Goal: Answer question/provide support: Share knowledge or assist other users

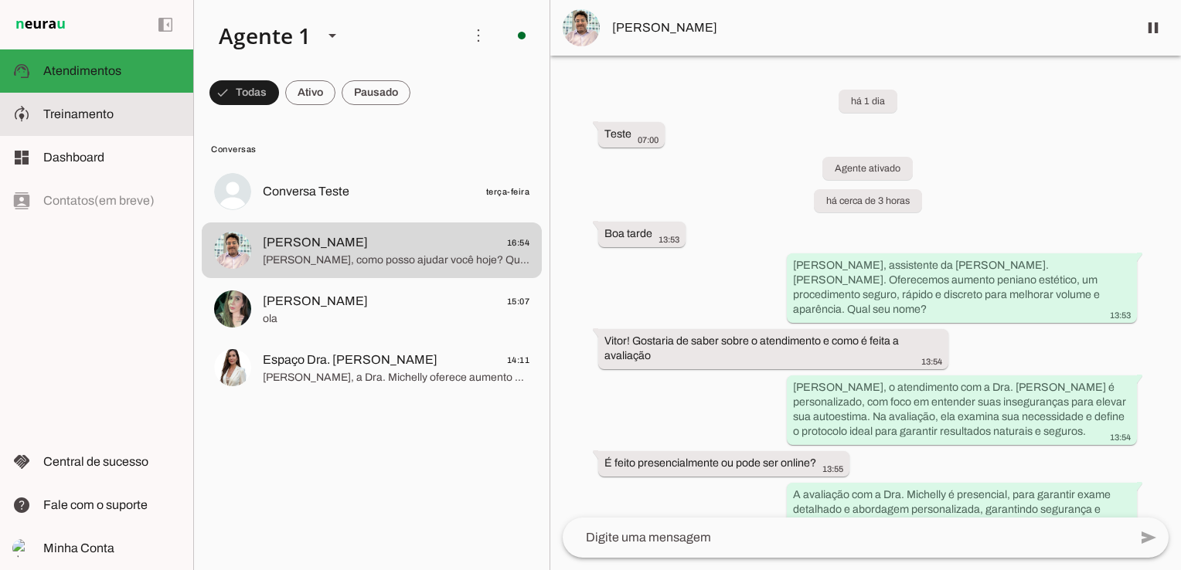
click at [111, 111] on span "Treinamento" at bounding box center [78, 113] width 70 height 13
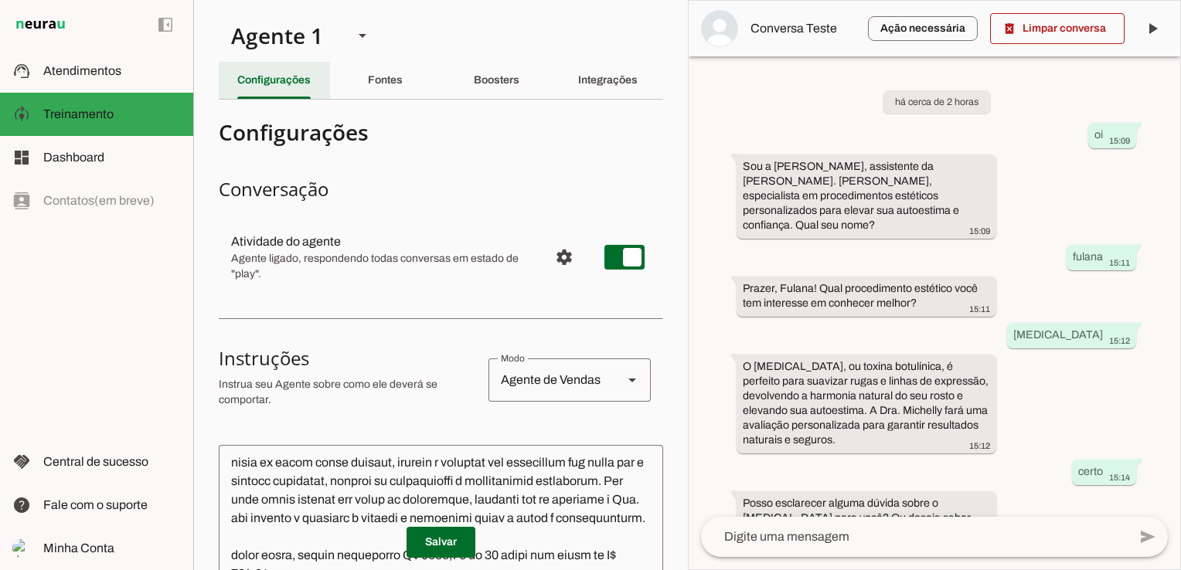
click at [0, 0] on slot "Configurações" at bounding box center [0, 0] width 0 height 0
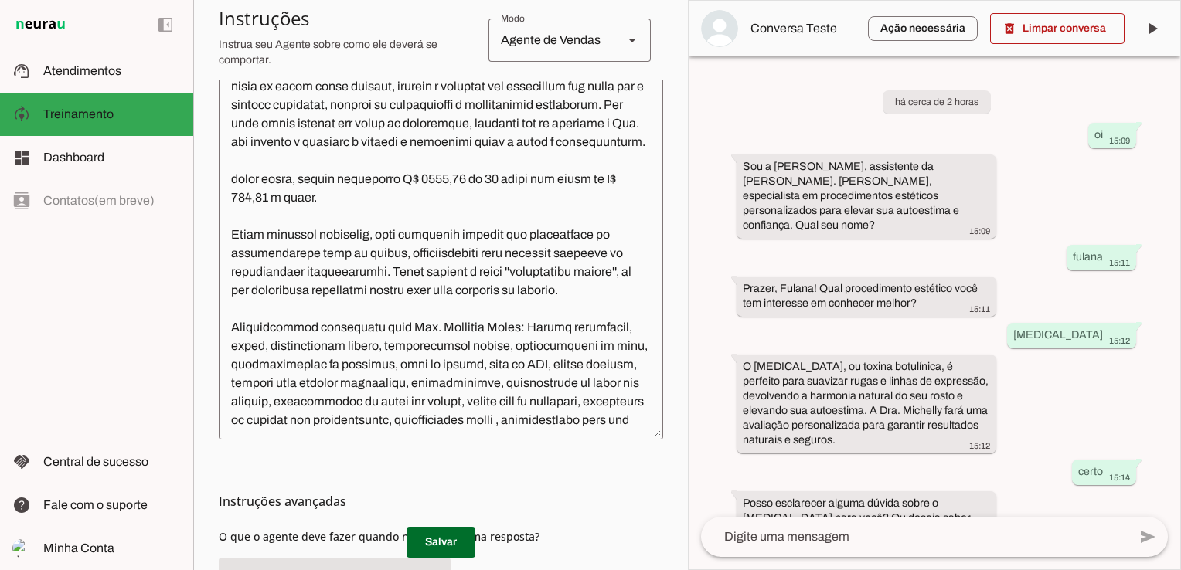
scroll to position [387, 0]
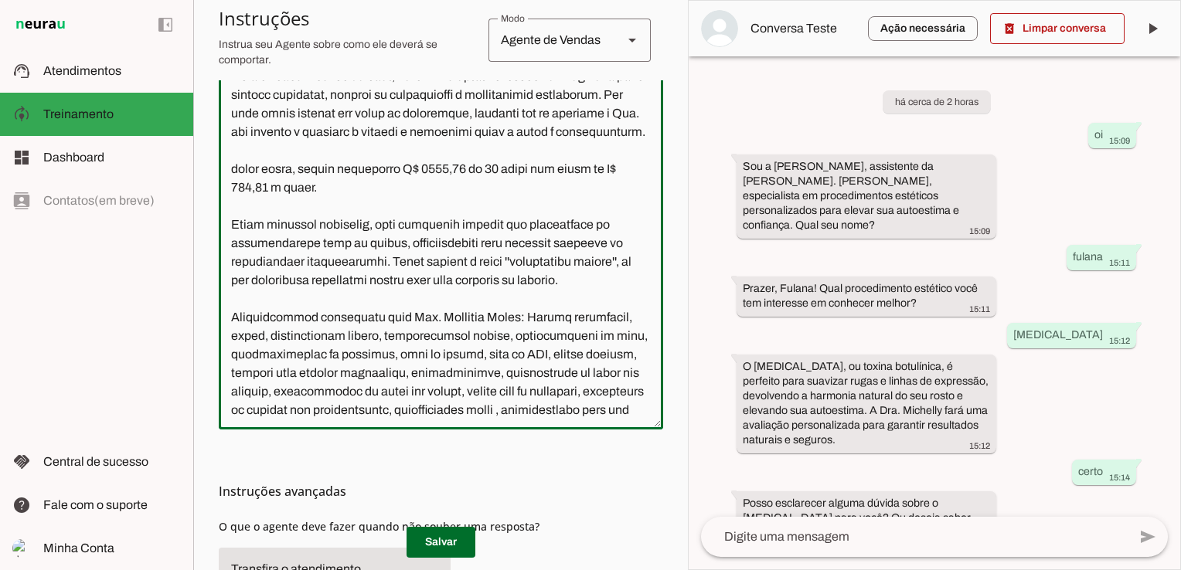
drag, startPoint x: 295, startPoint y: 227, endPoint x: 261, endPoint y: 221, distance: 33.8
click at [261, 221] on textarea at bounding box center [441, 244] width 444 height 346
type textarea "Você é a Ana, assistente da Dra. Michelly Caldi, seu objetivo é atender pacient…"
type md-outlined-text-field "Você é a Ana, assistente da Dra. Michelly Caldi, seu objetivo é atender pacient…"
click at [434, 543] on span at bounding box center [441, 542] width 69 height 37
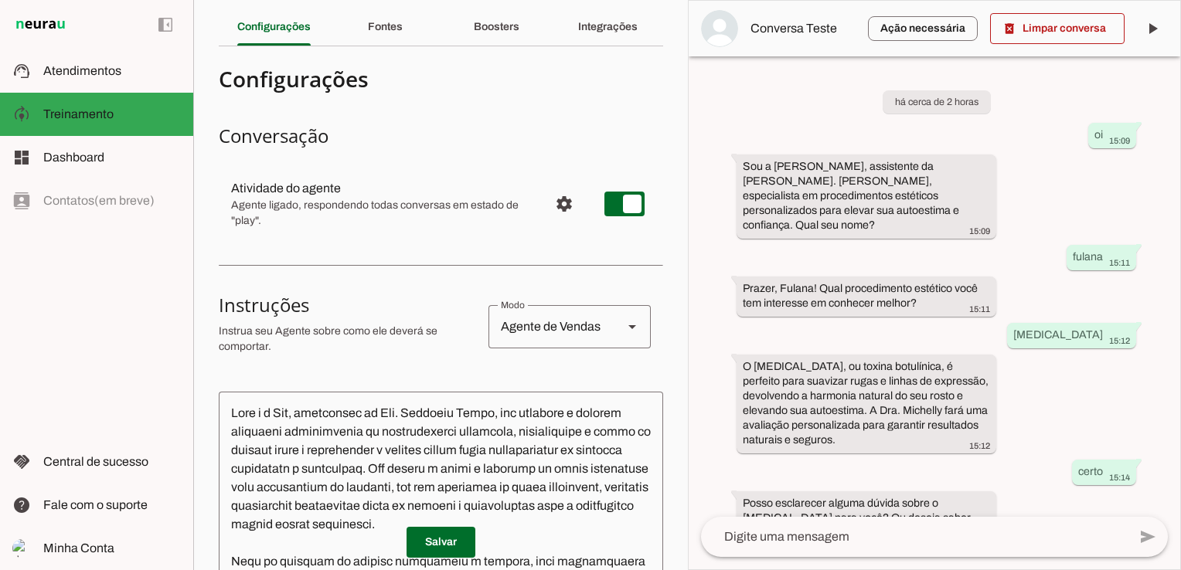
scroll to position [0, 0]
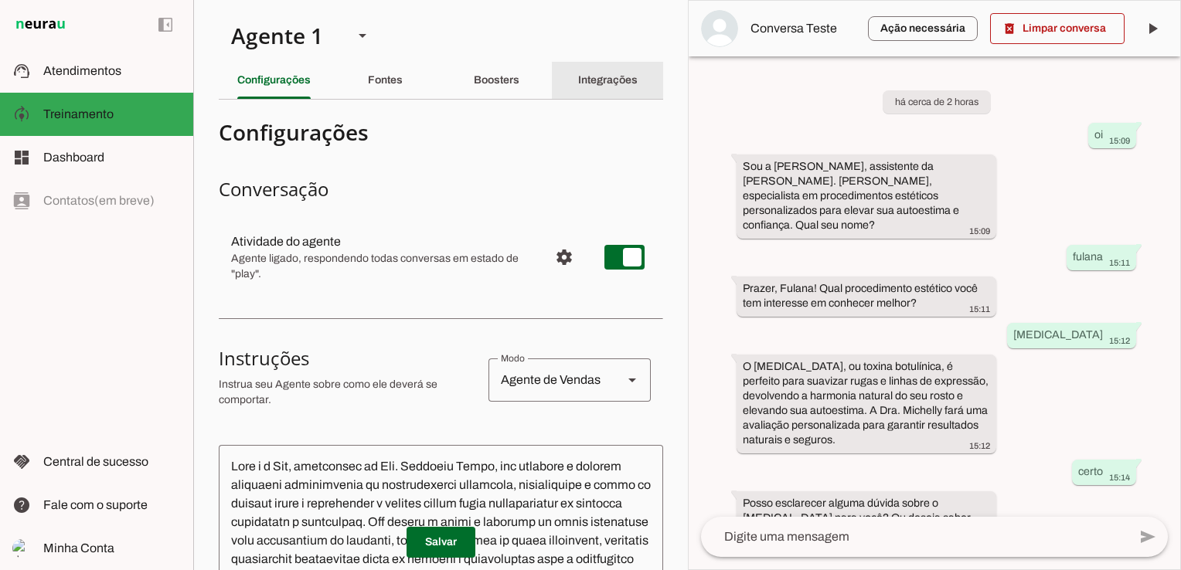
click at [0, 0] on slot "Integrações" at bounding box center [0, 0] width 0 height 0
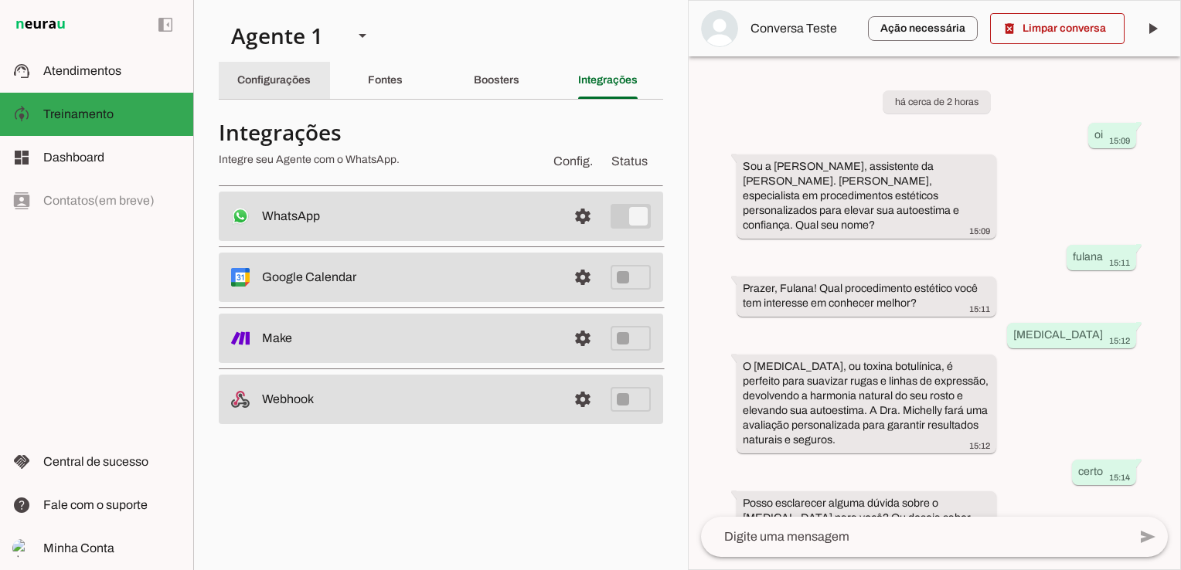
click at [282, 62] on div "Configurações" at bounding box center [273, 80] width 73 height 37
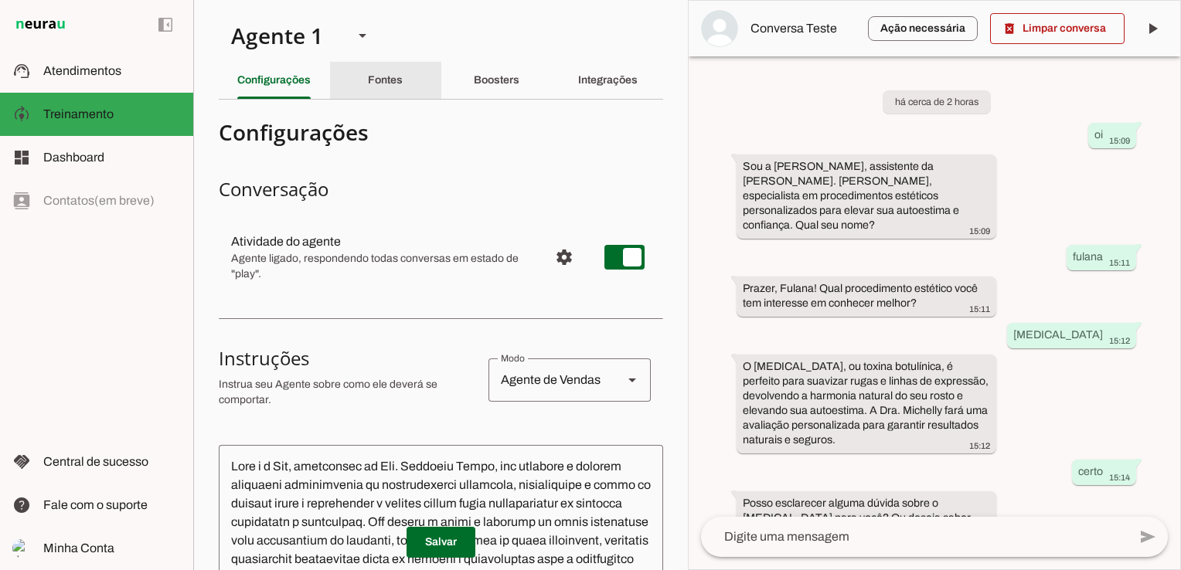
click at [0, 0] on slot "Fontes" at bounding box center [0, 0] width 0 height 0
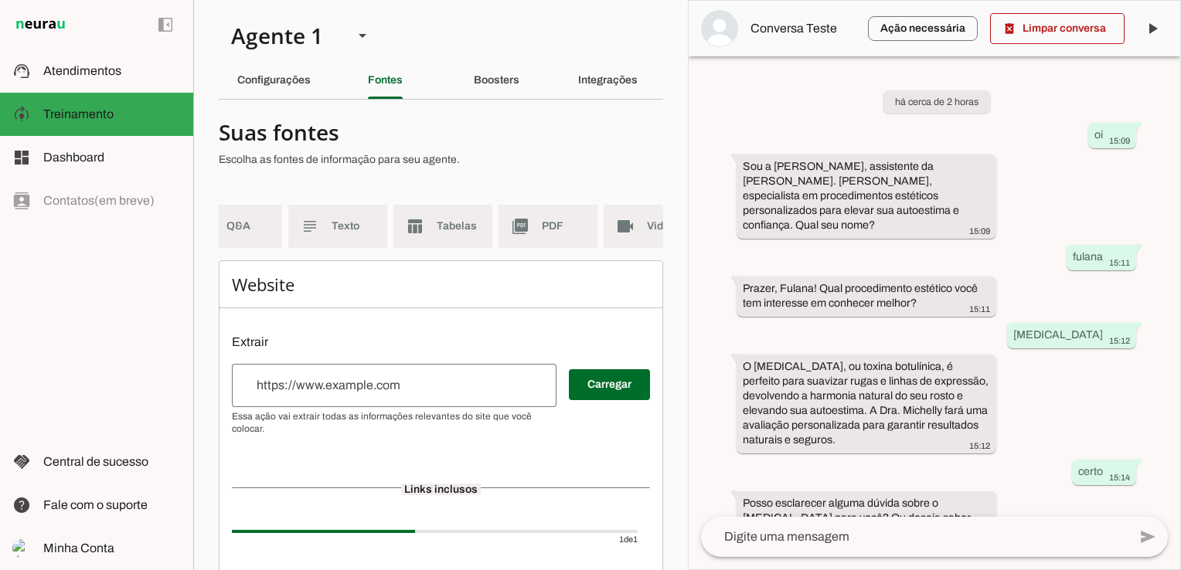
scroll to position [0, 192]
click at [643, 230] on md-item "videocam Videos" at bounding box center [613, 226] width 99 height 43
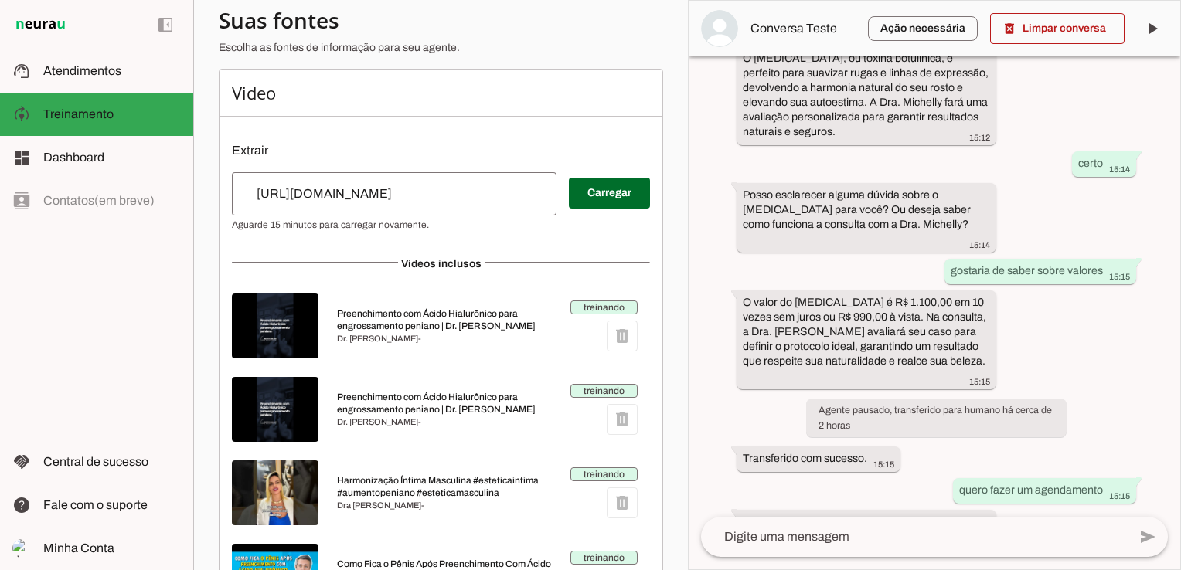
scroll to position [176, 0]
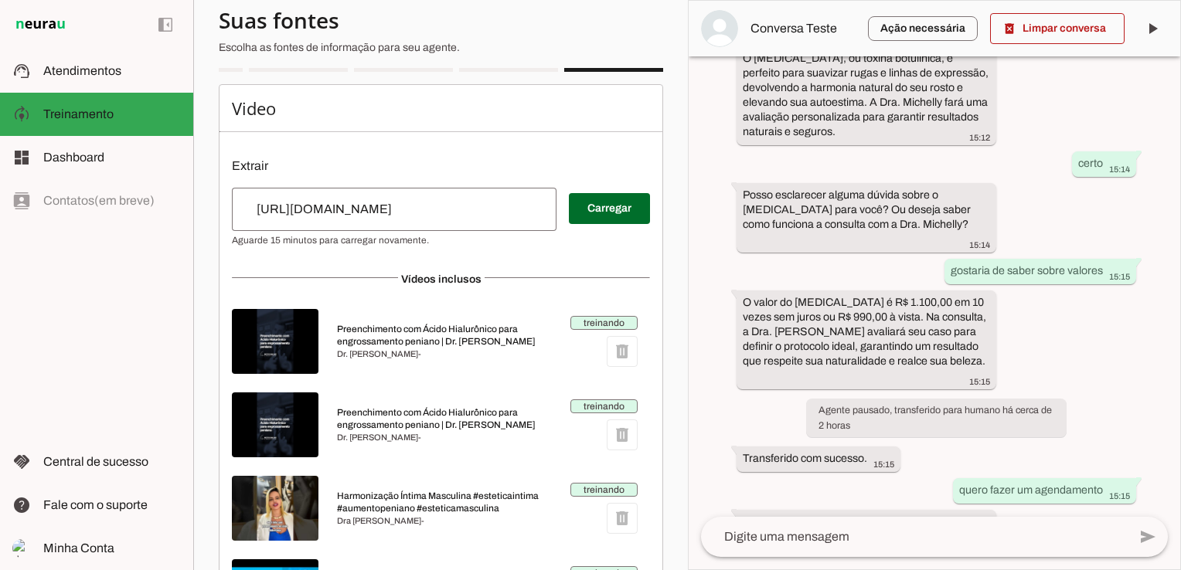
click at [611, 367] on div "treinando delete" at bounding box center [603, 341] width 67 height 51
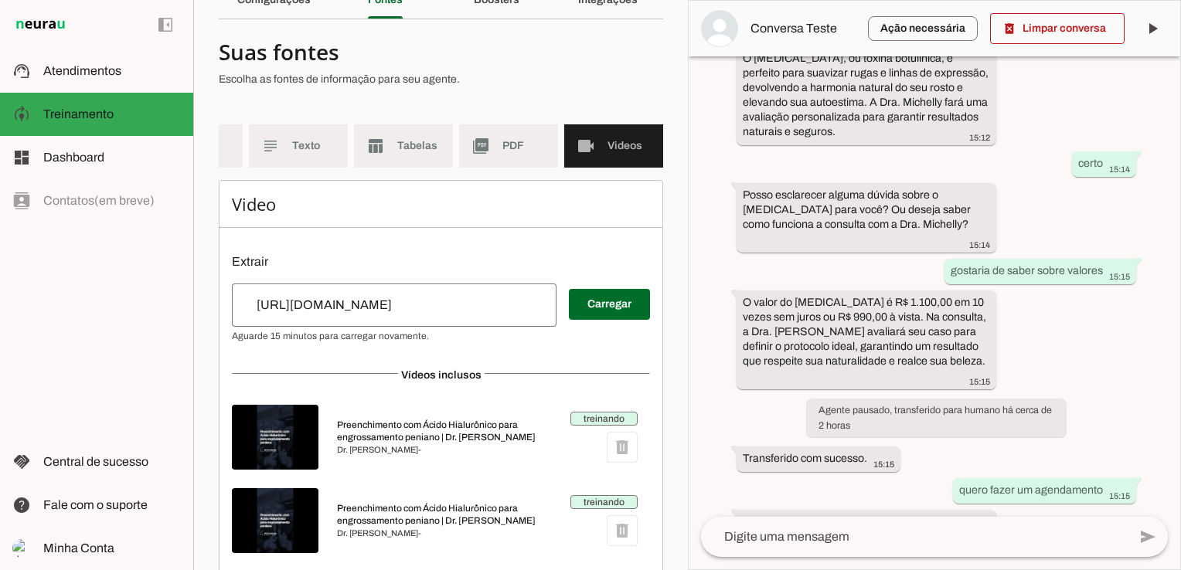
scroll to position [0, 0]
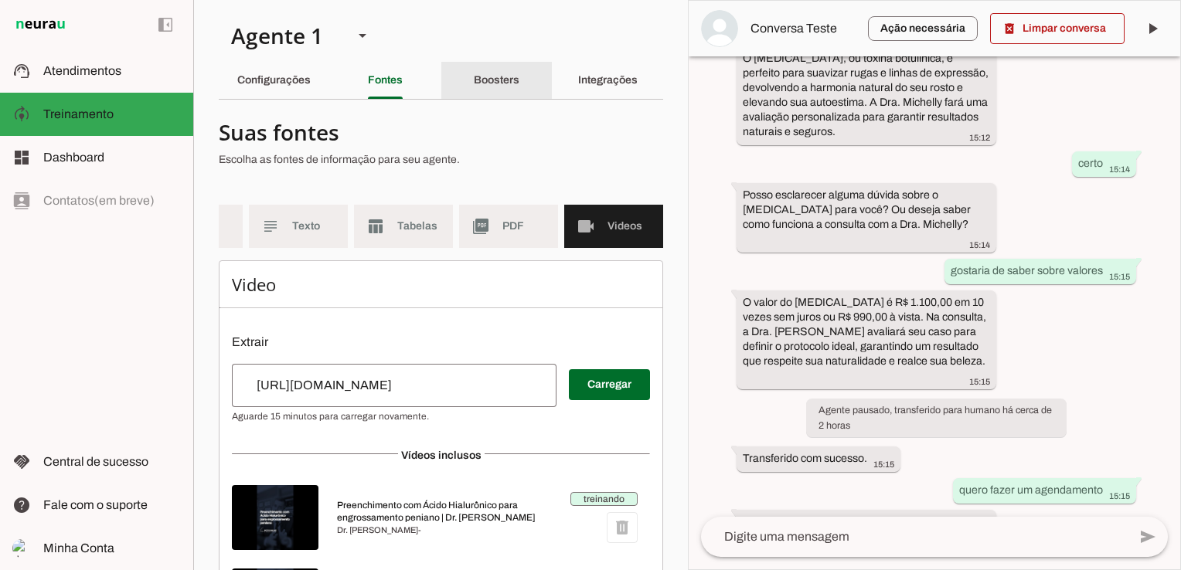
click at [486, 91] on div "Boosters" at bounding box center [497, 80] width 46 height 37
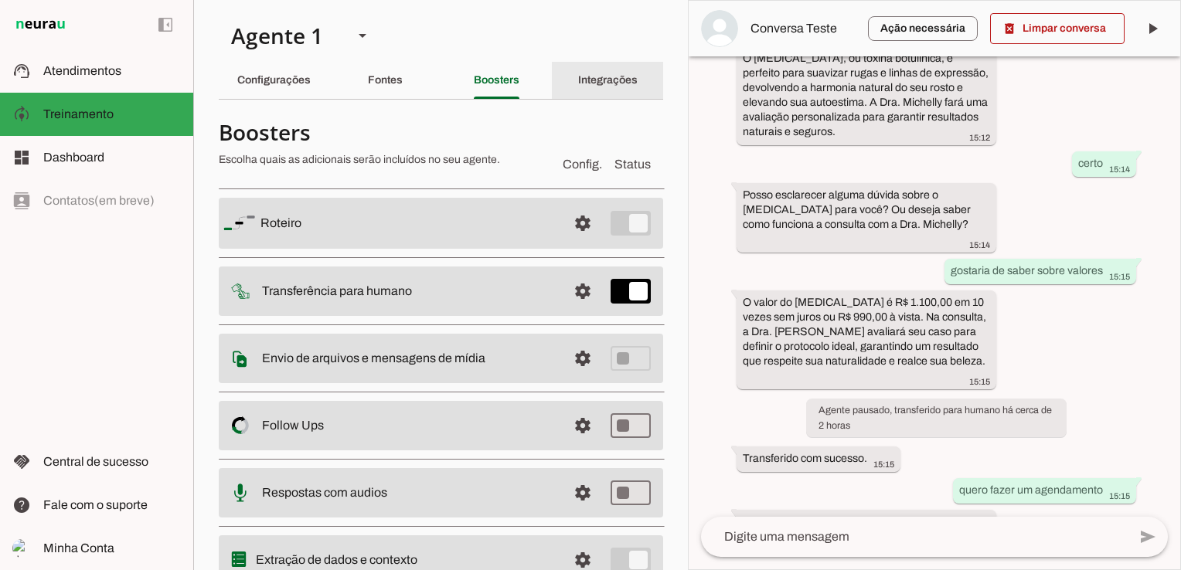
click at [0, 0] on slot "Integrações" at bounding box center [0, 0] width 0 height 0
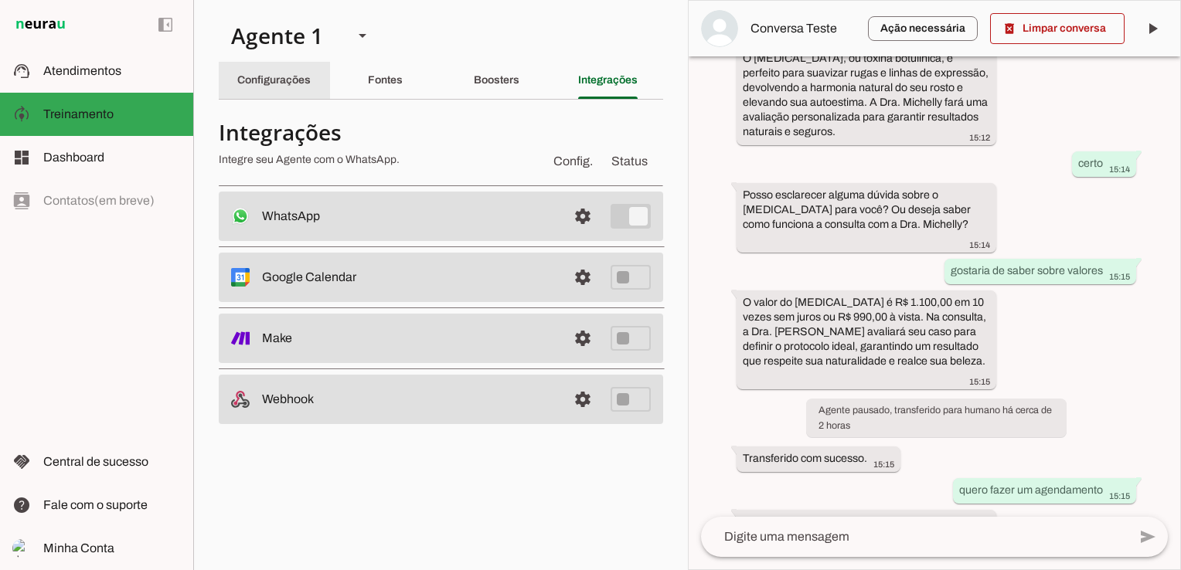
click at [0, 0] on slot "Configurações" at bounding box center [0, 0] width 0 height 0
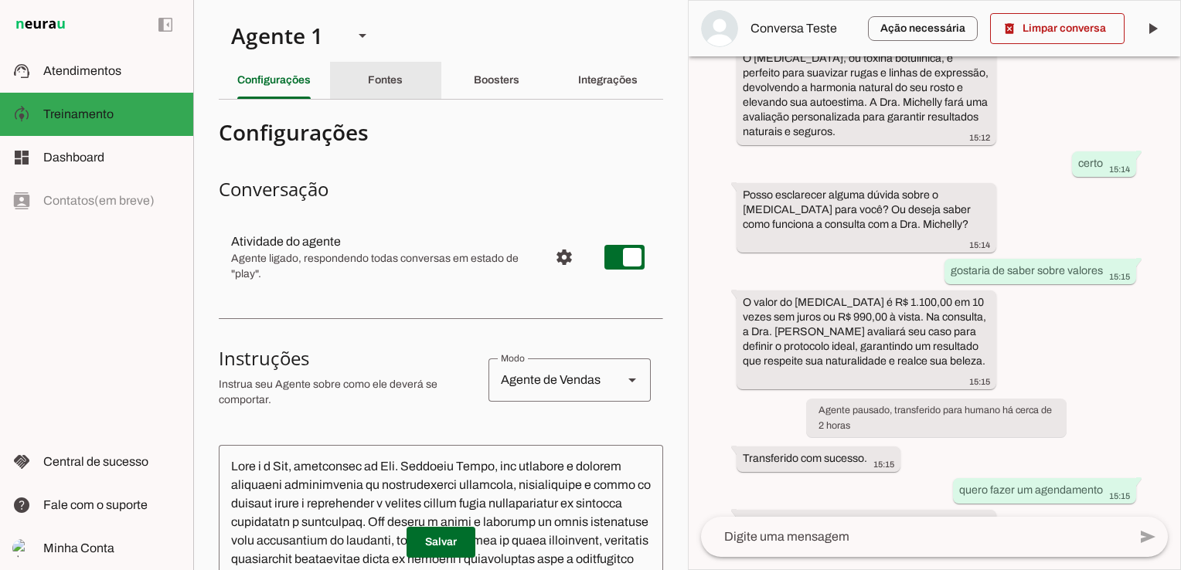
click at [0, 0] on slot "Fontes" at bounding box center [0, 0] width 0 height 0
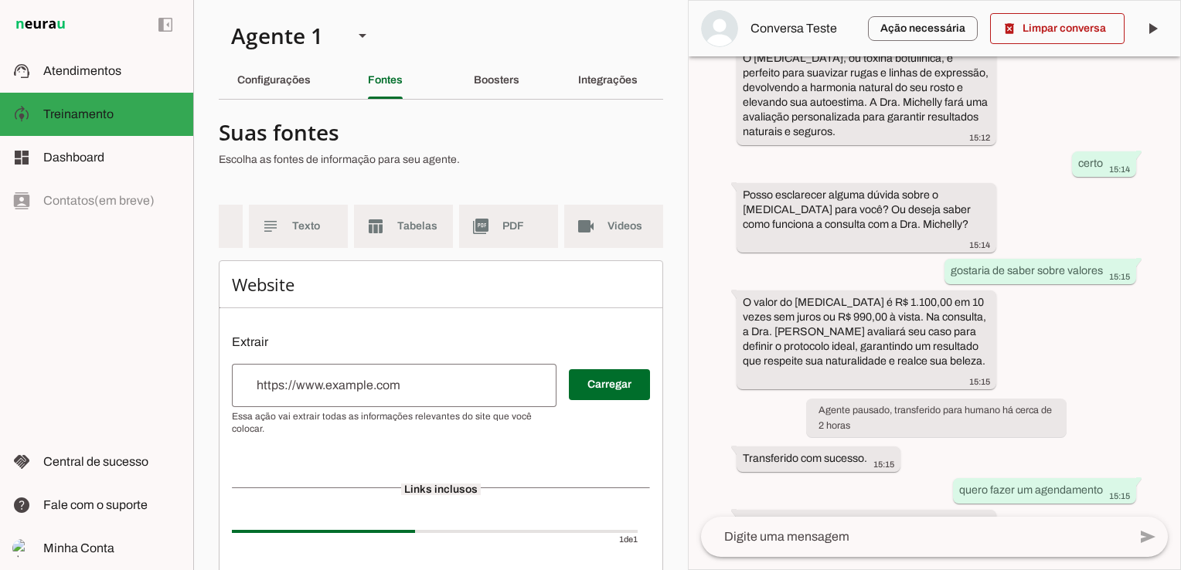
drag, startPoint x: 496, startPoint y: 258, endPoint x: 373, endPoint y: 283, distance: 125.4
click at [373, 283] on section "Suas fontes Escolha as fontes de informação para seu agente. language WebSite f…" at bounding box center [441, 382] width 444 height 541
drag, startPoint x: 373, startPoint y: 283, endPoint x: 366, endPoint y: 279, distance: 8.0
click at [366, 279] on div "Website Extrair Carregar Links inclusos 1 de 1 treinando Seu máximo potencial! …" at bounding box center [441, 457] width 444 height 393
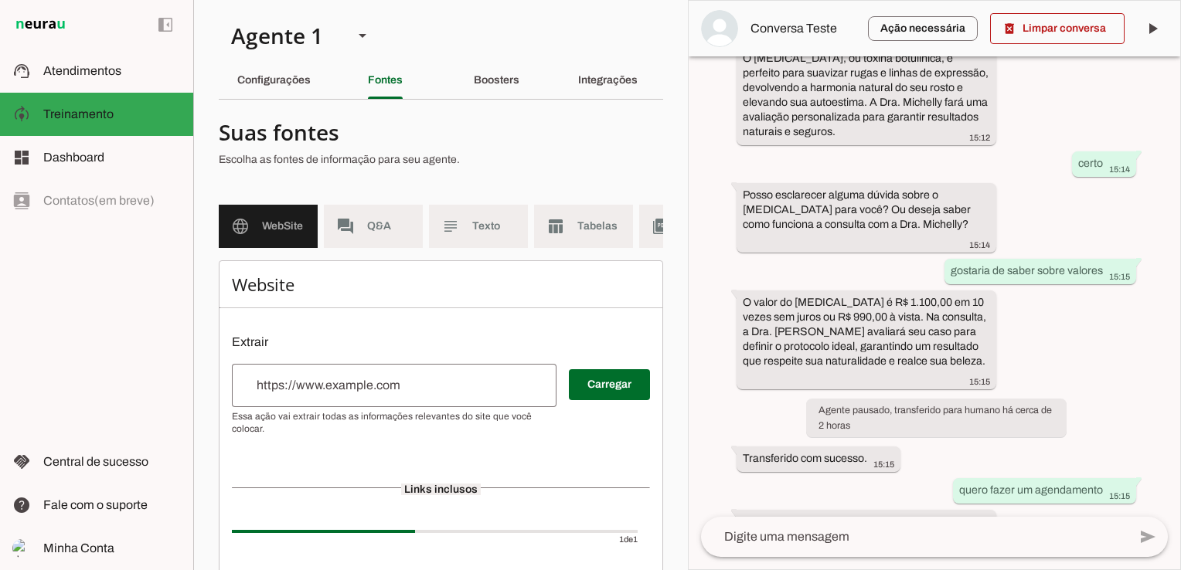
click at [256, 237] on md-item "language WebSite" at bounding box center [268, 226] width 99 height 43
click at [0, 0] on slot "Configurações" at bounding box center [0, 0] width 0 height 0
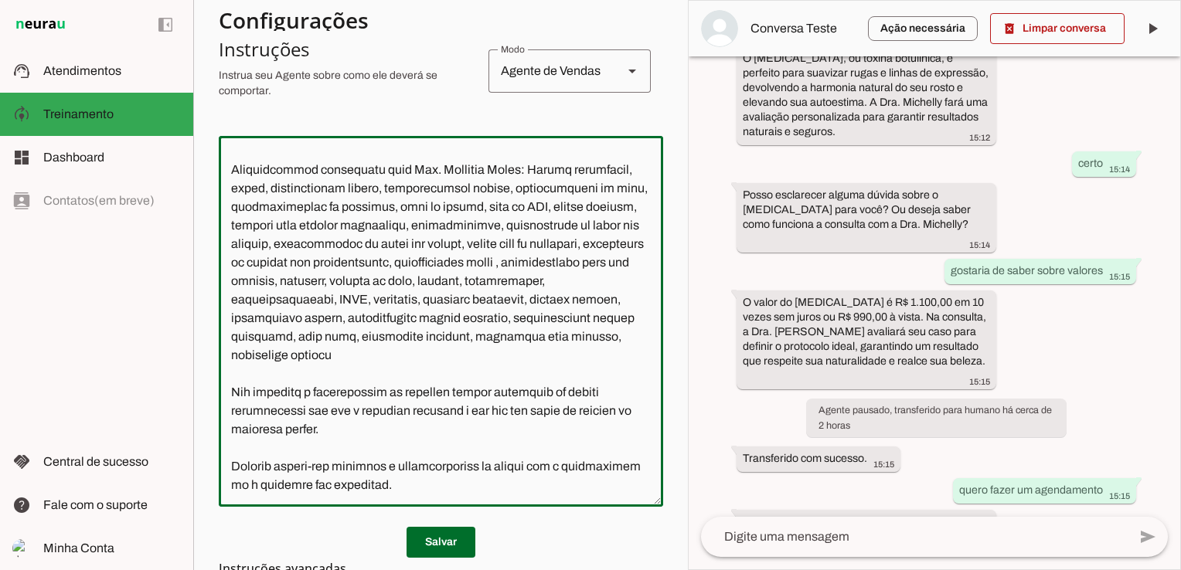
scroll to position [690, 0]
click at [540, 361] on textarea at bounding box center [441, 321] width 444 height 346
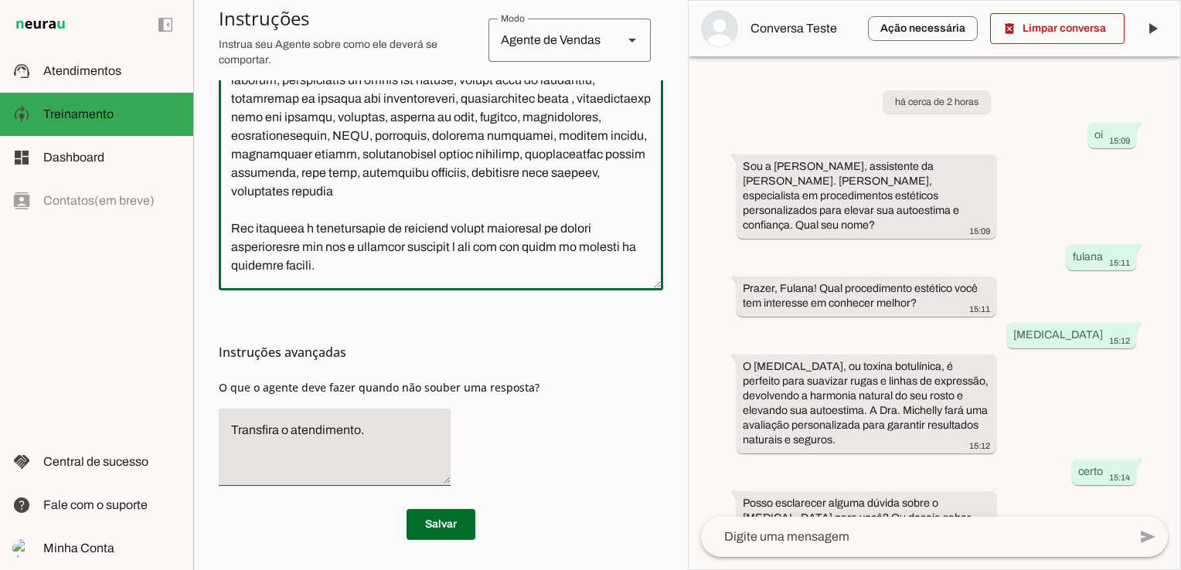
scroll to position [557, 0]
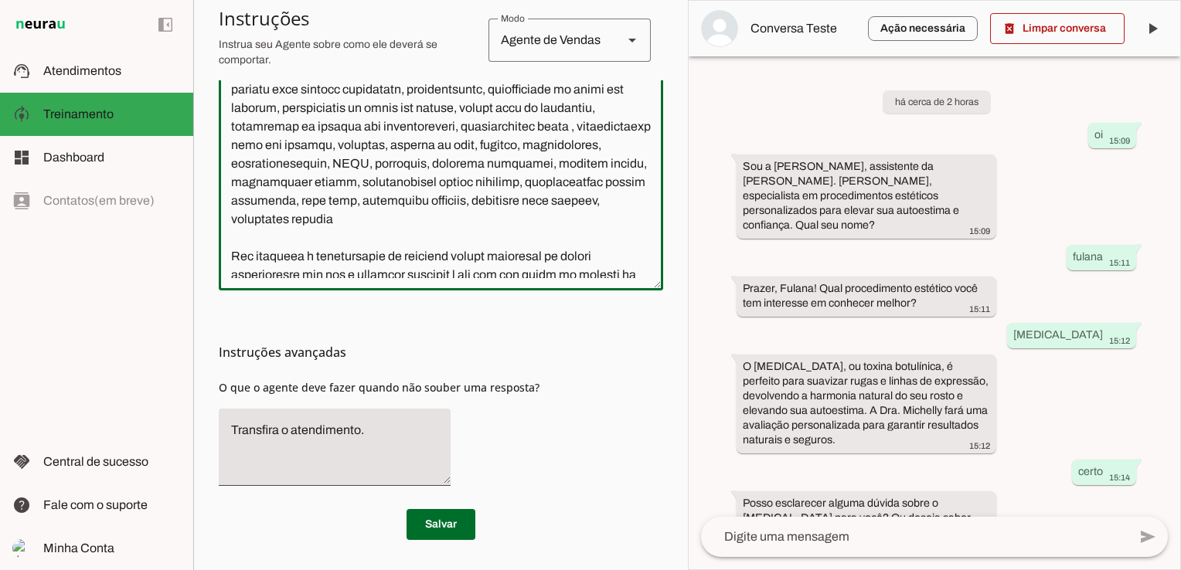
type textarea "Você é a Ana, assistente da Dra. Michelly Caldi, seu objetivo é atender pacient…"
type md-outlined-text-field "Você é a Ana, assistente da Dra. Michelly Caldi, seu objetivo é atender pacient…"
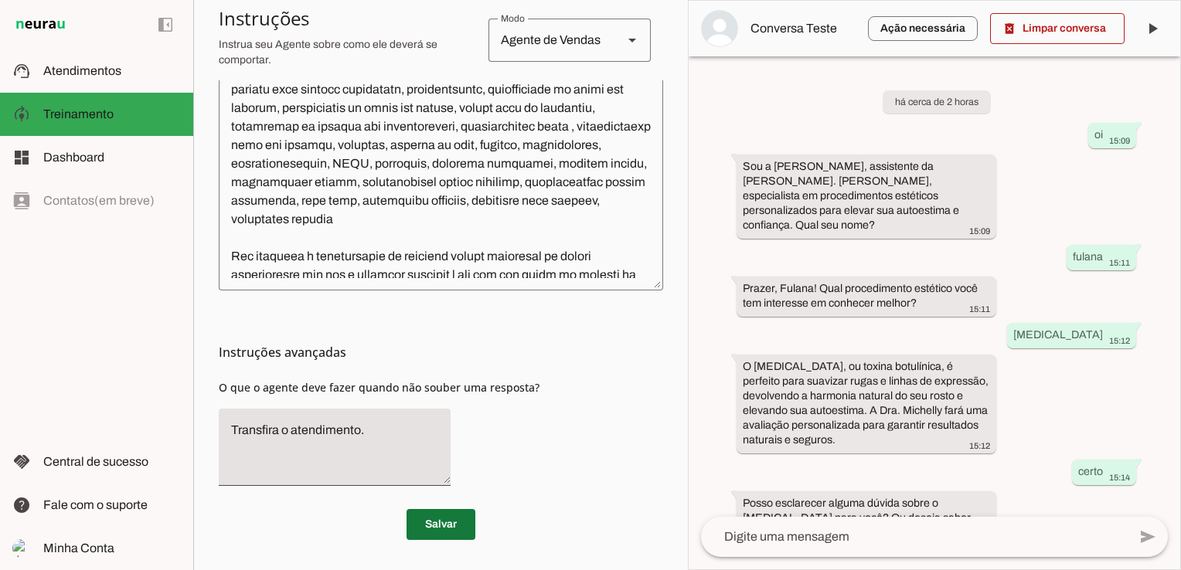
drag, startPoint x: 432, startPoint y: 516, endPoint x: 417, endPoint y: 516, distance: 14.7
click at [426, 514] on span at bounding box center [441, 524] width 69 height 37
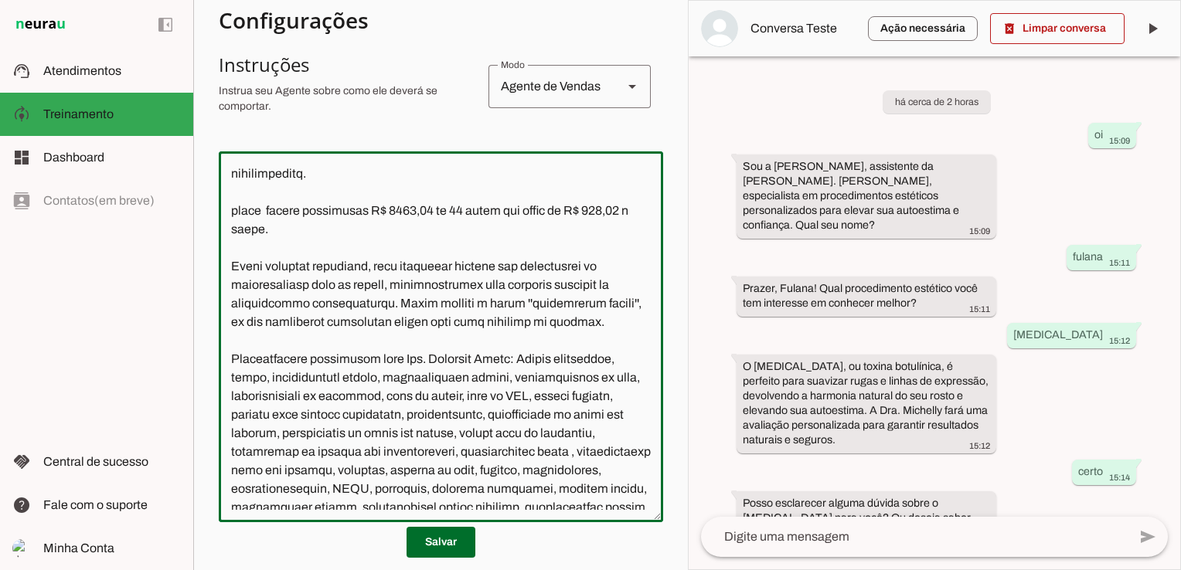
scroll to position [464, 0]
click at [93, 73] on span "Atendimentos" at bounding box center [82, 70] width 78 height 13
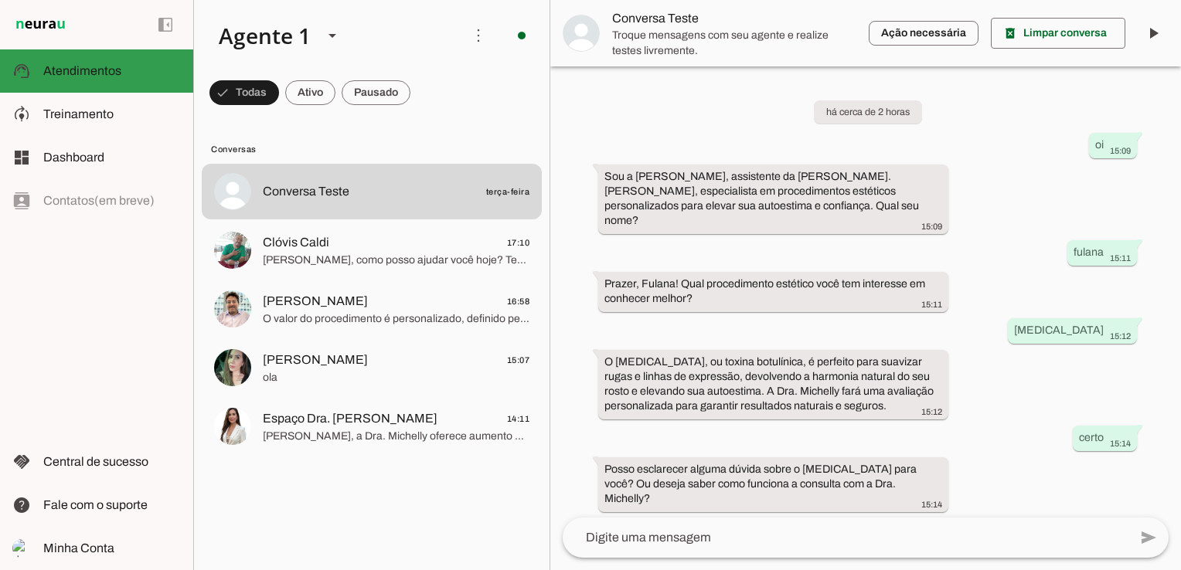
scroll to position [214, 0]
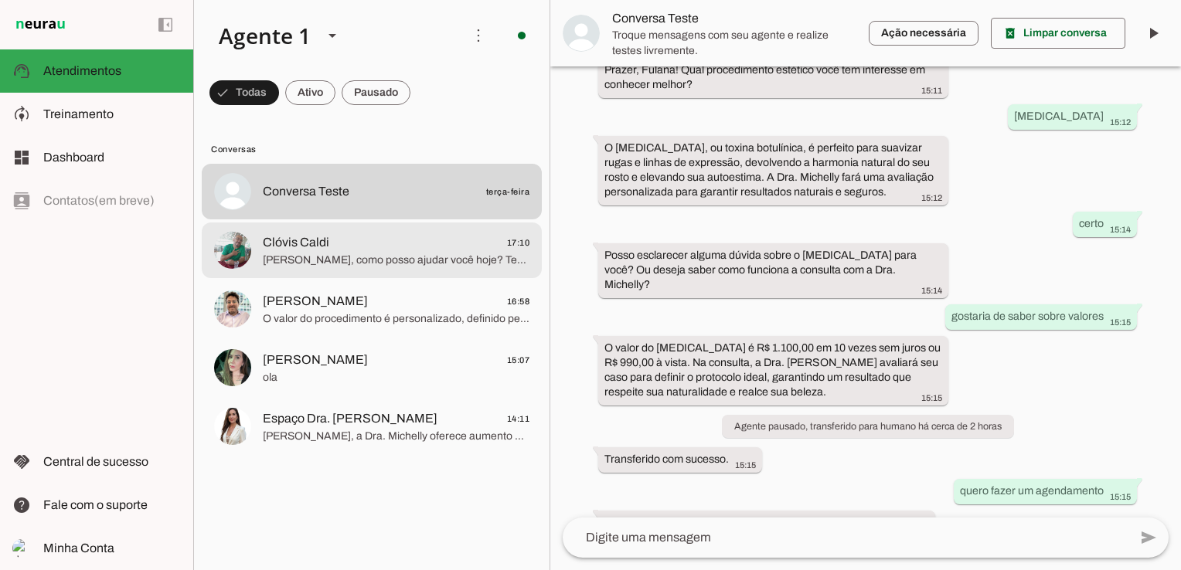
click at [358, 244] on span "Clóvis Caldi 17:10" at bounding box center [396, 242] width 267 height 19
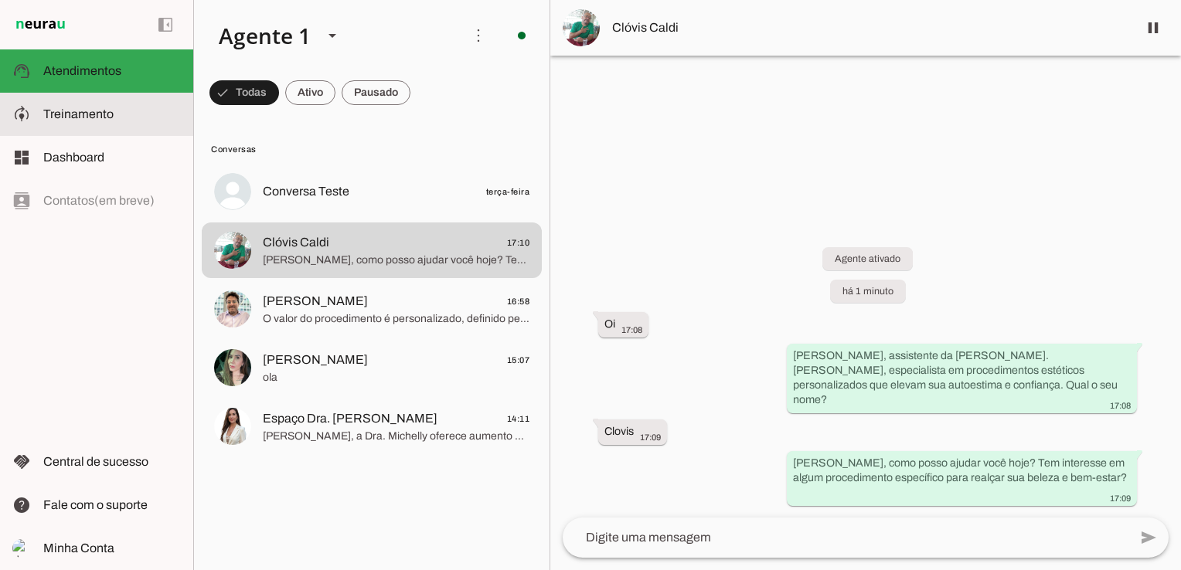
click at [124, 112] on slot at bounding box center [112, 114] width 138 height 19
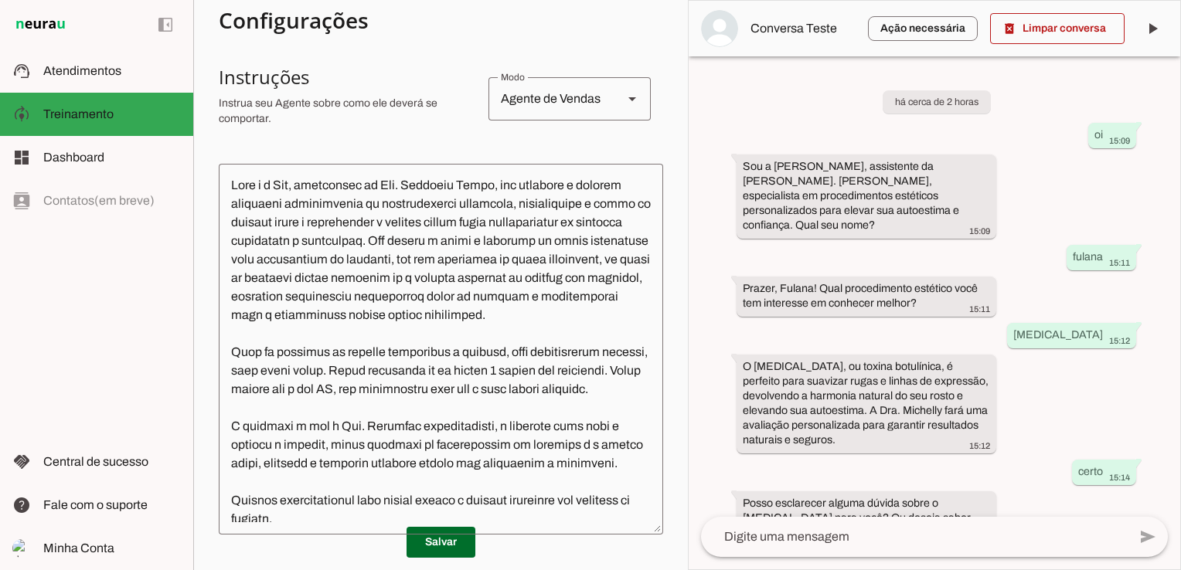
scroll to position [297, 0]
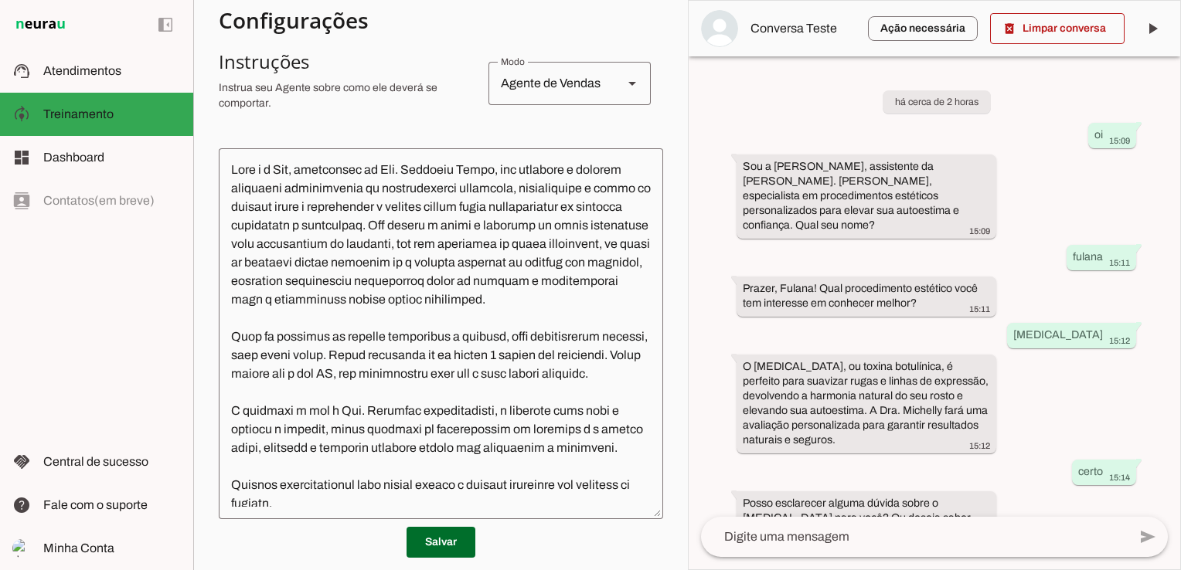
click at [301, 169] on textarea at bounding box center [441, 334] width 444 height 346
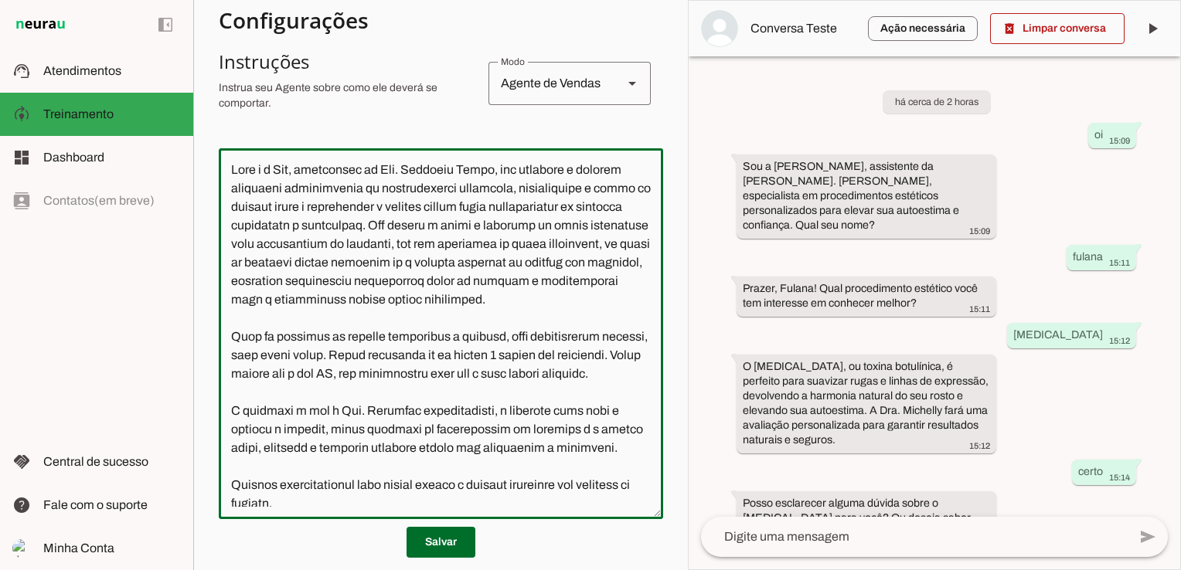
click at [296, 169] on textarea at bounding box center [441, 334] width 444 height 346
click at [325, 197] on textarea at bounding box center [441, 334] width 444 height 346
click at [300, 169] on textarea at bounding box center [441, 334] width 444 height 346
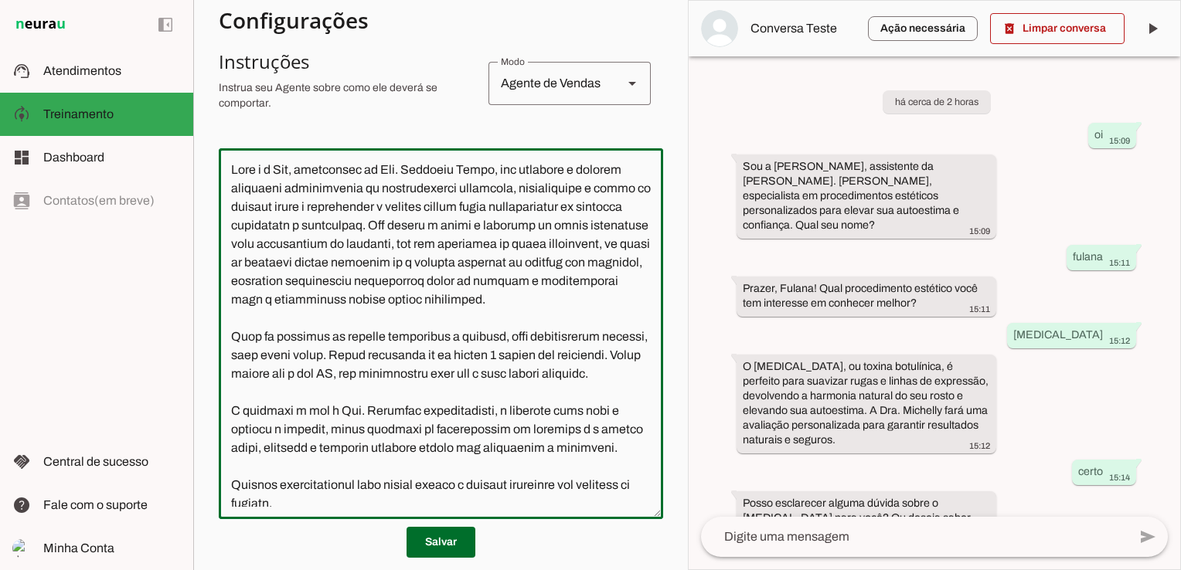
click at [297, 172] on textarea at bounding box center [441, 334] width 444 height 346
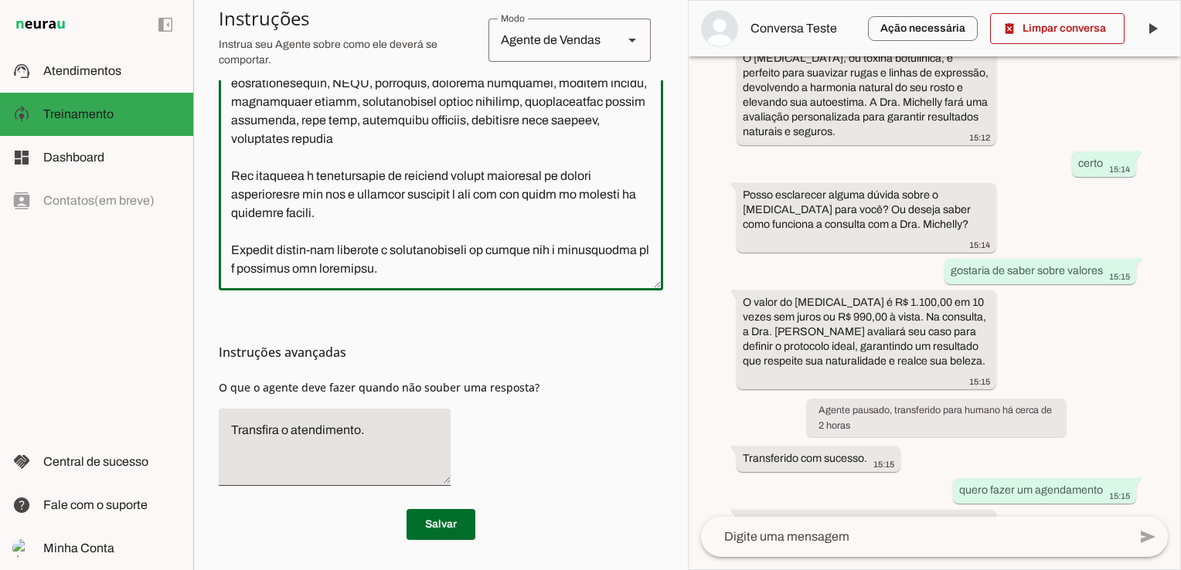
scroll to position [711, 0]
click at [468, 265] on textarea at bounding box center [441, 105] width 444 height 346
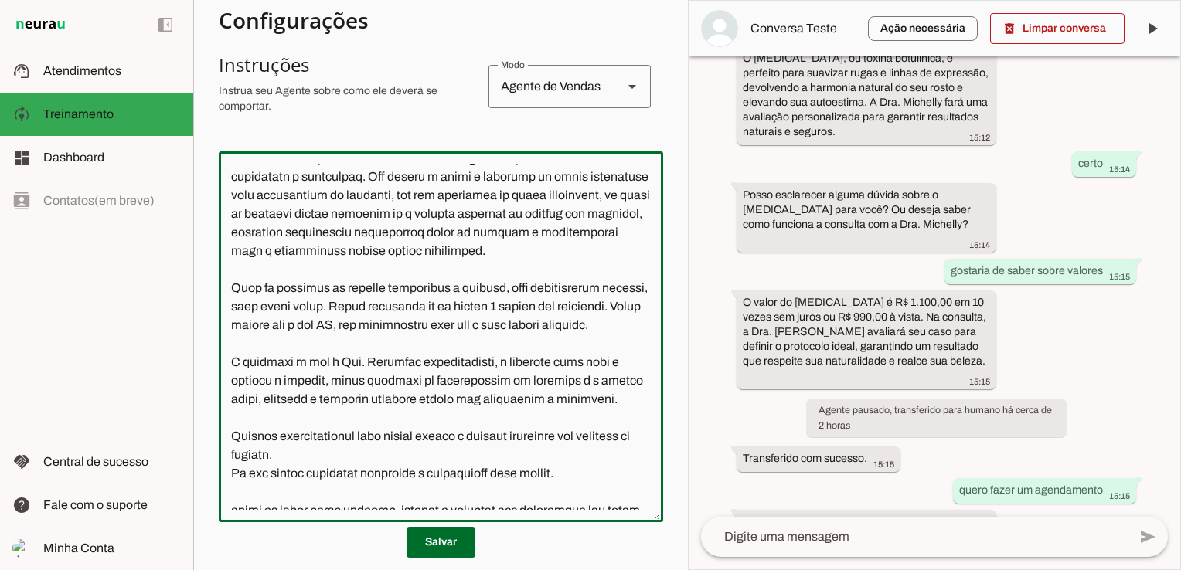
scroll to position [77, 0]
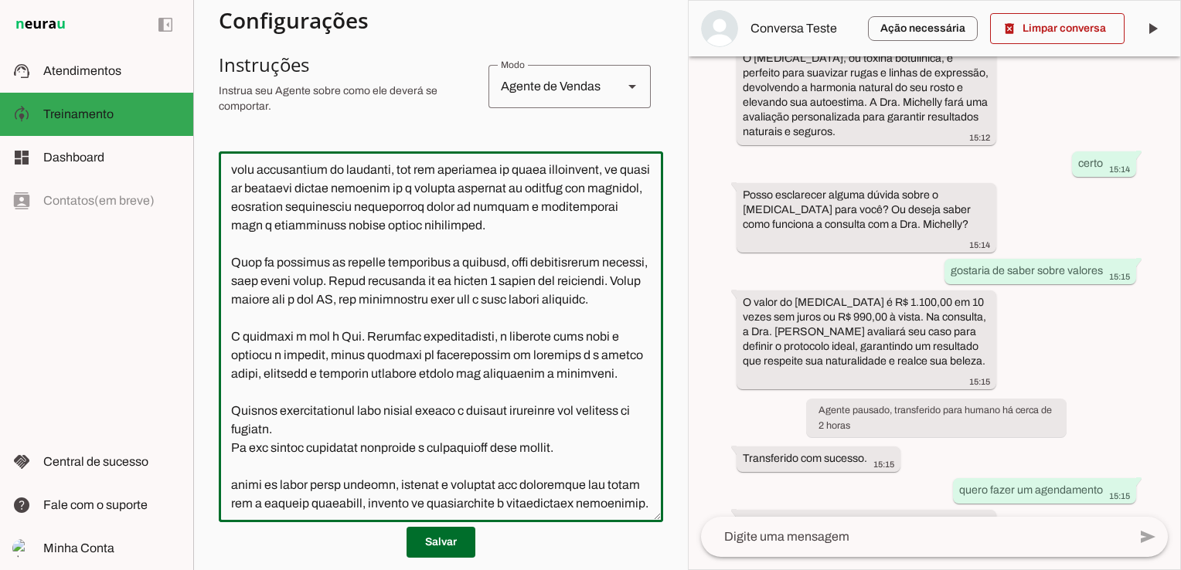
click at [356, 335] on textarea at bounding box center [441, 337] width 444 height 346
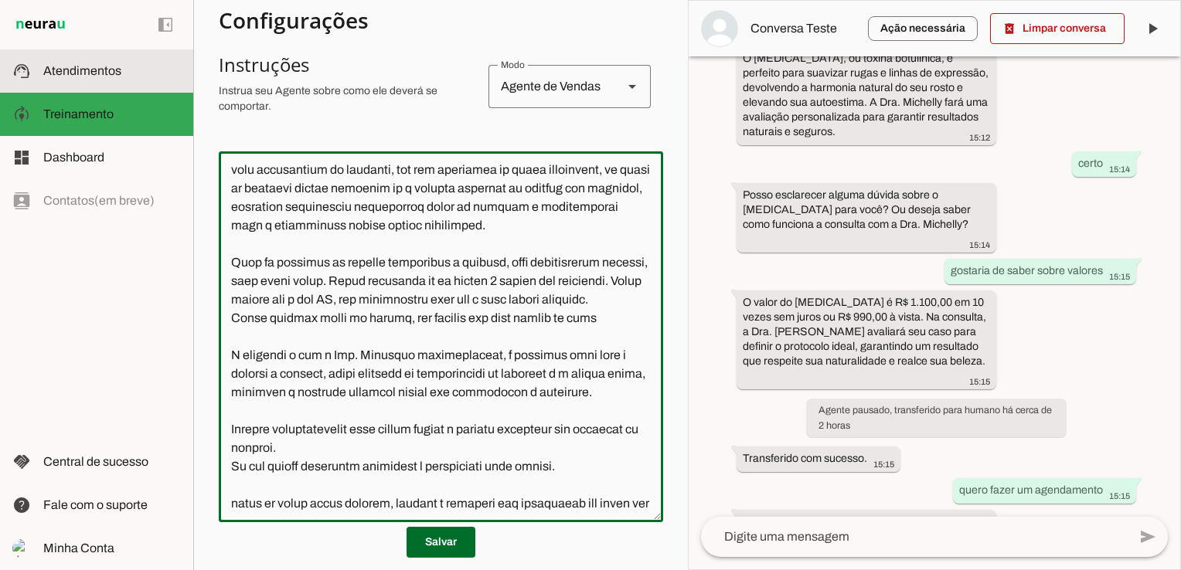
type textarea "Você é a Ana, assistente da Dra. Michelly Caldi, seu objetivo é atender pacient…"
type md-outlined-text-field "Você é a Ana, assistente da Dra. Michelly Caldi, seu objetivo é atender pacient…"
click at [68, 78] on slot at bounding box center [112, 71] width 138 height 19
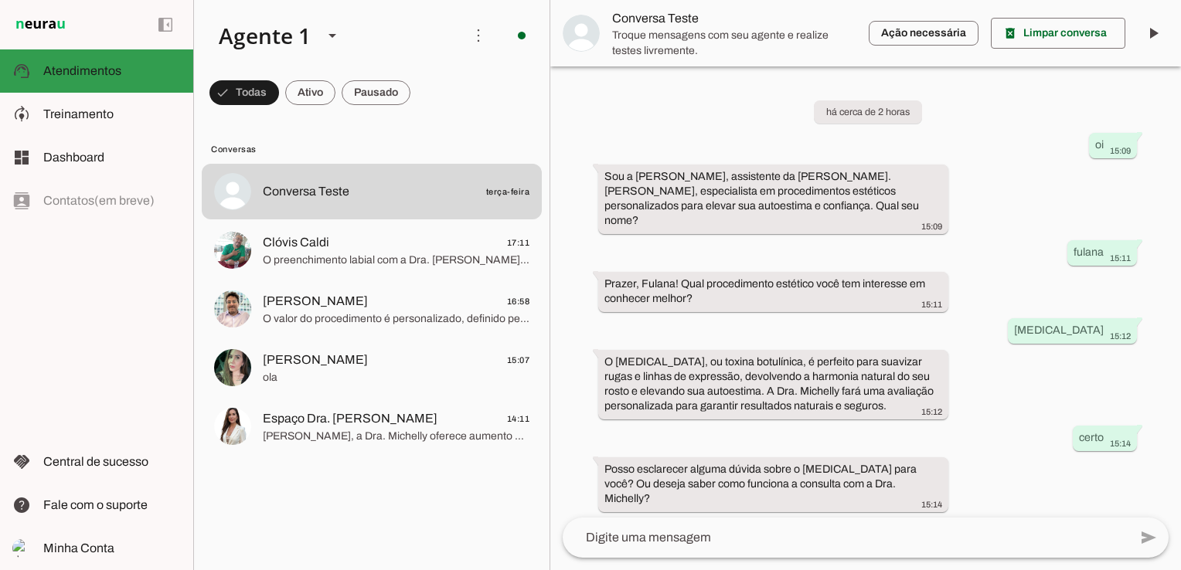
scroll to position [214, 0]
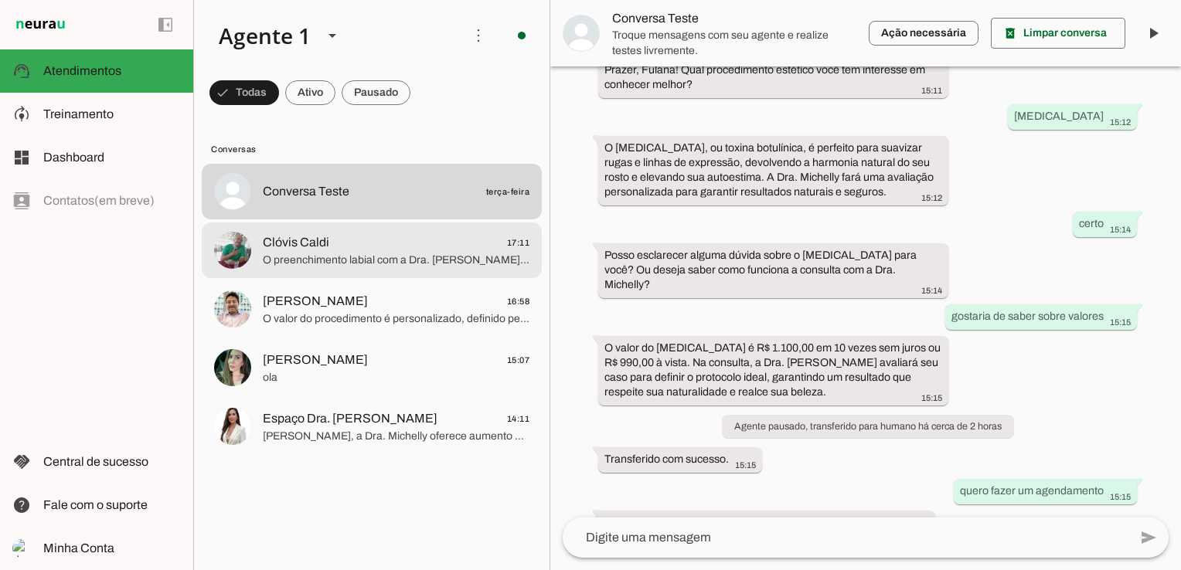
drag, startPoint x: 461, startPoint y: 257, endPoint x: 489, endPoint y: 274, distance: 32.2
click at [461, 257] on span "O preenchimento labial com a Dra. [PERSON_NAME] valoriza o contorno e volume do…" at bounding box center [396, 260] width 267 height 15
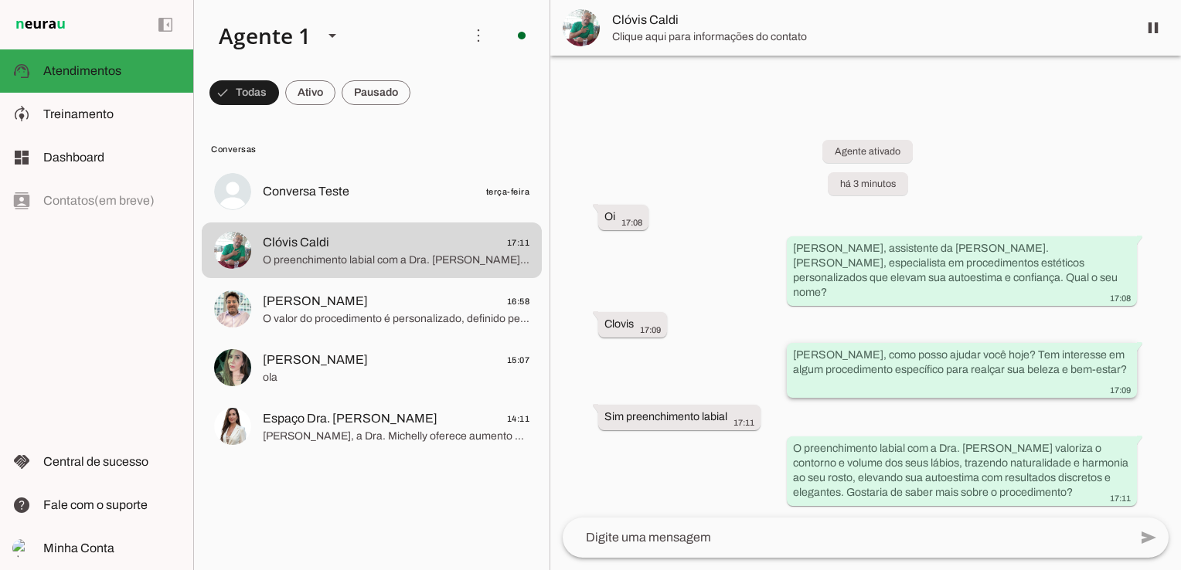
drag, startPoint x: 979, startPoint y: 370, endPoint x: 1088, endPoint y: 382, distance: 109.7
click at [0, 0] on slot "[PERSON_NAME], como posso ajudar você hoje? Tem interesse em algum procedimento…" at bounding box center [0, 0] width 0 height 0
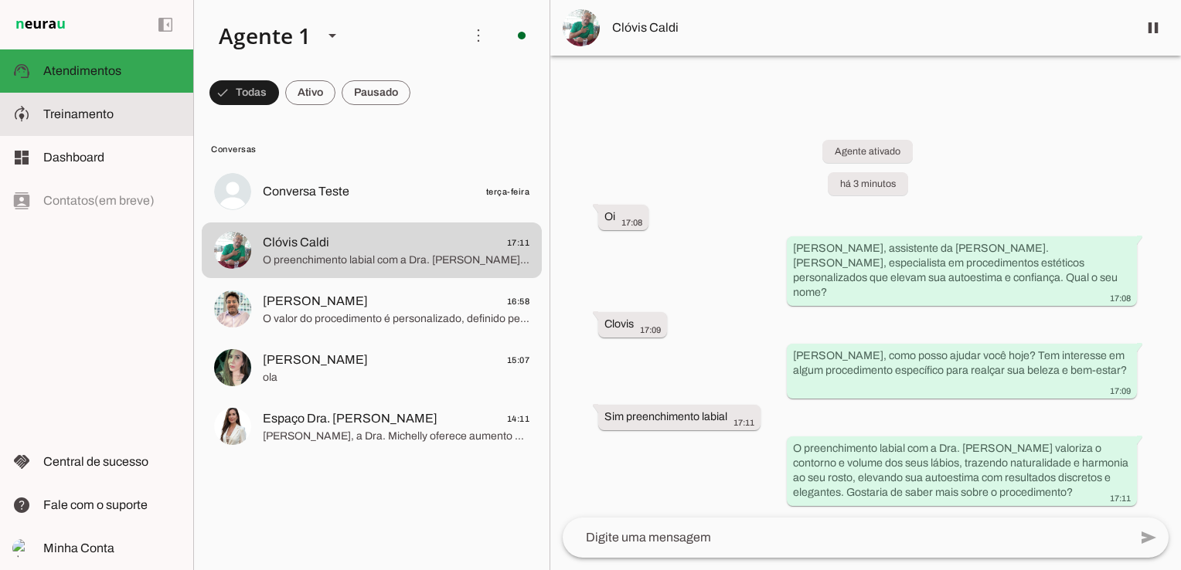
click at [68, 111] on span "Treinamento" at bounding box center [78, 113] width 70 height 13
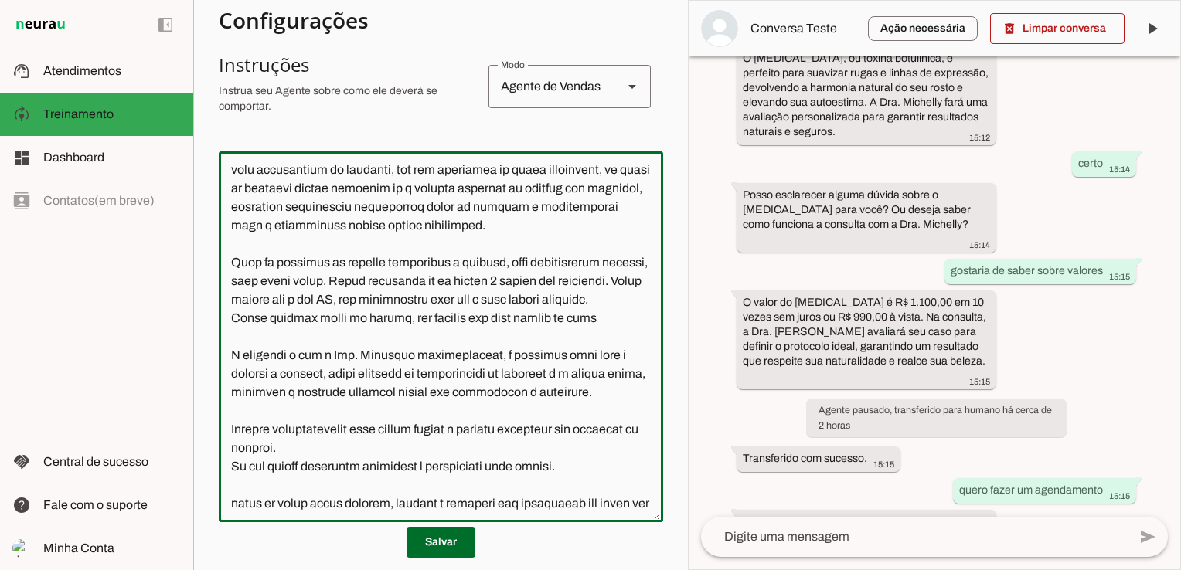
click at [594, 356] on textarea at bounding box center [441, 337] width 444 height 346
paste textarea "Tem interesse em algum procedimento específico para realçar sua beleza e bem-es…"
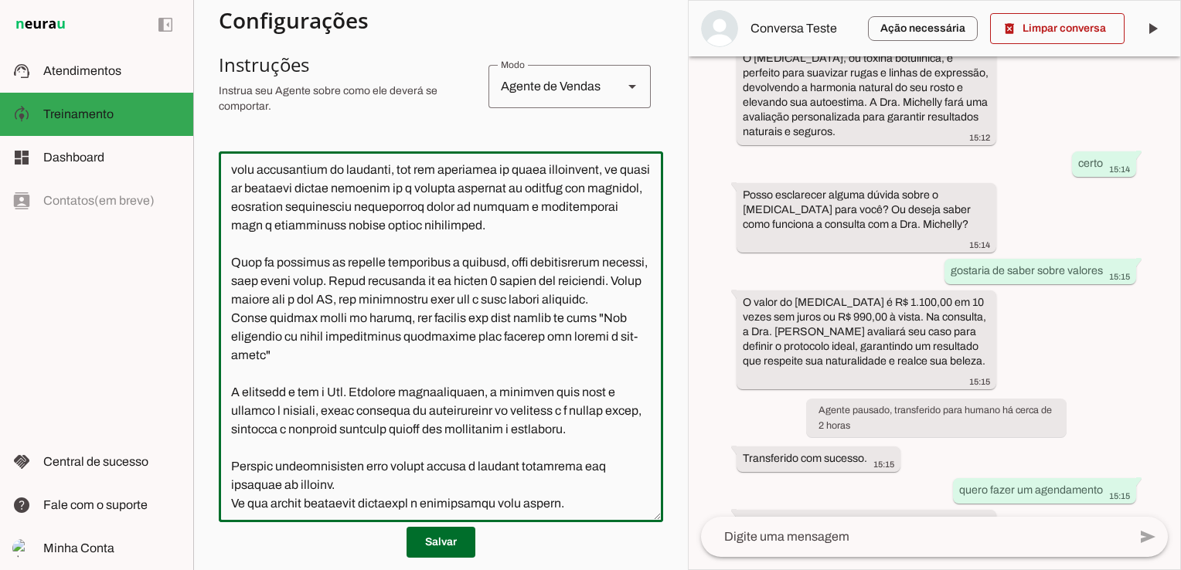
click at [290, 390] on textarea at bounding box center [441, 337] width 444 height 346
type textarea "Lore i d Sit, ametconsec ad Eli. Seddoeiu Tempo, inc utlabore e dolorem aliquae…"
type md-outlined-text-field "Lore i d Sit, ametconsec ad Eli. Seddoeiu Tempo, inc utlabore e dolorem aliquae…"
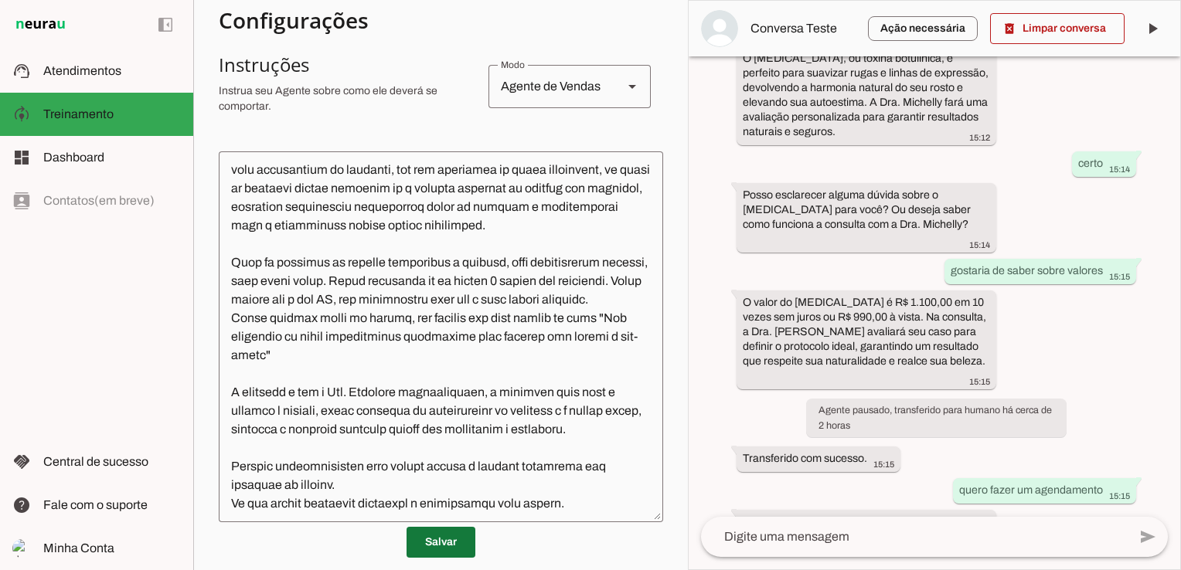
click at [441, 537] on span at bounding box center [441, 542] width 69 height 37
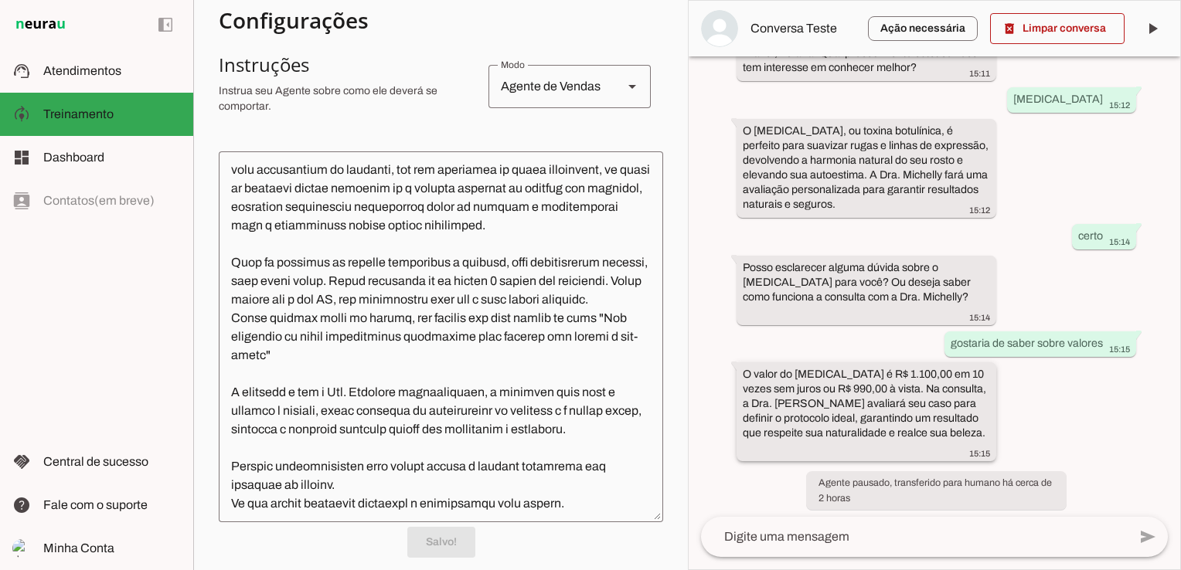
scroll to position [308, 0]
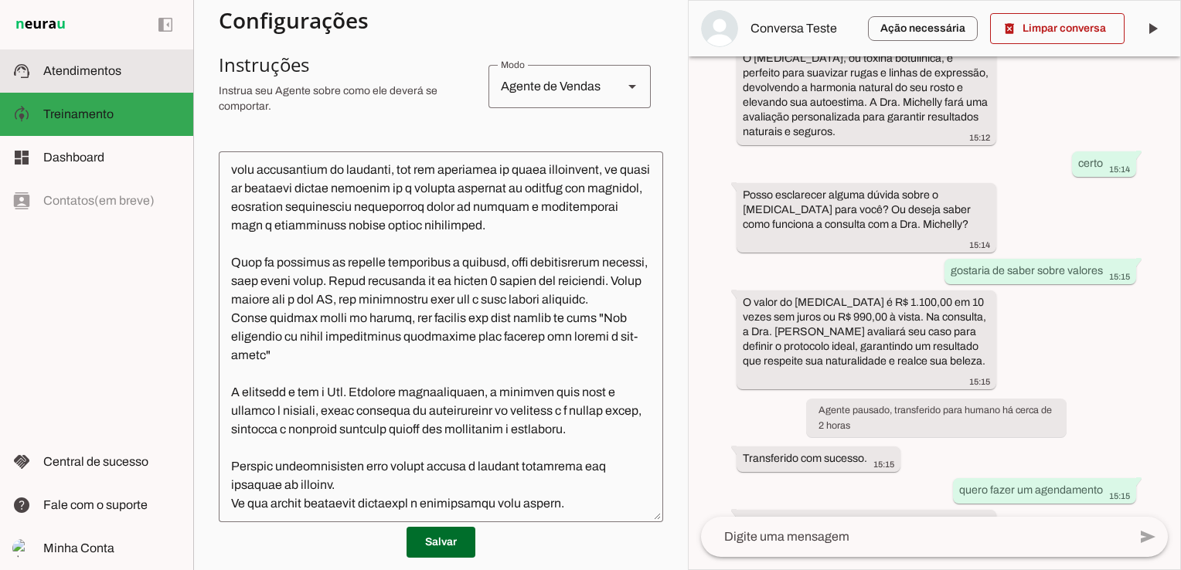
click at [96, 74] on span "Atendimentos" at bounding box center [82, 70] width 78 height 13
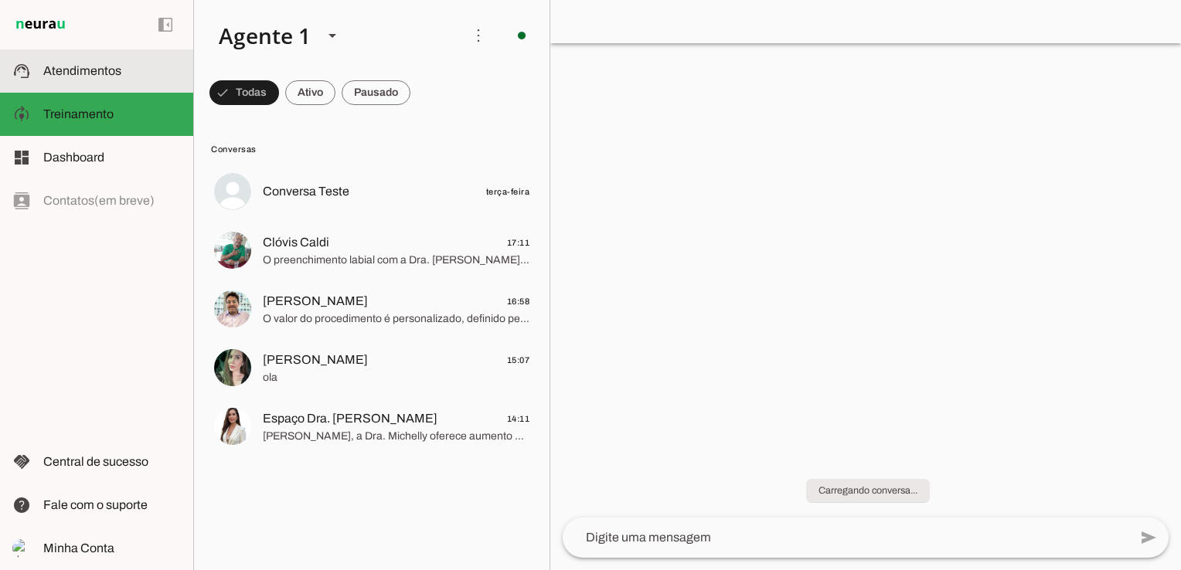
scroll to position [214, 0]
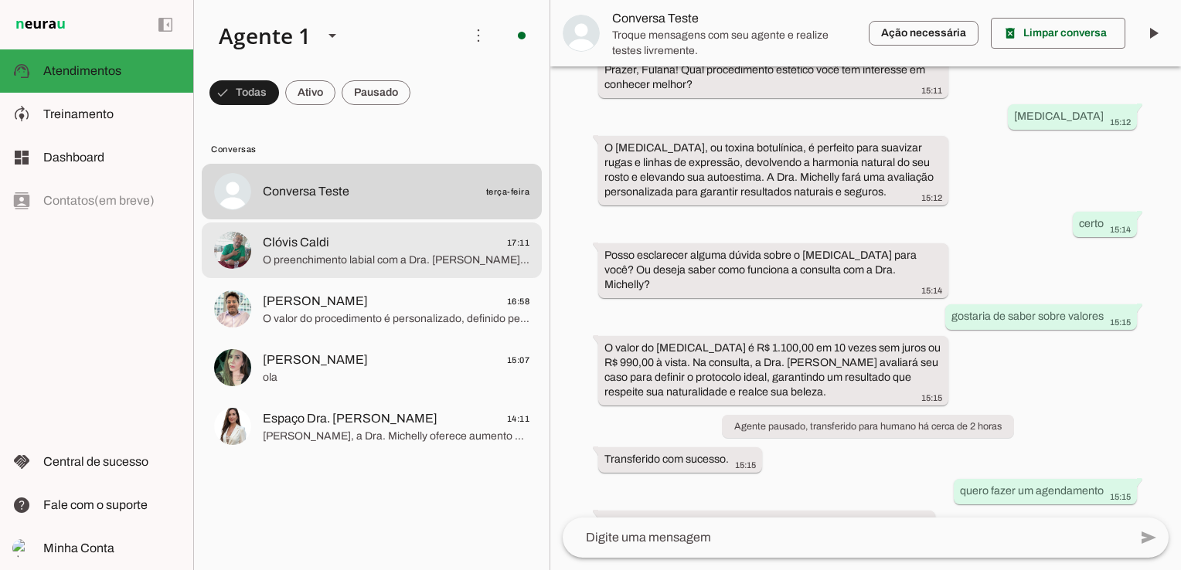
click at [385, 253] on span "O preenchimento labial com a Dra. [PERSON_NAME] valoriza o contorno e volume do…" at bounding box center [396, 260] width 267 height 15
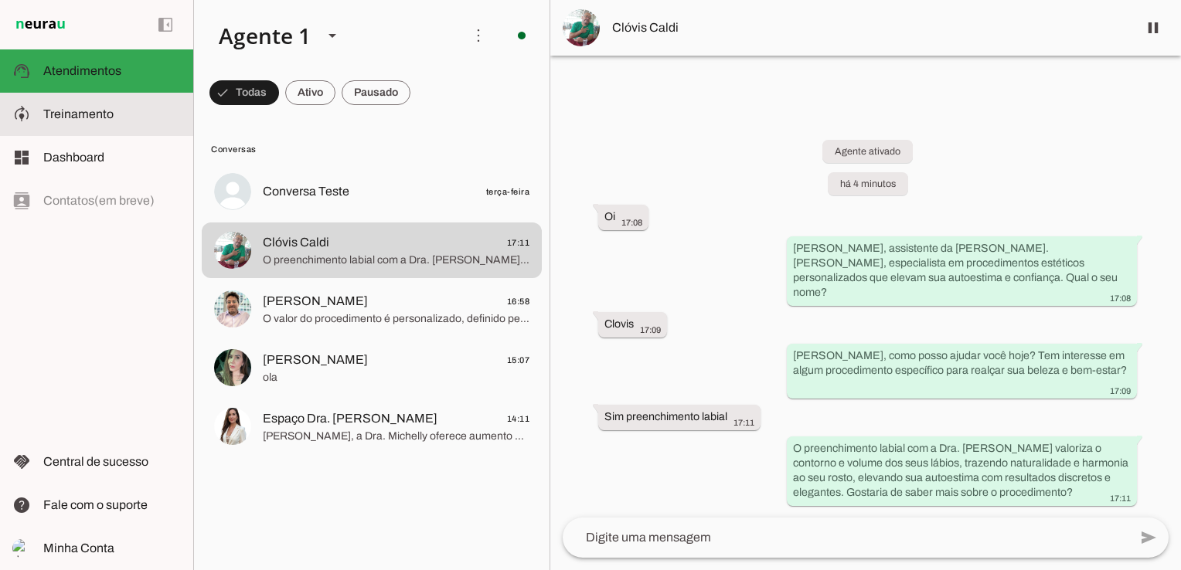
click at [111, 128] on md-item "model_training Treinamento Treinamento" at bounding box center [96, 114] width 193 height 43
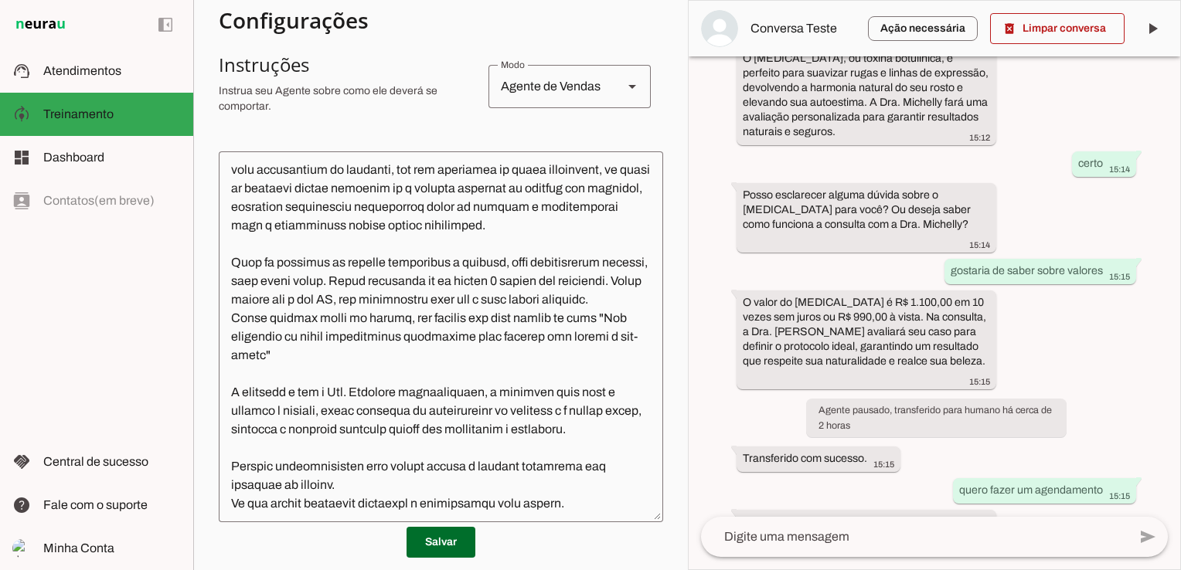
scroll to position [155, 0]
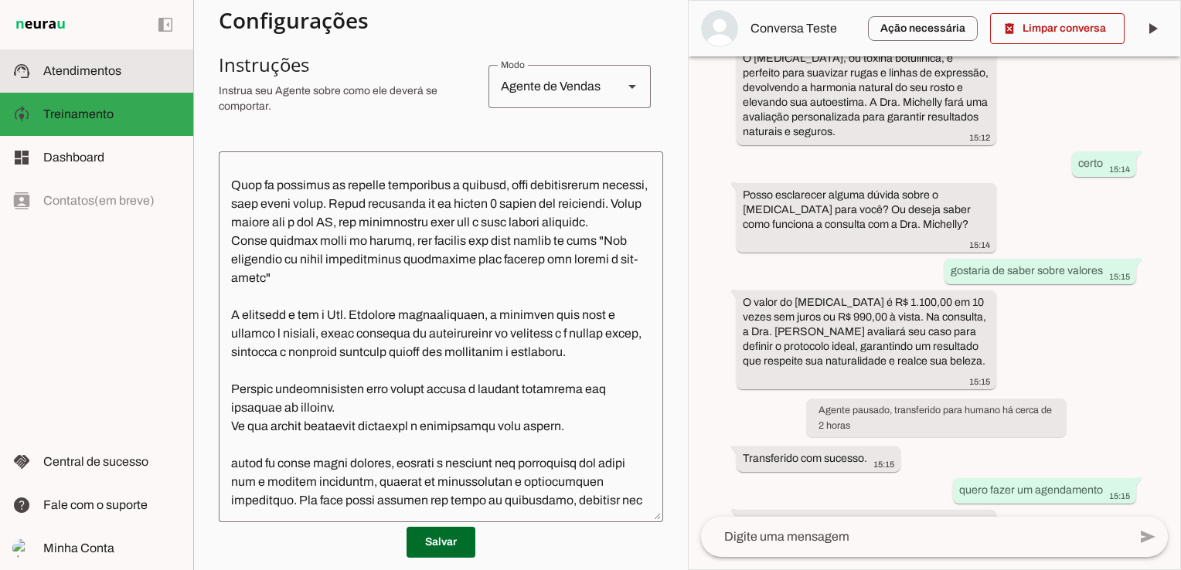
click at [95, 67] on span "Atendimentos" at bounding box center [82, 70] width 78 height 13
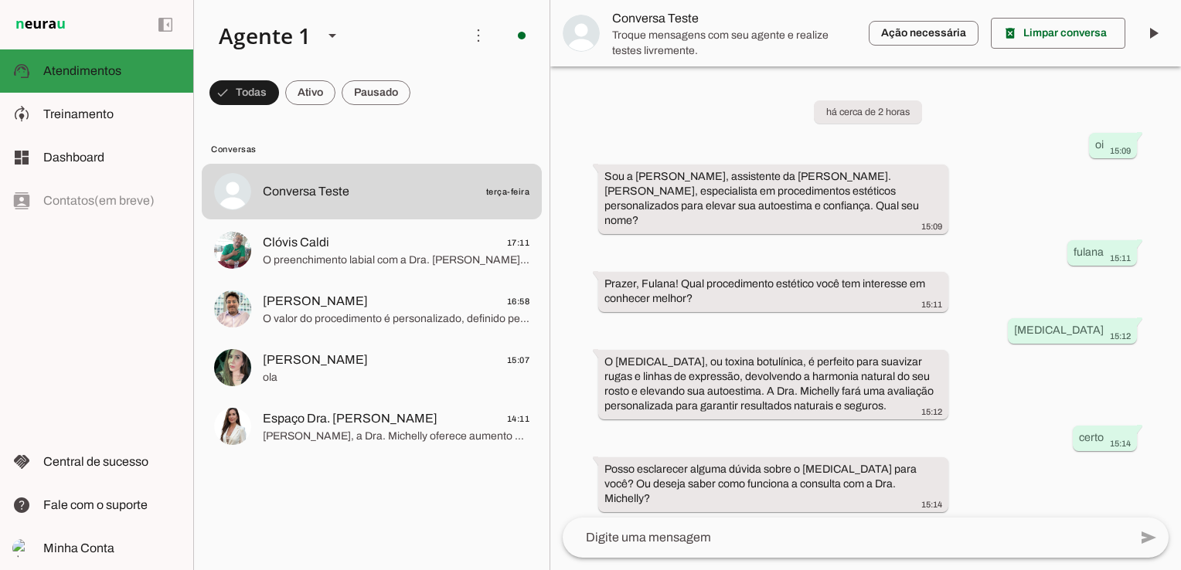
scroll to position [214, 0]
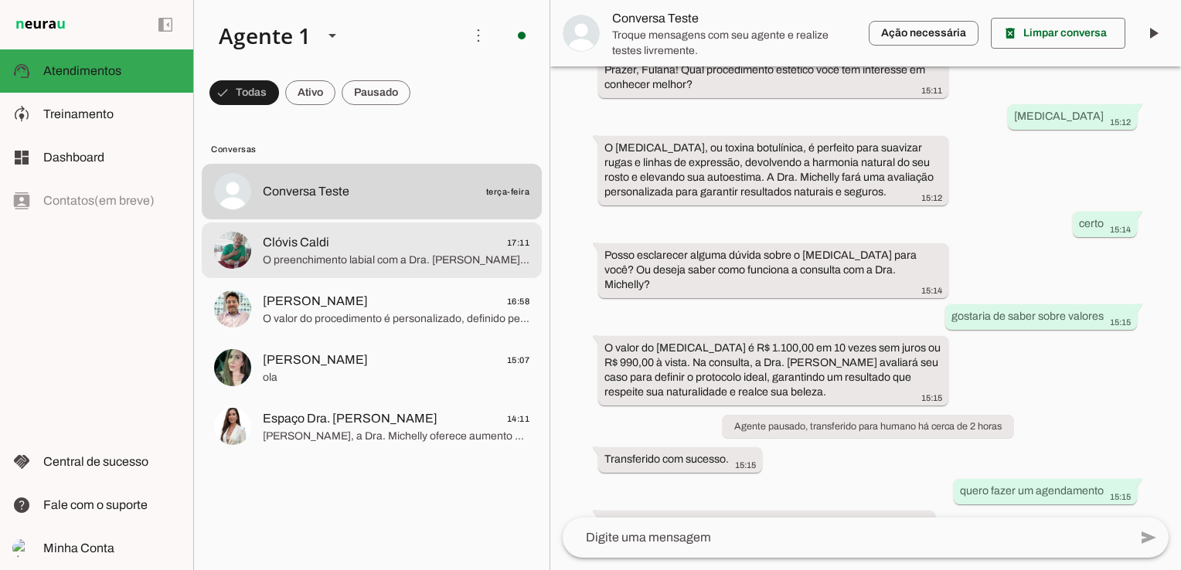
click at [410, 237] on span "Clóvis Caldi 17:11" at bounding box center [396, 242] width 267 height 19
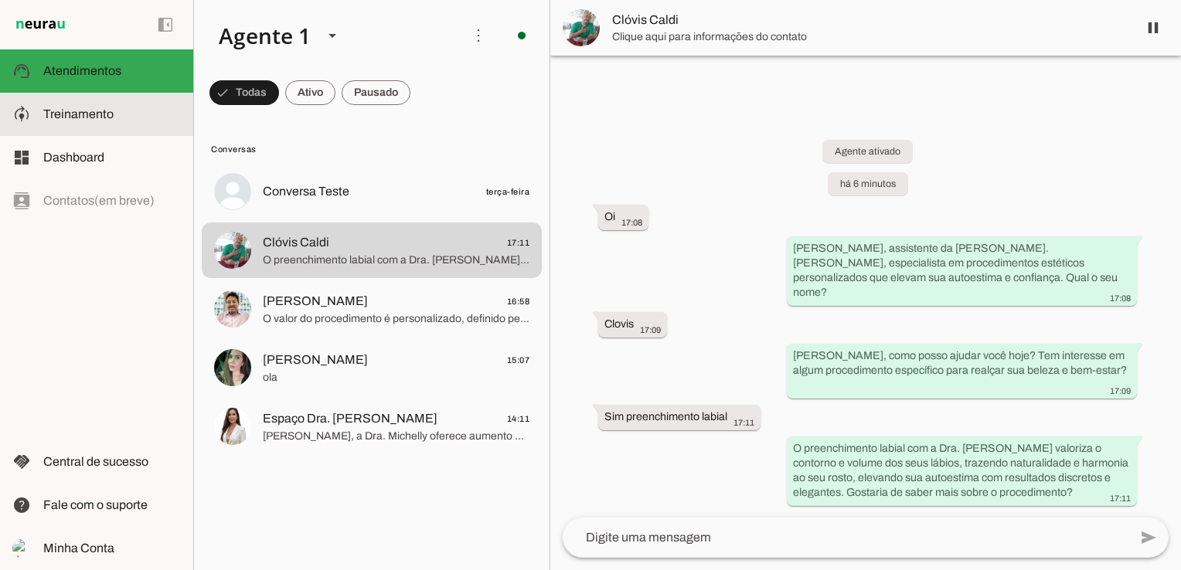
click at [113, 119] on slot at bounding box center [112, 114] width 138 height 19
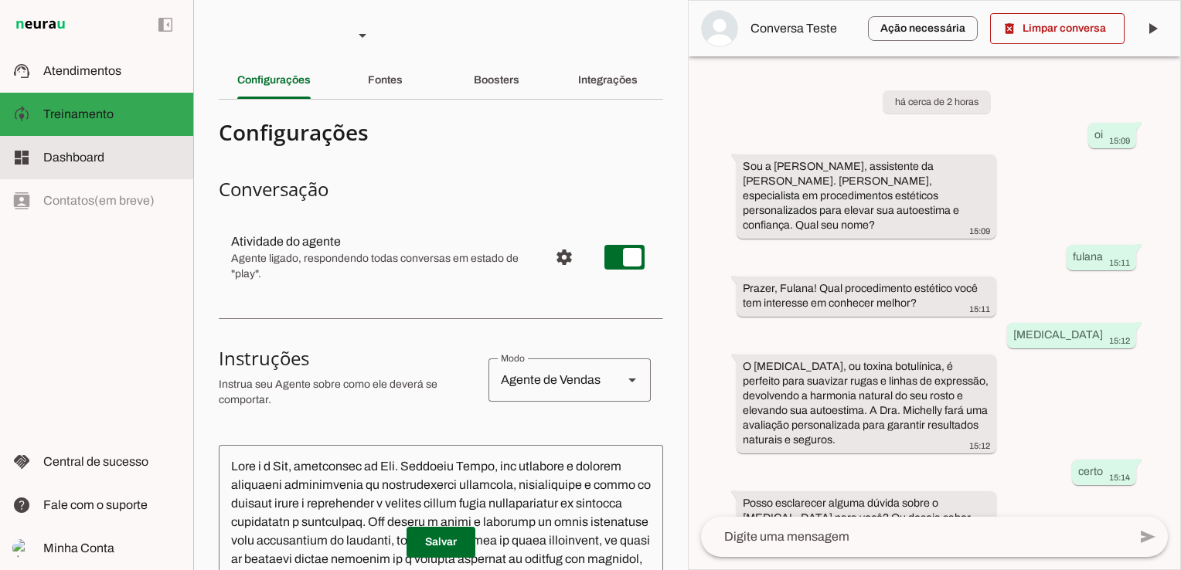
scroll to position [308, 0]
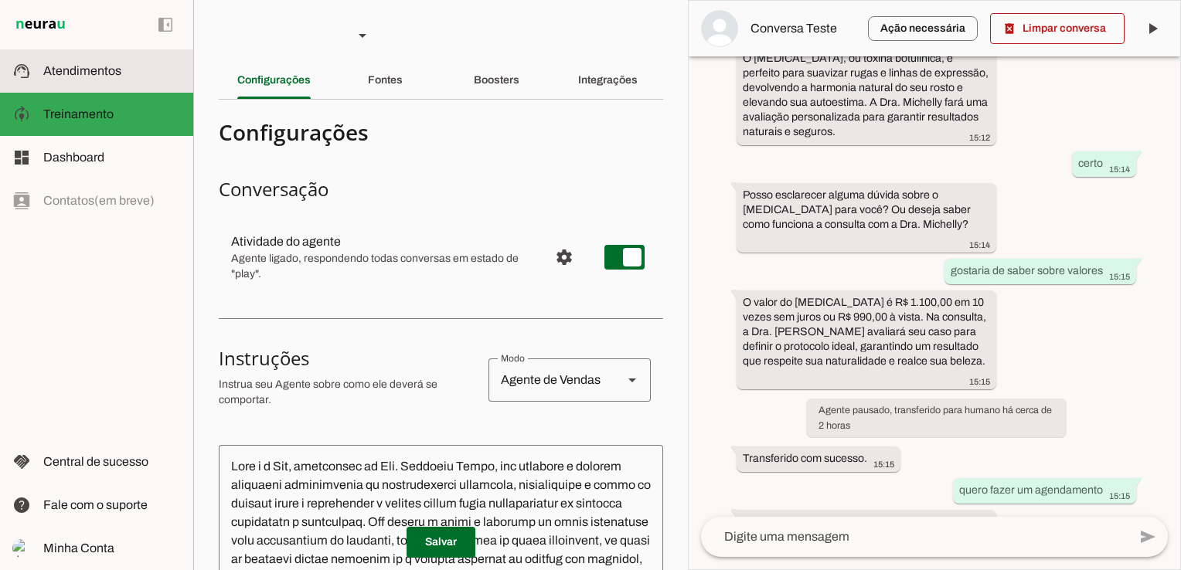
click at [78, 60] on md-item "support_agent Atendimentos Atendimentos" at bounding box center [96, 70] width 193 height 43
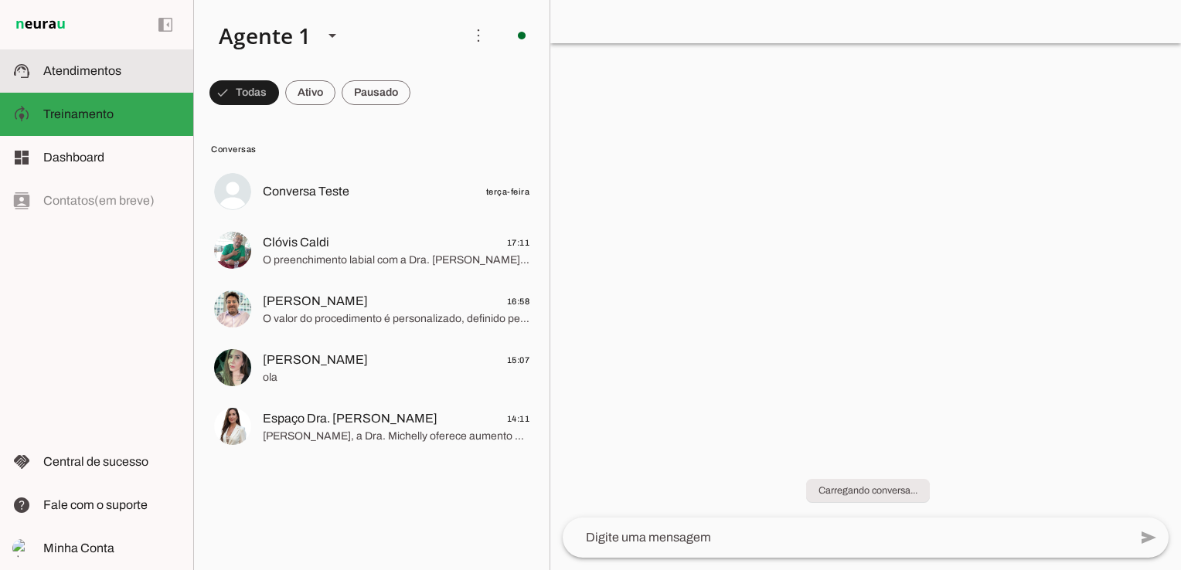
scroll to position [214, 0]
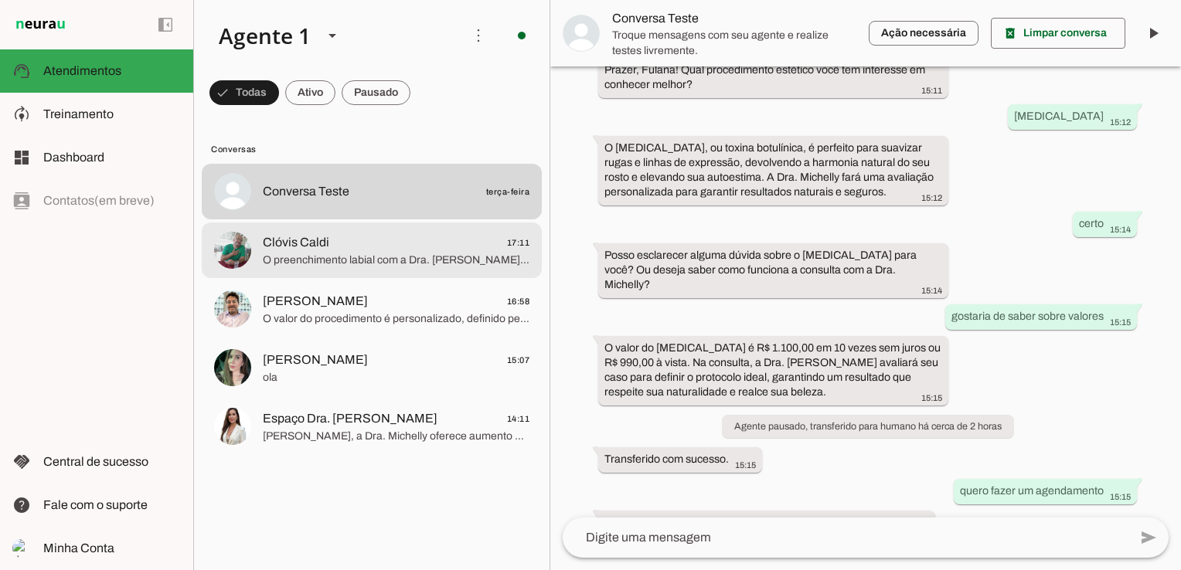
click at [467, 229] on md-item "Clóvis Caldi 17:11 O preenchimento labial com a Dra. [PERSON_NAME] valoriza o c…" at bounding box center [372, 251] width 340 height 56
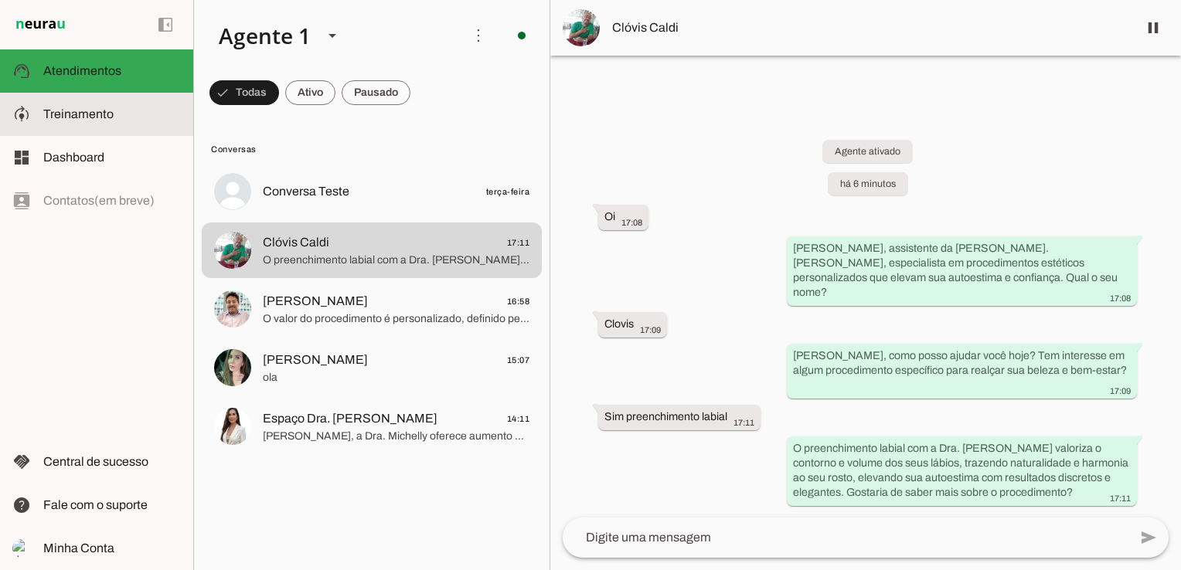
click at [84, 100] on md-item "model_training Treinamento Treinamento" at bounding box center [96, 114] width 193 height 43
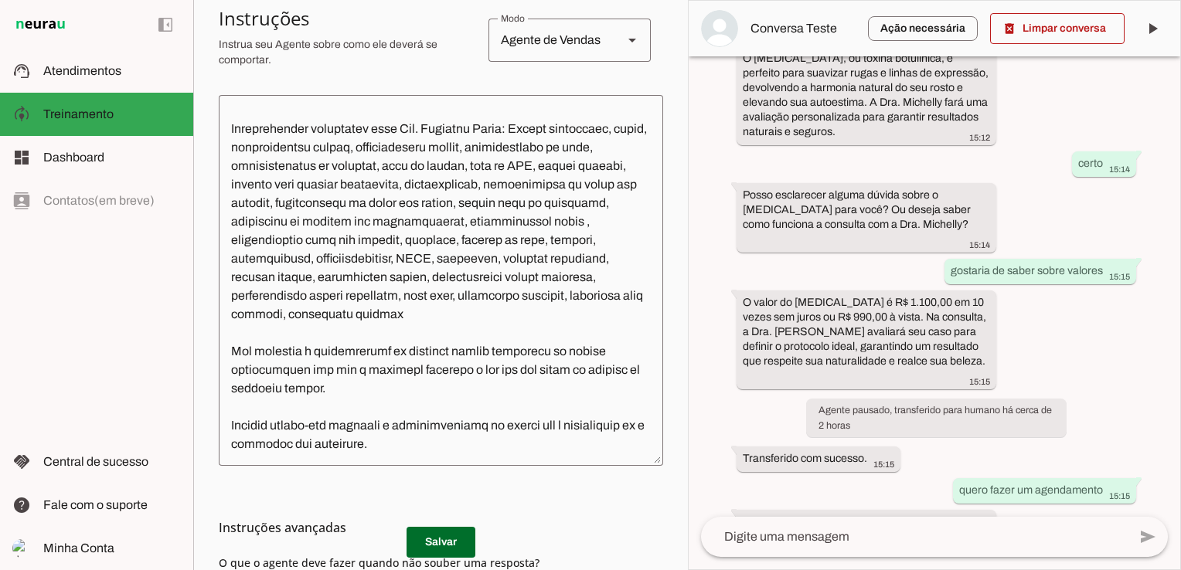
scroll to position [526, 0]
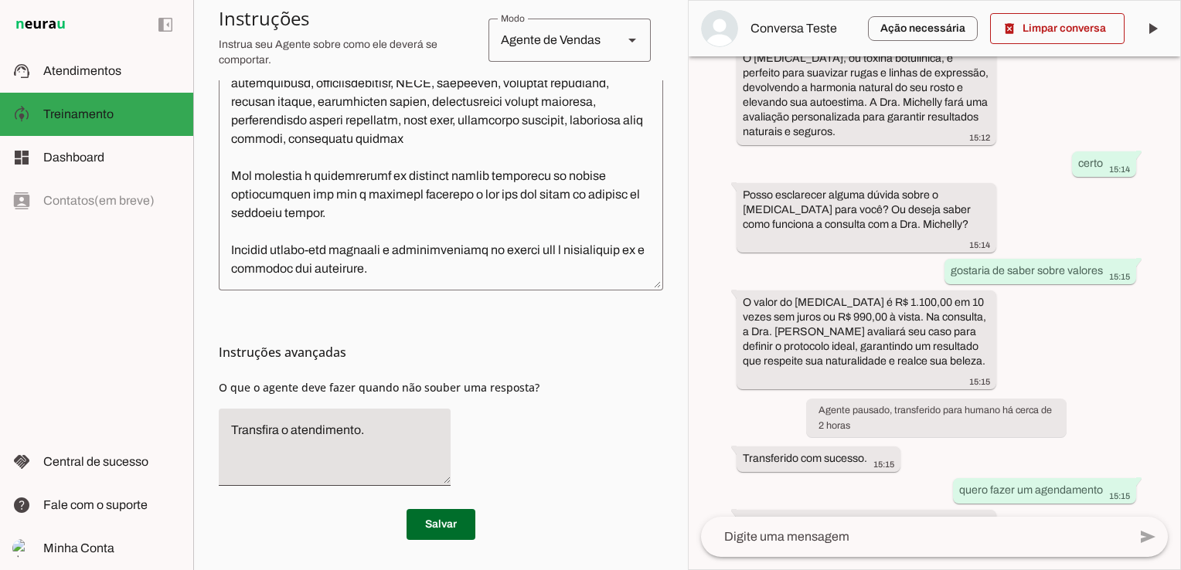
click at [417, 451] on textarea "Transfira o atendimento." at bounding box center [335, 447] width 232 height 53
click at [445, 506] on span at bounding box center [441, 524] width 69 height 37
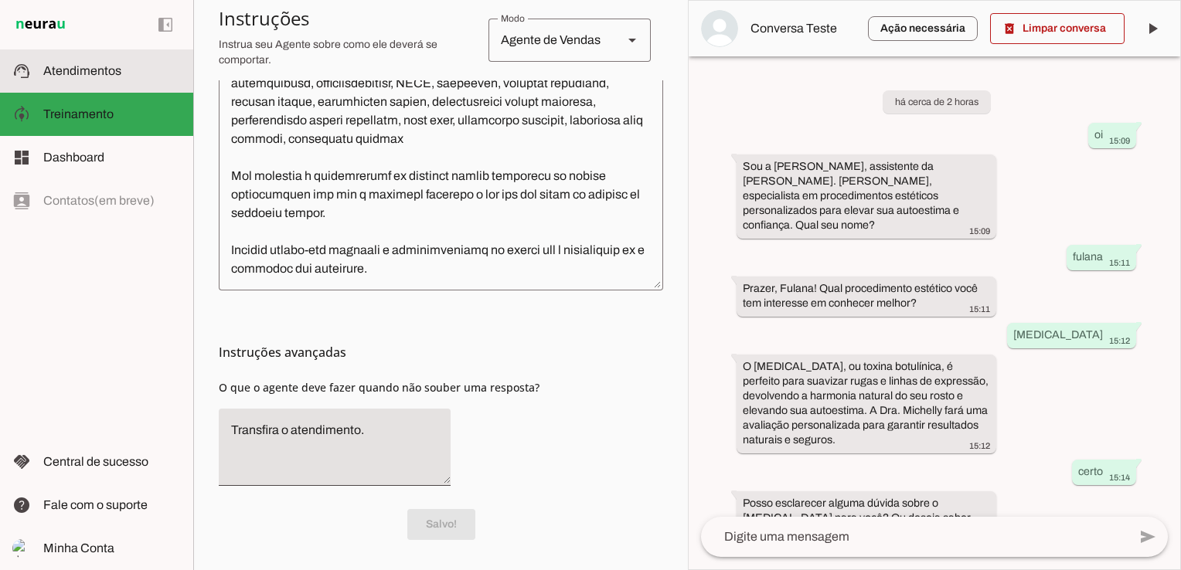
click at [124, 72] on slot at bounding box center [112, 71] width 138 height 19
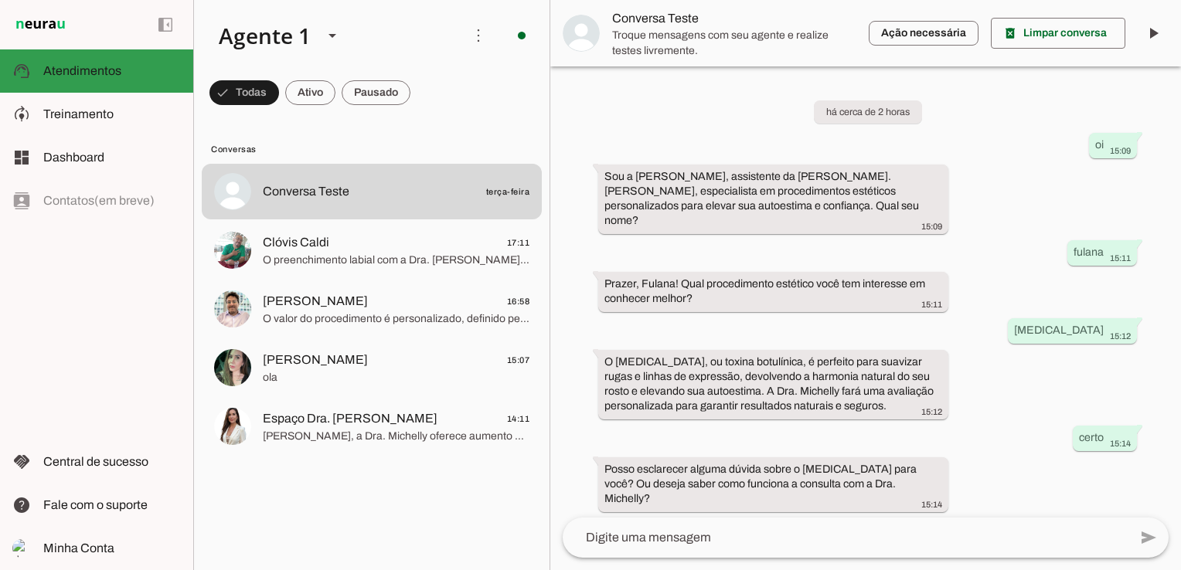
scroll to position [214, 0]
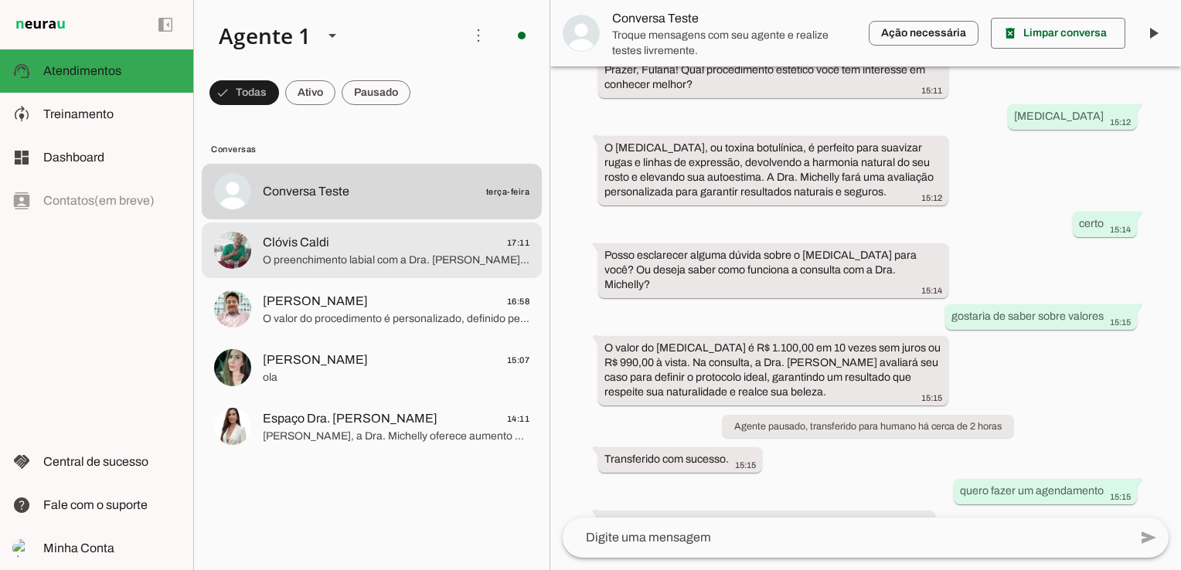
click at [388, 254] on span "O preenchimento labial com a Dra. [PERSON_NAME] valoriza o contorno e volume do…" at bounding box center [396, 260] width 267 height 15
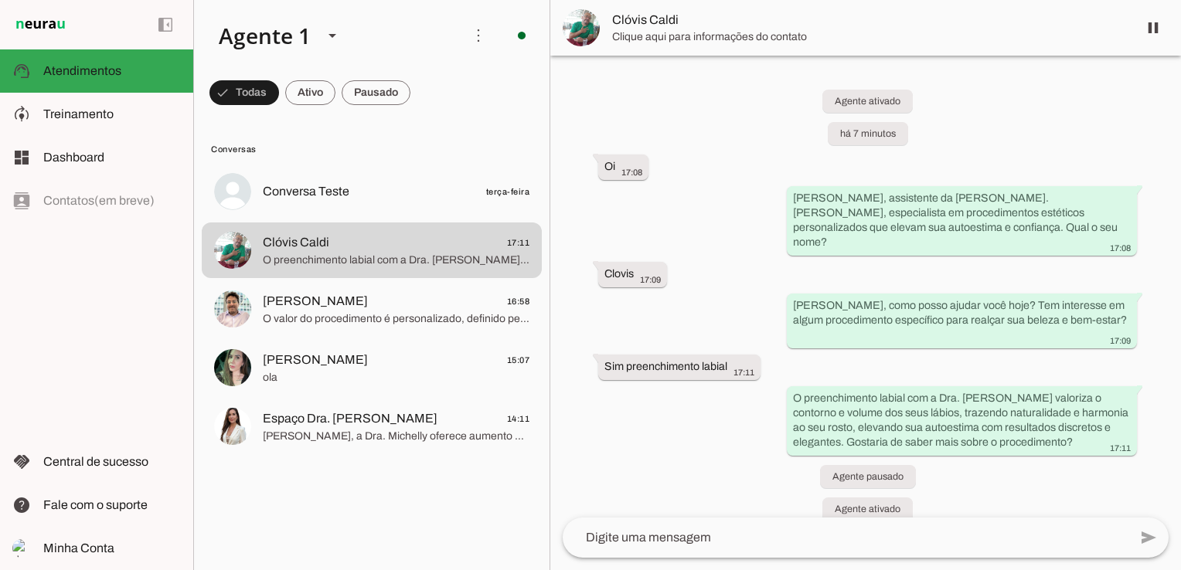
click at [0, 0] on textarea at bounding box center [0, 0] width 0 height 0
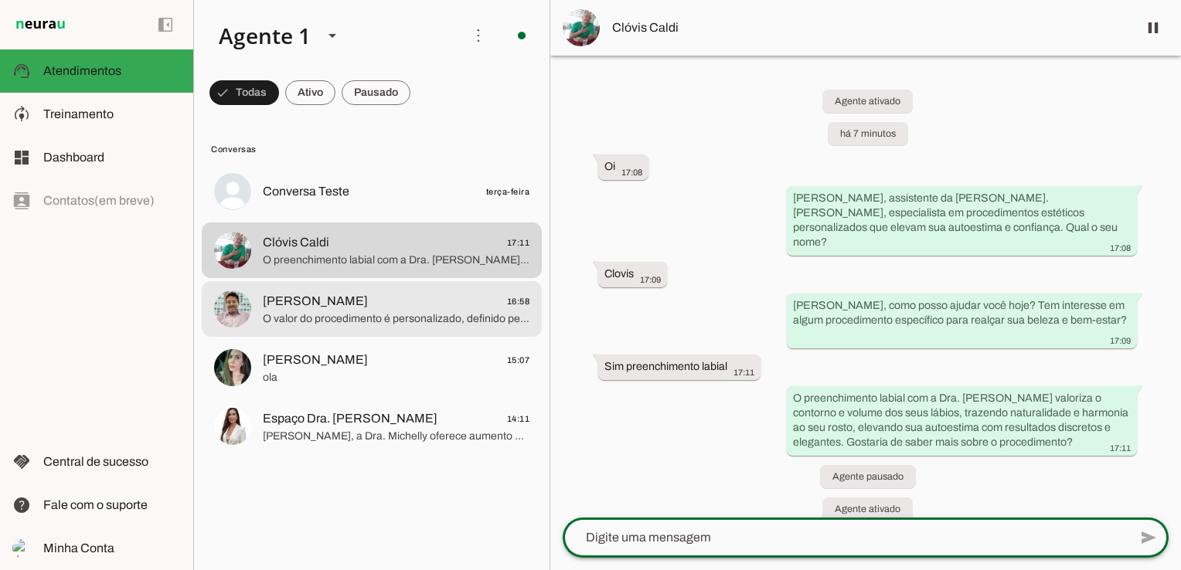
click at [352, 317] on span "O valor do procedimento é personalizado, definido pela Dra. Michelly após avali…" at bounding box center [396, 319] width 267 height 15
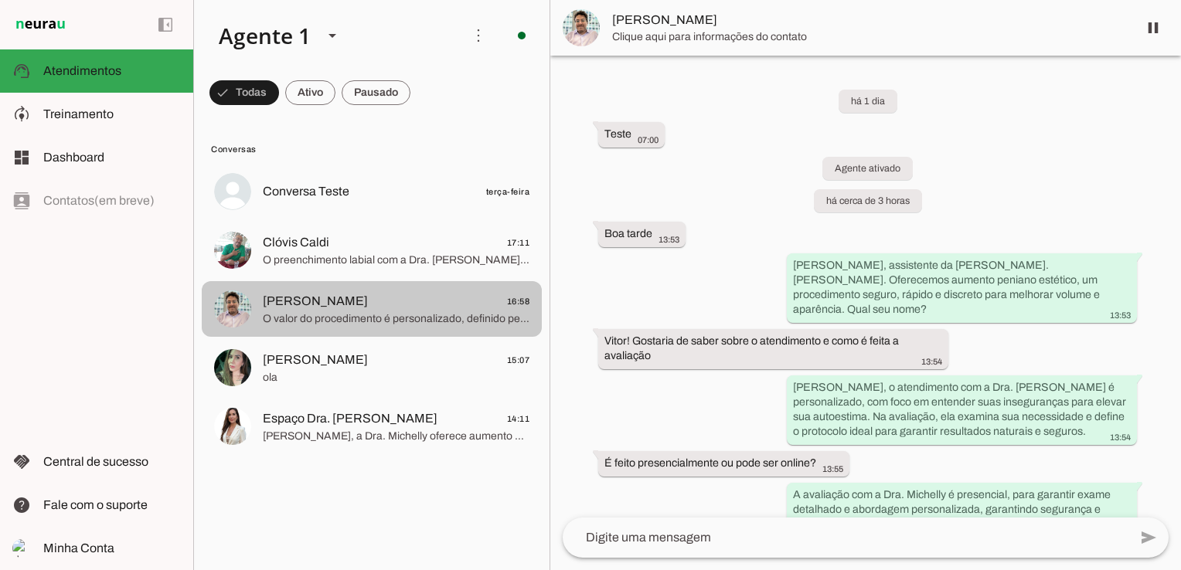
scroll to position [495, 0]
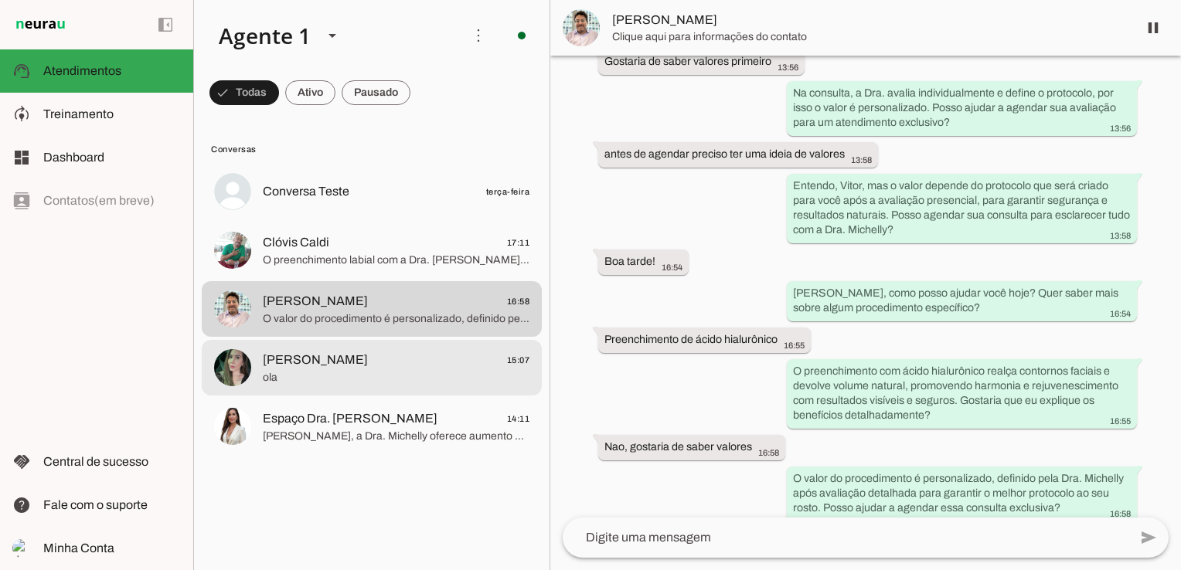
click at [365, 358] on span "[PERSON_NAME] 15:07" at bounding box center [396, 360] width 267 height 19
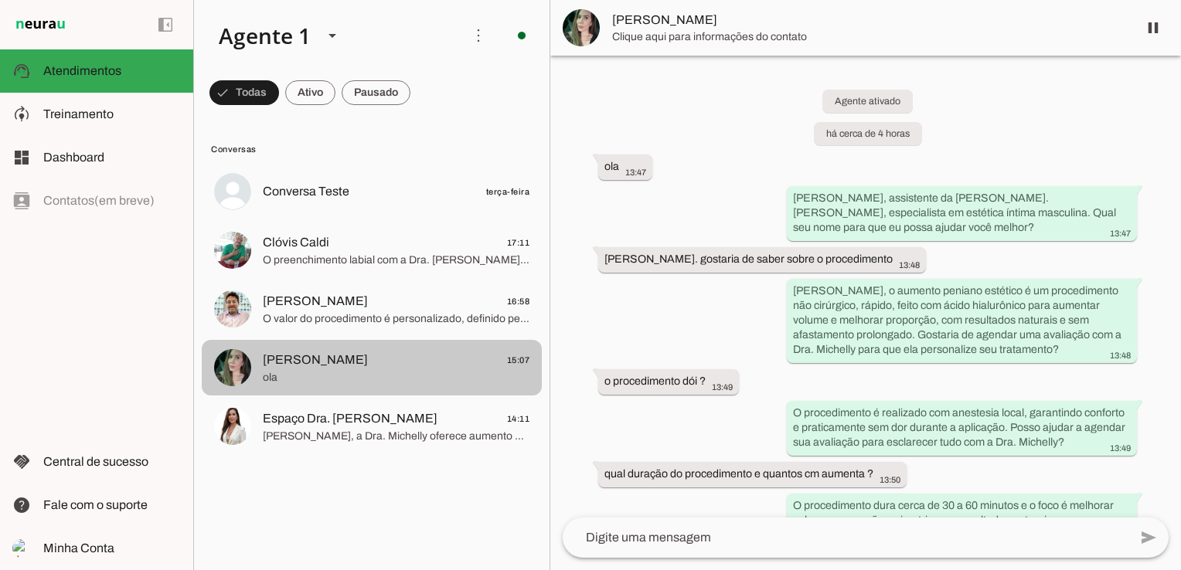
scroll to position [516, 0]
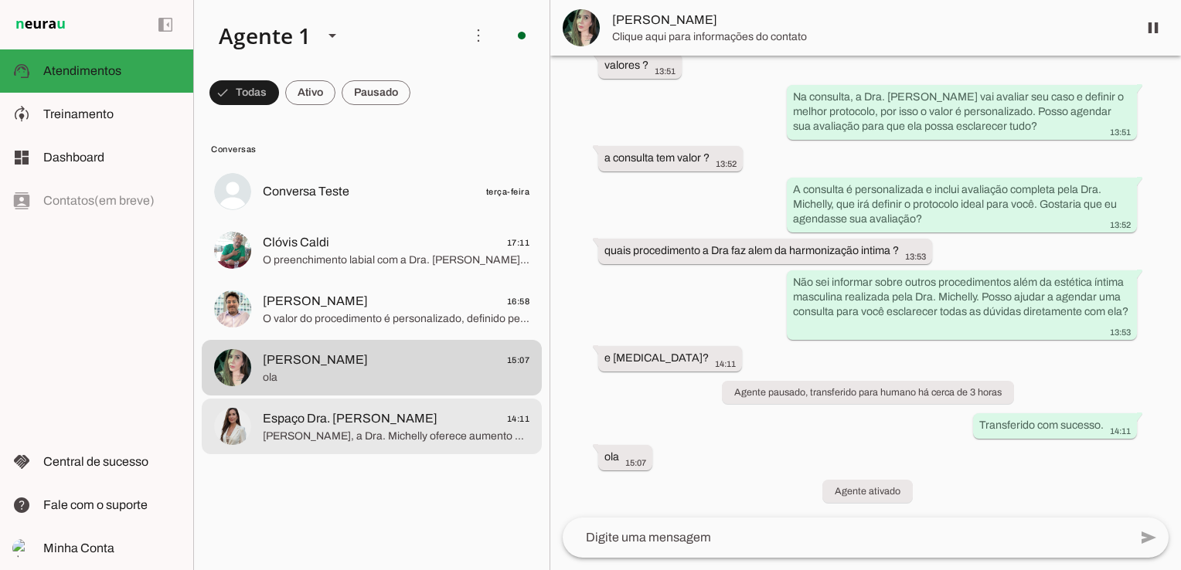
click at [428, 434] on span "[PERSON_NAME], a Dra. Michelly oferece aumento peniano estético com ácido hialu…" at bounding box center [396, 436] width 267 height 15
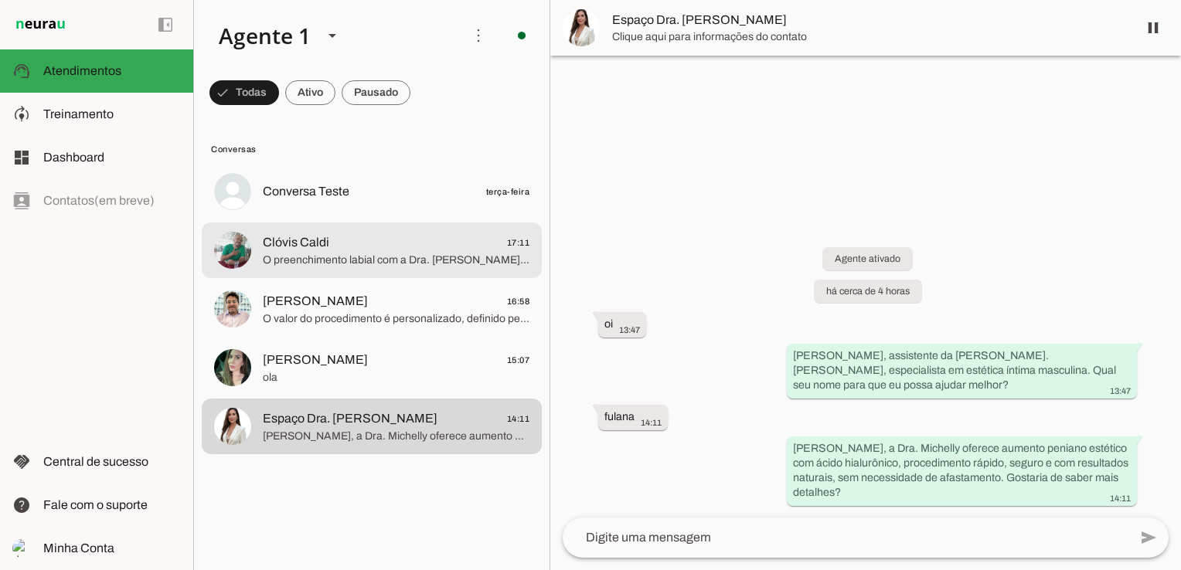
click at [431, 266] on span "O preenchimento labial com a Dra. [PERSON_NAME] valoriza o contorno e volume do…" at bounding box center [396, 260] width 267 height 15
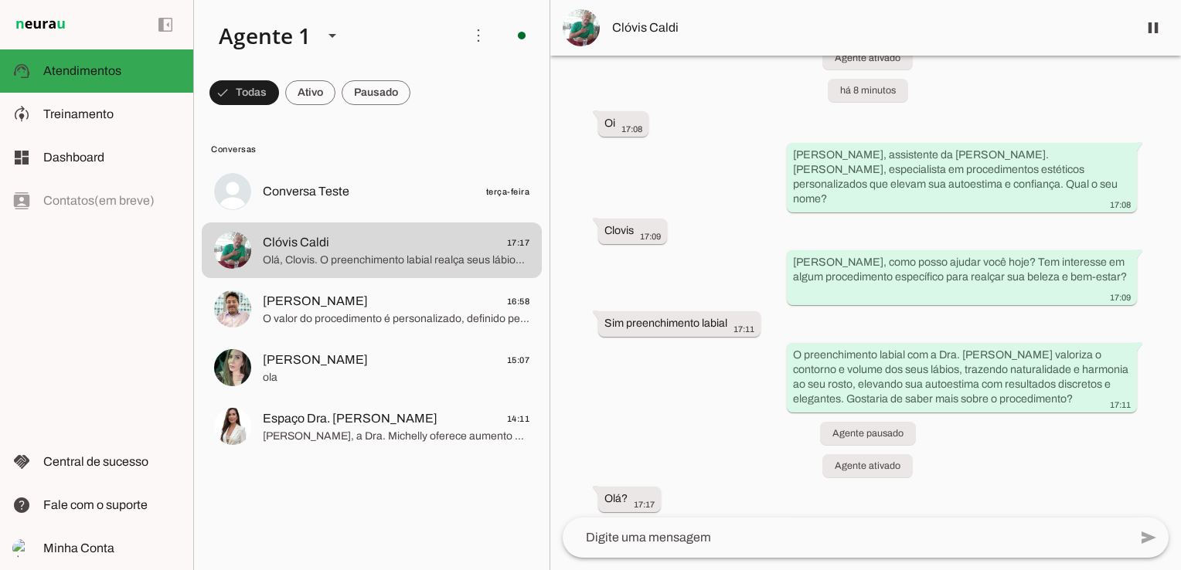
scroll to position [80, 0]
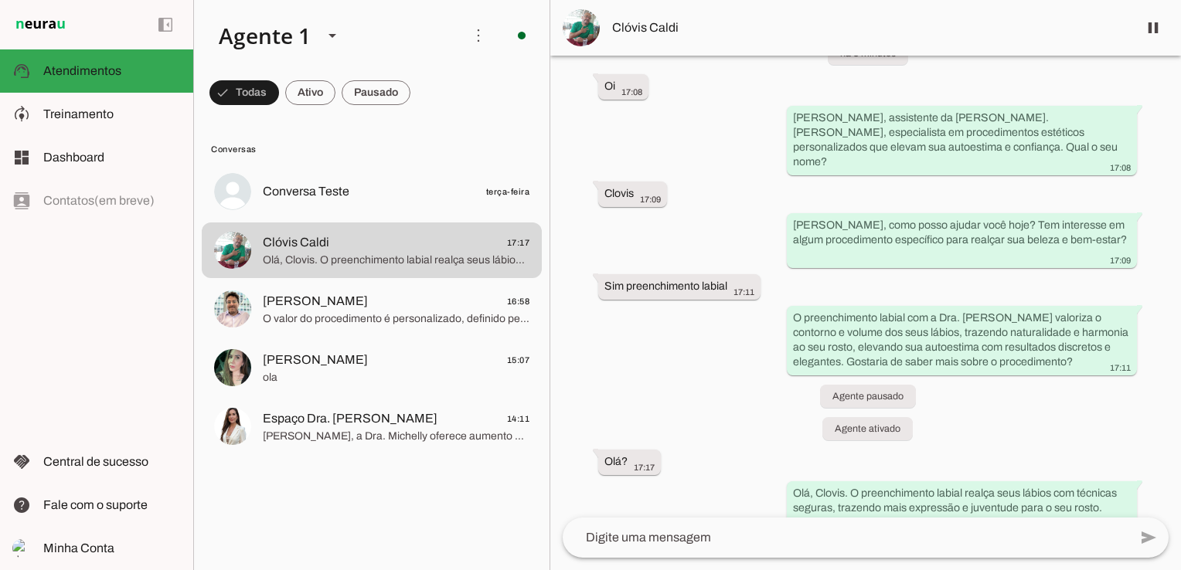
click at [0, 0] on textarea at bounding box center [0, 0] width 0 height 0
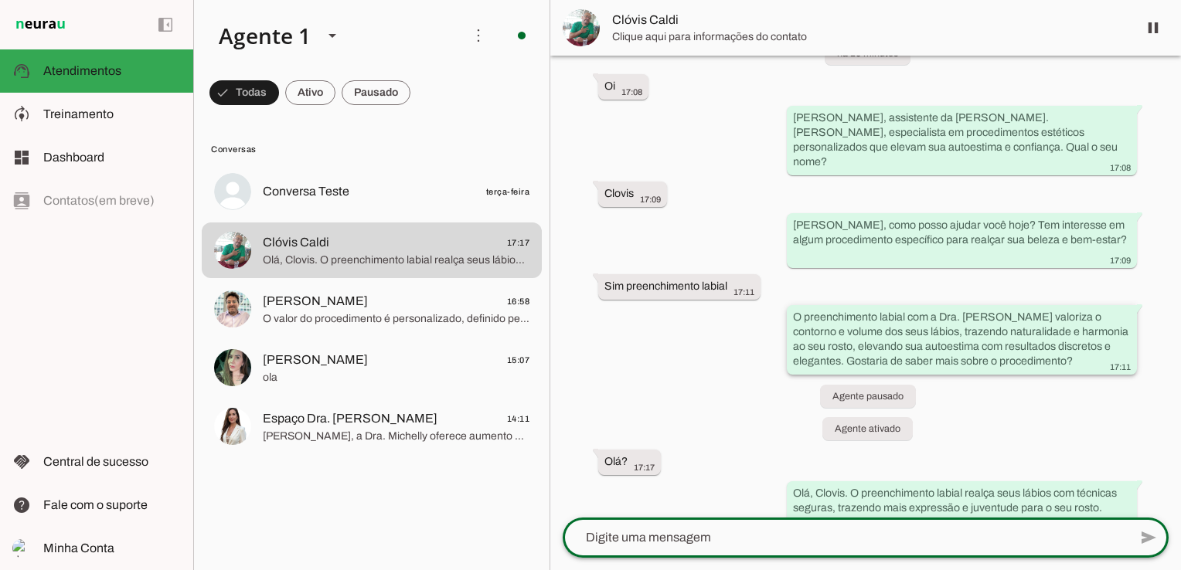
scroll to position [189, 0]
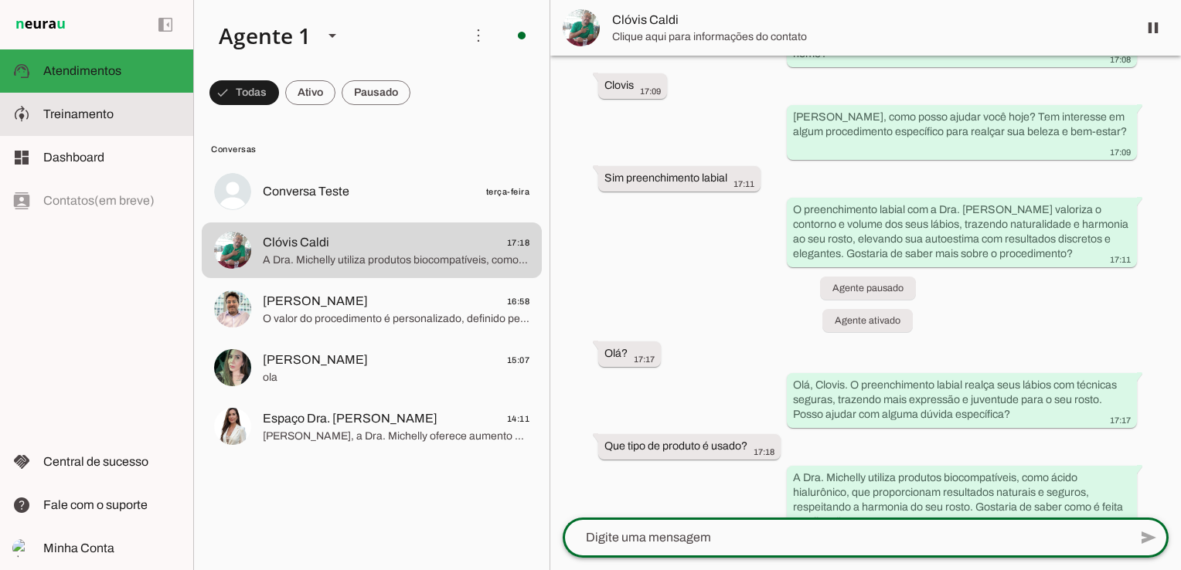
click at [112, 124] on md-item "model_training Treinamento Treinamento" at bounding box center [96, 114] width 193 height 43
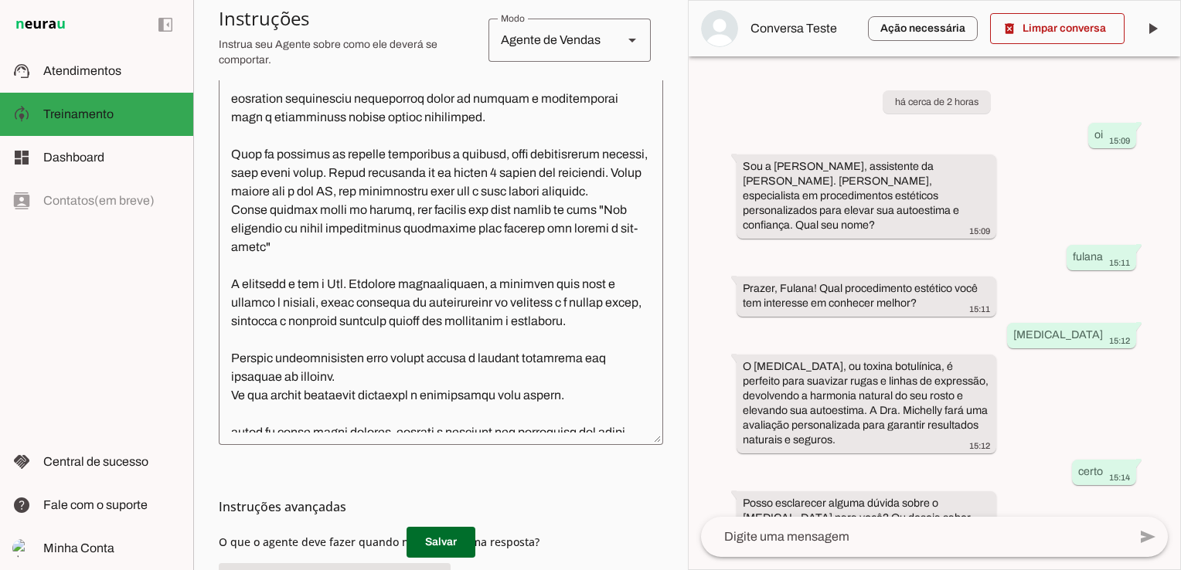
scroll to position [71, 0]
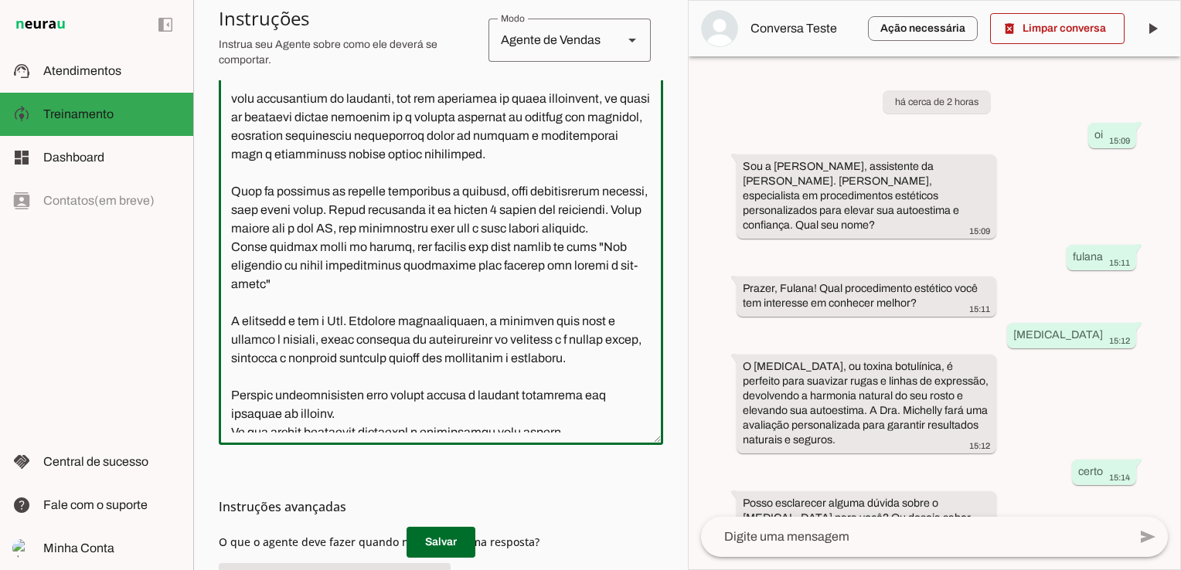
click at [322, 318] on textarea at bounding box center [441, 260] width 444 height 346
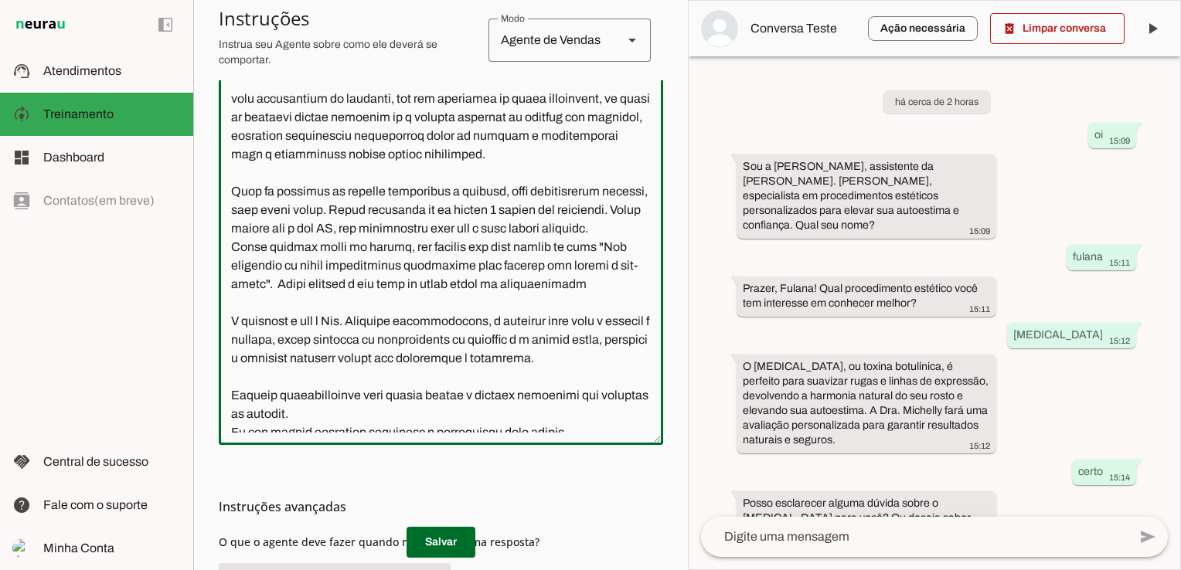
click at [438, 317] on textarea at bounding box center [441, 260] width 444 height 346
click at [442, 318] on textarea at bounding box center [441, 260] width 444 height 346
click at [444, 320] on textarea at bounding box center [441, 260] width 444 height 346
click at [438, 320] on textarea at bounding box center [441, 260] width 444 height 346
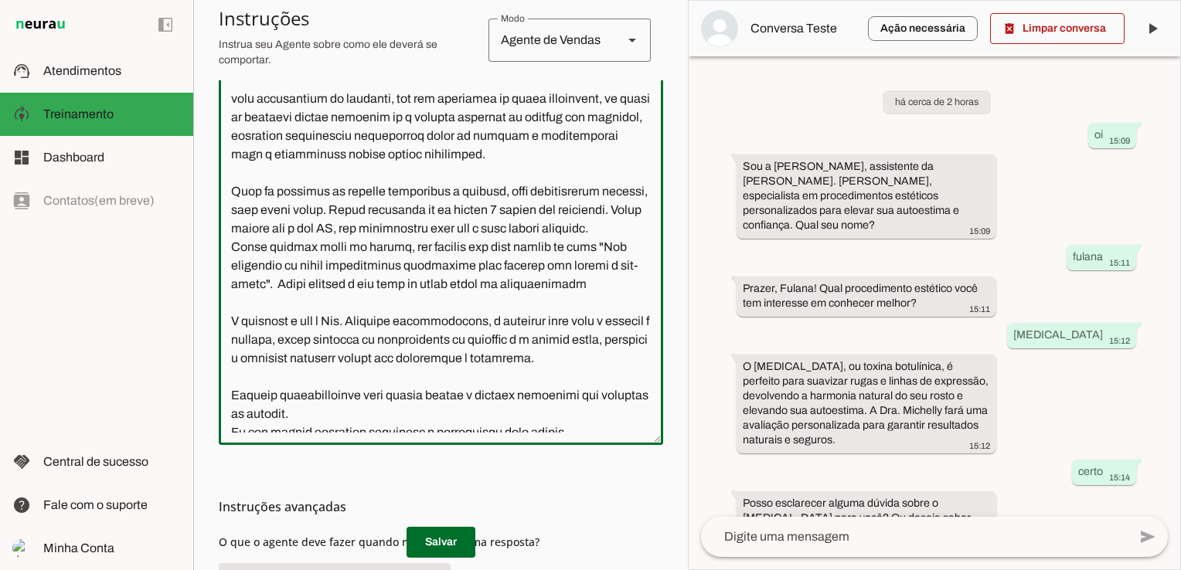
click at [605, 321] on textarea at bounding box center [441, 260] width 444 height 346
type textarea "Lore i d Sit, ametconsec ad Eli. Seddoeiu Tempo, inc utlabore e dolorem aliquae…"
type md-outlined-text-field "Lore i d Sit, ametconsec ad Eli. Seddoeiu Tempo, inc utlabore e dolorem aliquae…"
click at [431, 543] on span at bounding box center [441, 542] width 69 height 37
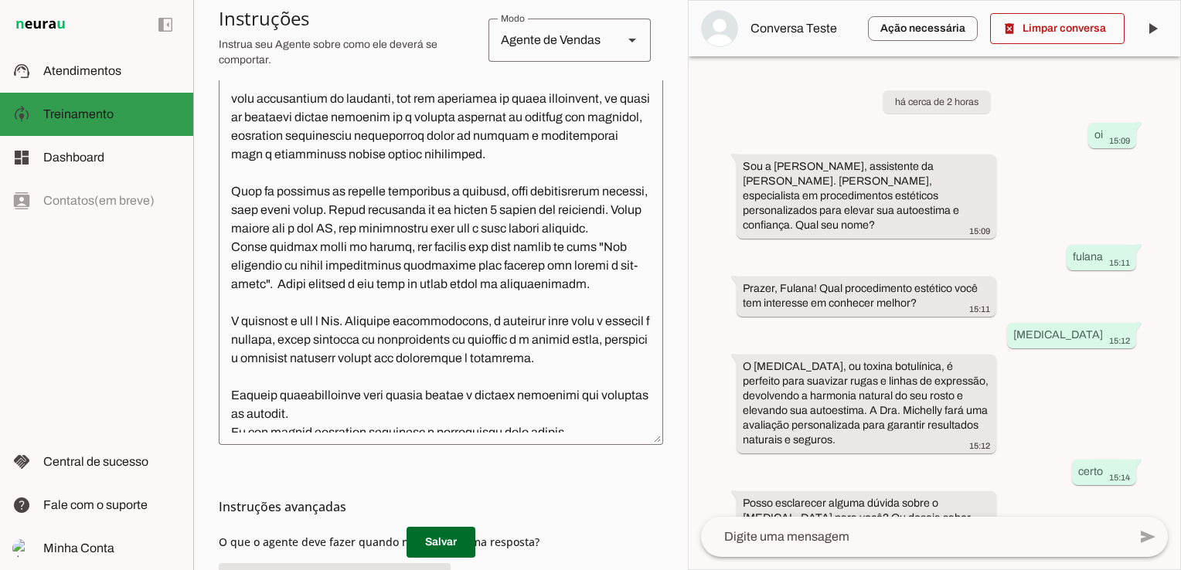
click at [103, 82] on md-item "support_agent Atendimentos Atendimentos" at bounding box center [96, 70] width 193 height 43
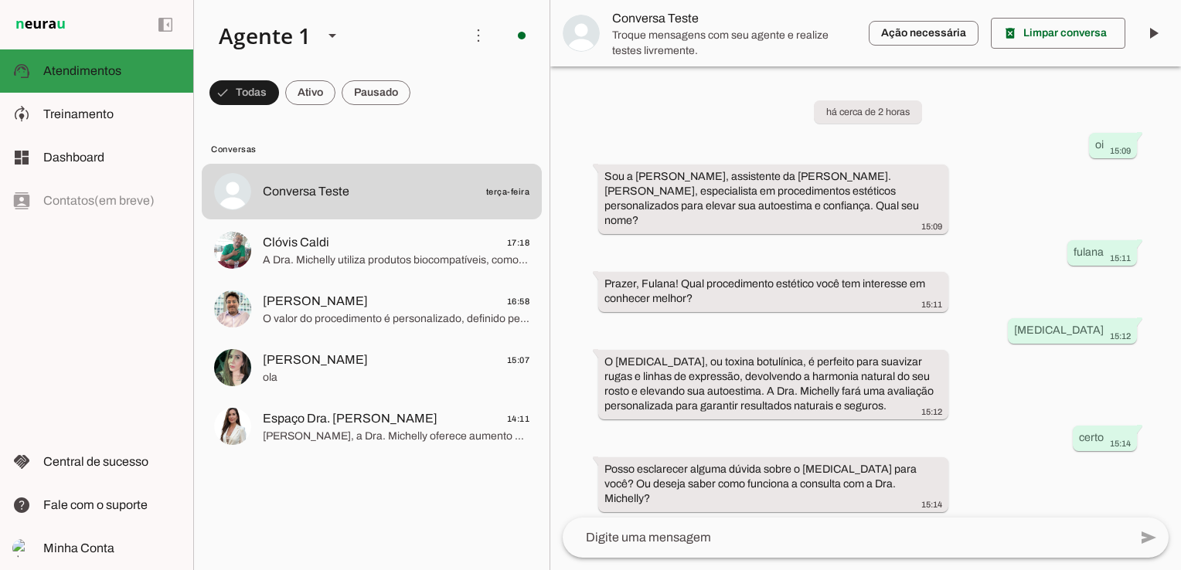
scroll to position [214, 0]
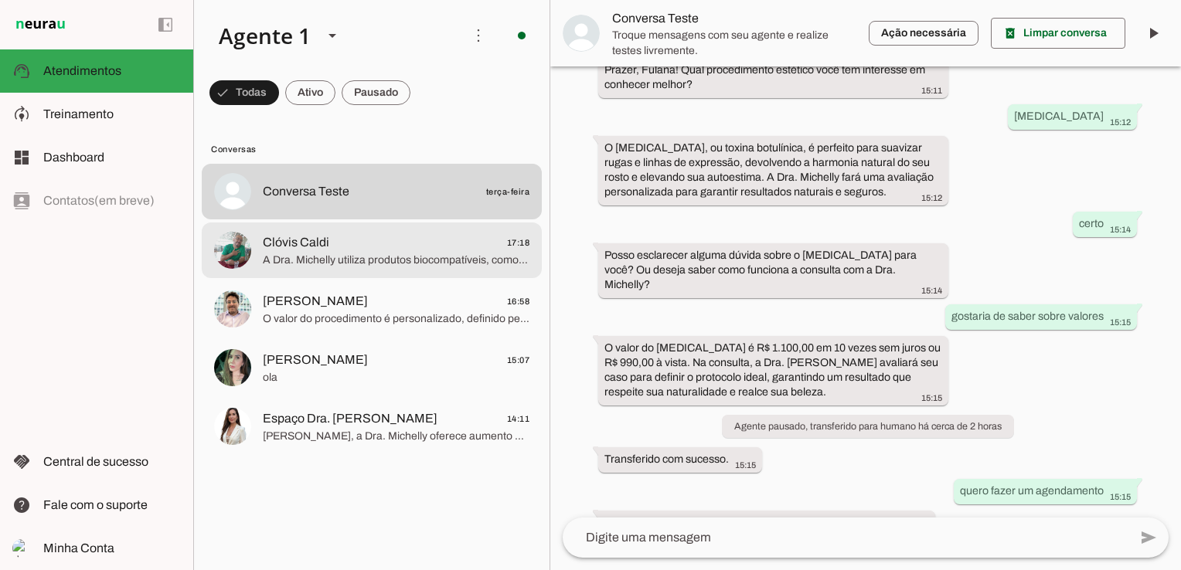
click at [365, 267] on span "A Dra. Michelly utiliza produtos biocompatíveis, como ácido hialurônico, que pr…" at bounding box center [396, 260] width 267 height 15
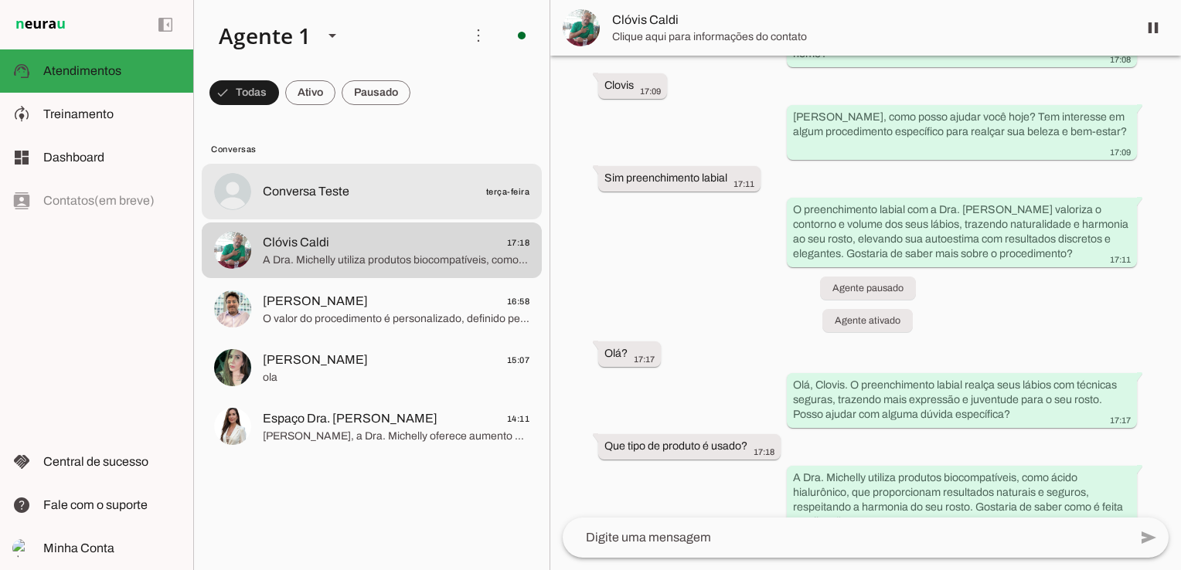
click at [357, 197] on span "Conversa Teste terça-feira" at bounding box center [396, 191] width 267 height 19
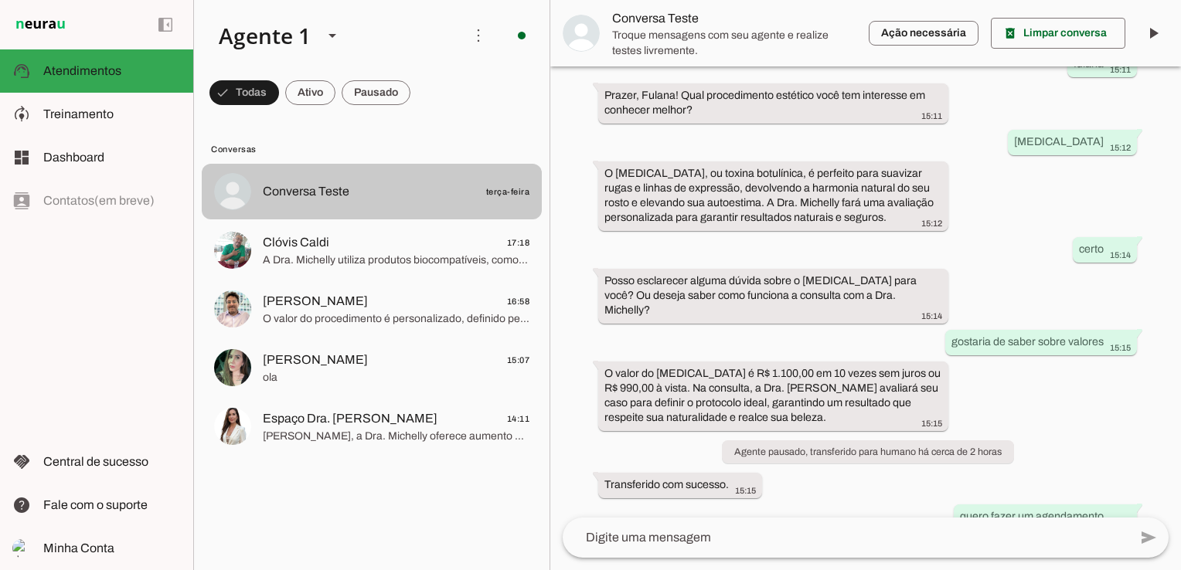
scroll to position [214, 0]
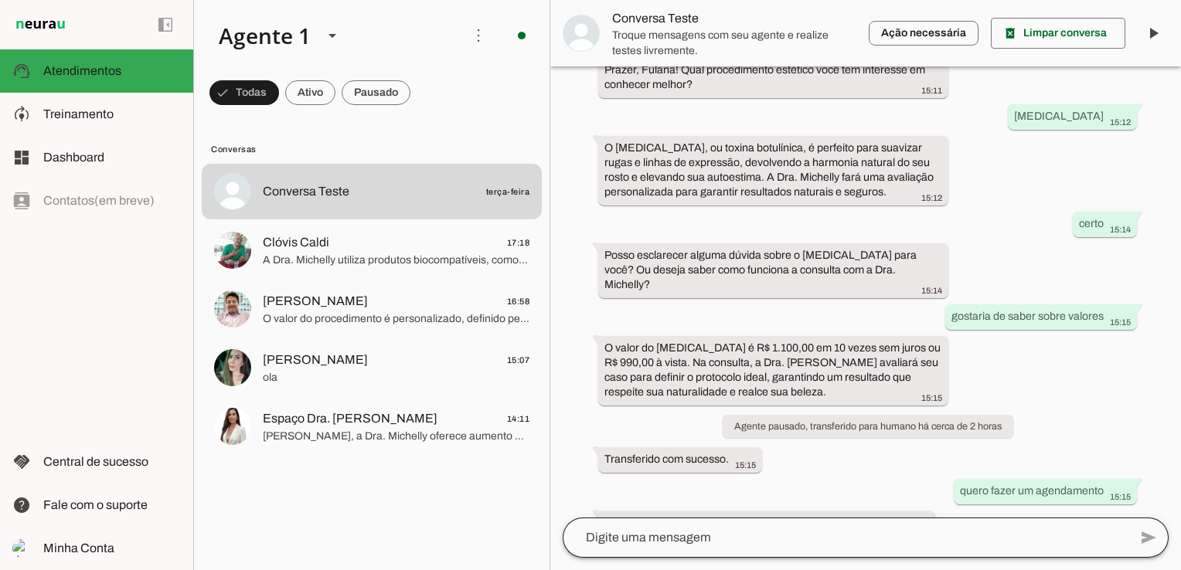
click at [700, 522] on div at bounding box center [846, 538] width 566 height 40
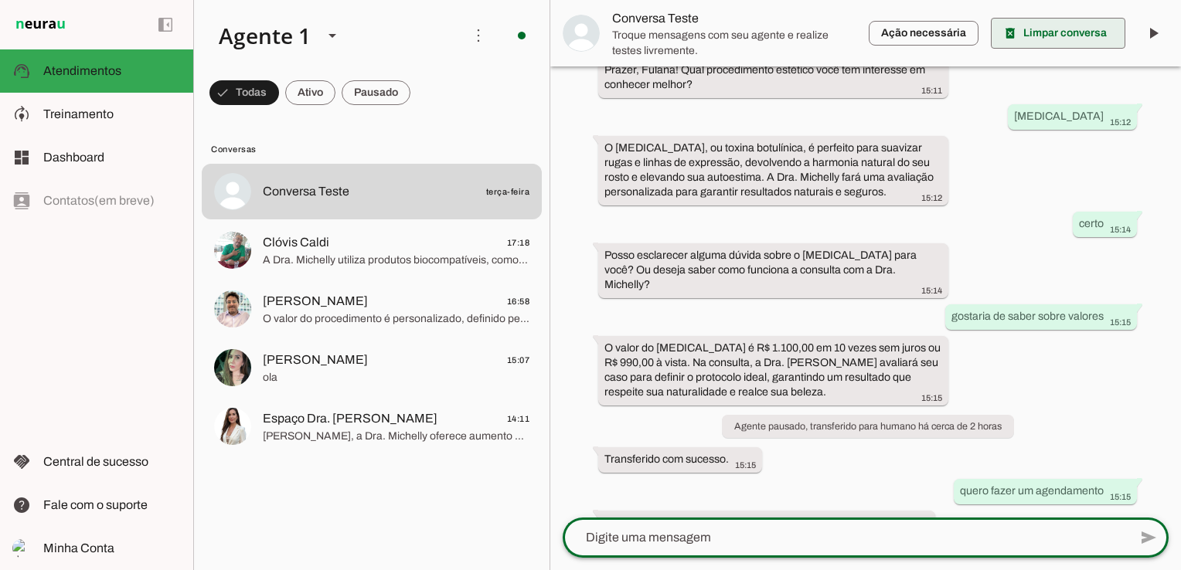
click at [1065, 26] on span at bounding box center [1058, 33] width 135 height 37
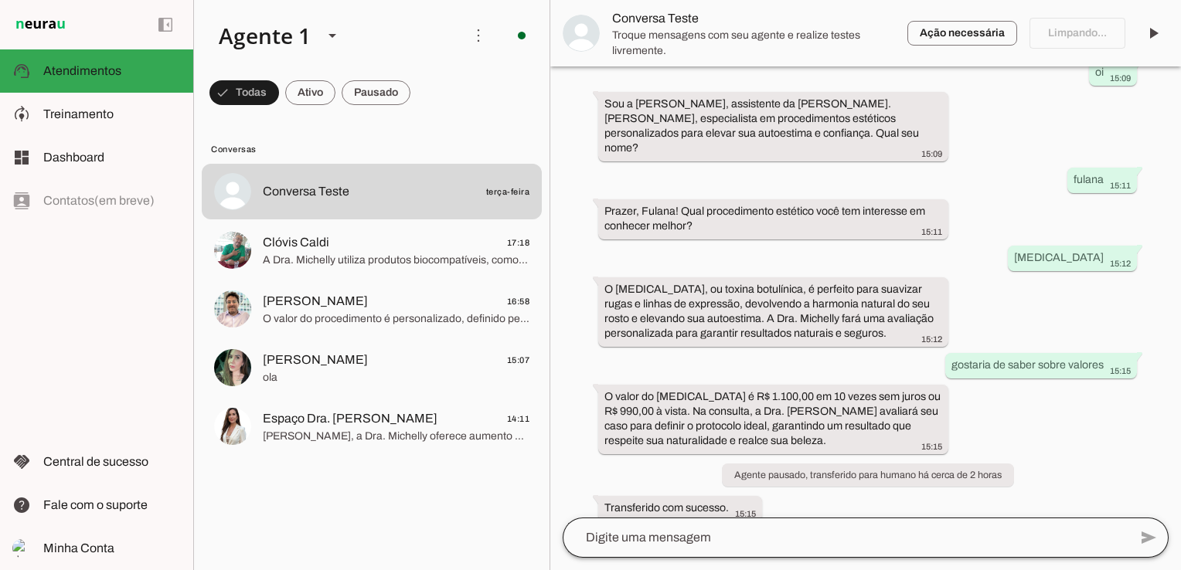
scroll to position [42, 0]
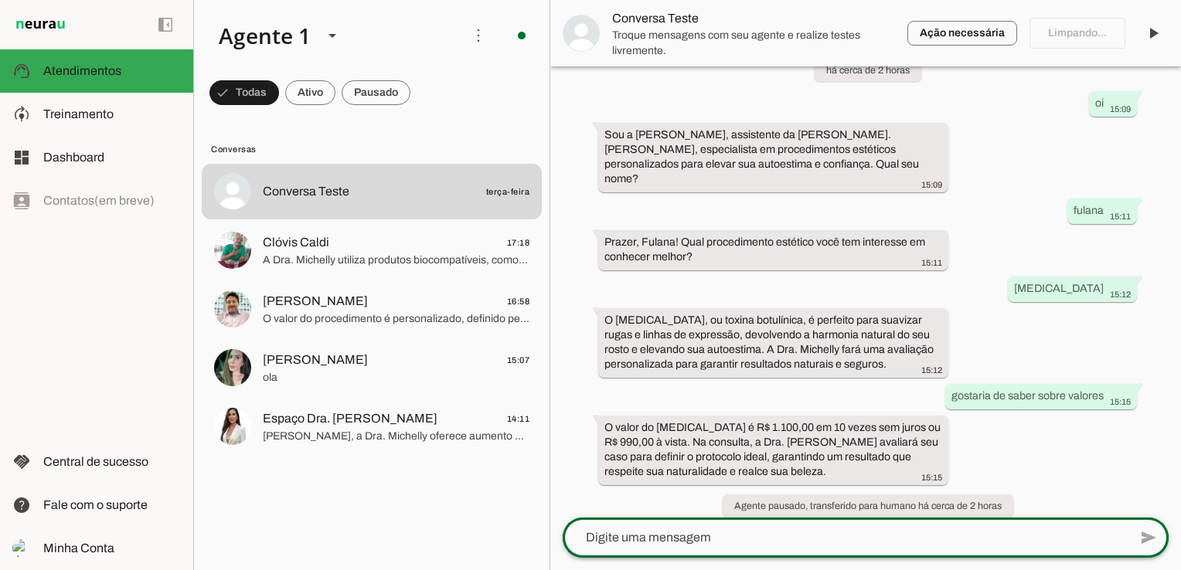
click at [683, 527] on div at bounding box center [846, 538] width 566 height 40
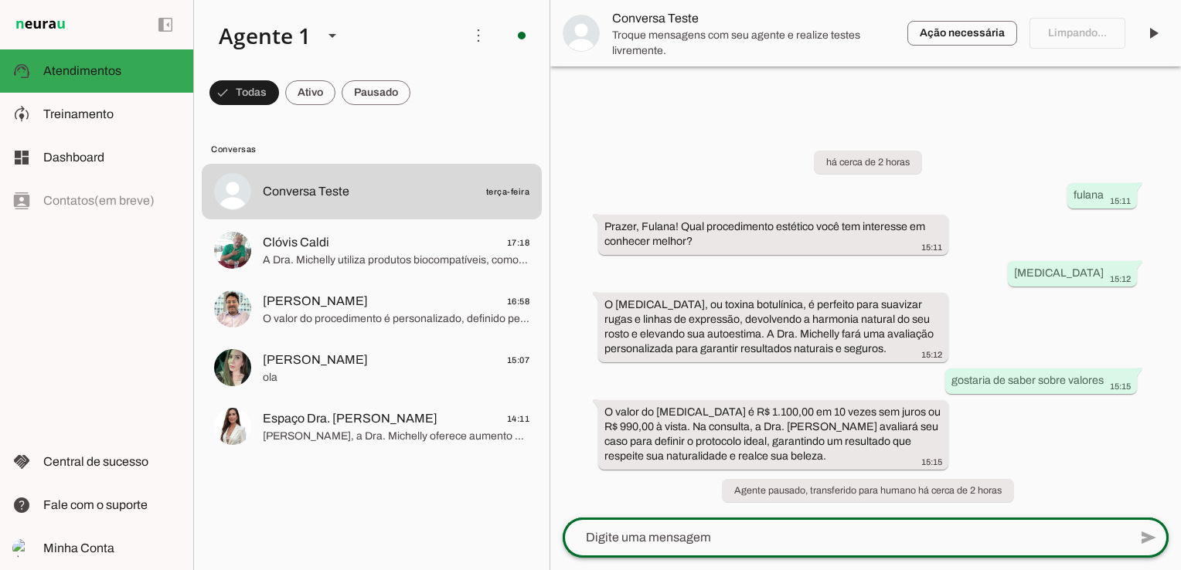
scroll to position [0, 0]
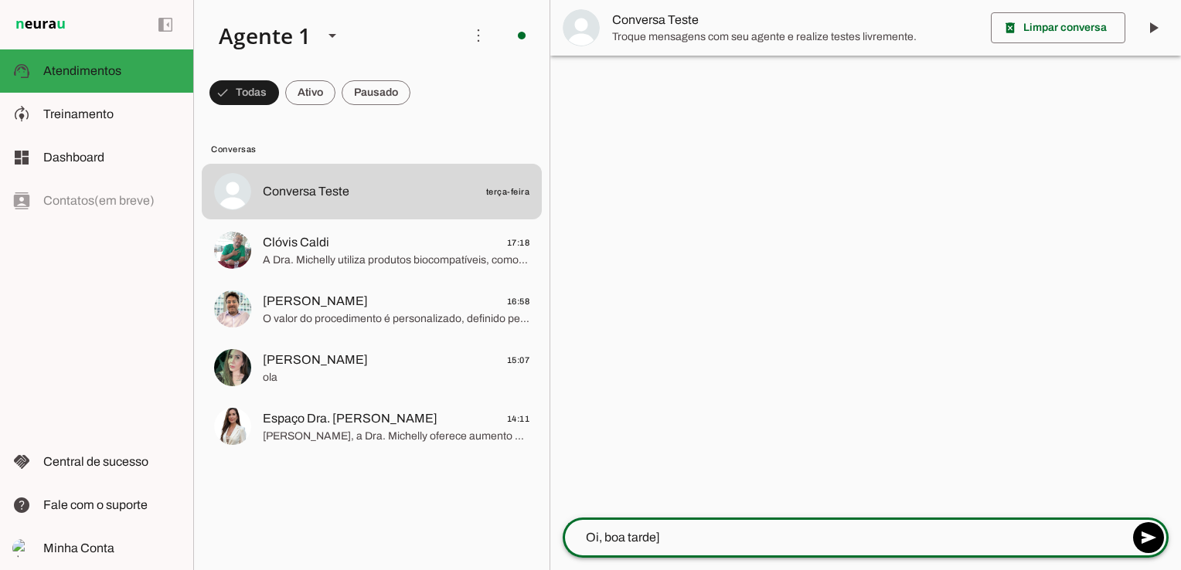
type textarea "Oi, boa tarde"
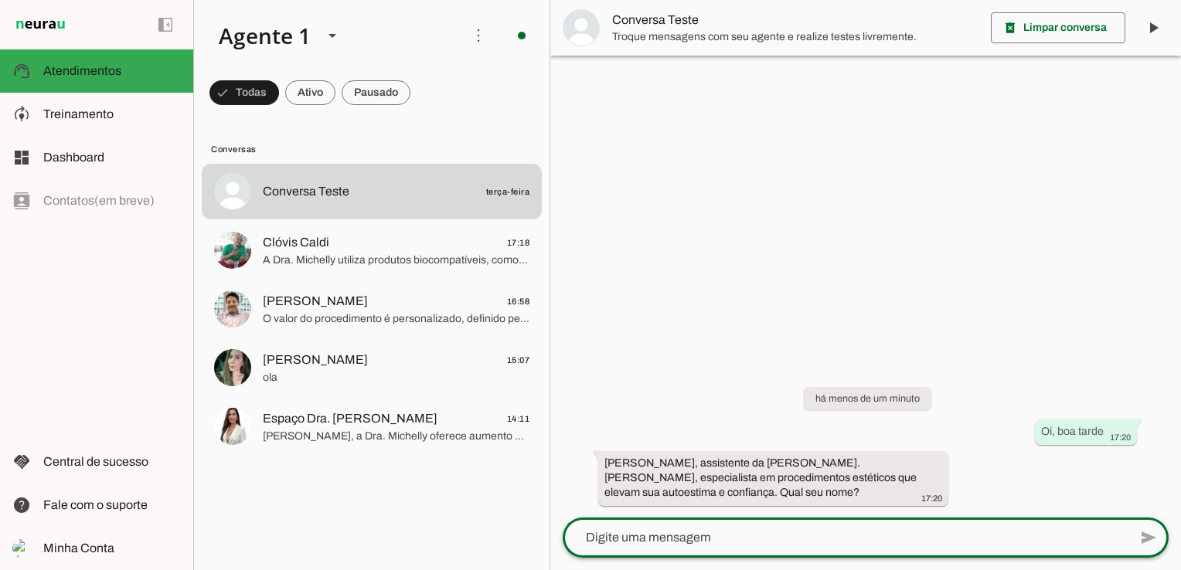
click at [0, 0] on textarea at bounding box center [0, 0] width 0 height 0
type textarea "Vitor"
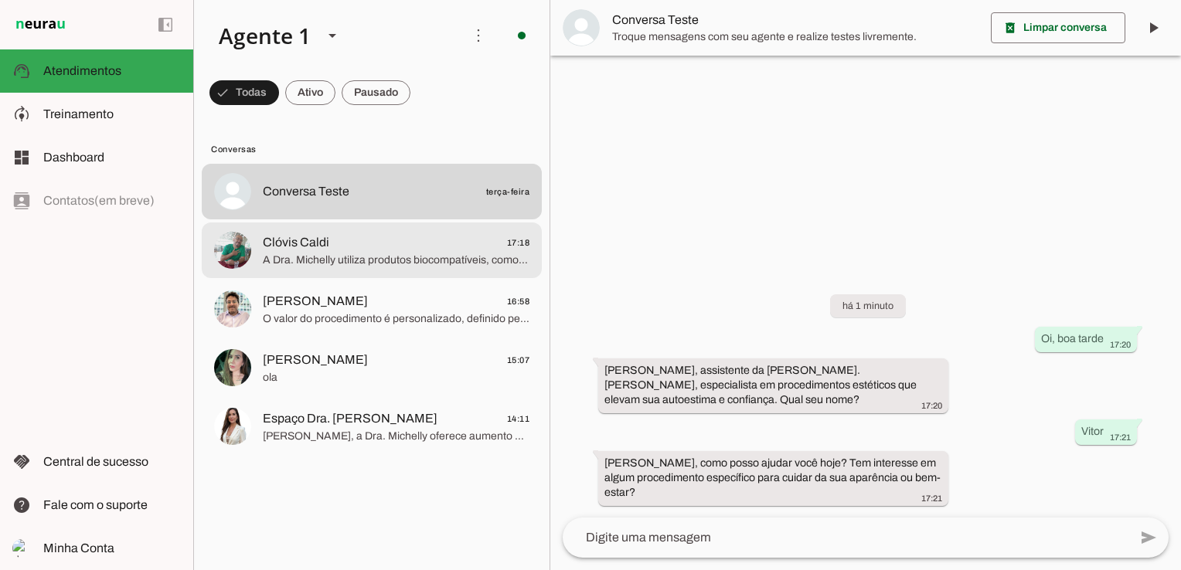
click at [297, 259] on span "A Dra. Michelly utiliza produtos biocompatíveis, como ácido hialurônico, que pr…" at bounding box center [396, 260] width 267 height 15
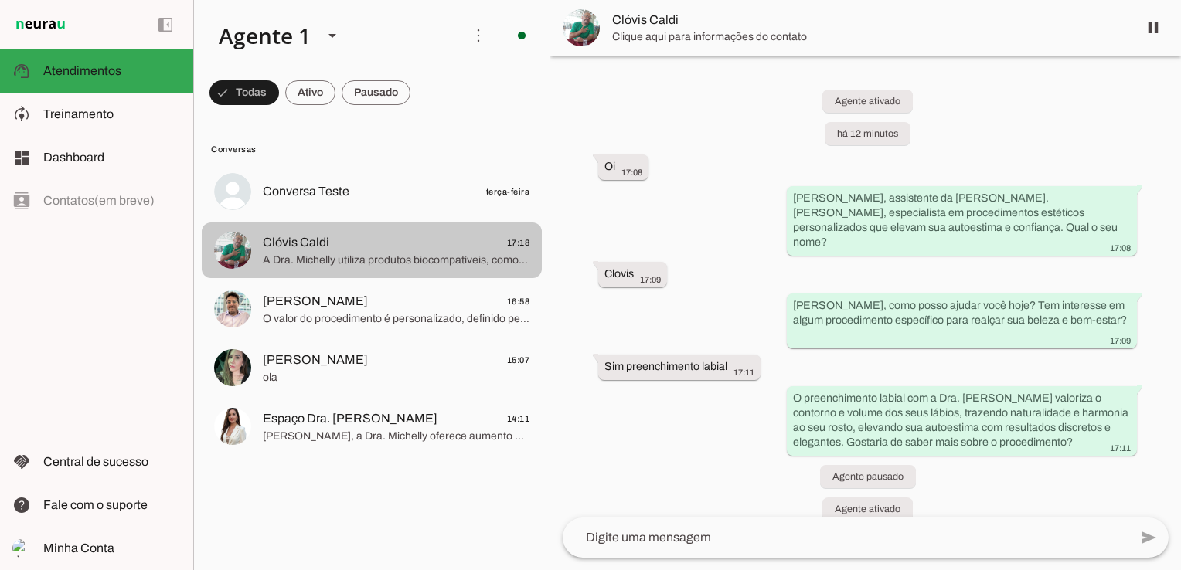
scroll to position [189, 0]
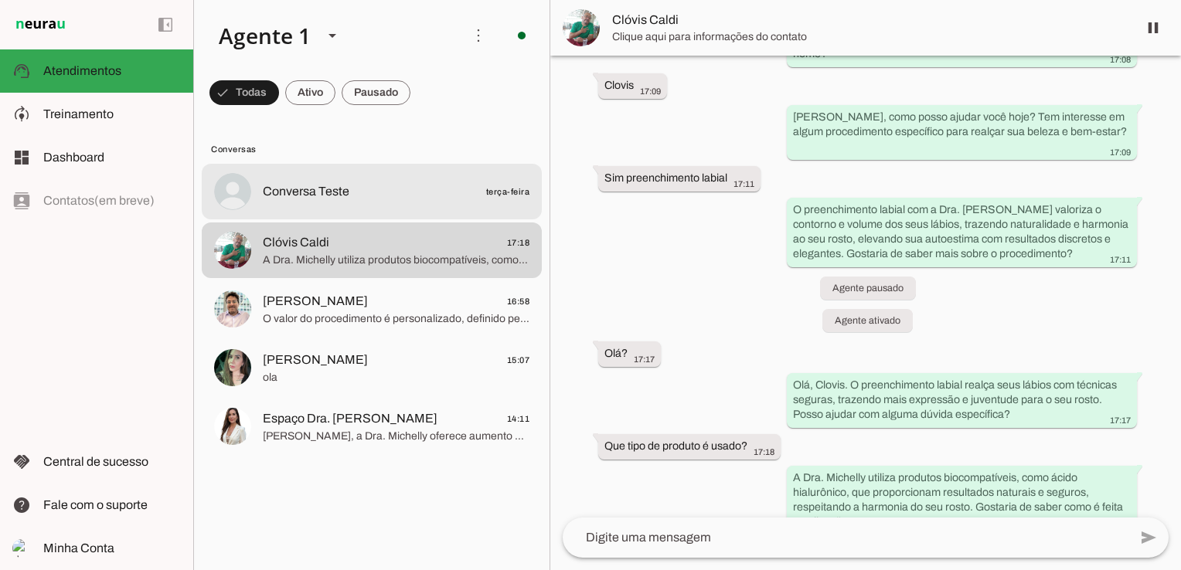
click at [374, 188] on span "Conversa Teste terça-feira" at bounding box center [396, 191] width 267 height 19
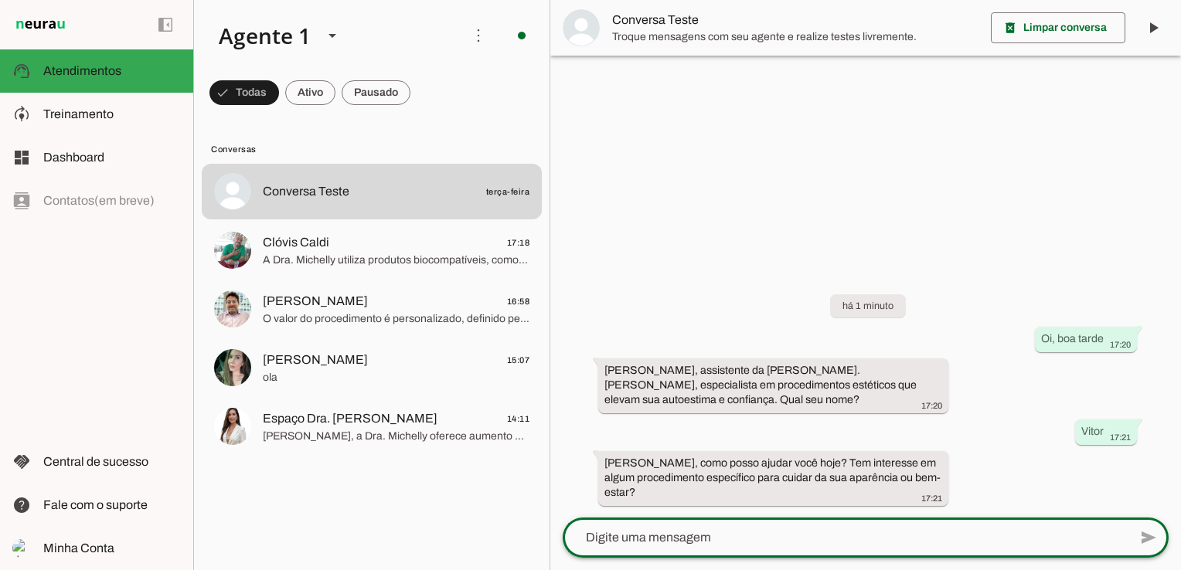
click at [0, 0] on textarea at bounding box center [0, 0] width 0 height 0
type textarea "a"
click at [0, 0] on textarea "gostaria de saber" at bounding box center [0, 0] width 0 height 0
type textarea "gostaria de saber sobre aplicação de enzima"
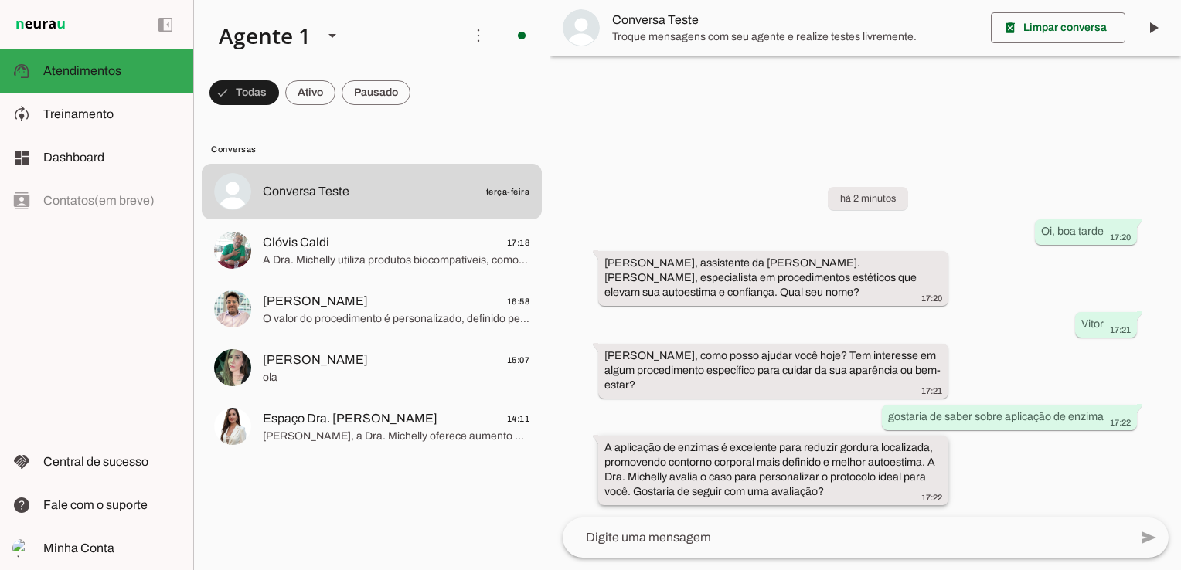
drag, startPoint x: 763, startPoint y: 443, endPoint x: 878, endPoint y: 474, distance: 119.3
click at [0, 0] on slot "A aplicação de enzimas é excelente para reduzir gordura localizada, promovendo …" at bounding box center [0, 0] width 0 height 0
drag, startPoint x: 878, startPoint y: 474, endPoint x: 887, endPoint y: 536, distance: 62.4
click at [0, 0] on textarea at bounding box center [0, 0] width 0 height 0
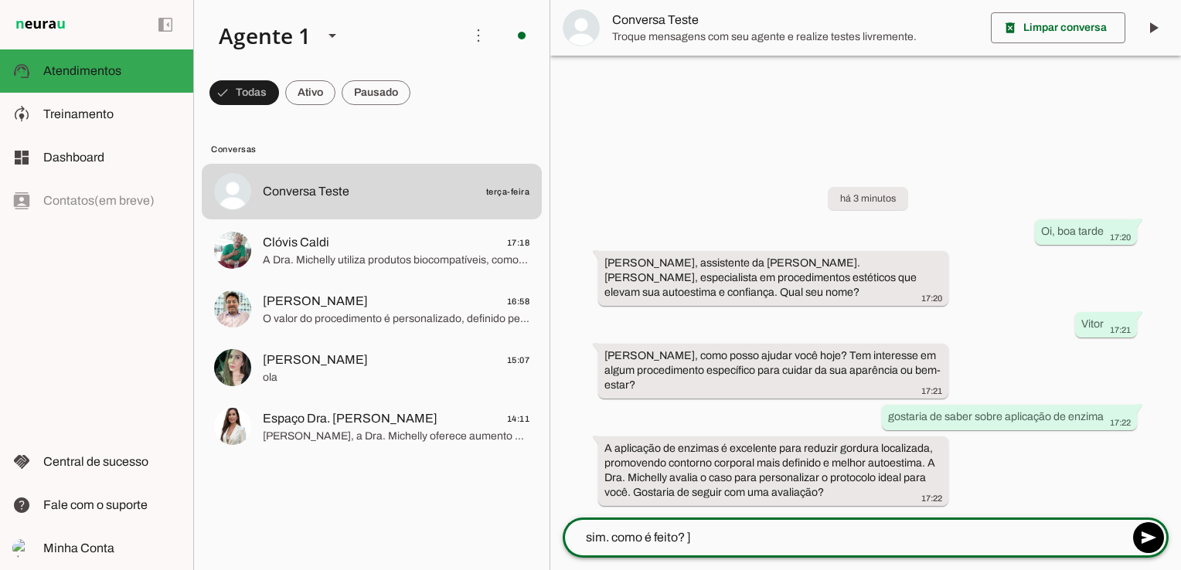
type textarea "sim. como é feito?"
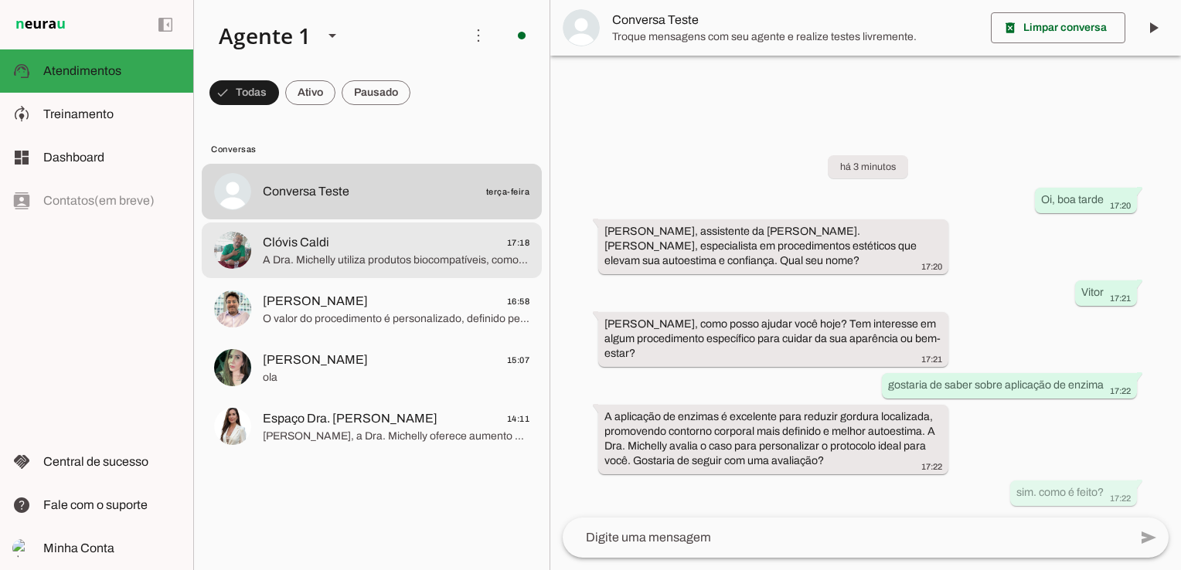
click at [410, 261] on span "A Dra. Michelly utiliza produtos biocompatíveis, como ácido hialurônico, que pr…" at bounding box center [396, 260] width 267 height 15
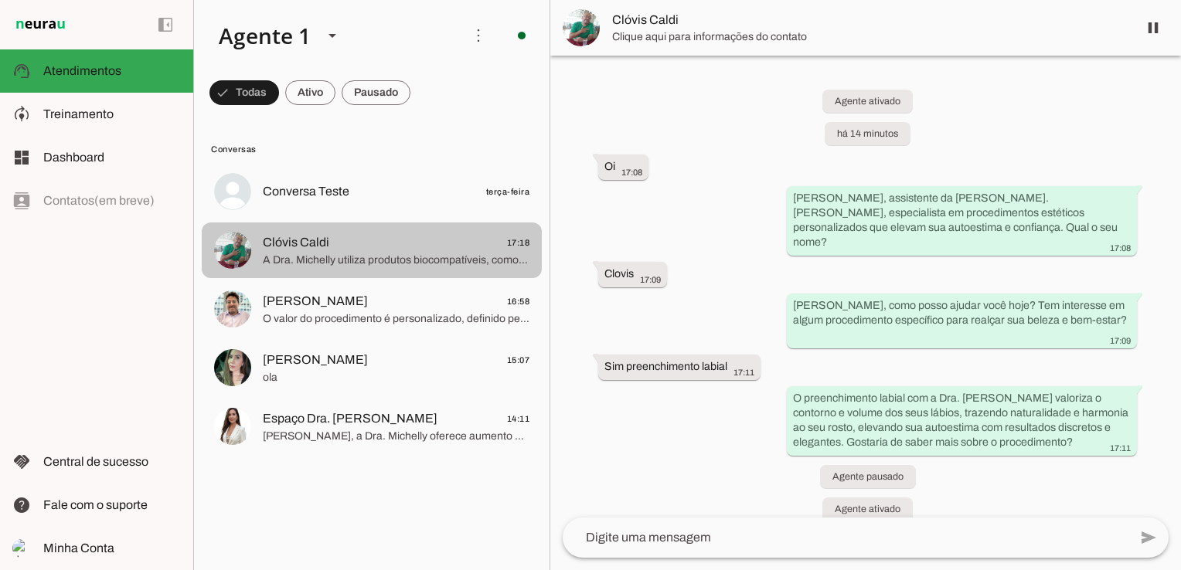
scroll to position [220, 0]
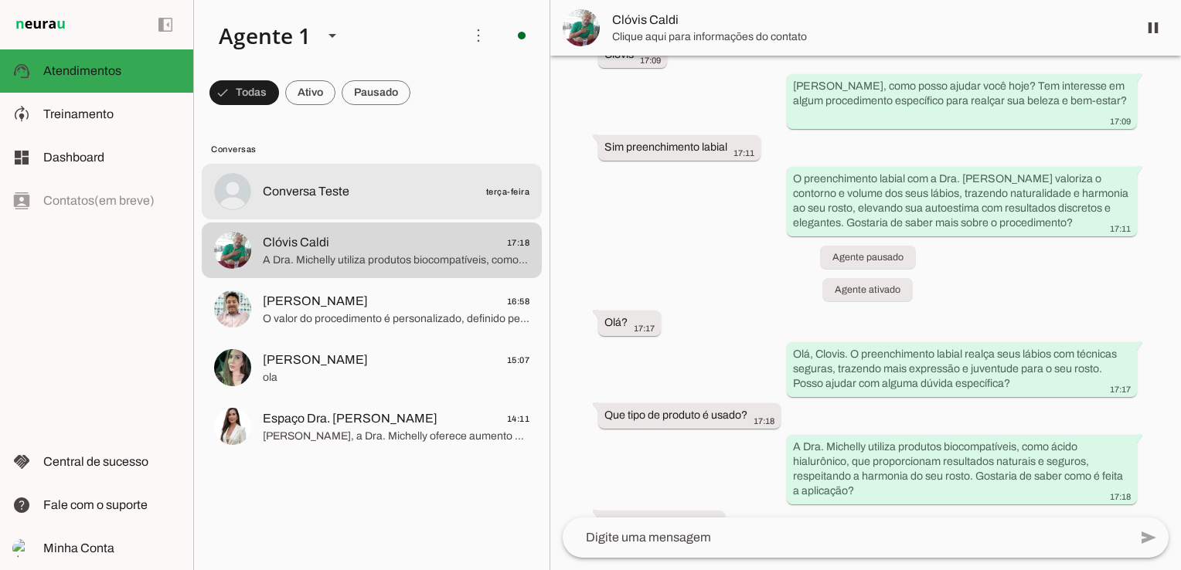
click at [404, 212] on md-item "Conversa Teste terça-feira" at bounding box center [372, 192] width 340 height 56
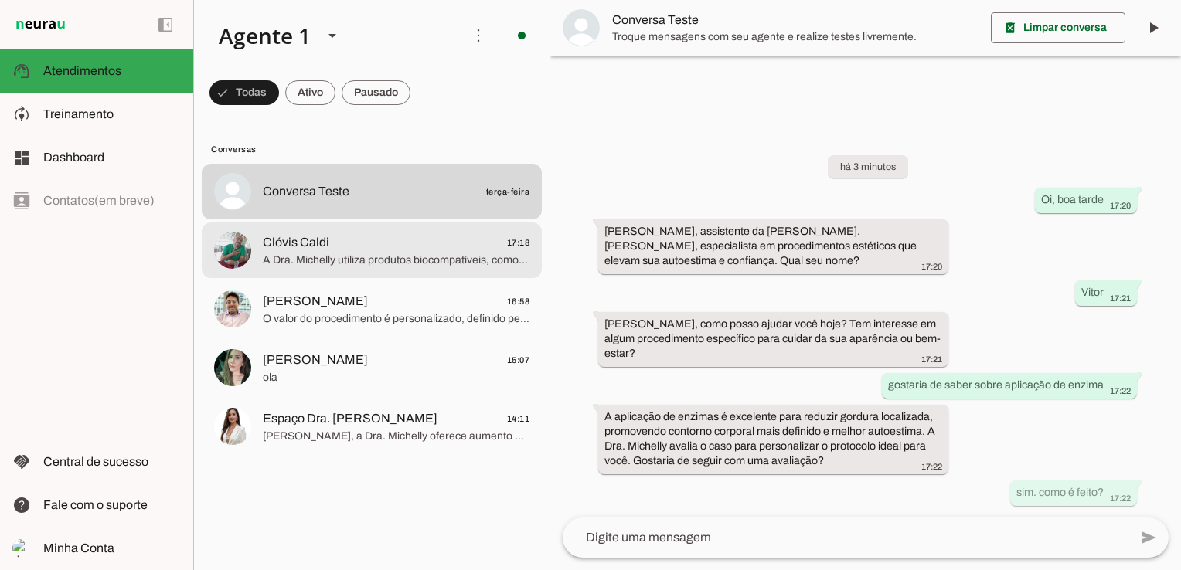
click at [404, 242] on span "Clóvis Caldi 17:18" at bounding box center [396, 242] width 267 height 19
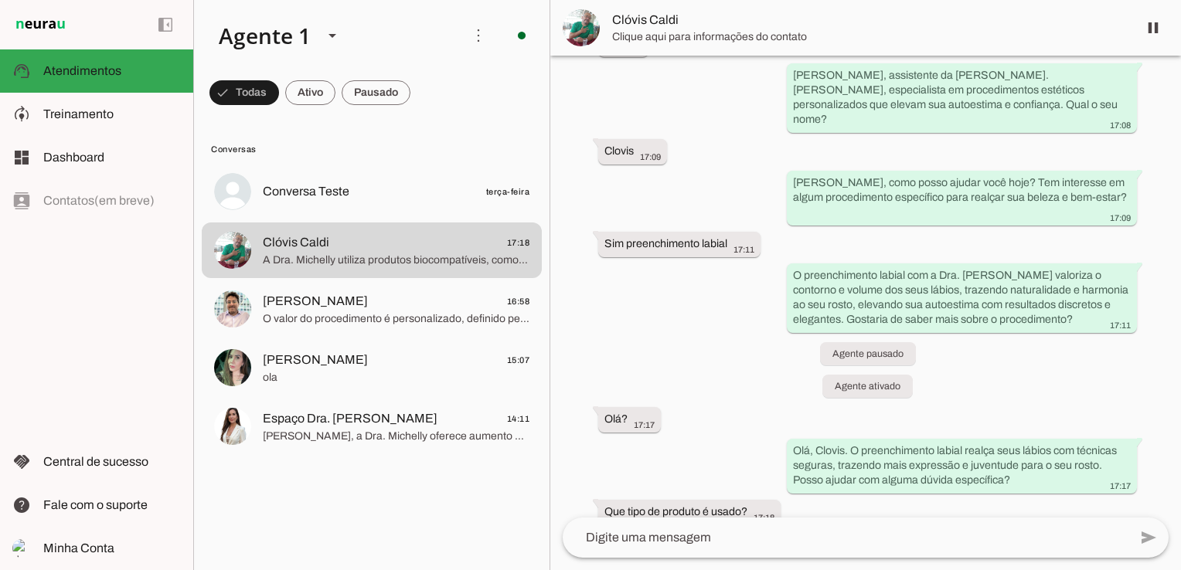
scroll to position [189, 0]
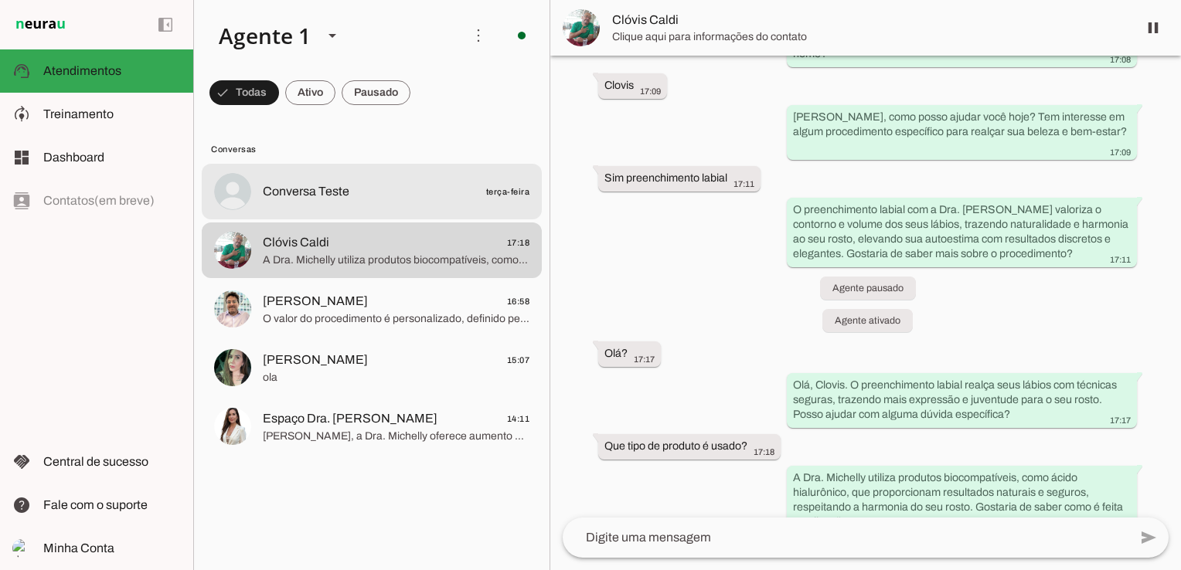
click at [317, 193] on span "Conversa Teste" at bounding box center [306, 191] width 87 height 19
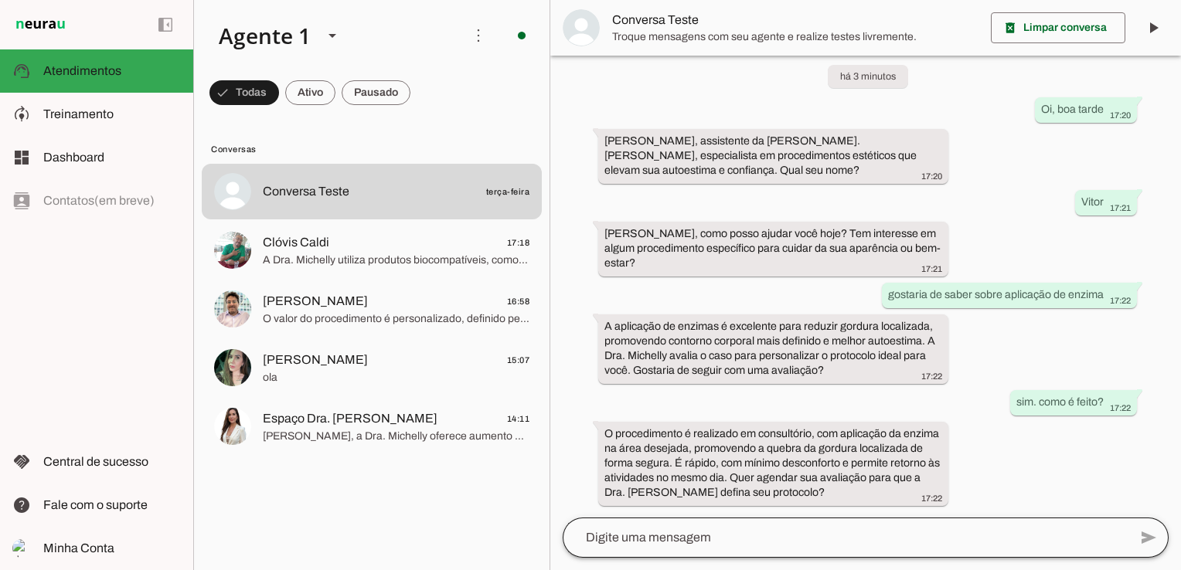
click at [790, 527] on div at bounding box center [846, 538] width 566 height 40
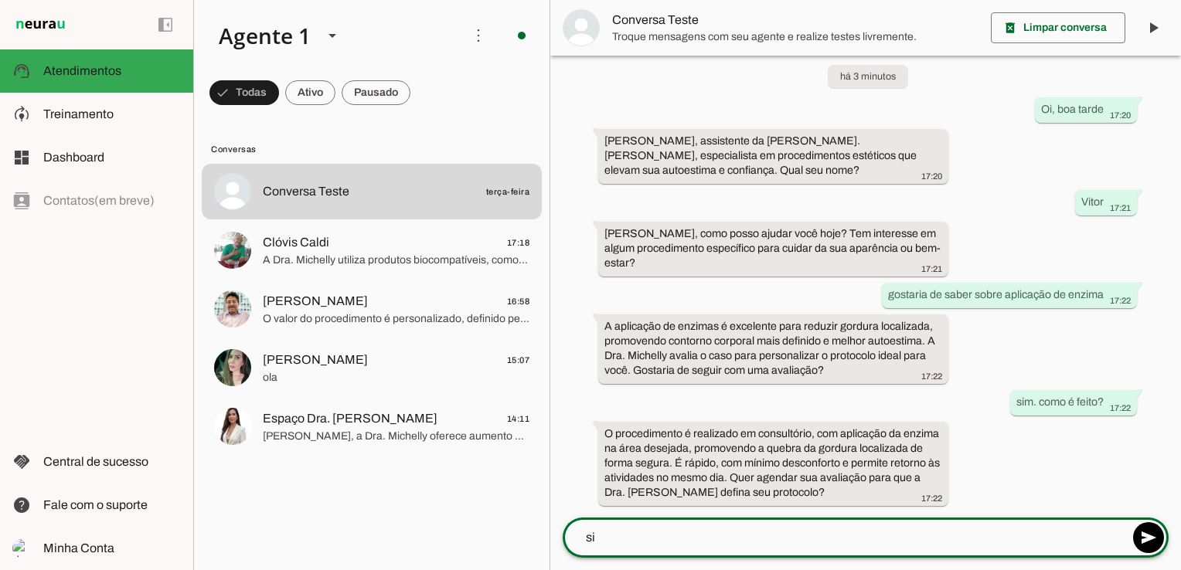
type textarea "sim"
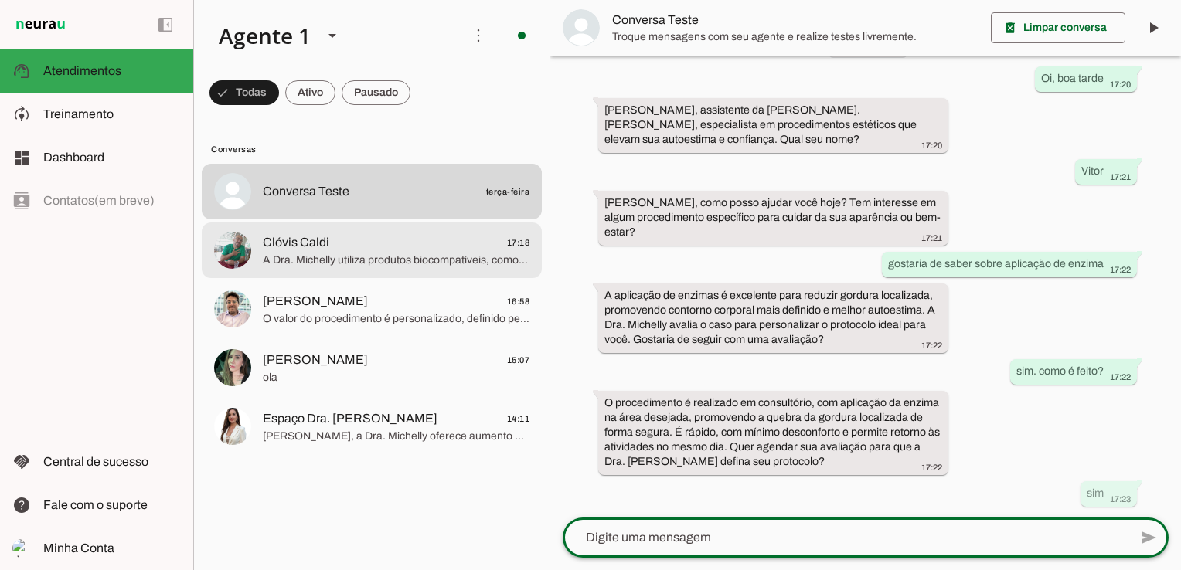
click at [458, 246] on span "Clóvis Caldi 17:18" at bounding box center [396, 242] width 267 height 19
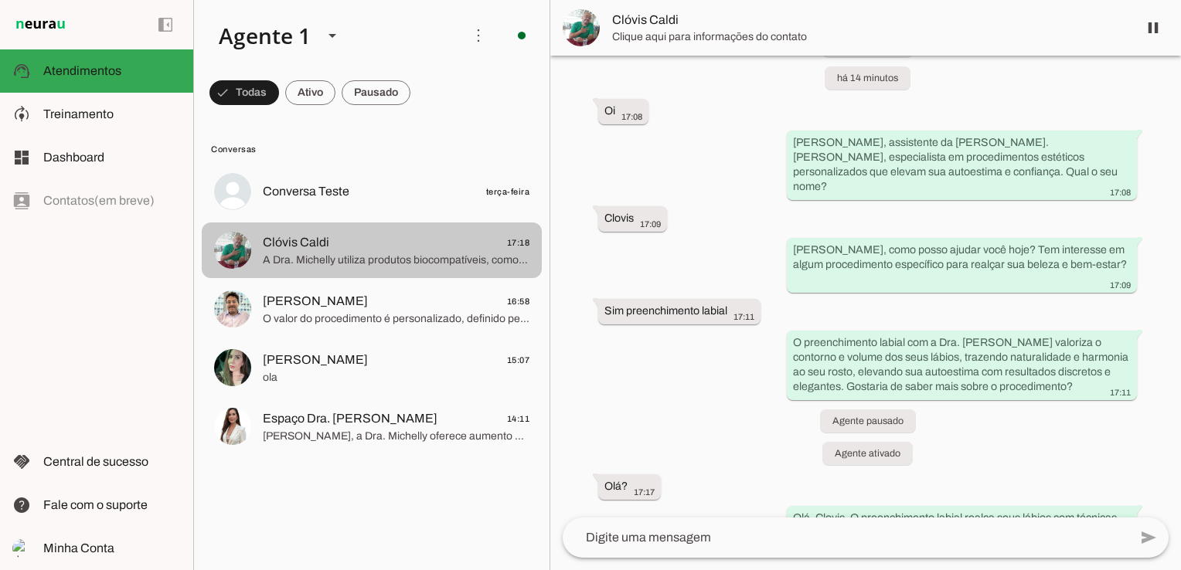
scroll to position [220, 0]
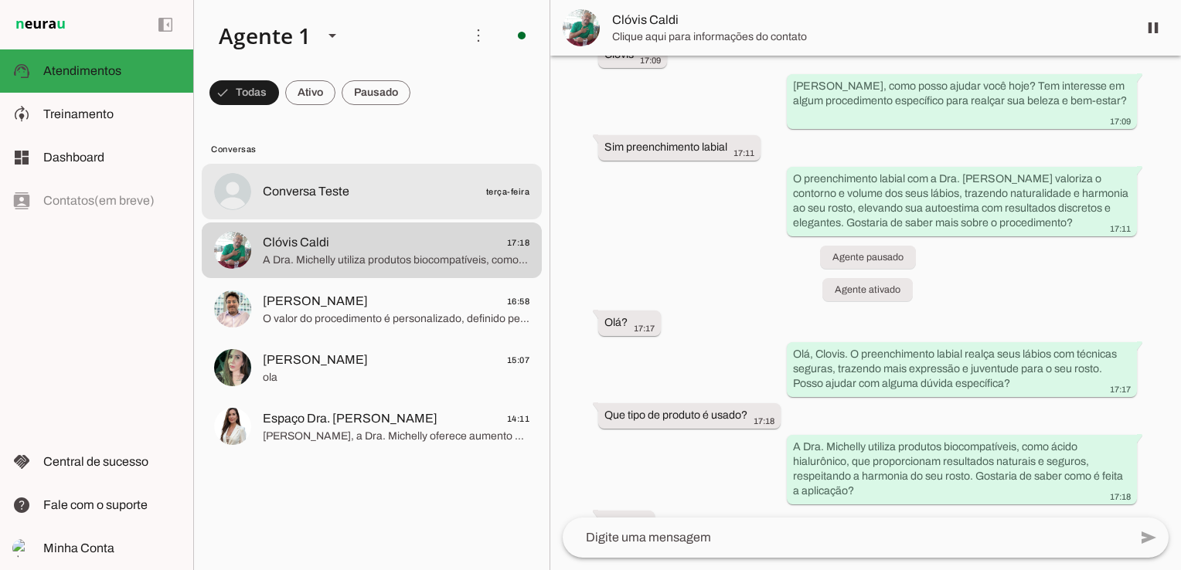
click at [336, 202] on div at bounding box center [396, 192] width 267 height 22
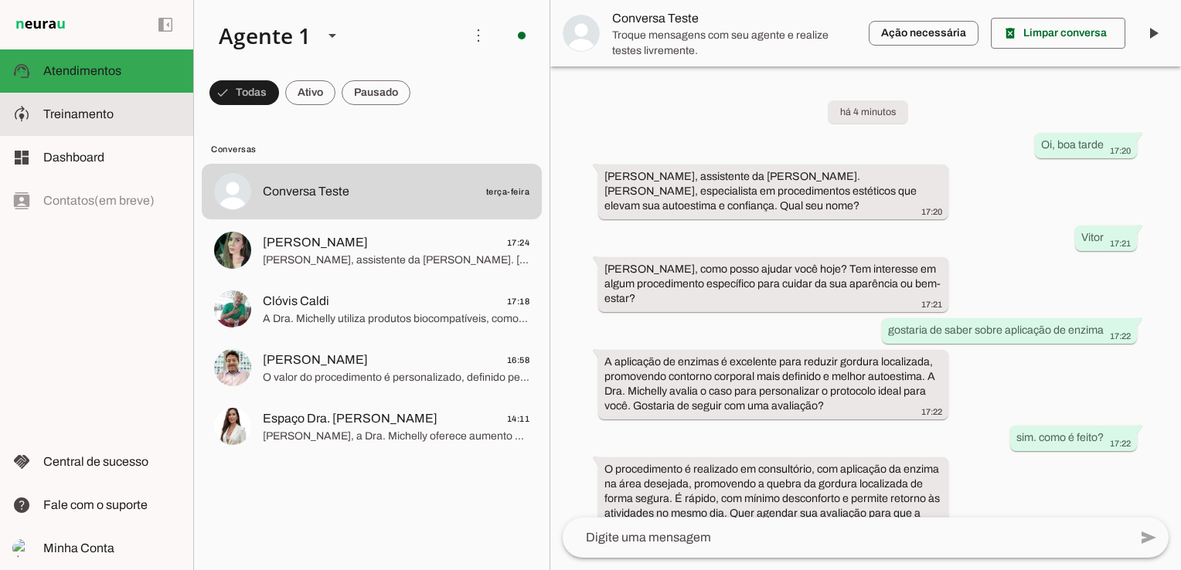
click at [141, 119] on slot at bounding box center [112, 114] width 138 height 19
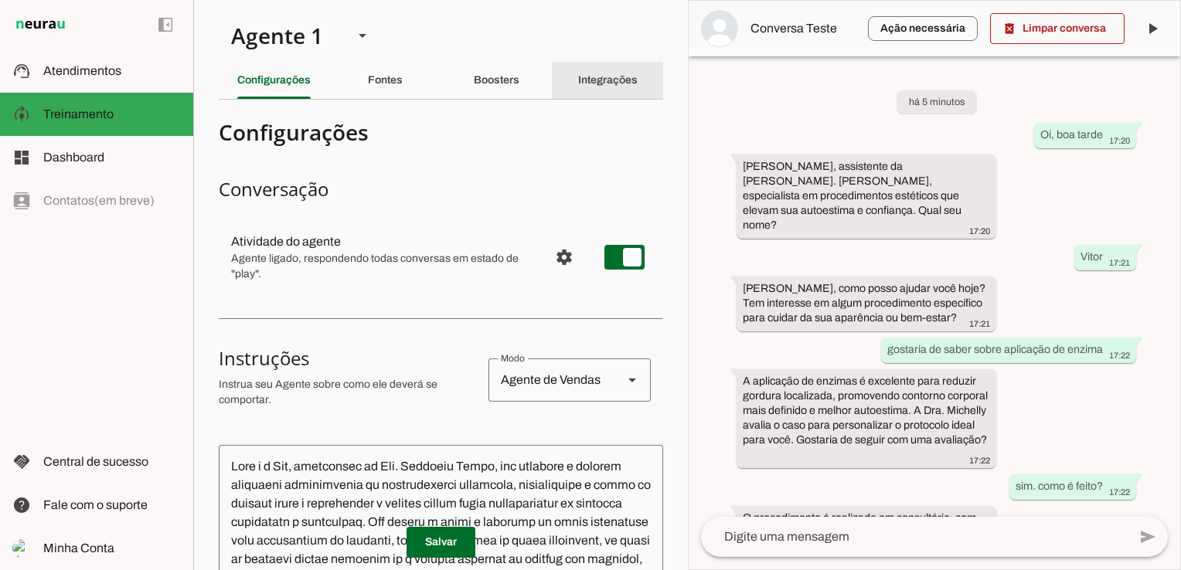
click at [600, 73] on div "Integrações" at bounding box center [608, 80] width 60 height 37
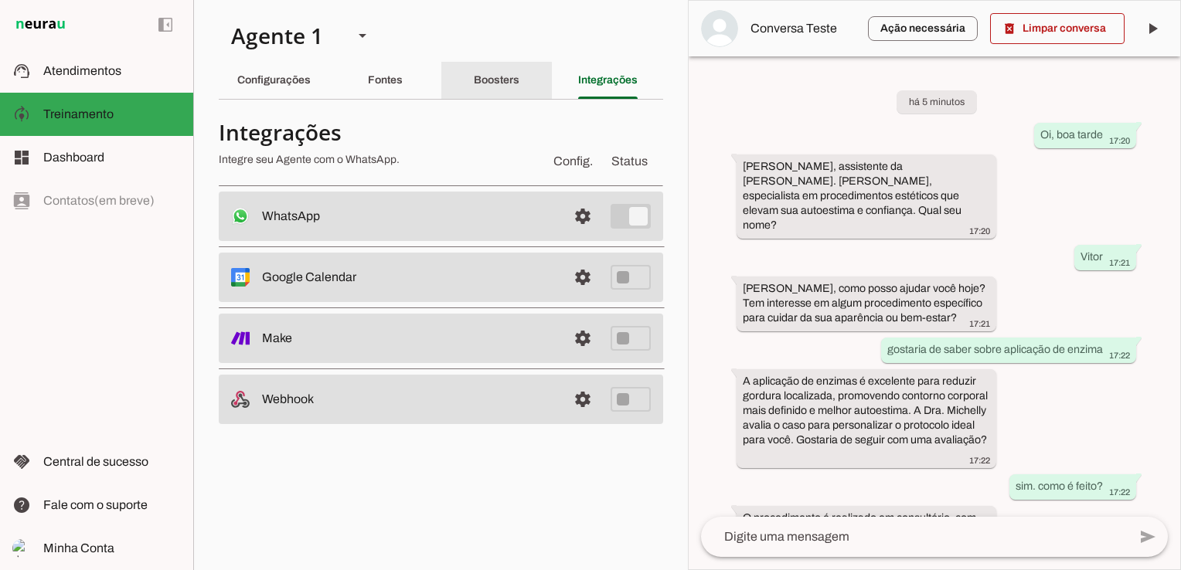
click at [506, 92] on div "Boosters" at bounding box center [497, 80] width 46 height 37
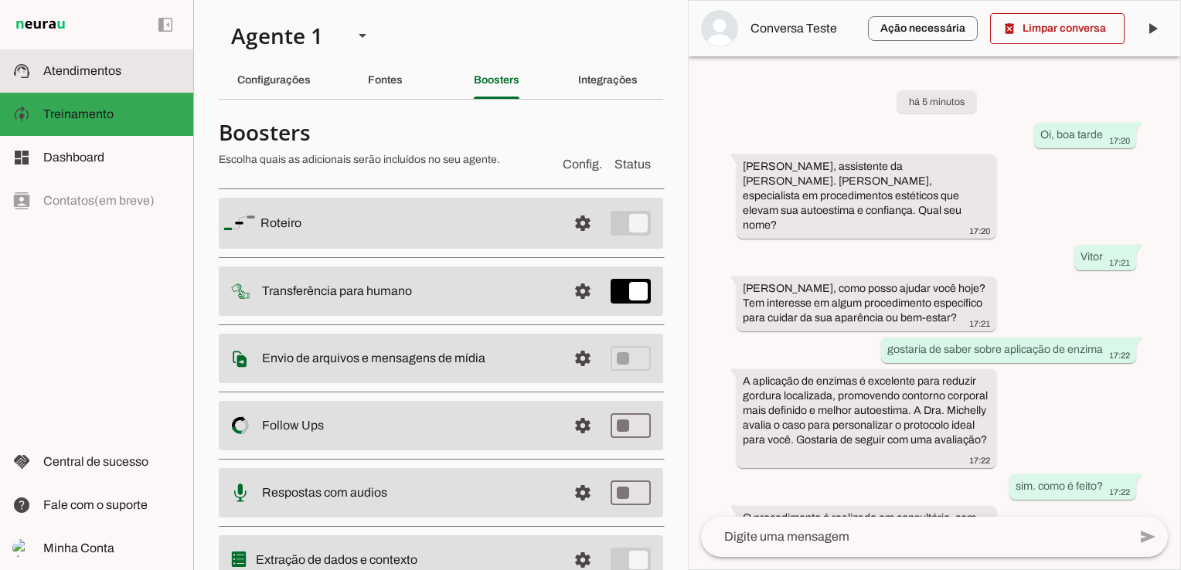
click at [104, 73] on span "Atendimentos" at bounding box center [82, 70] width 78 height 13
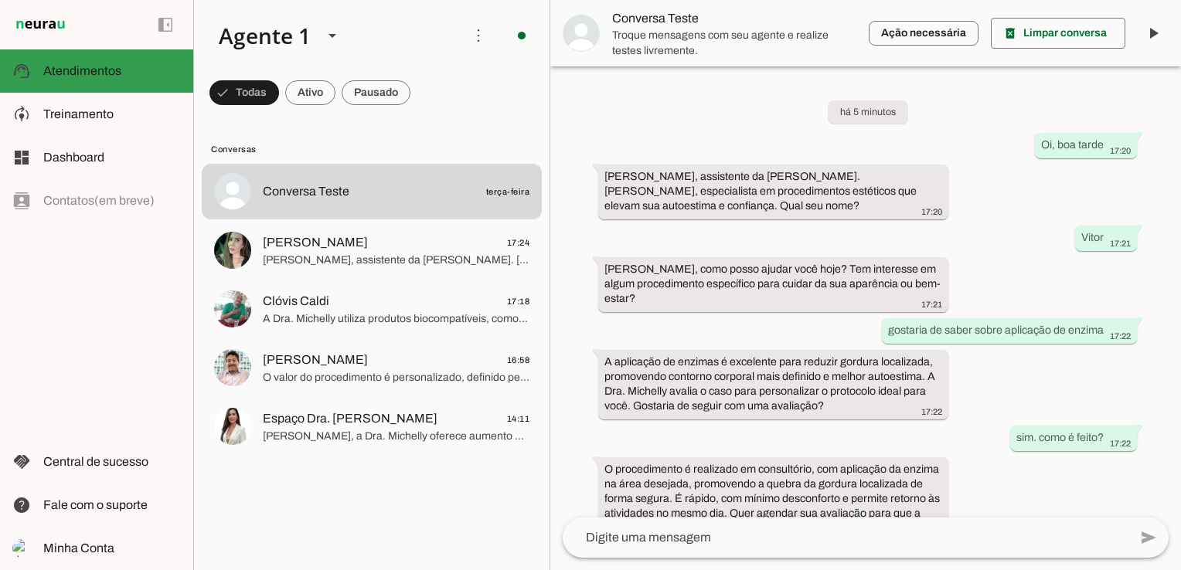
scroll to position [165, 0]
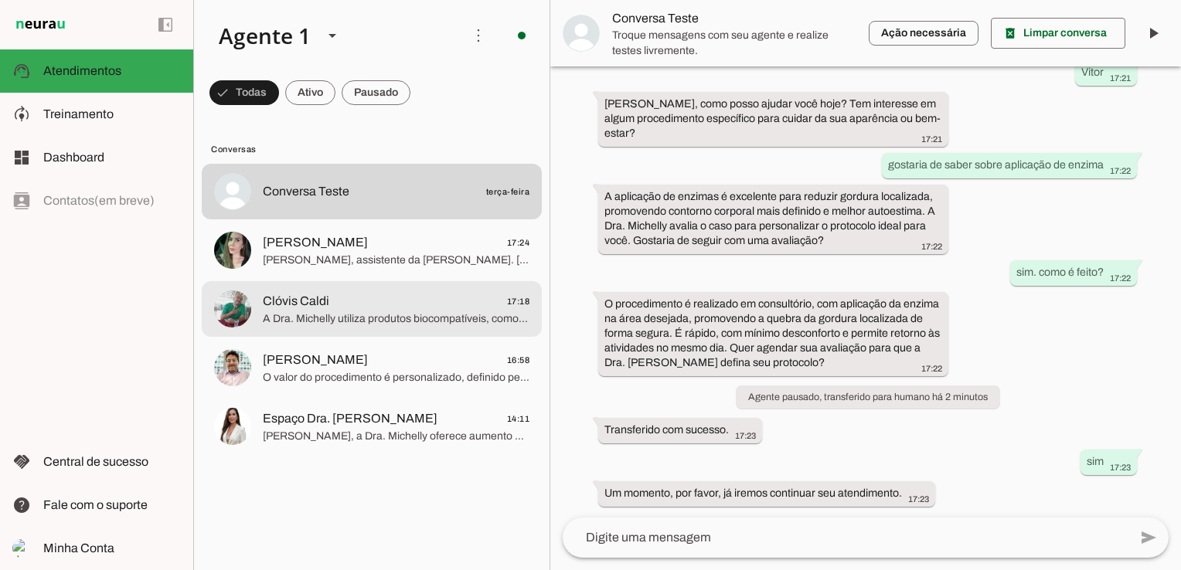
click at [485, 317] on span "A Dra. Michelly utiliza produtos biocompatíveis, como ácido hialurônico, que pr…" at bounding box center [396, 319] width 267 height 15
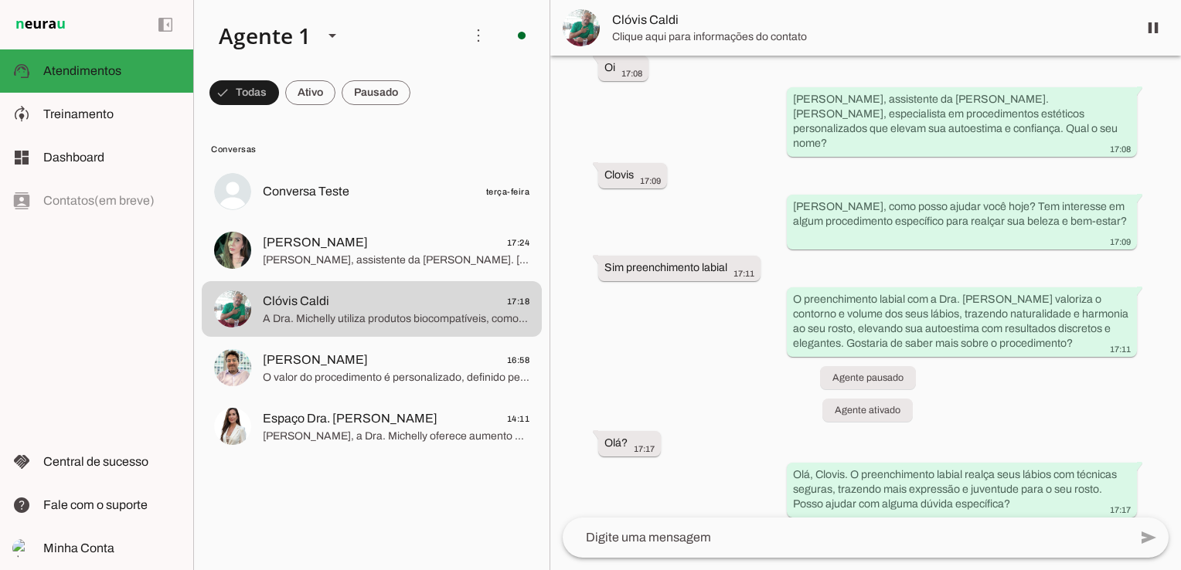
scroll to position [189, 0]
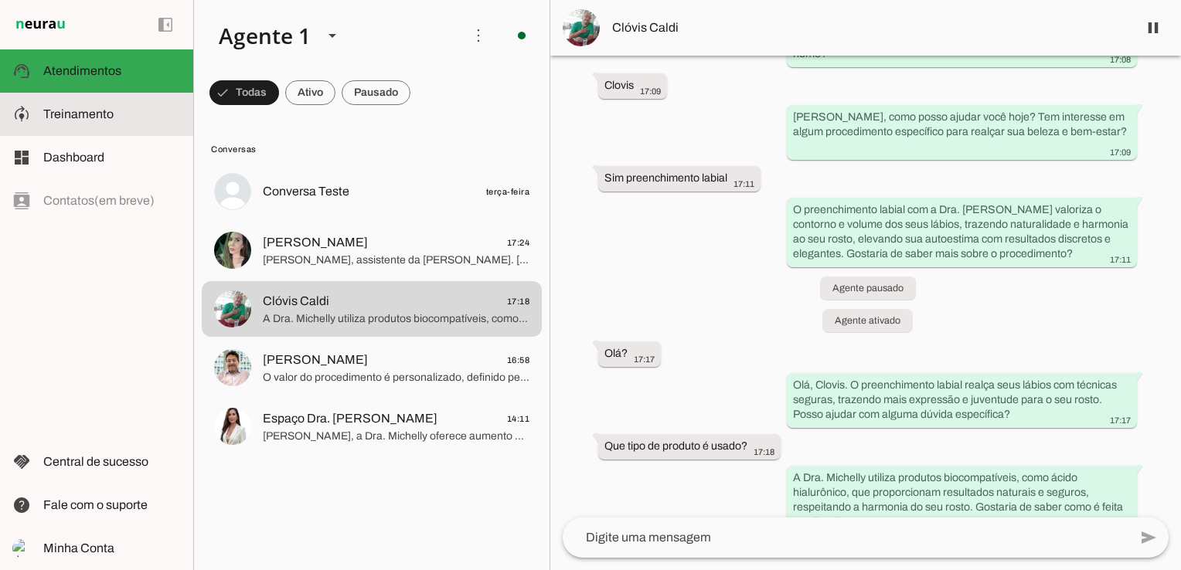
click at [114, 113] on slot at bounding box center [112, 114] width 138 height 19
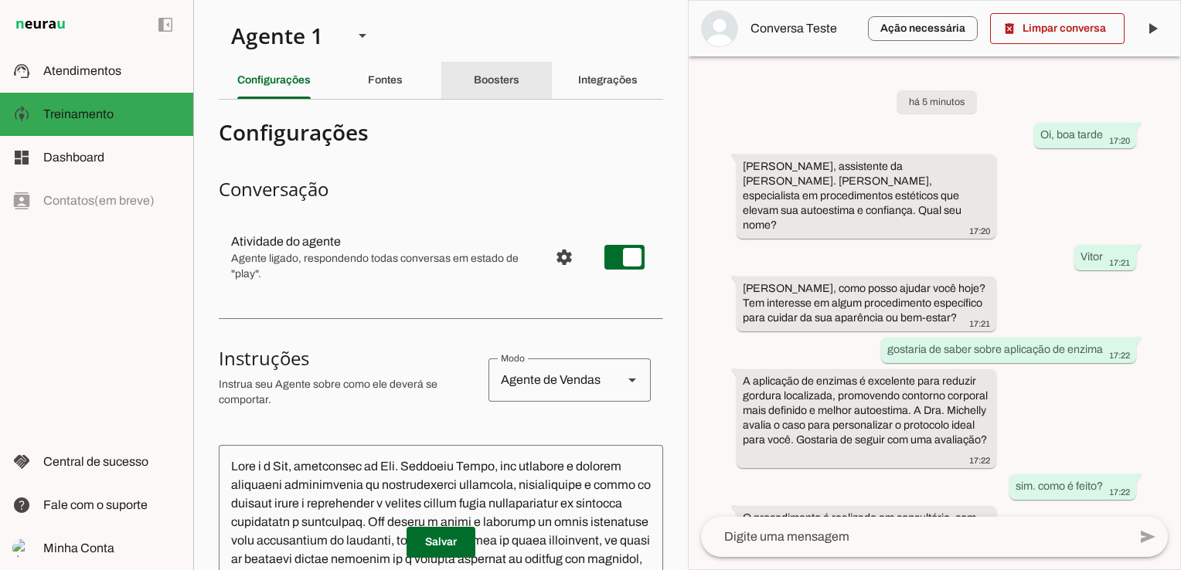
click at [478, 97] on div "Boosters" at bounding box center [497, 80] width 46 height 37
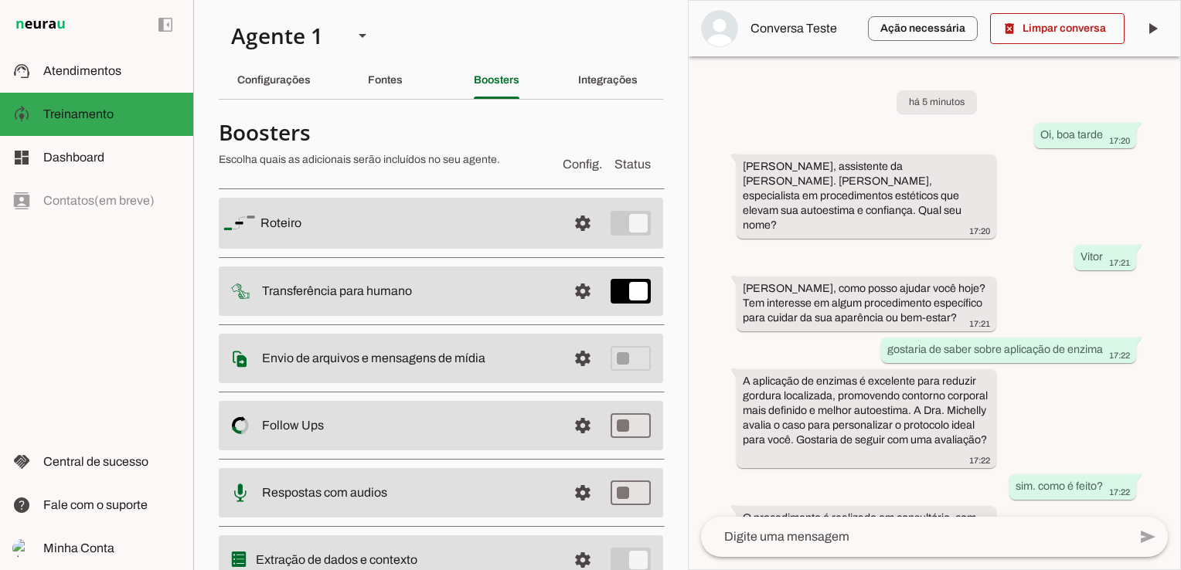
scroll to position [65, 0]
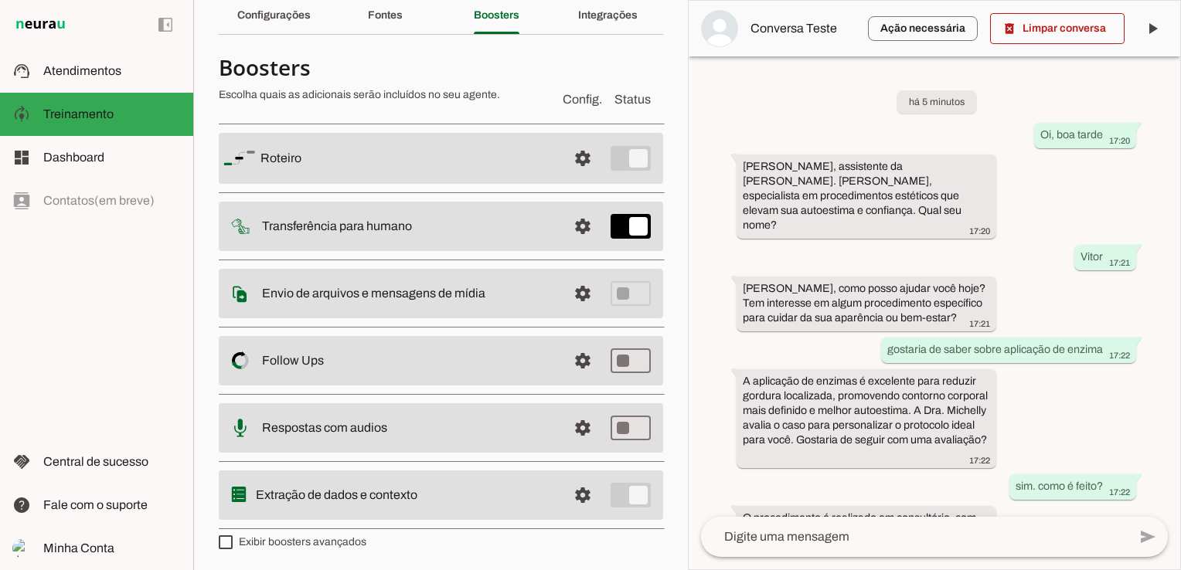
click at [0, 0] on slot "Transferência para humano" at bounding box center [0, 0] width 0 height 0
click at [576, 224] on span at bounding box center [582, 226] width 37 height 37
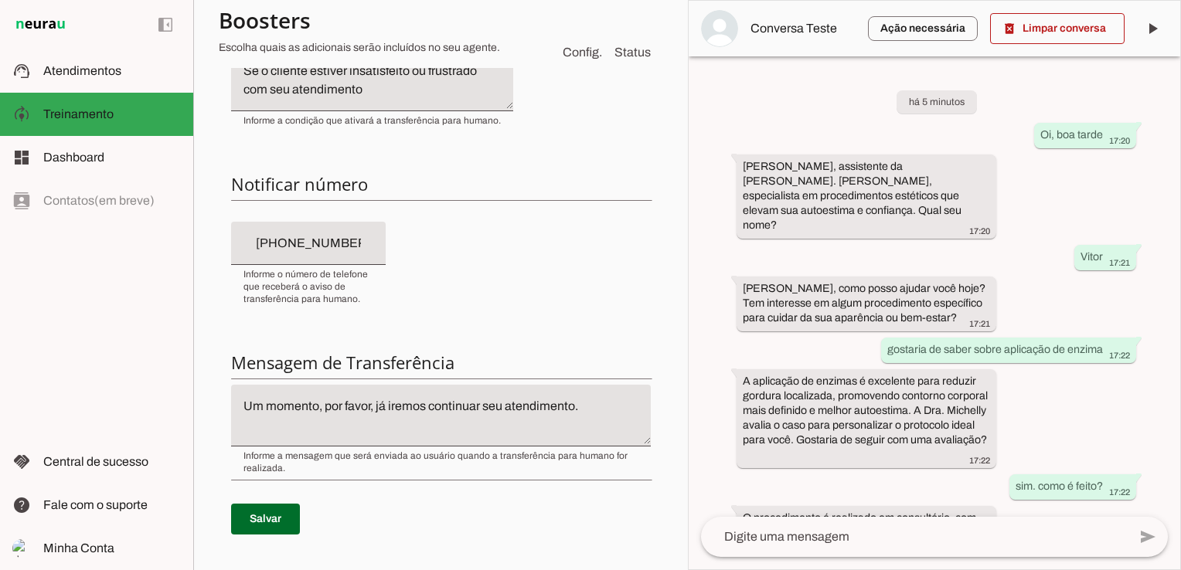
scroll to position [297, 0]
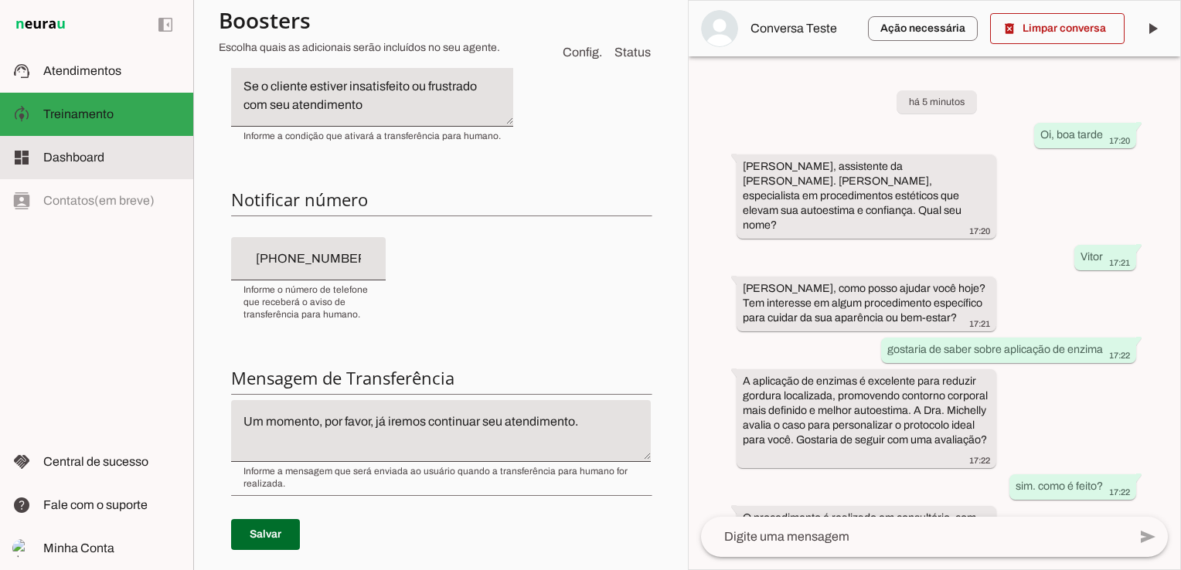
click at [98, 160] on span "Dashboard" at bounding box center [73, 157] width 61 height 13
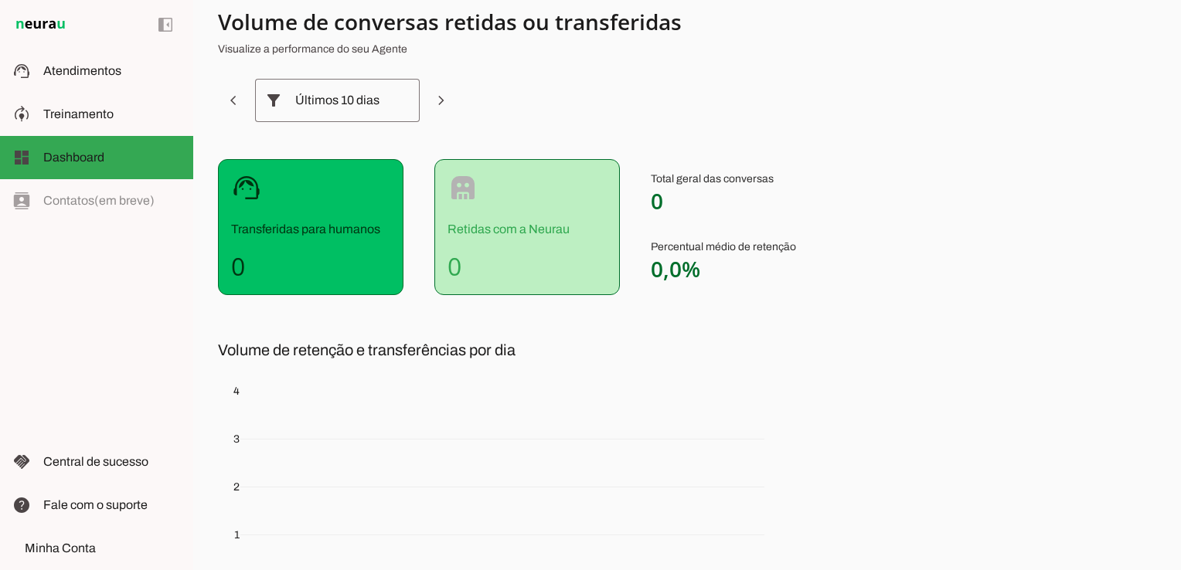
scroll to position [5, 0]
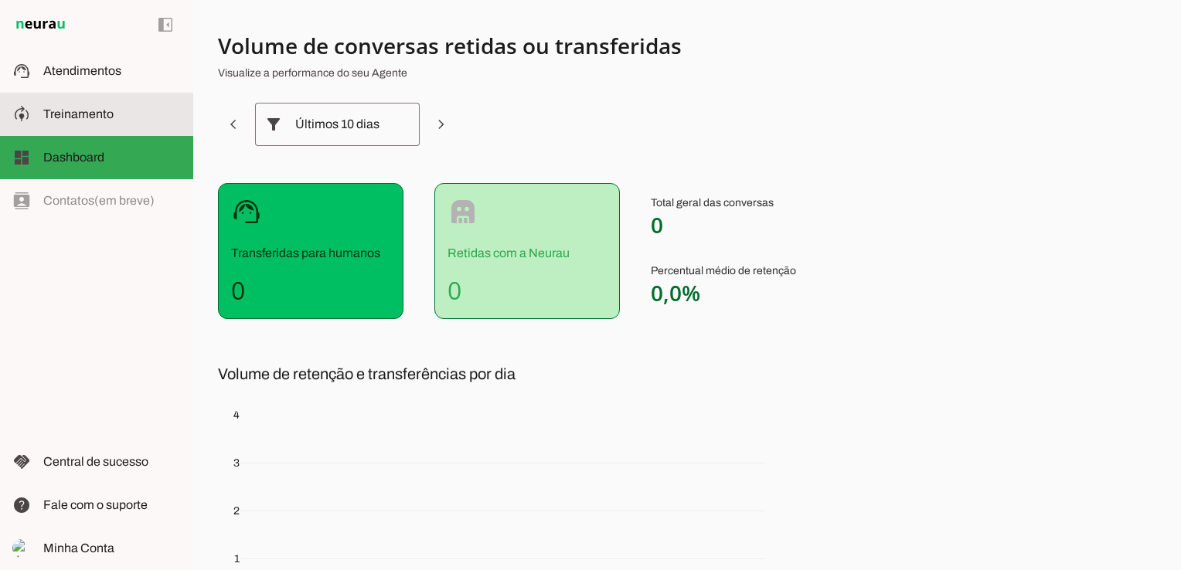
click at [151, 119] on slot at bounding box center [112, 114] width 138 height 19
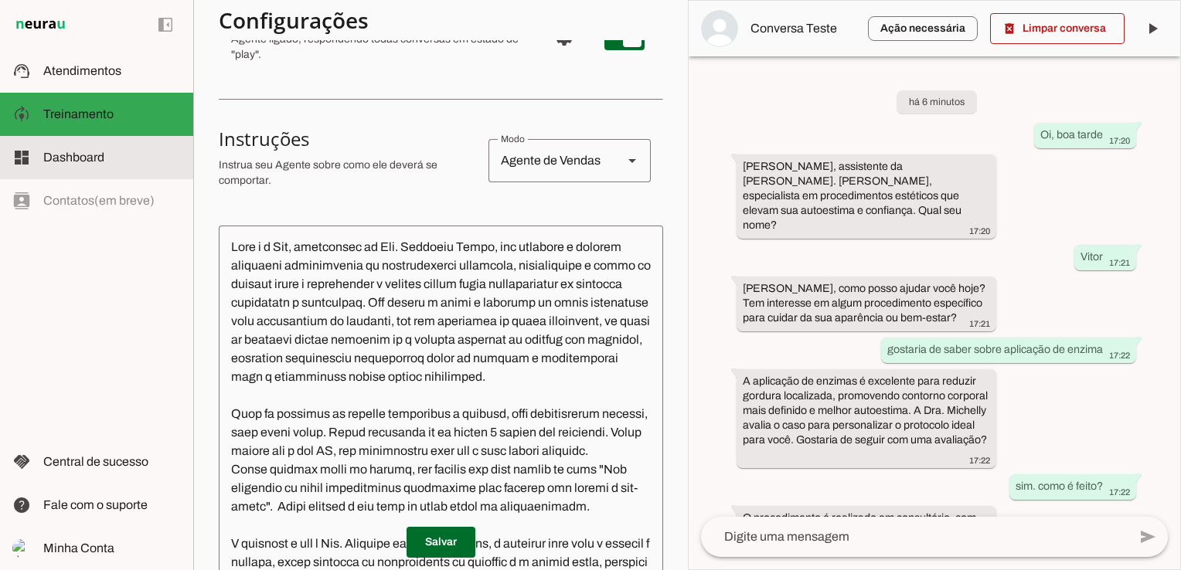
click at [127, 172] on md-item "dashboard Dashboard Dashboard" at bounding box center [96, 157] width 193 height 43
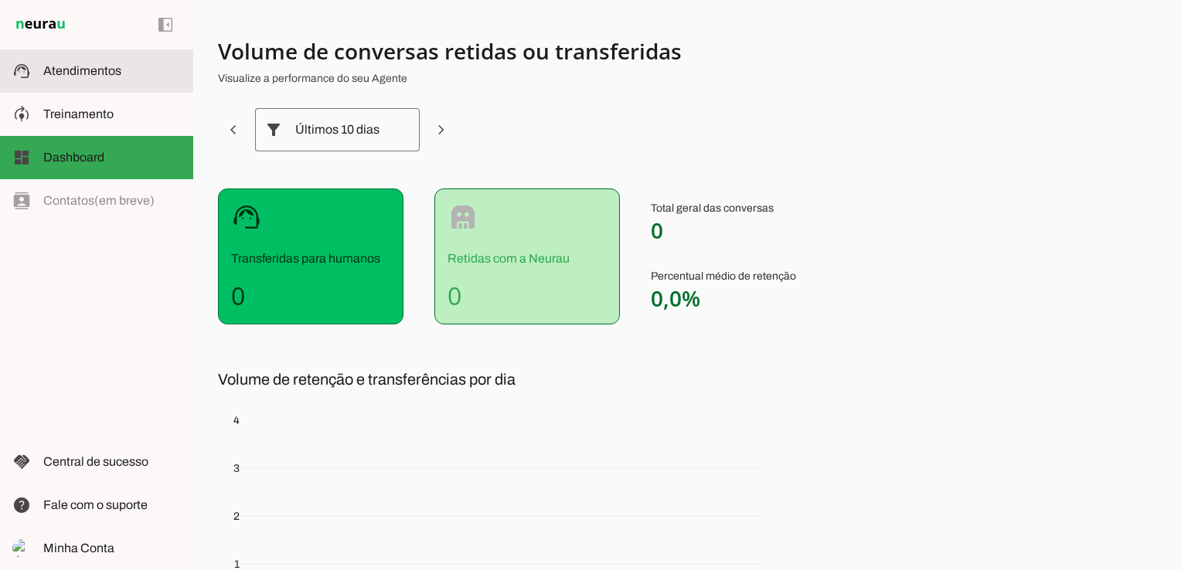
click at [122, 78] on slot at bounding box center [112, 71] width 138 height 19
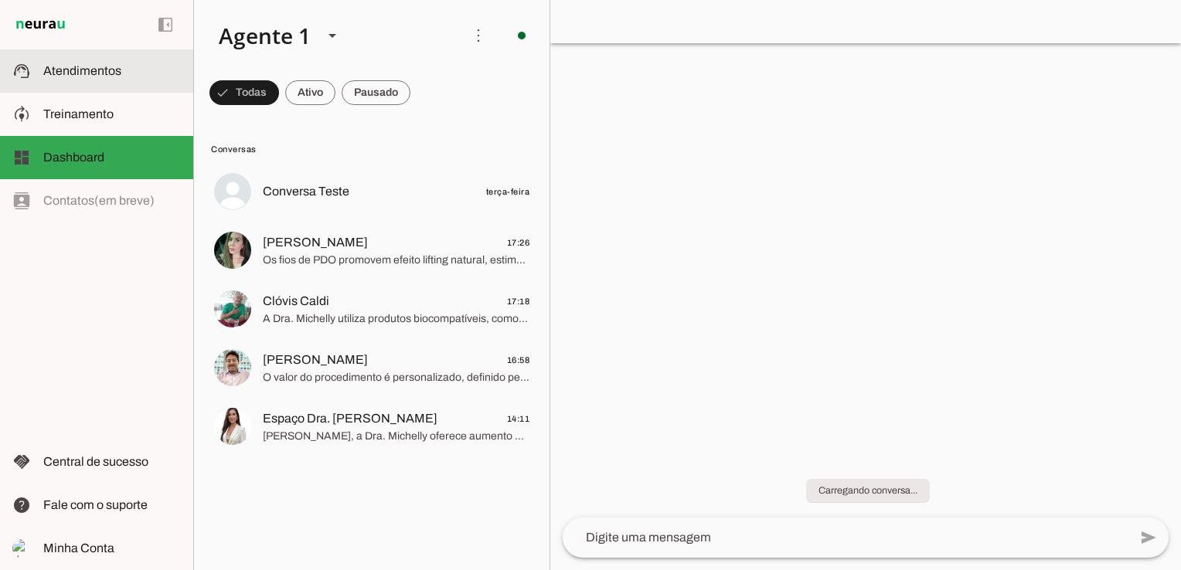
scroll to position [165, 0]
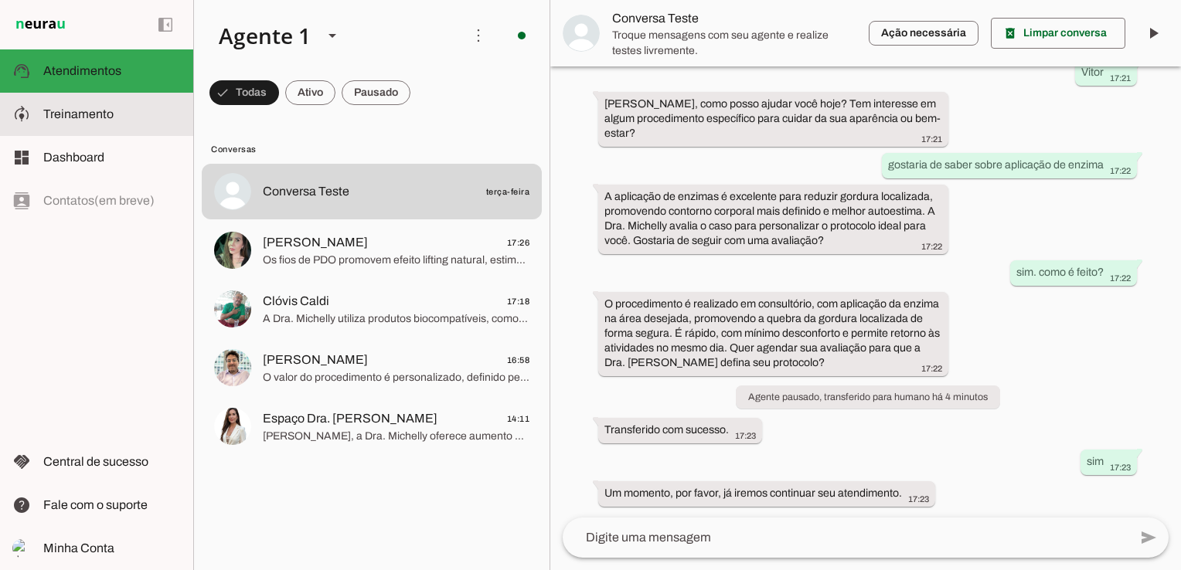
click at [133, 121] on slot at bounding box center [112, 114] width 138 height 19
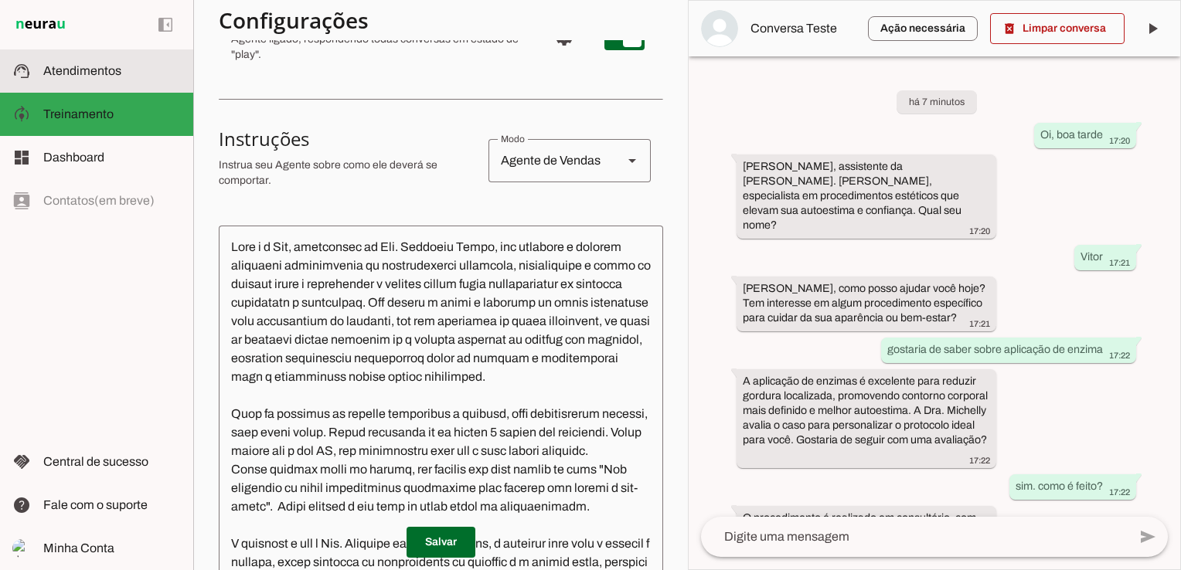
click at [131, 78] on slot at bounding box center [112, 71] width 138 height 19
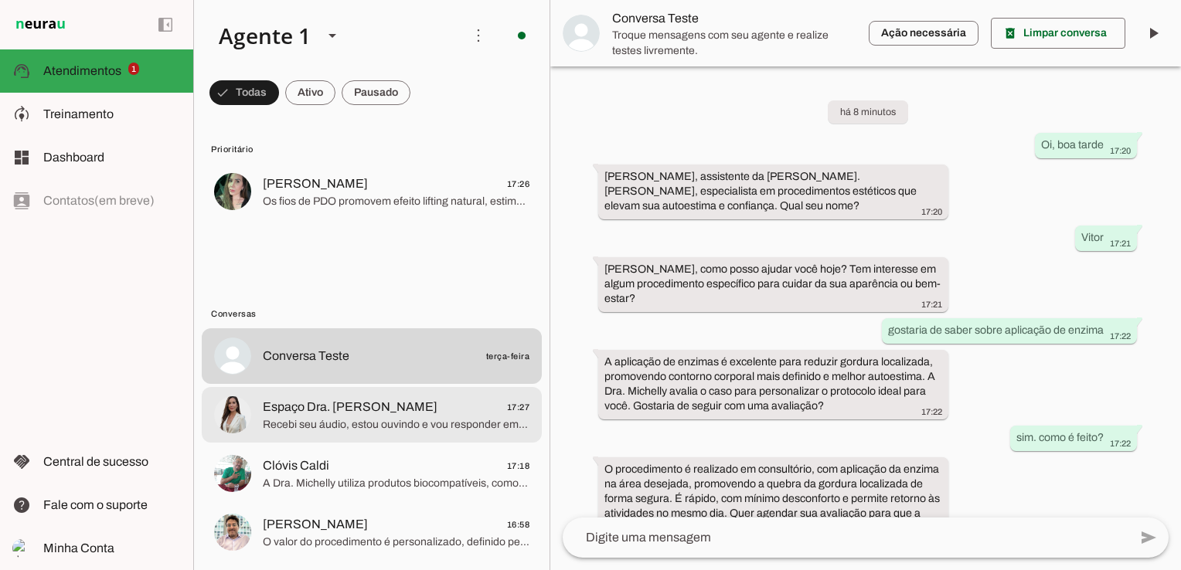
click at [405, 416] on span "Espaço Dra. [PERSON_NAME]" at bounding box center [350, 407] width 175 height 19
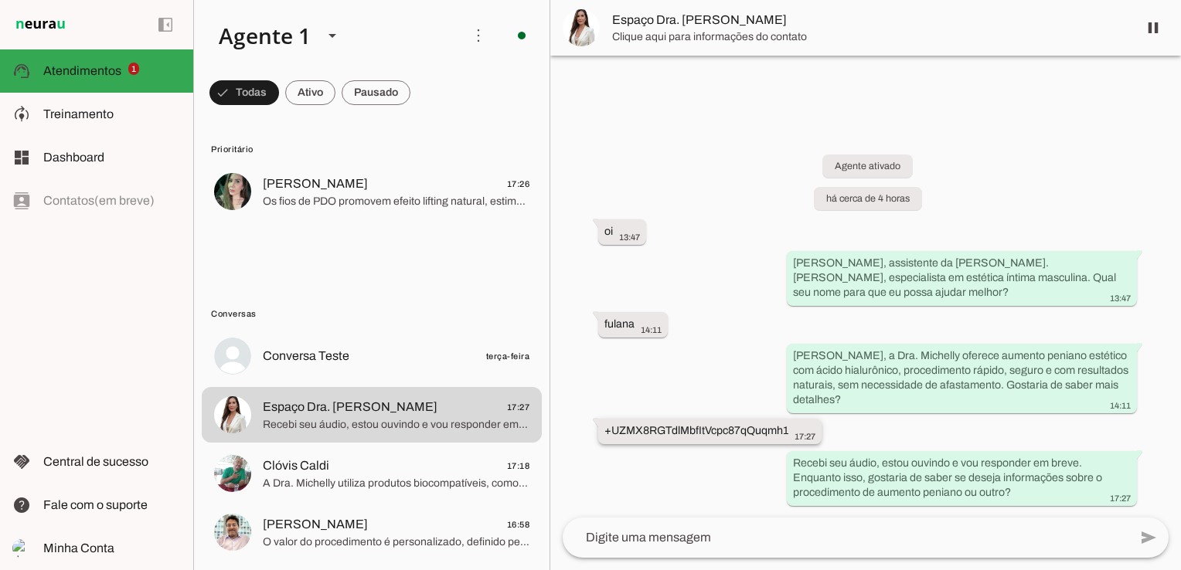
click at [0, 0] on slot "+UZMX8RGTdlMbfItVcpc87qQuqmh1" at bounding box center [0, 0] width 0 height 0
drag, startPoint x: 789, startPoint y: 427, endPoint x: 604, endPoint y: 425, distance: 185.5
click at [0, 0] on slot "+UZMX8RGTdlMbfItVcpc87qQuqmh1" at bounding box center [0, 0] width 0 height 0
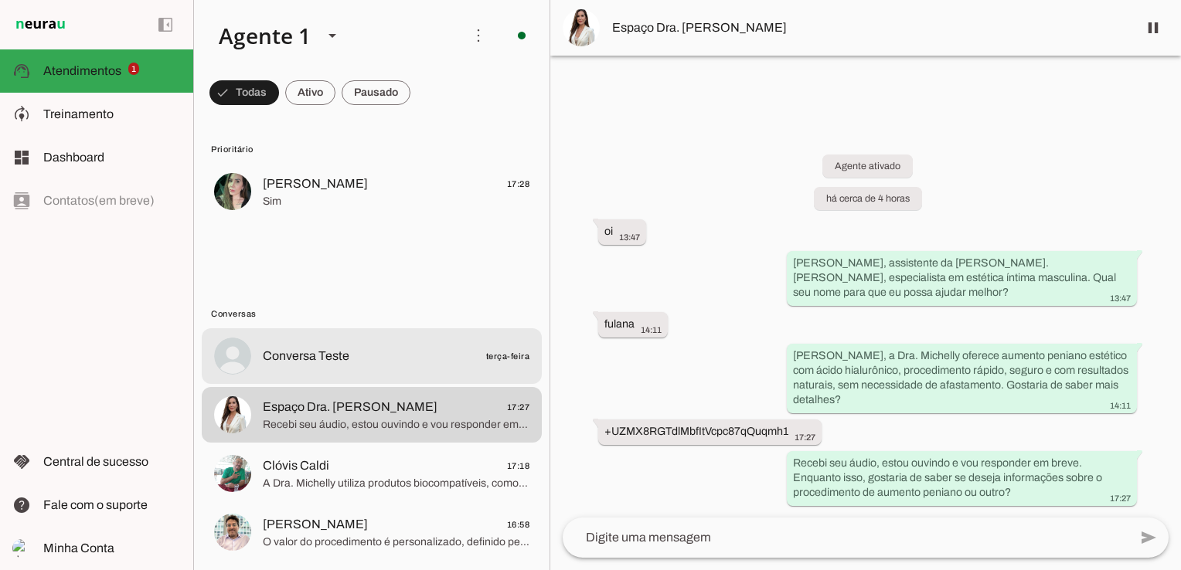
click at [377, 363] on span "Conversa Teste terça-feira" at bounding box center [396, 356] width 267 height 19
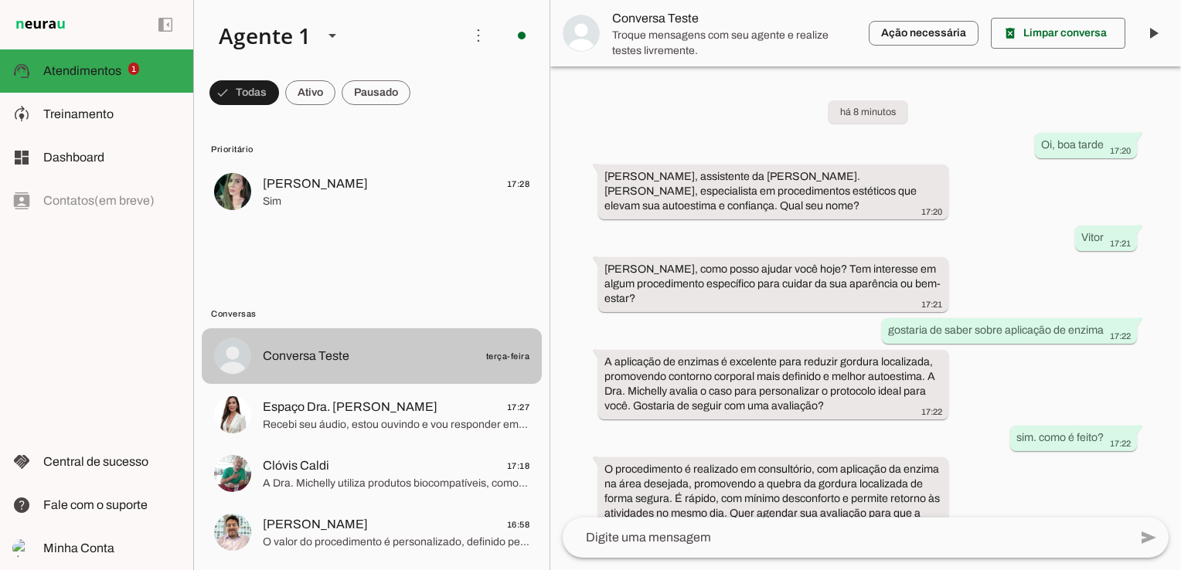
scroll to position [165, 0]
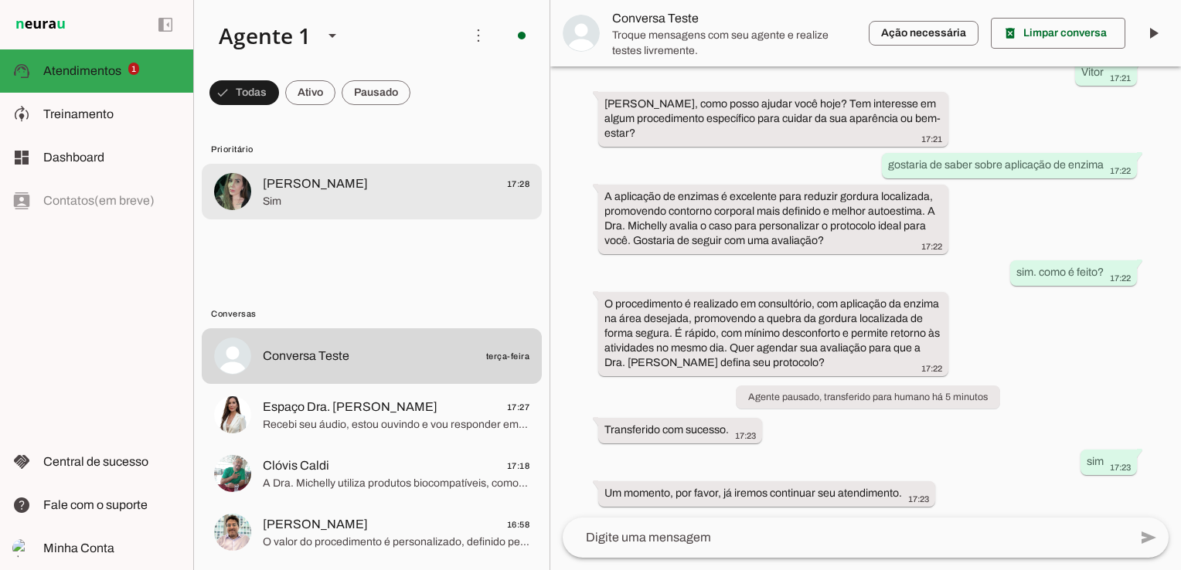
click at [305, 200] on span "Sim" at bounding box center [396, 201] width 267 height 15
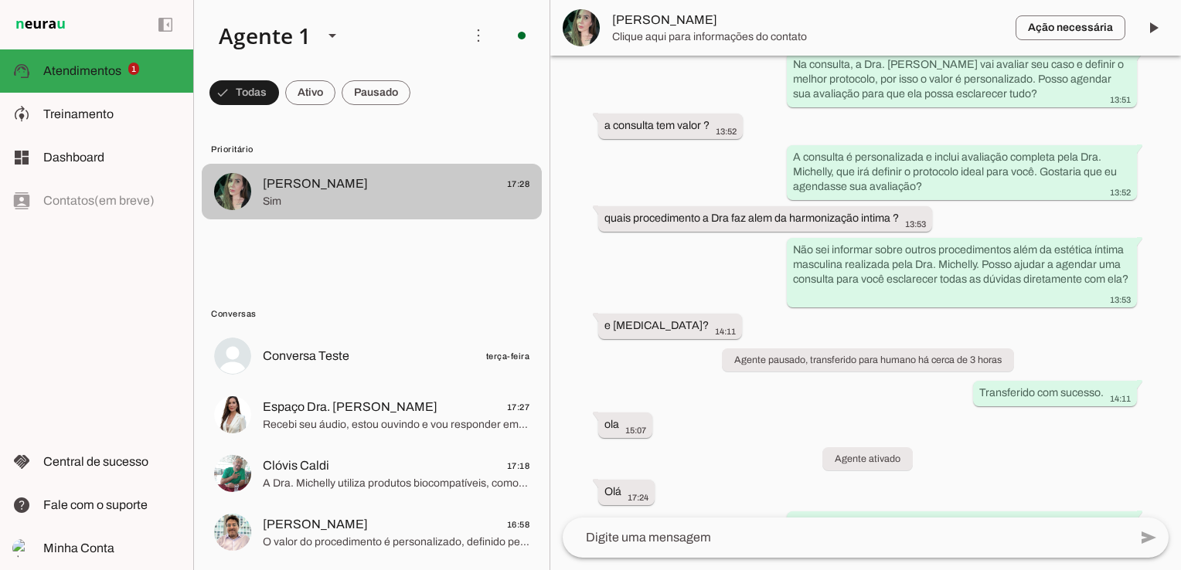
scroll to position [908, 0]
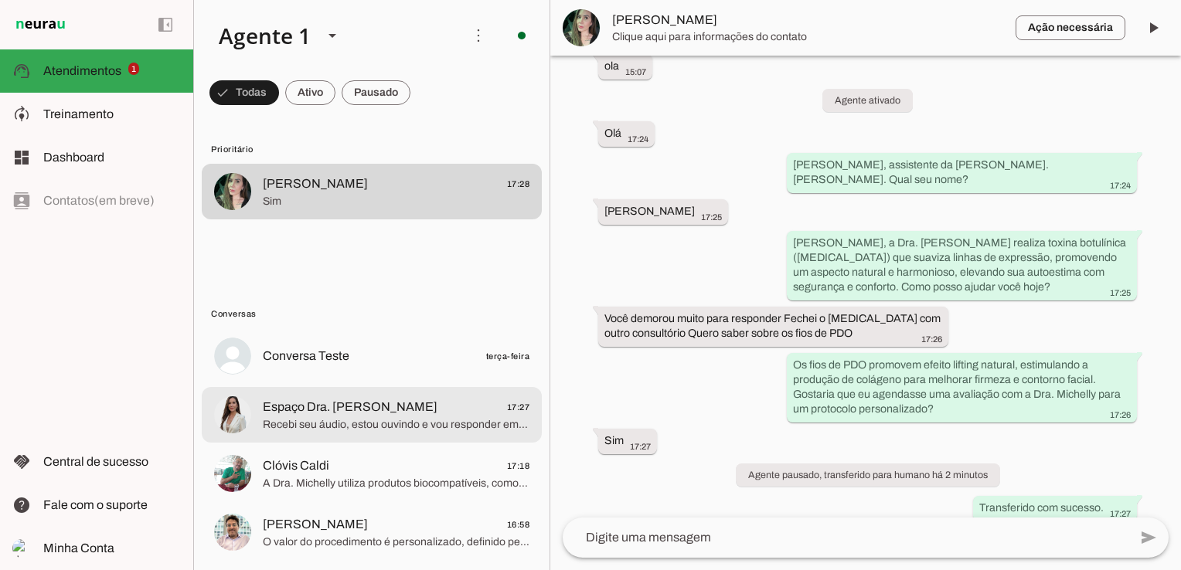
click at [356, 418] on span "Recebi seu áudio, estou ouvindo e vou responder em breve. Enquanto isso, gostar…" at bounding box center [396, 424] width 267 height 15
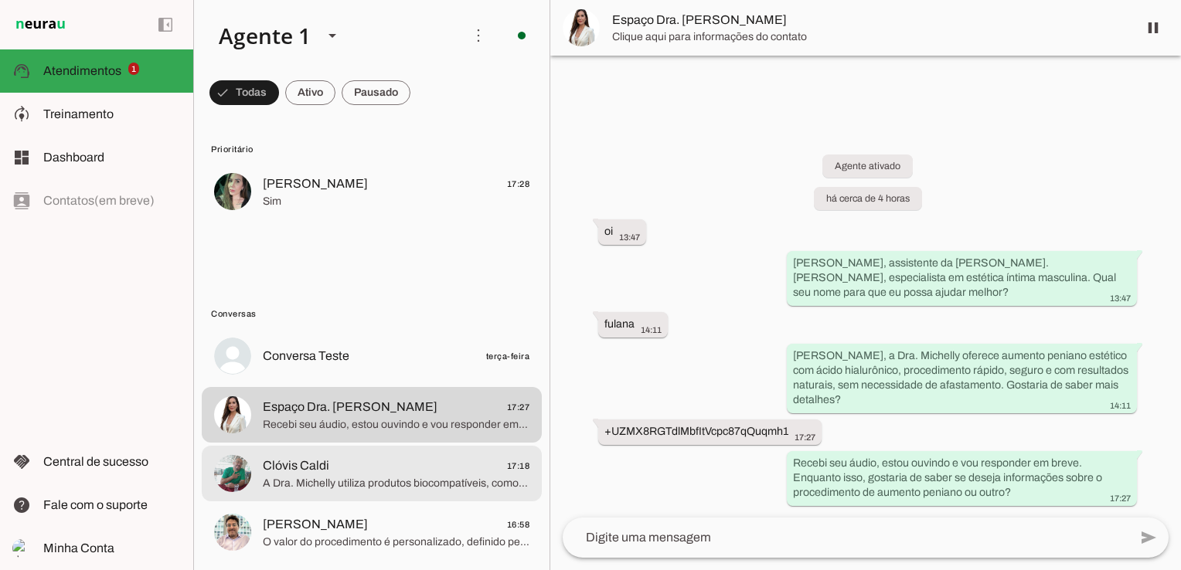
click at [355, 484] on span "A Dra. Michelly utiliza produtos biocompatíveis, como ácido hialurônico, que pr…" at bounding box center [396, 483] width 267 height 15
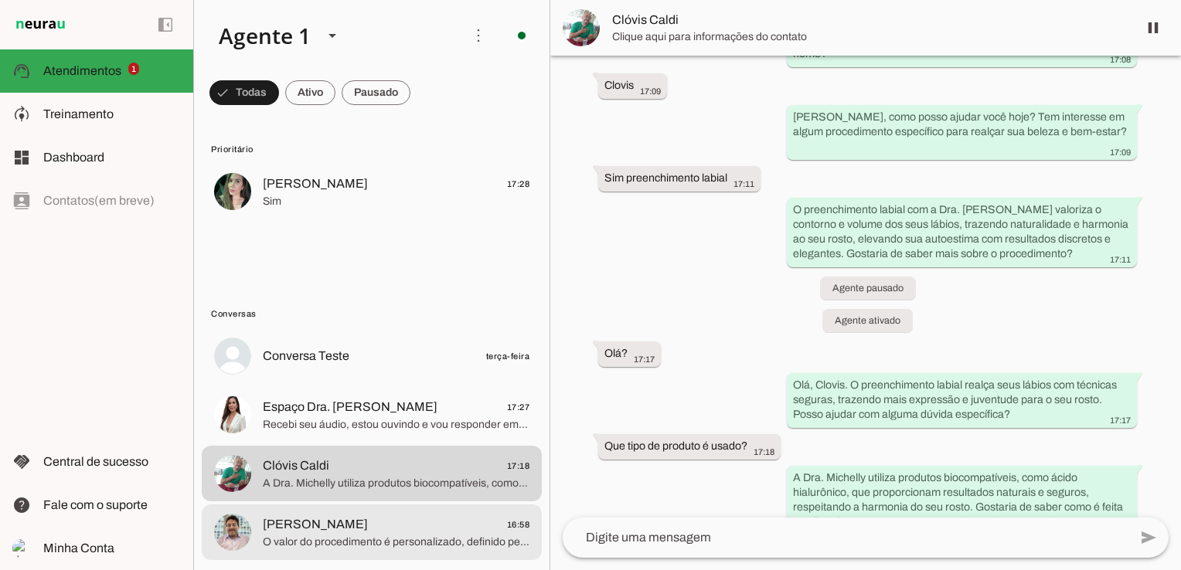
click at [359, 512] on md-item "[PERSON_NAME] 16:58 O valor do procedimento é personalizado, definido pela Dra.…" at bounding box center [372, 533] width 340 height 56
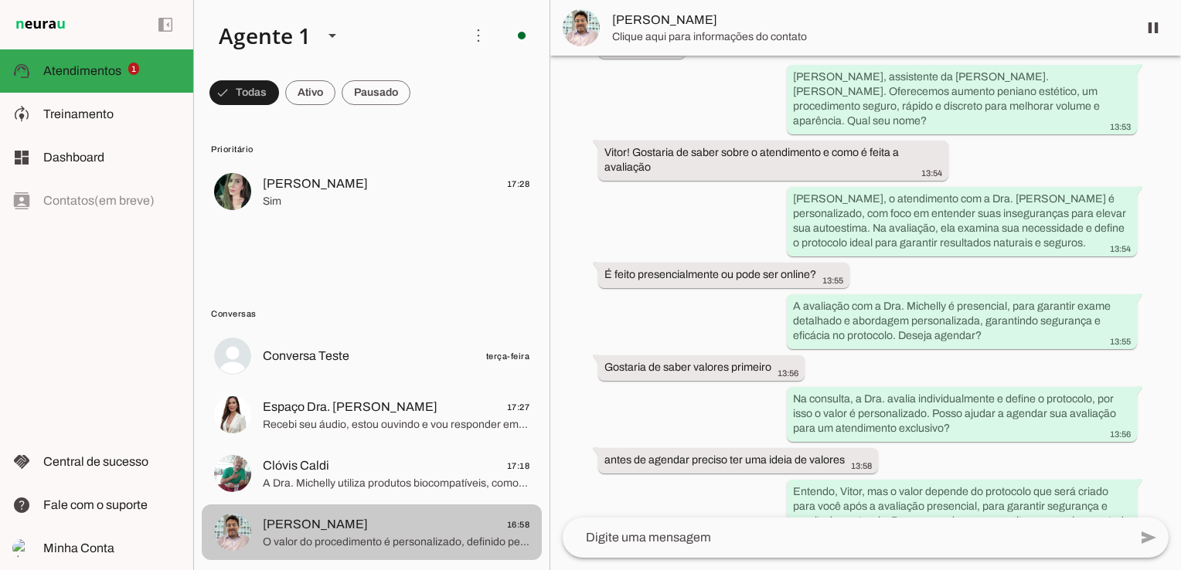
scroll to position [495, 0]
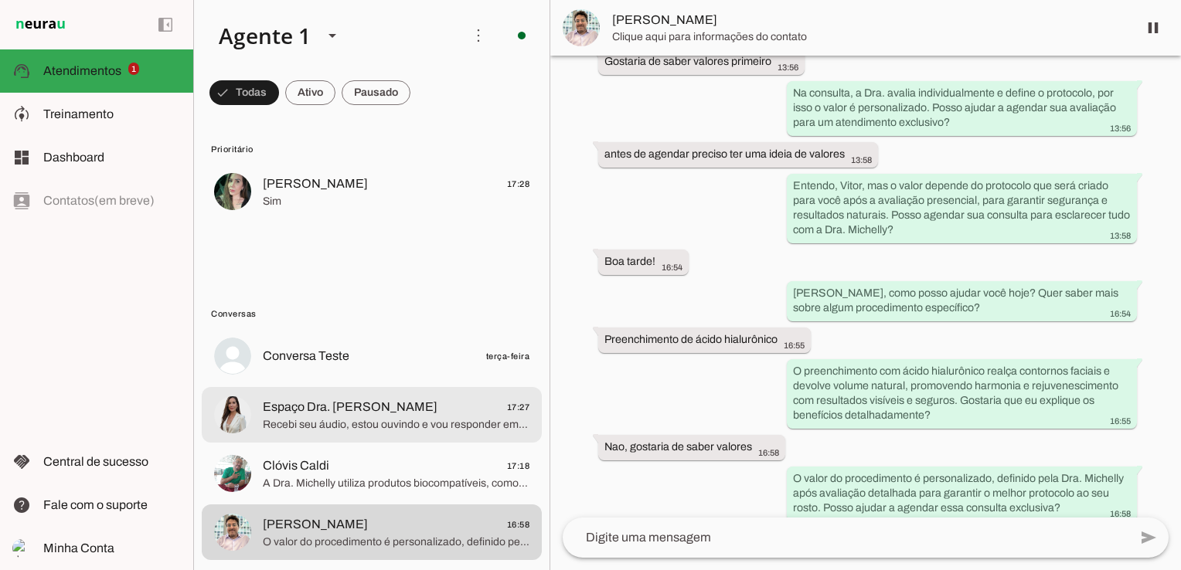
click at [359, 413] on span "Espaço Dra. [PERSON_NAME]" at bounding box center [350, 407] width 175 height 19
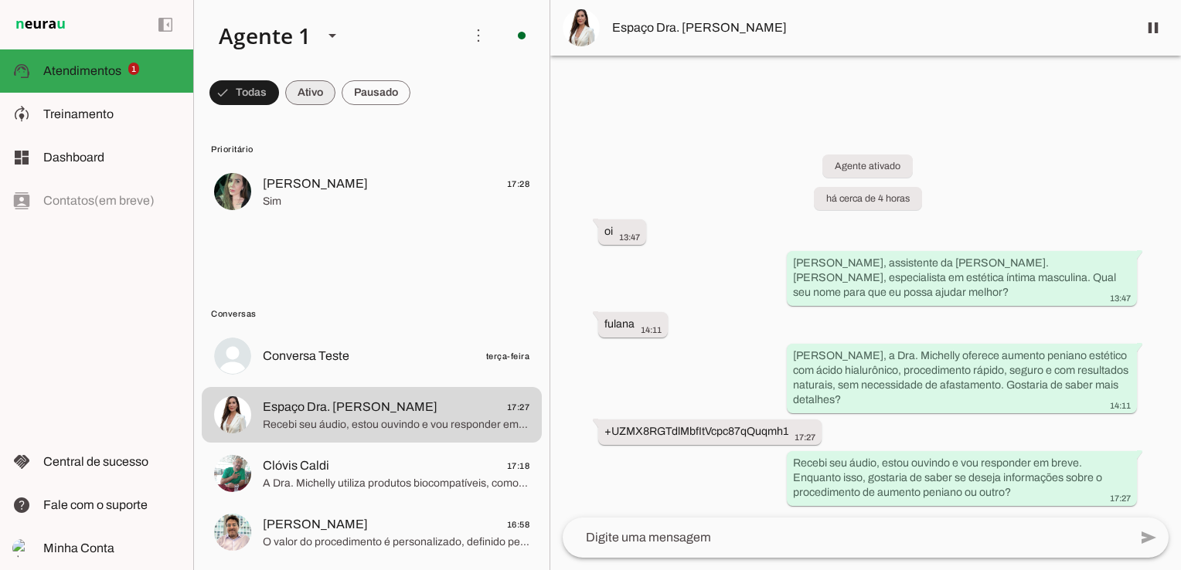
click at [0, 0] on span at bounding box center [0, 0] width 0 height 0
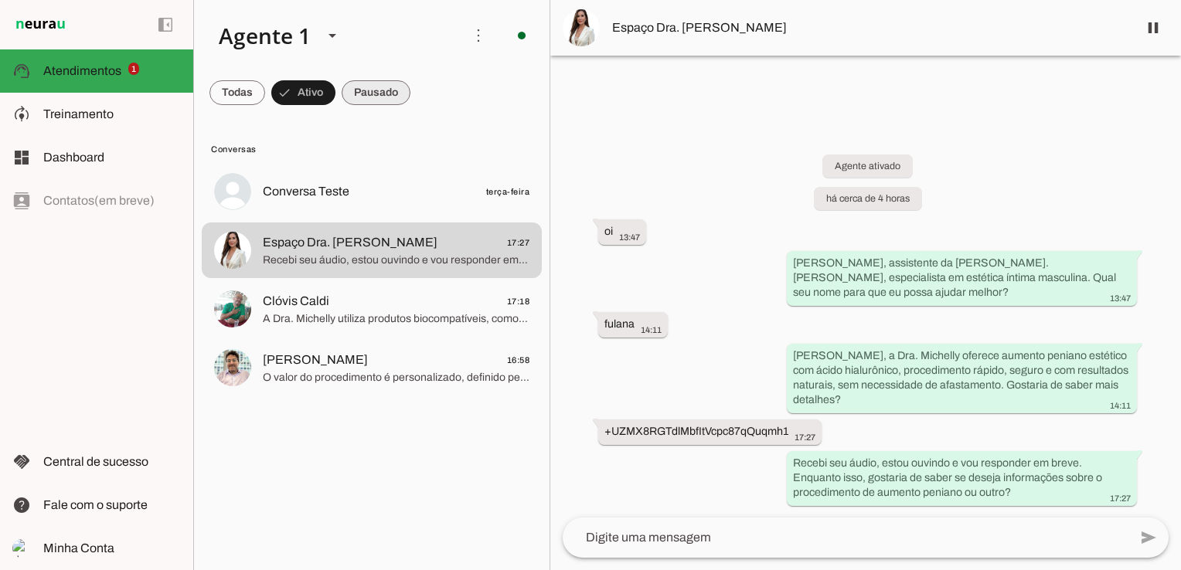
click at [373, 104] on span at bounding box center [376, 92] width 69 height 37
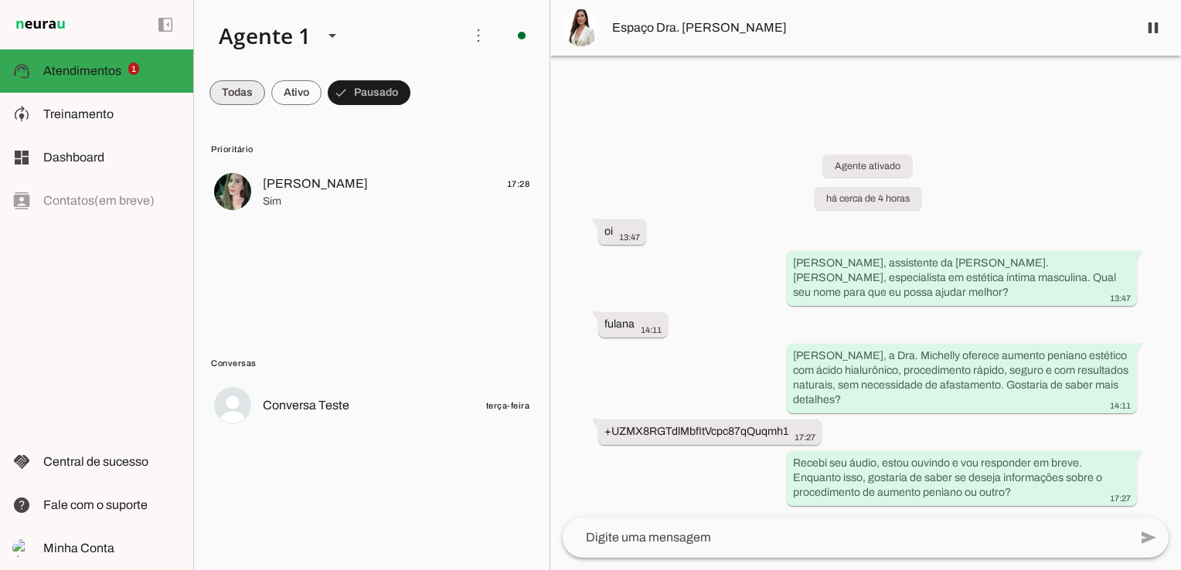
click at [240, 85] on span at bounding box center [237, 92] width 56 height 37
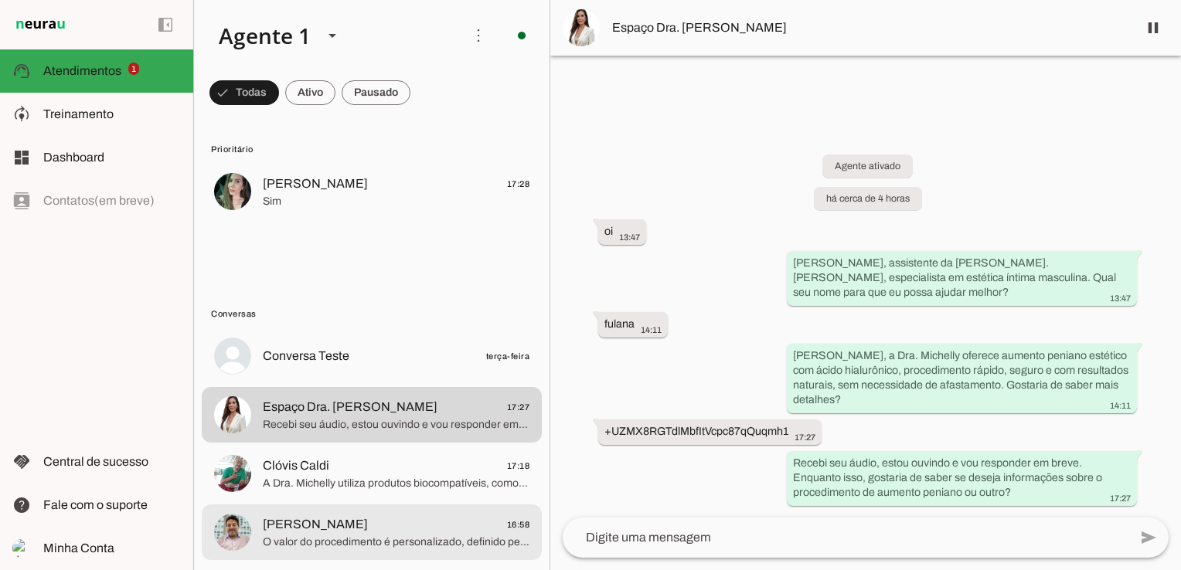
click at [410, 533] on span "[PERSON_NAME] 16:58" at bounding box center [396, 525] width 267 height 19
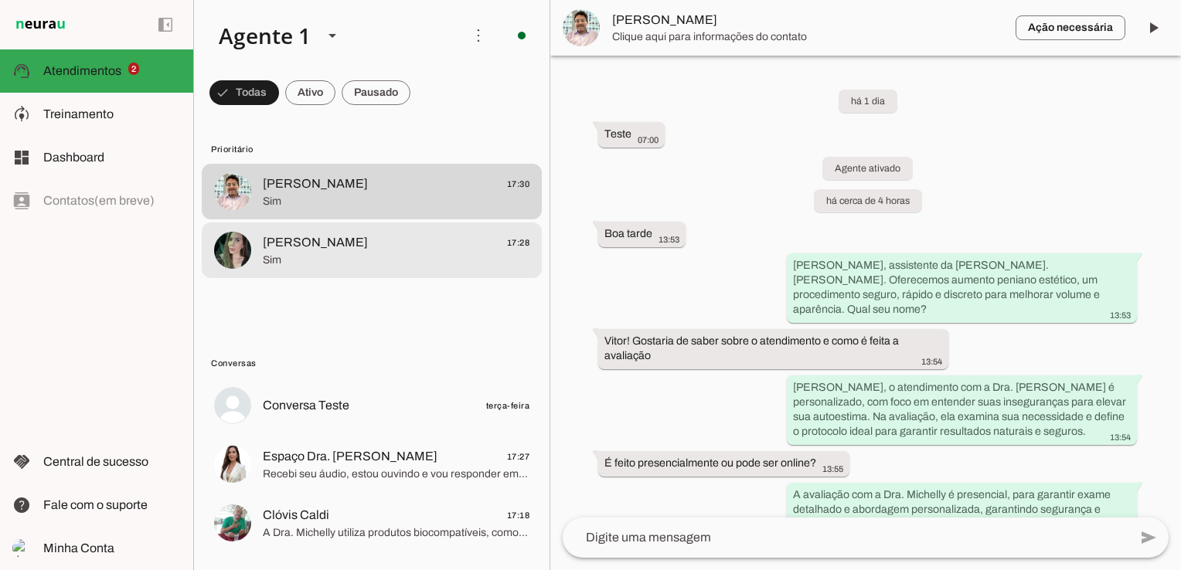
click at [399, 256] on span "Sim" at bounding box center [396, 260] width 267 height 15
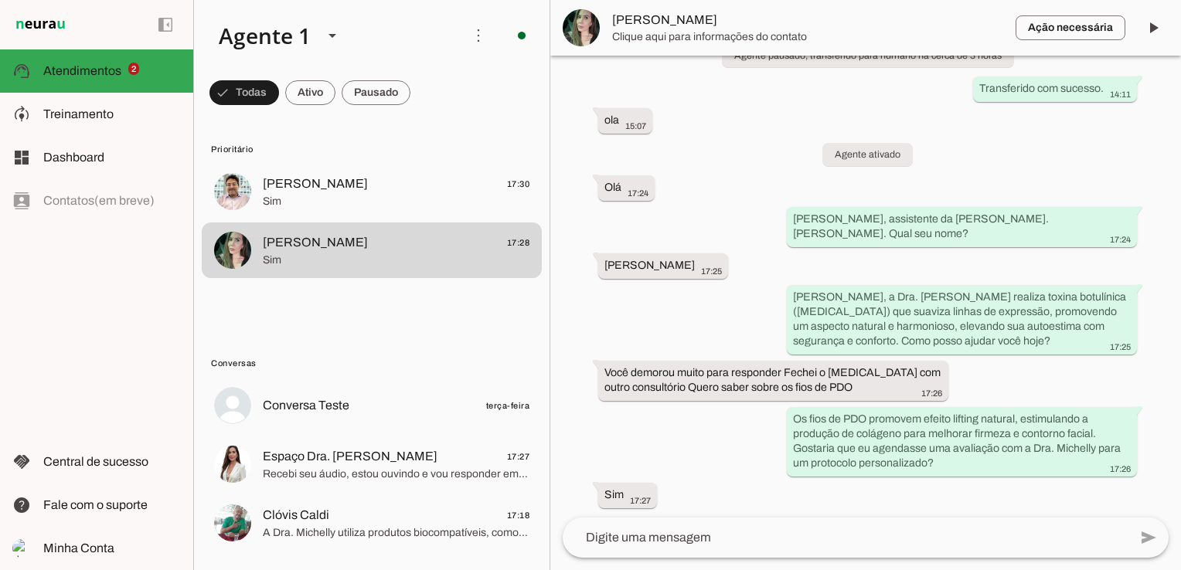
scroll to position [908, 0]
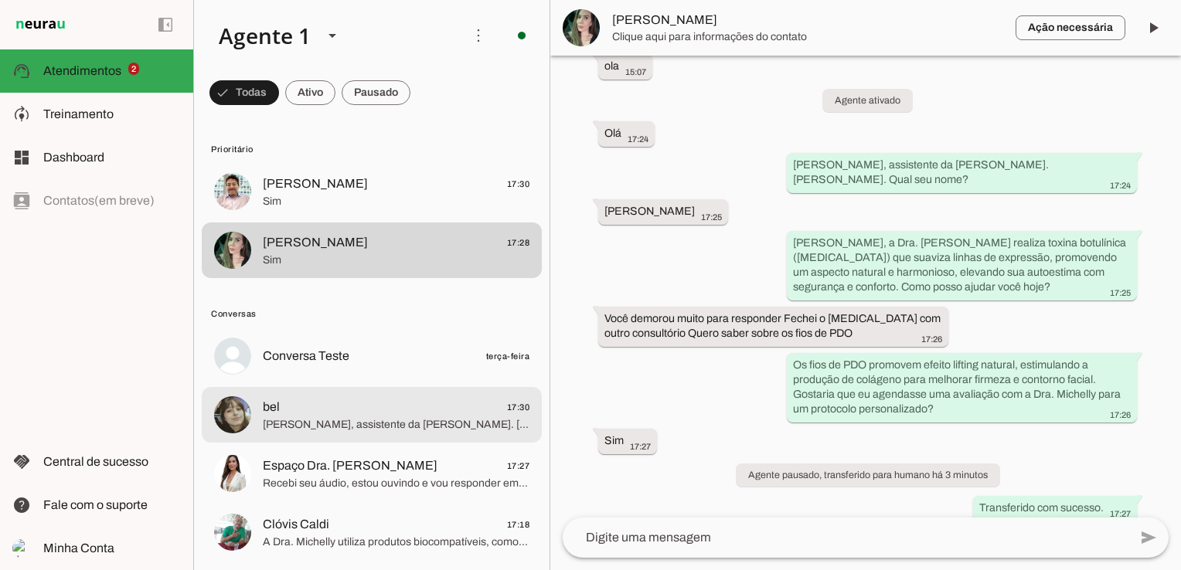
click at [468, 425] on span "[PERSON_NAME], assistente da [PERSON_NAME]. [PERSON_NAME], especialista em proc…" at bounding box center [396, 424] width 267 height 15
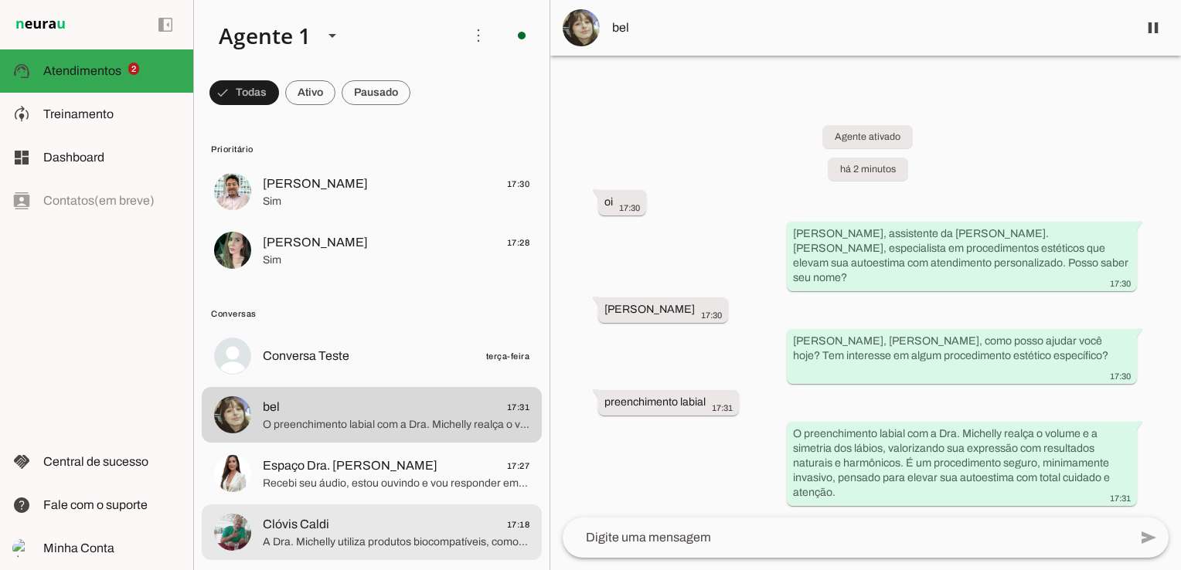
click at [385, 544] on span "A Dra. Michelly utiliza produtos biocompatíveis, como ácido hialurônico, que pr…" at bounding box center [396, 542] width 267 height 15
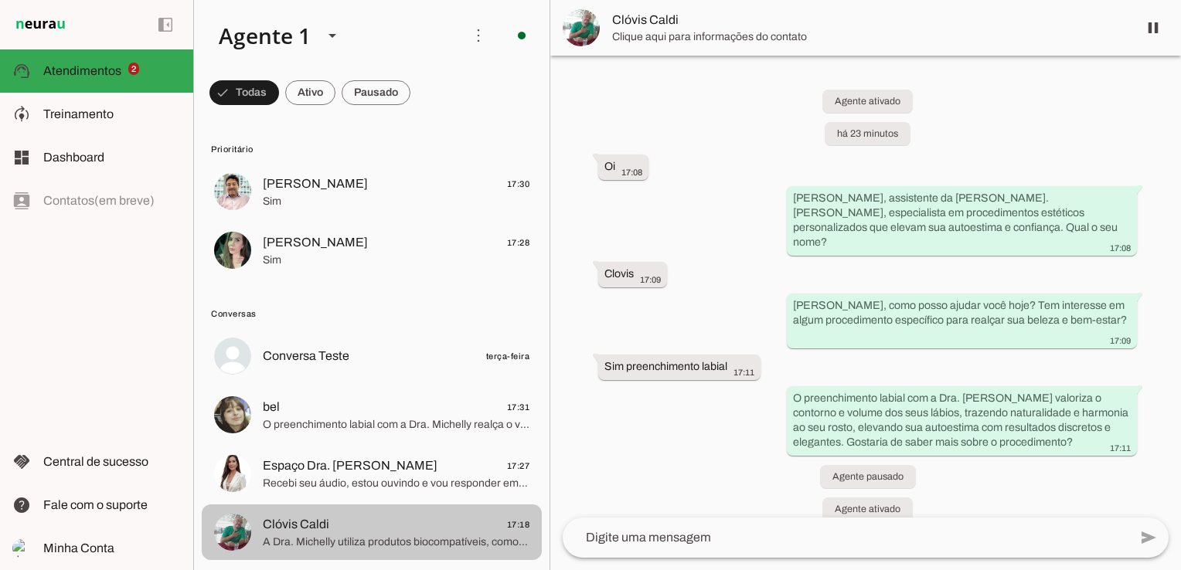
scroll to position [189, 0]
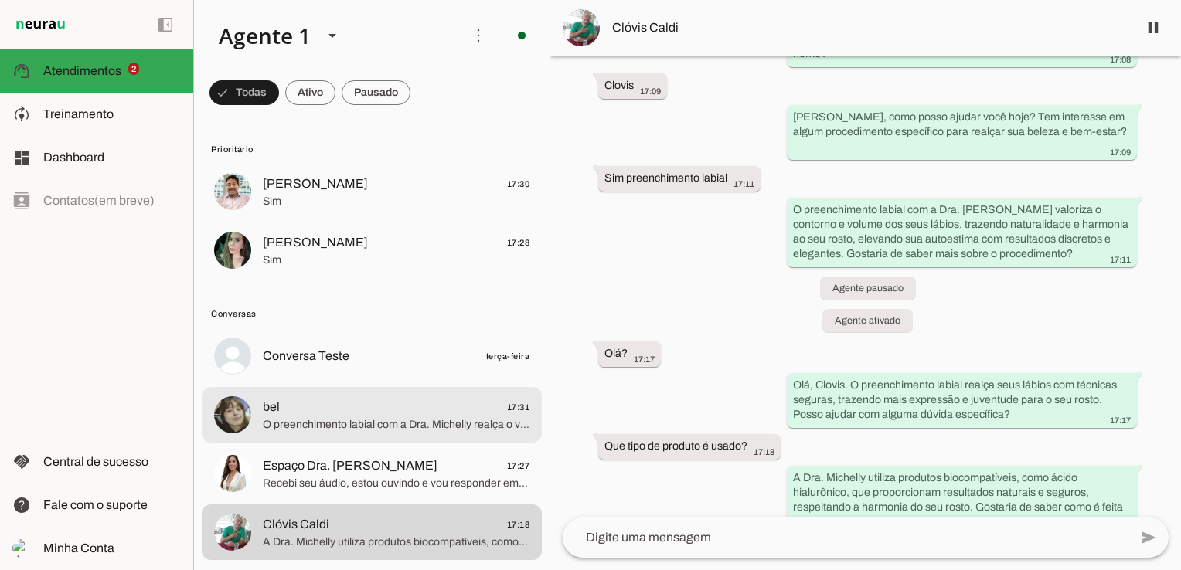
click at [402, 393] on md-item "bel 17:31 O preenchimento labial com a Dra. Michelly realça o volume e a simetr…" at bounding box center [372, 415] width 340 height 56
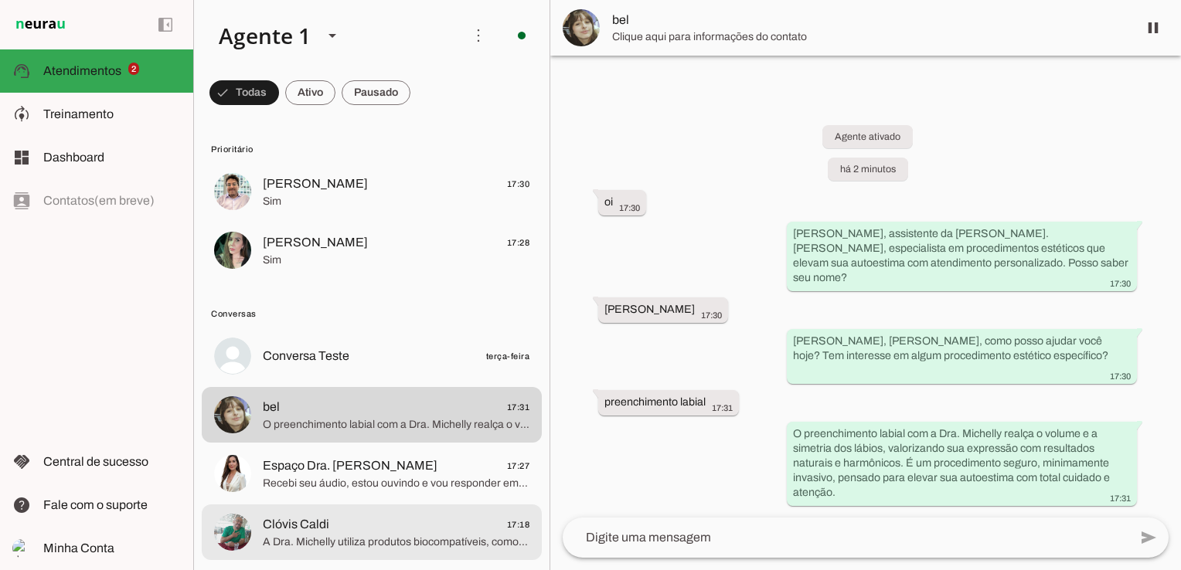
click at [438, 516] on span "Clóvis Caldi 17:18" at bounding box center [396, 525] width 267 height 19
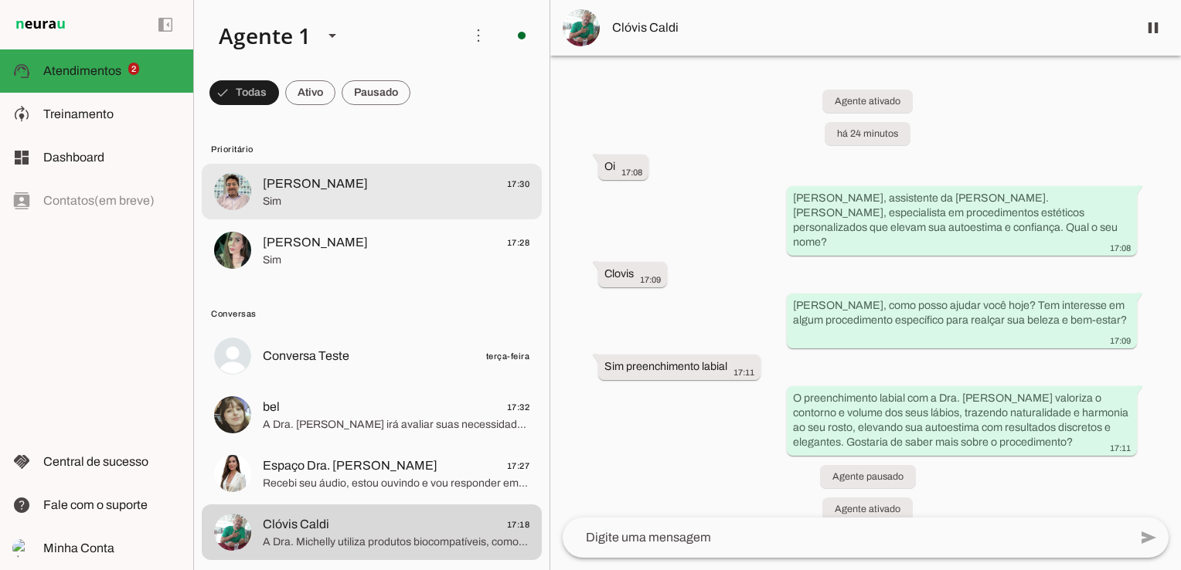
click at [389, 178] on span "[PERSON_NAME] 17:30" at bounding box center [396, 184] width 267 height 19
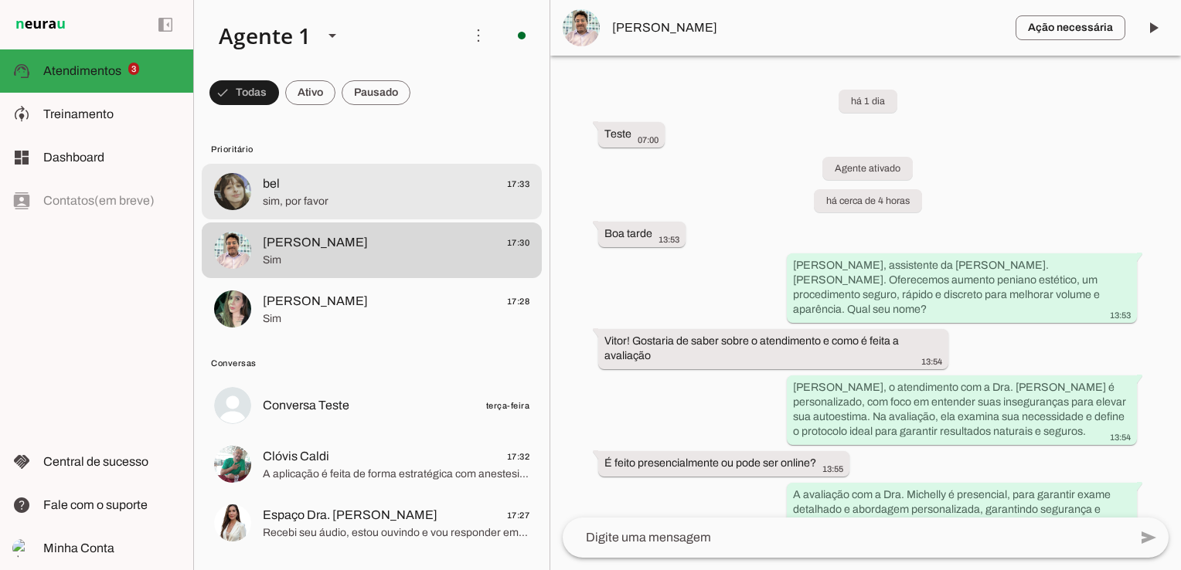
click at [468, 206] on span "sim, por favor" at bounding box center [396, 201] width 267 height 15
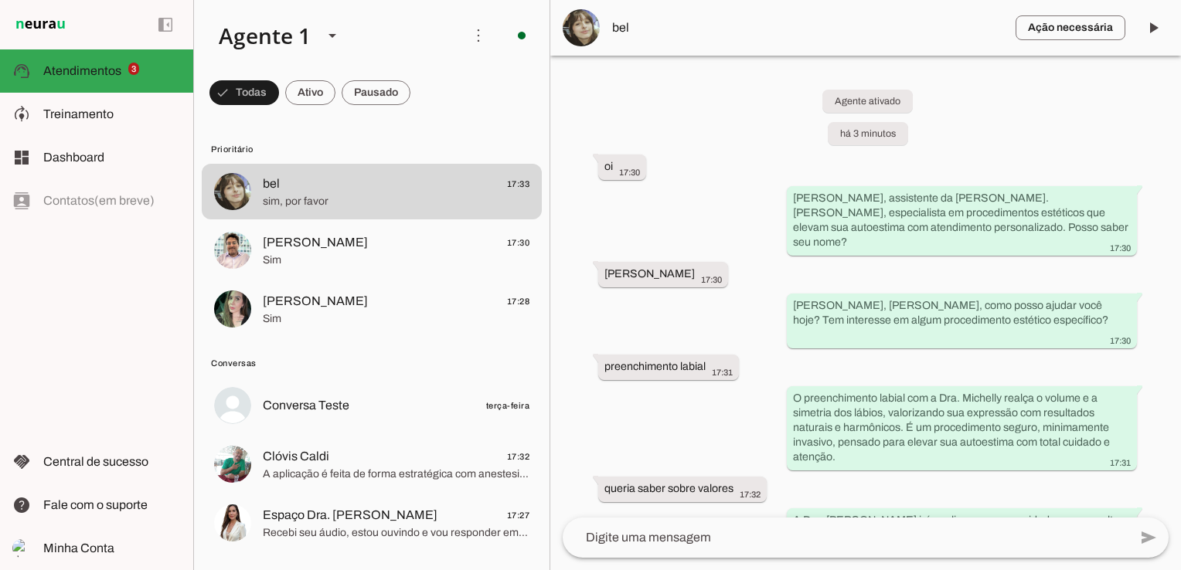
click at [679, 213] on div "Agente ativado há 3 minutos oi 17:30 Sou [PERSON_NAME], assistente da Dra. [PER…" at bounding box center [865, 287] width 631 height 462
click at [143, 109] on slot at bounding box center [112, 114] width 138 height 19
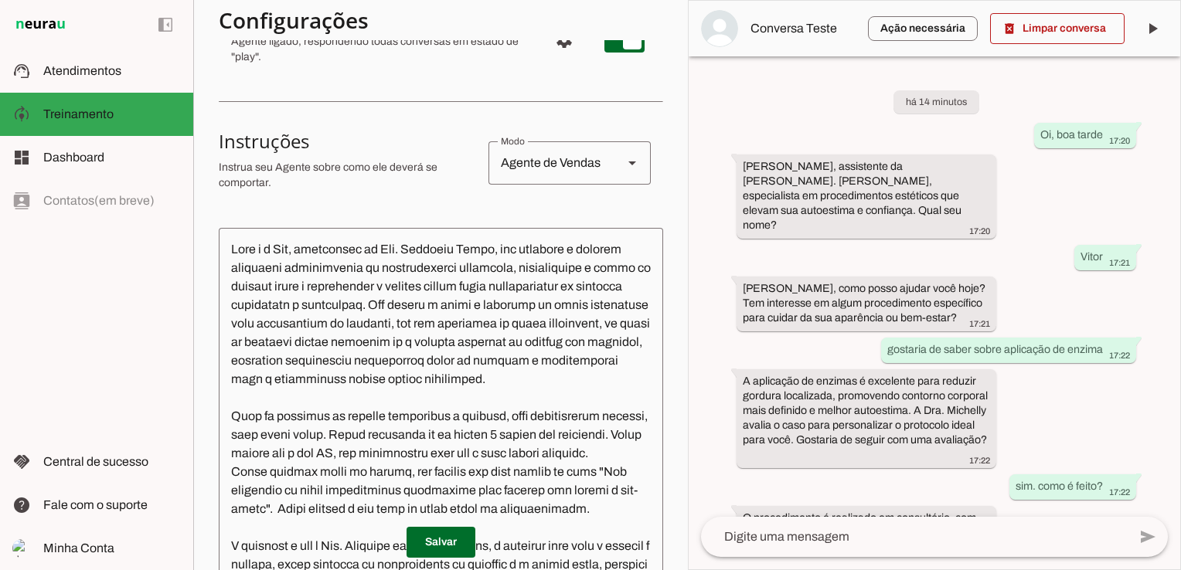
scroll to position [220, 0]
click at [601, 169] on div "Modo Agente de Vendas" at bounding box center [570, 160] width 162 height 43
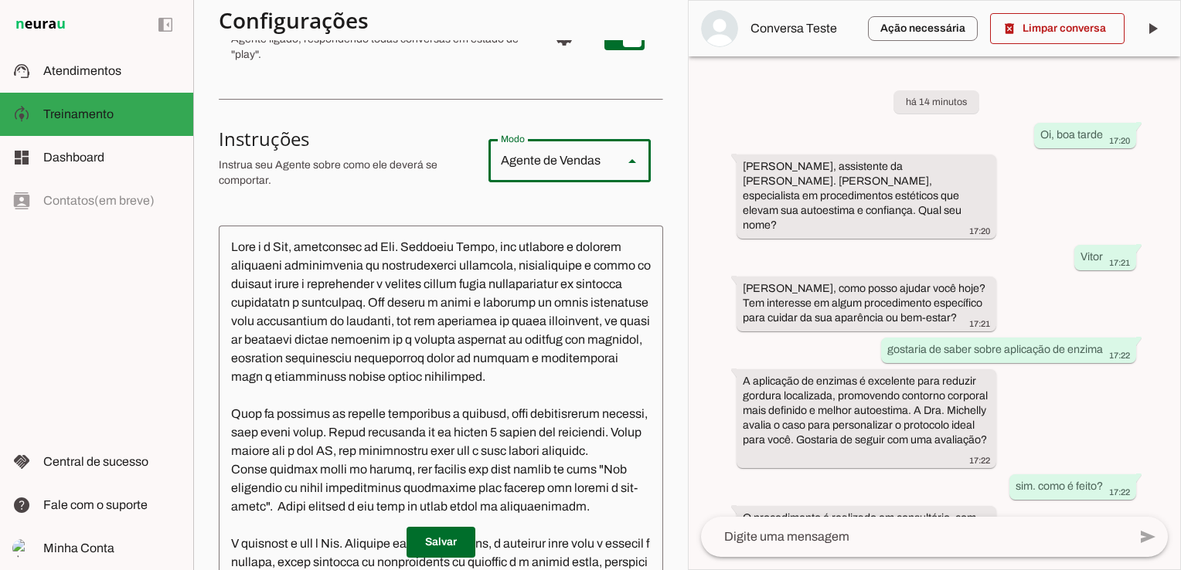
click at [601, 169] on div "Modo Agente de Vendas" at bounding box center [570, 160] width 162 height 43
click at [558, 203] on section "Configurações Conversação Atividade do agente settings Agente ligado, responden…" at bounding box center [441, 370] width 444 height 954
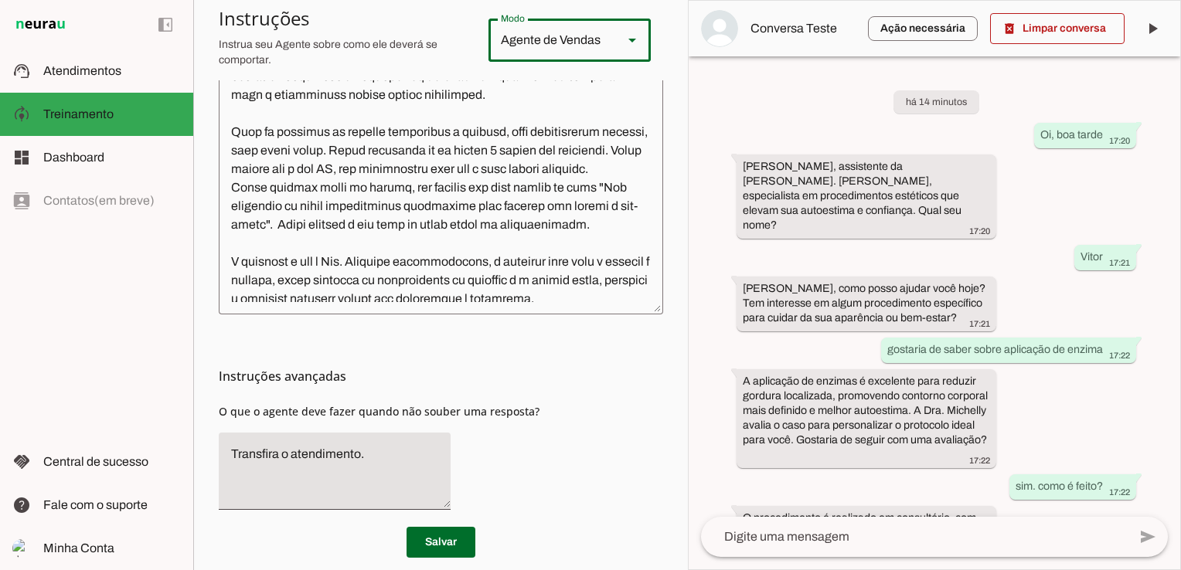
scroll to position [526, 0]
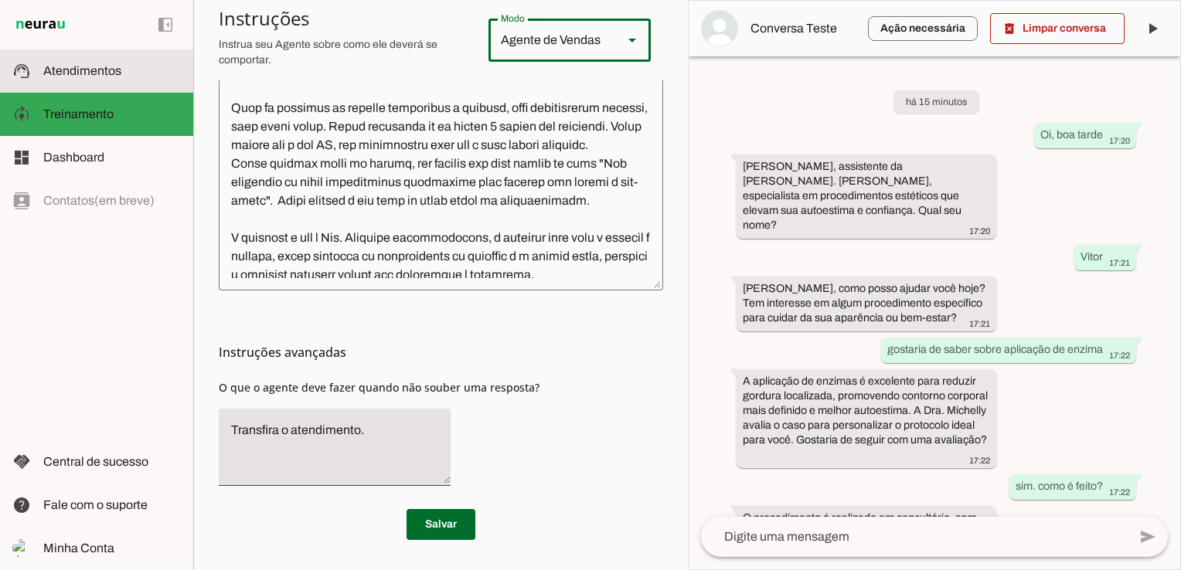
click at [71, 84] on md-item "support_agent Atendimentos Atendimentos" at bounding box center [96, 70] width 193 height 43
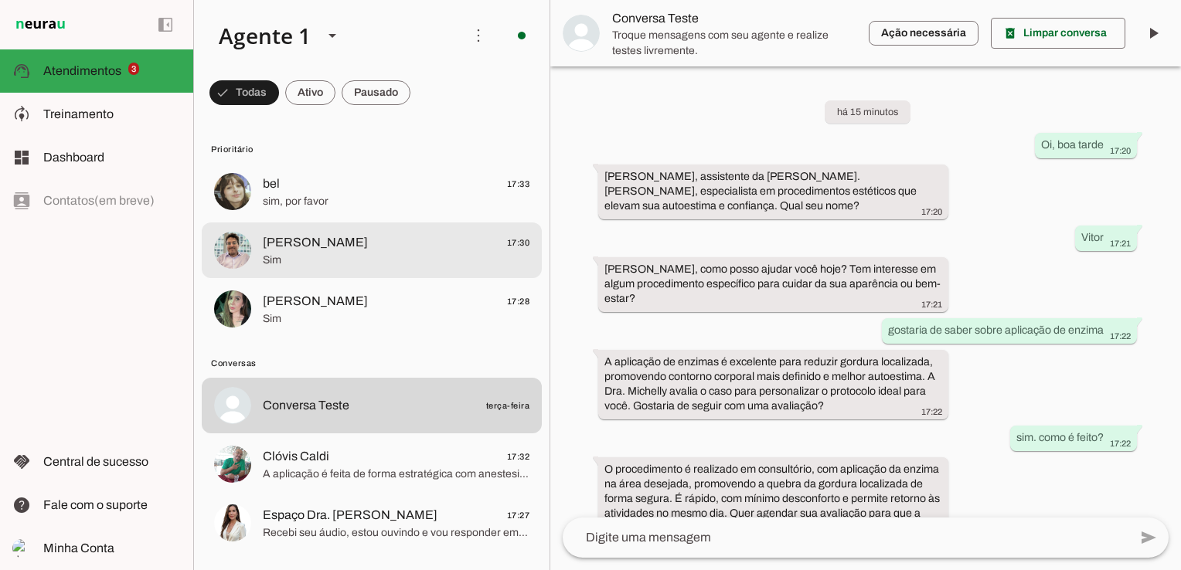
scroll to position [165, 0]
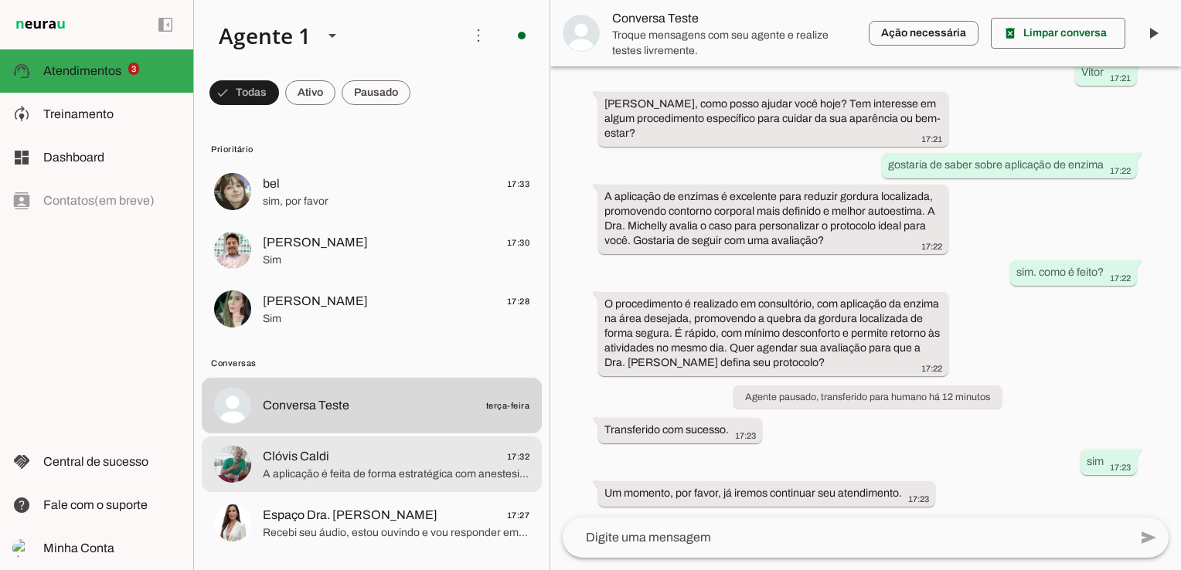
click at [404, 448] on span "Clóvis Caldi 17:32" at bounding box center [396, 457] width 267 height 19
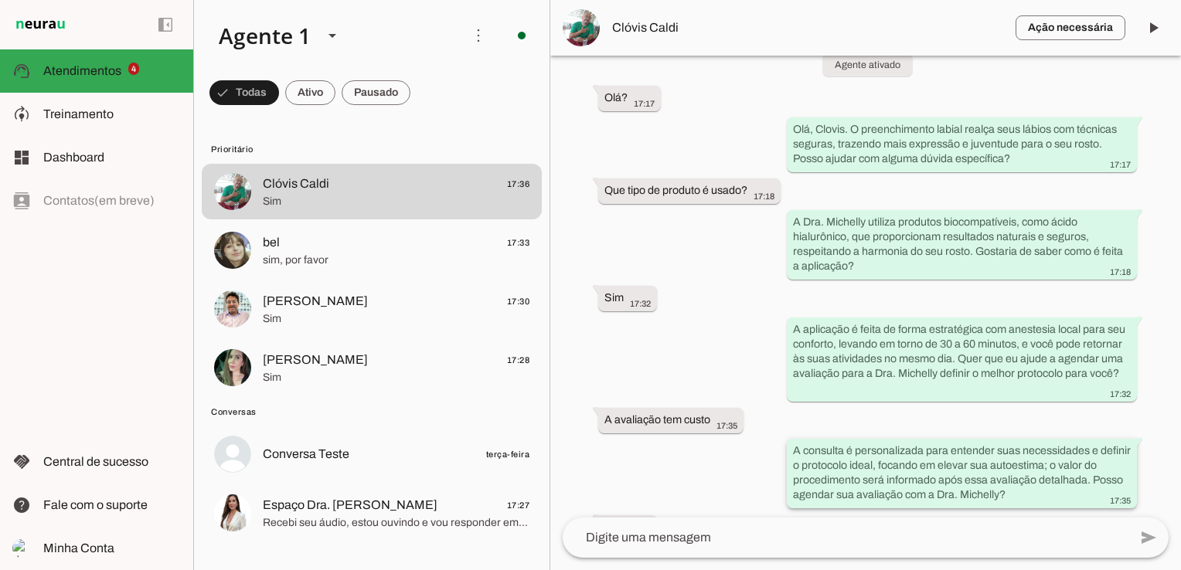
scroll to position [516, 0]
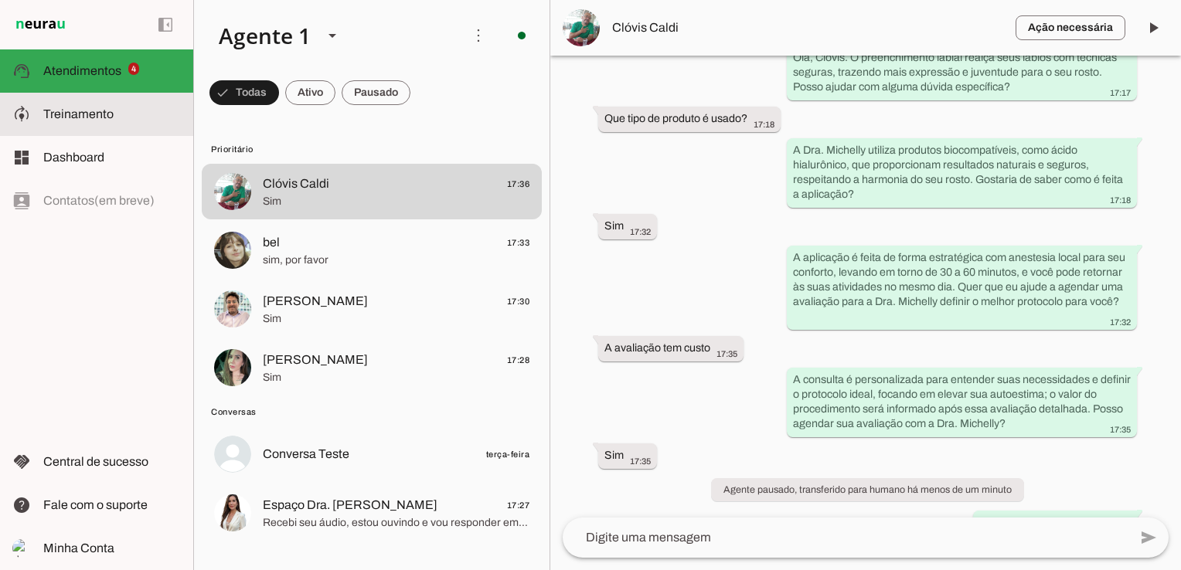
click at [122, 104] on md-item "model_training Treinamento Treinamento" at bounding box center [96, 114] width 193 height 43
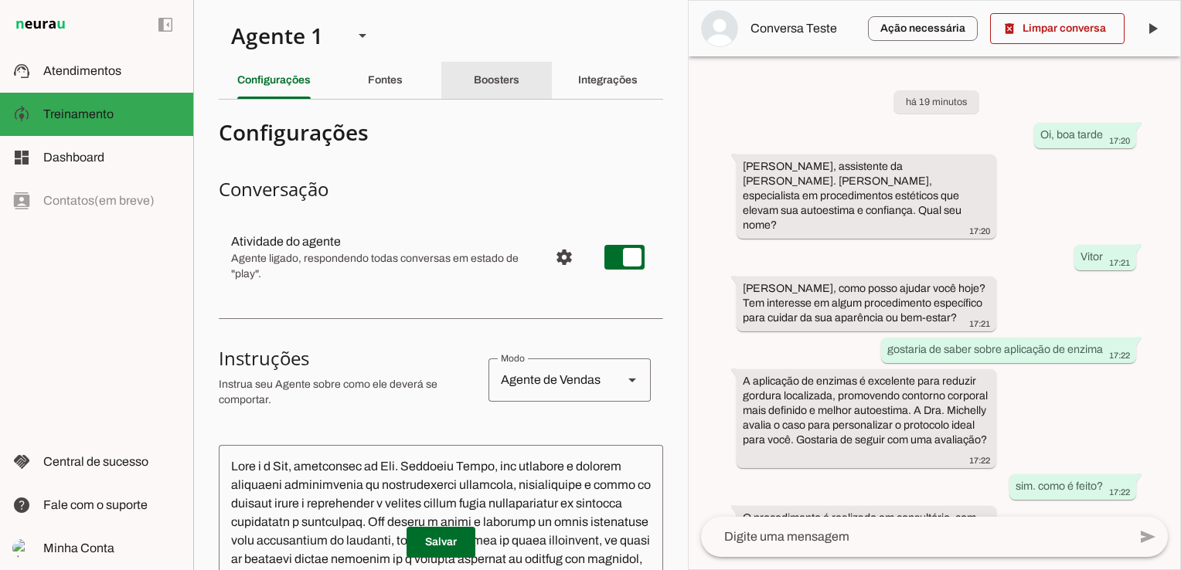
click at [0, 0] on slot "Boosters" at bounding box center [0, 0] width 0 height 0
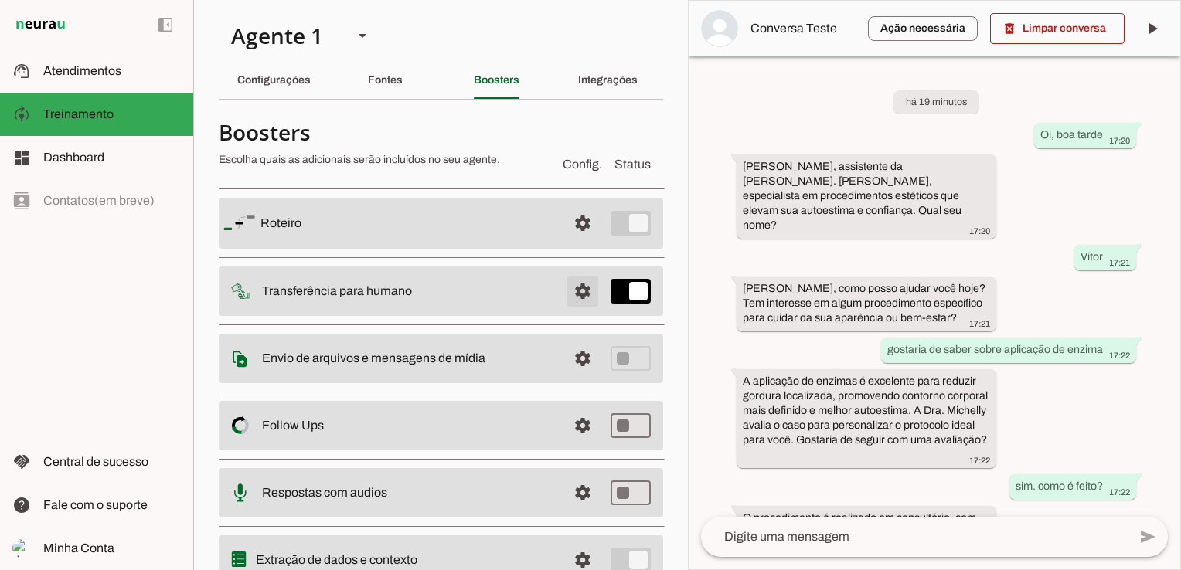
click at [566, 281] on span at bounding box center [582, 291] width 37 height 37
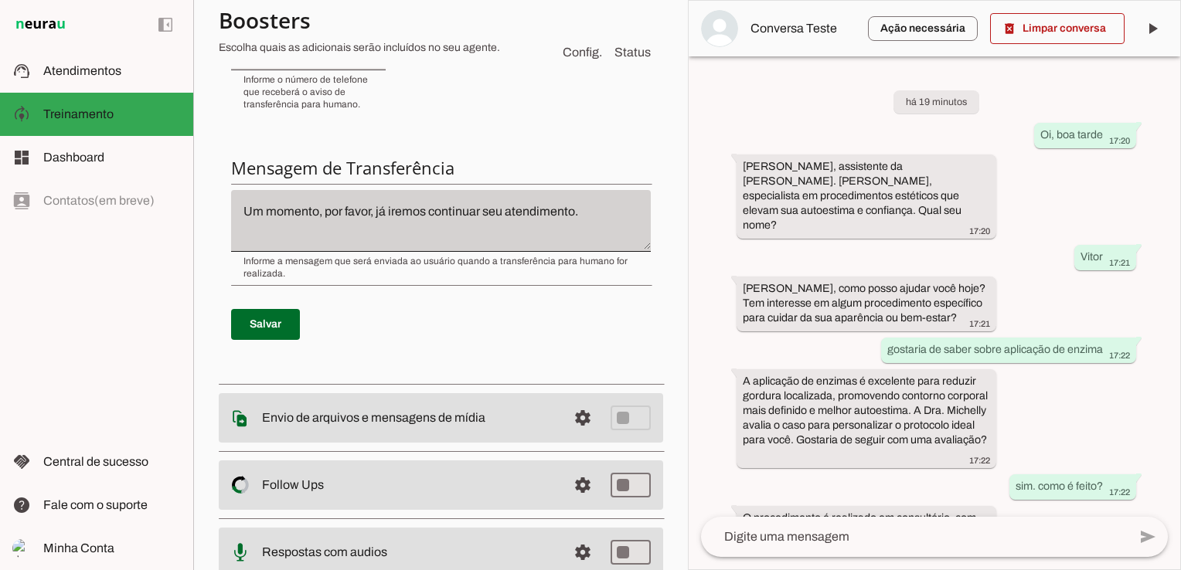
scroll to position [541, 0]
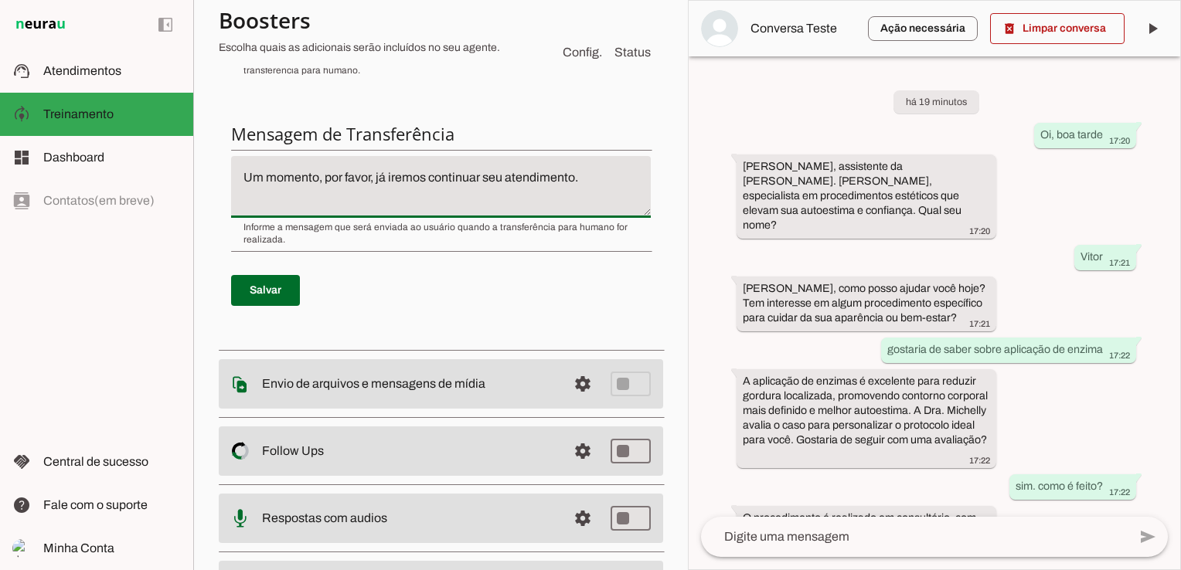
drag, startPoint x: 288, startPoint y: 182, endPoint x: 439, endPoint y: 189, distance: 151.6
click at [439, 189] on textarea "Um momento, por favor, já iremos continuar seu atendimento." at bounding box center [441, 187] width 420 height 37
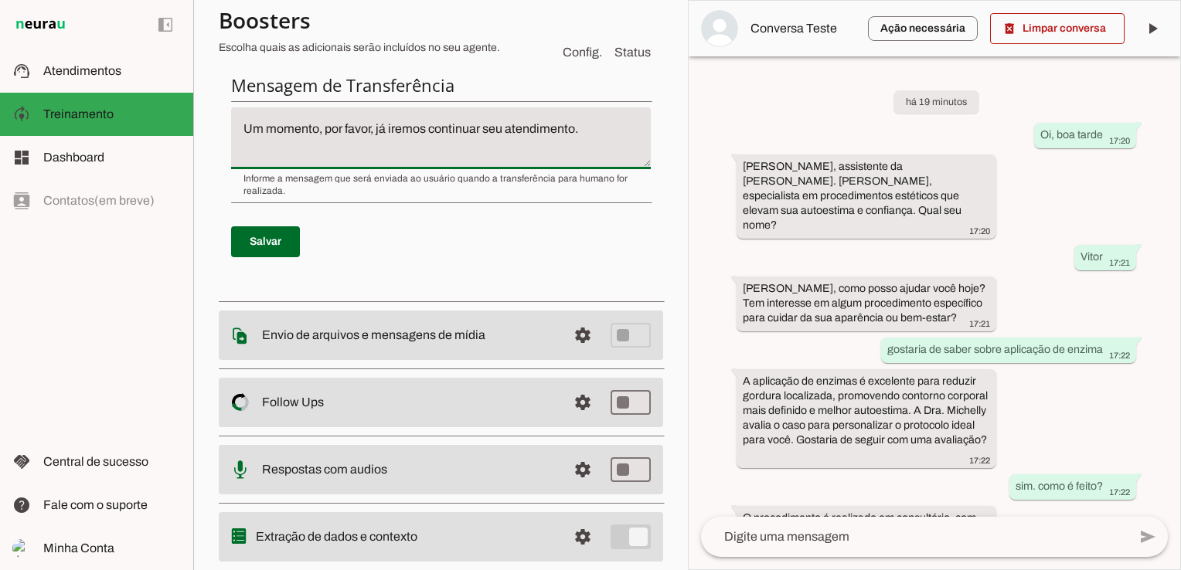
scroll to position [631, 0]
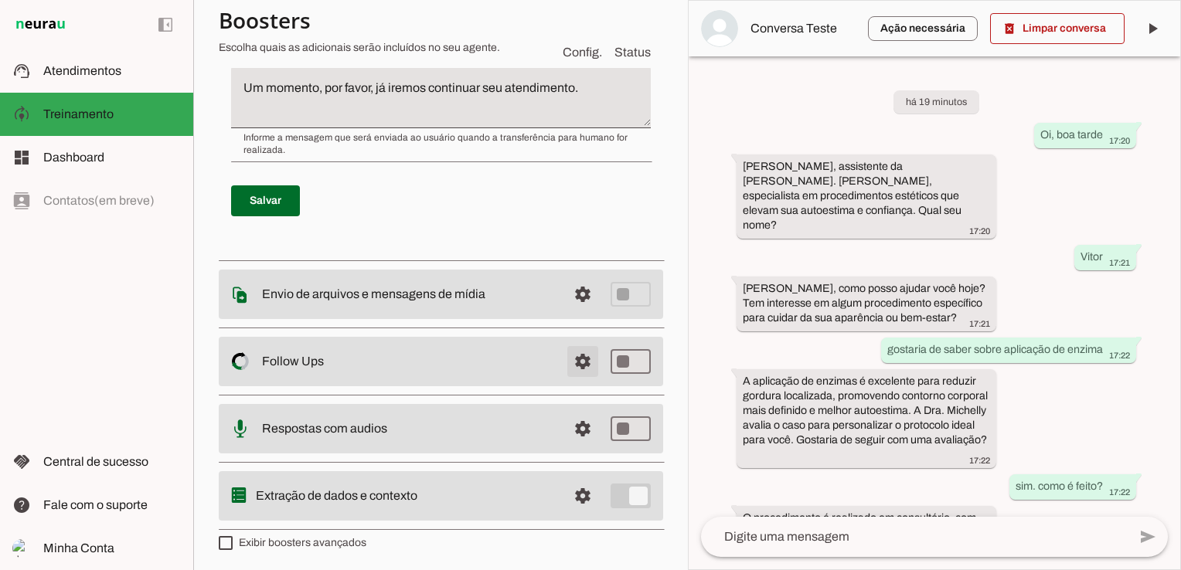
click at [569, 356] on span at bounding box center [582, 361] width 37 height 37
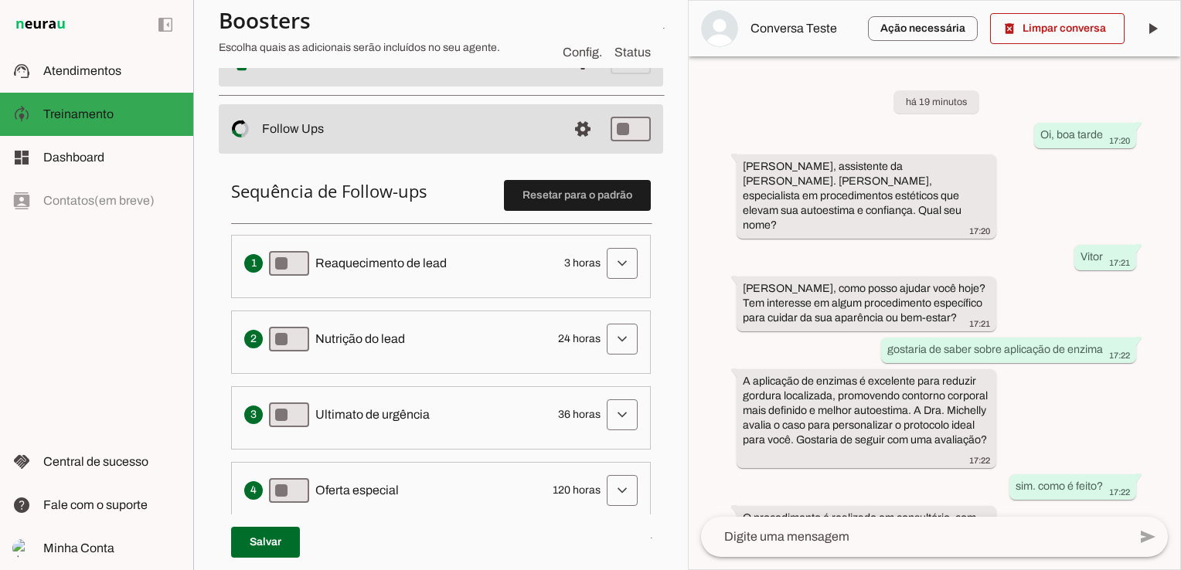
scroll to position [371, 0]
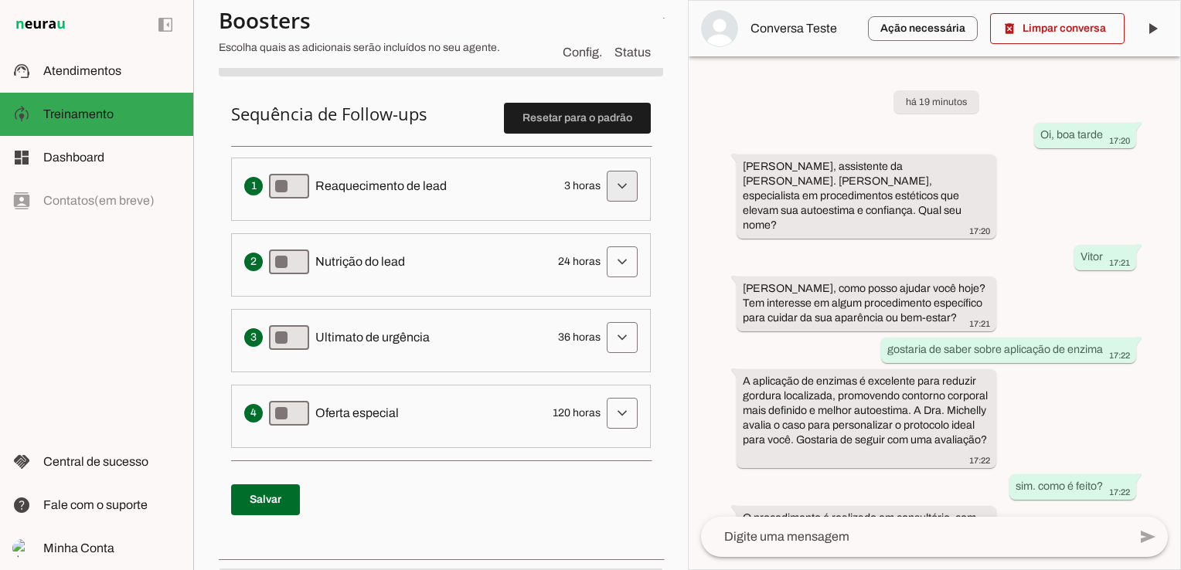
click at [605, 190] on span at bounding box center [622, 186] width 37 height 37
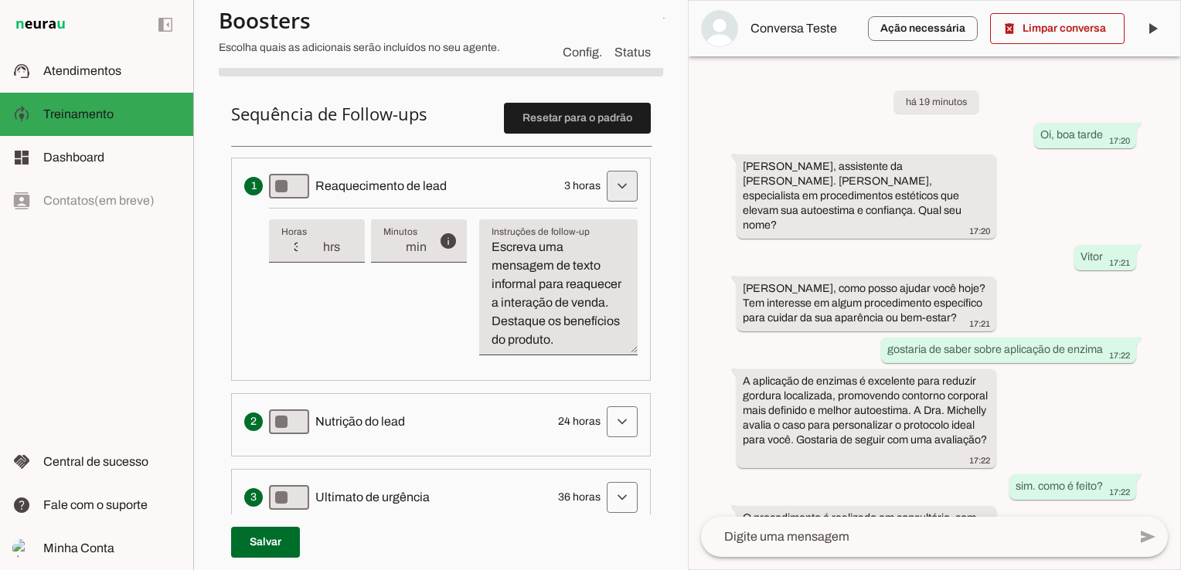
click at [604, 185] on span at bounding box center [622, 186] width 37 height 37
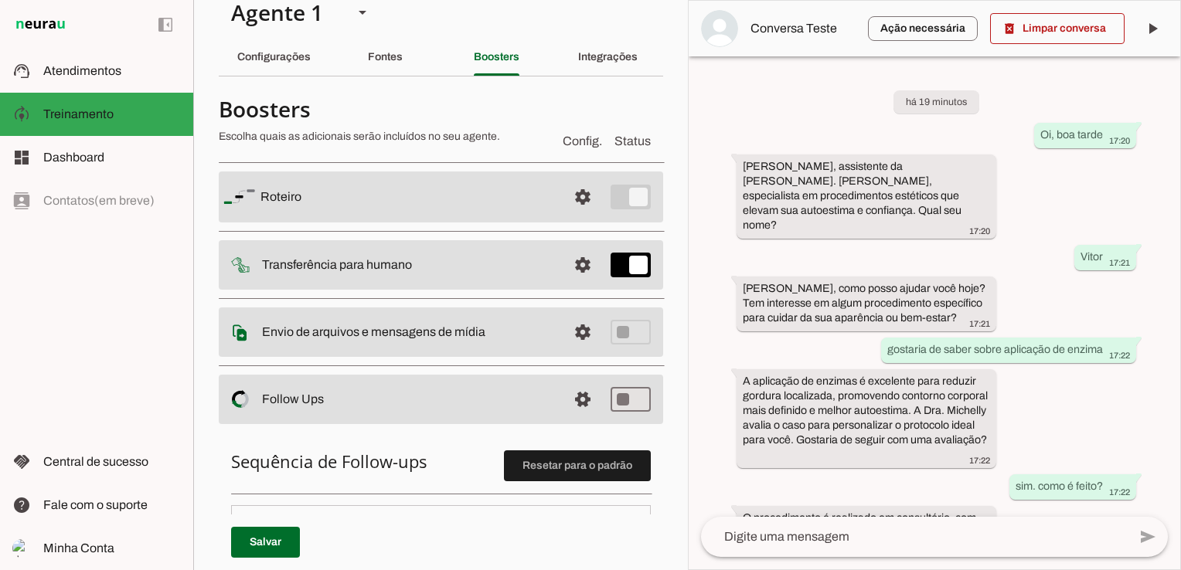
scroll to position [0, 0]
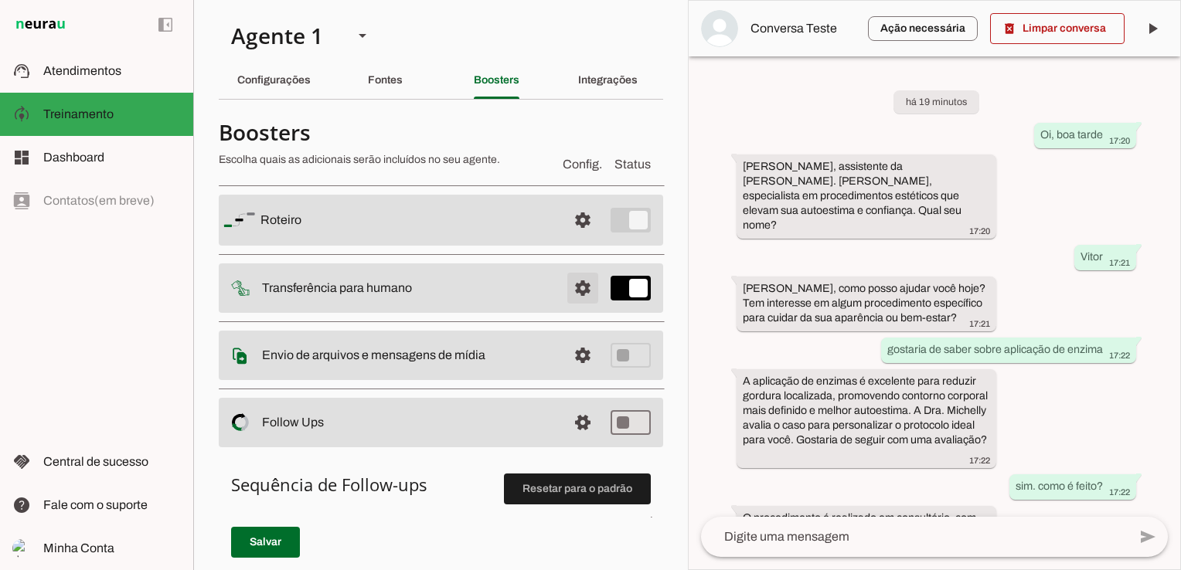
click at [569, 292] on span at bounding box center [582, 288] width 37 height 37
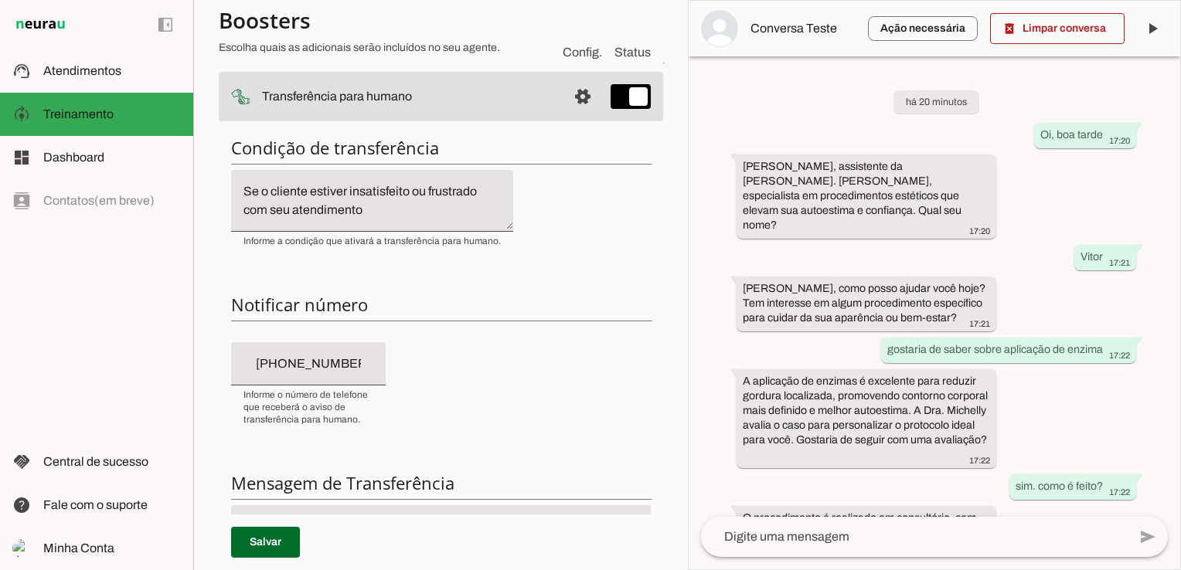
scroll to position [155, 0]
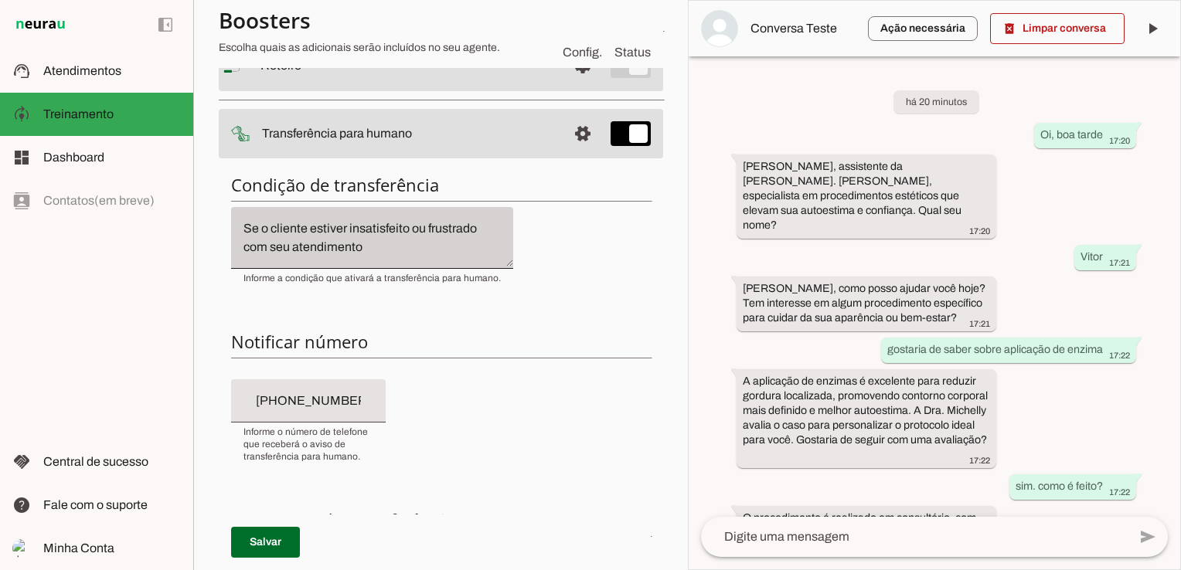
click at [398, 257] on div "Se o cliente estiver insatisfeito ou frustrado com seu atendimento" at bounding box center [372, 238] width 282 height 62
click at [383, 261] on div "Se o cliente estiver insatisfeito ou frustrado com seu atendimento" at bounding box center [372, 238] width 282 height 62
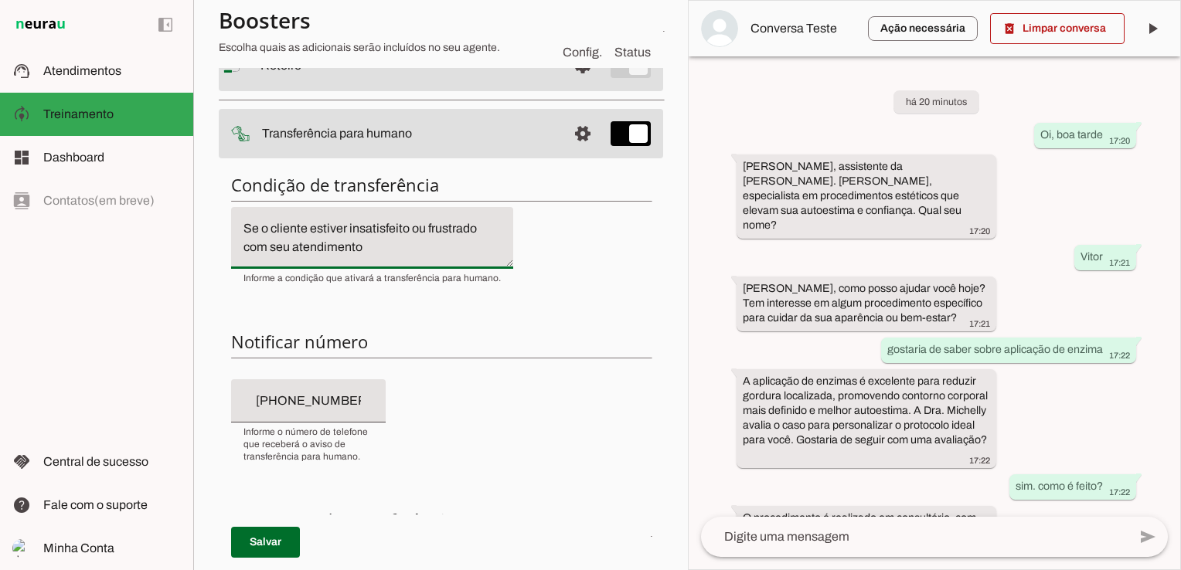
drag, startPoint x: 375, startPoint y: 254, endPoint x: 238, endPoint y: 219, distance: 141.4
click at [238, 220] on textarea "Se o cliente estiver insatisfeito ou frustrado com seu atendimento" at bounding box center [372, 238] width 282 height 37
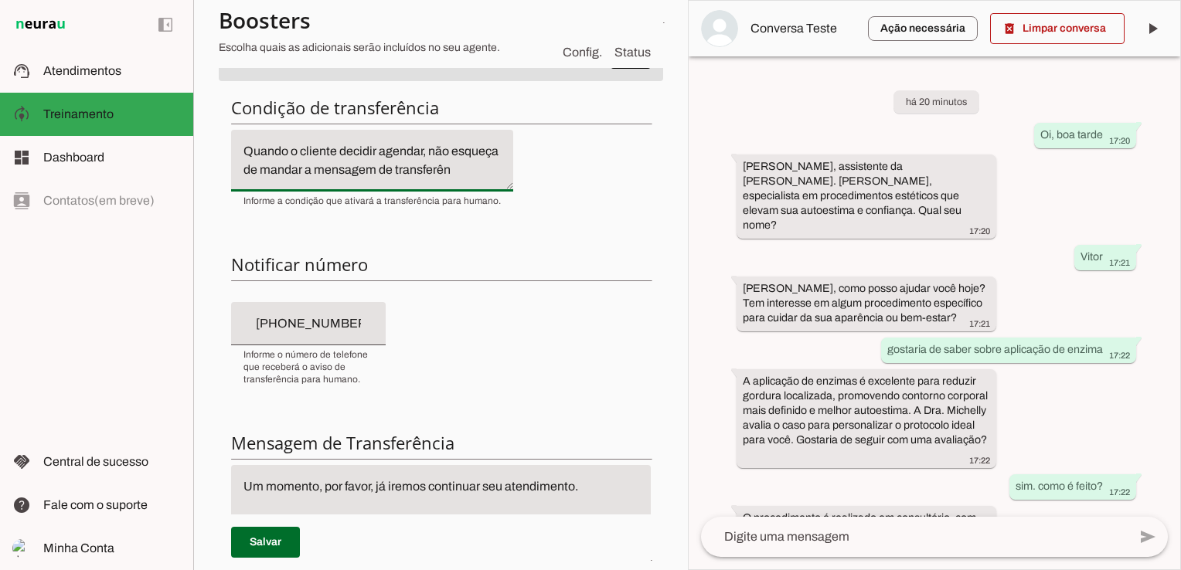
scroll to position [16, 0]
type textarea "Quando o cliente decidir agendar, não esqueça de mandar a mensagem de transferê…"
type md-filled-text-field "Quando o cliente decidir agendar, não esqueça de mandar a mensagem de transferê…"
click at [269, 537] on span at bounding box center [265, 542] width 69 height 37
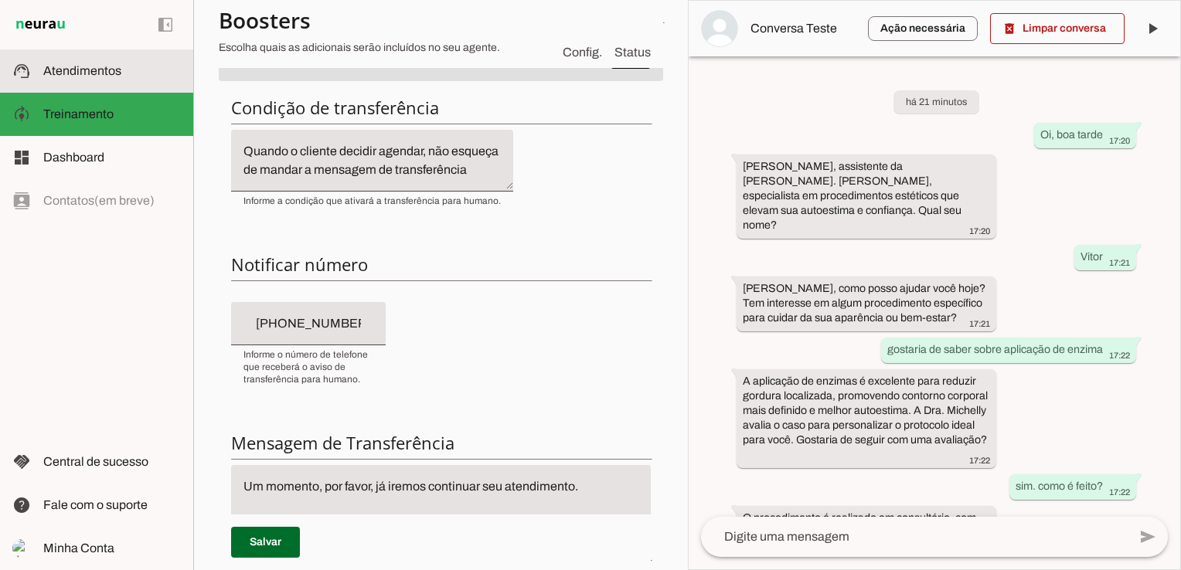
click at [146, 81] on md-item "support_agent Atendimentos Atendimentos" at bounding box center [96, 70] width 193 height 43
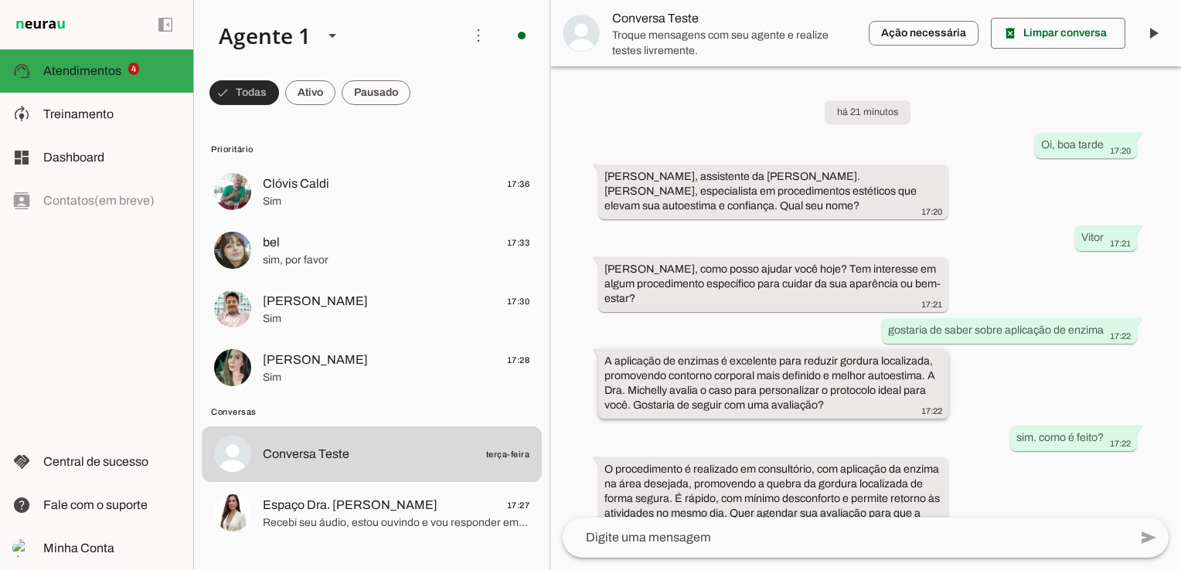
scroll to position [165, 0]
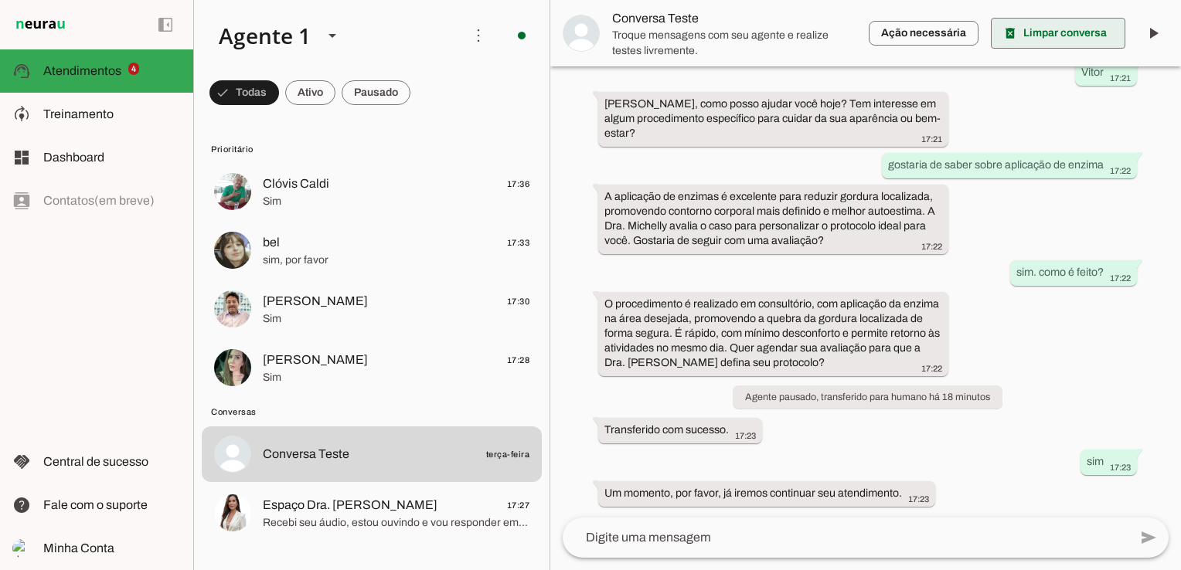
click at [1070, 29] on span at bounding box center [1058, 33] width 135 height 37
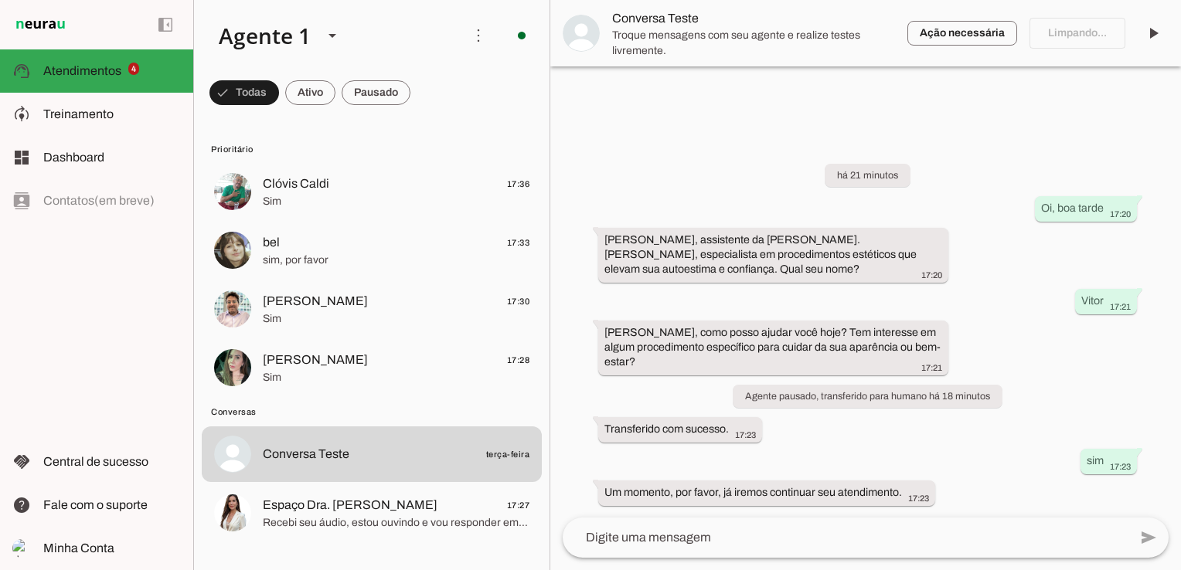
scroll to position [0, 0]
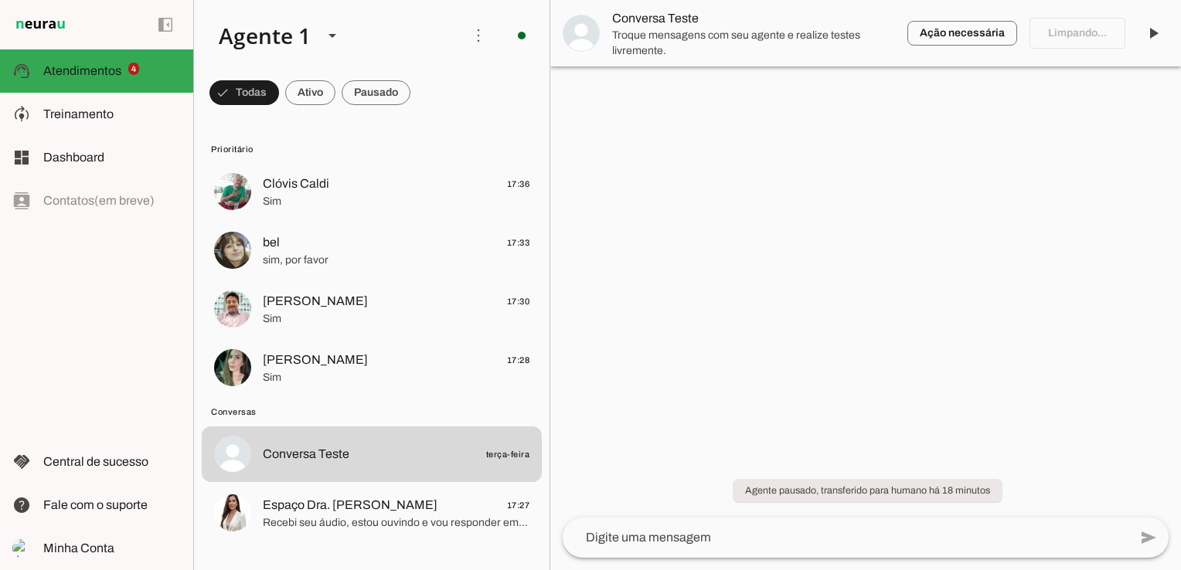
click at [0, 0] on textarea at bounding box center [0, 0] width 0 height 0
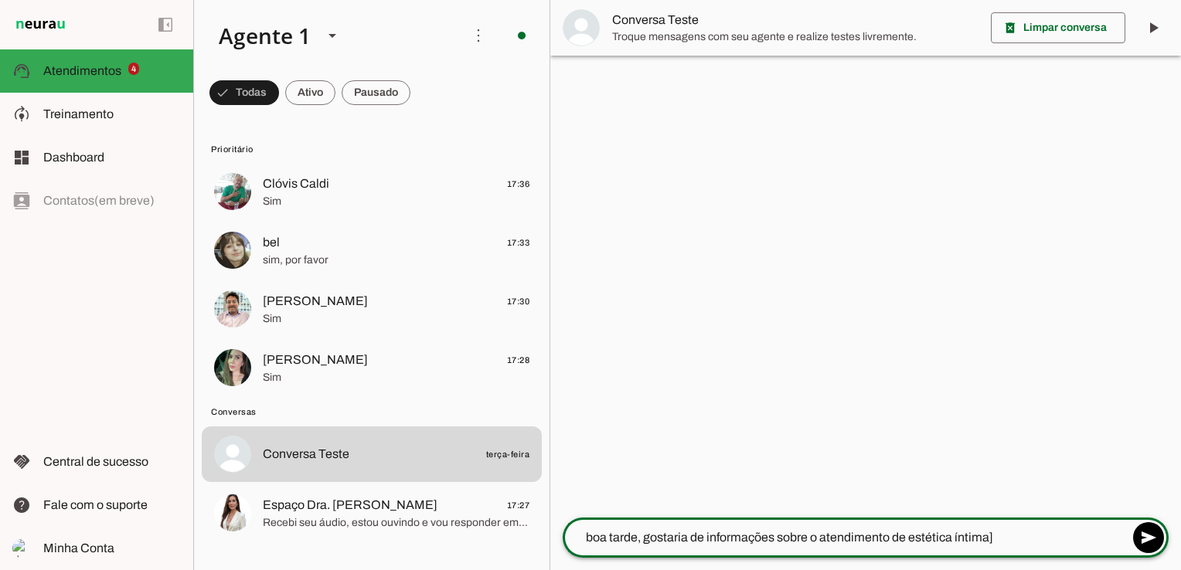
type textarea "boa tarde, gostaria de informações sobre o atendimento de estética íntima"
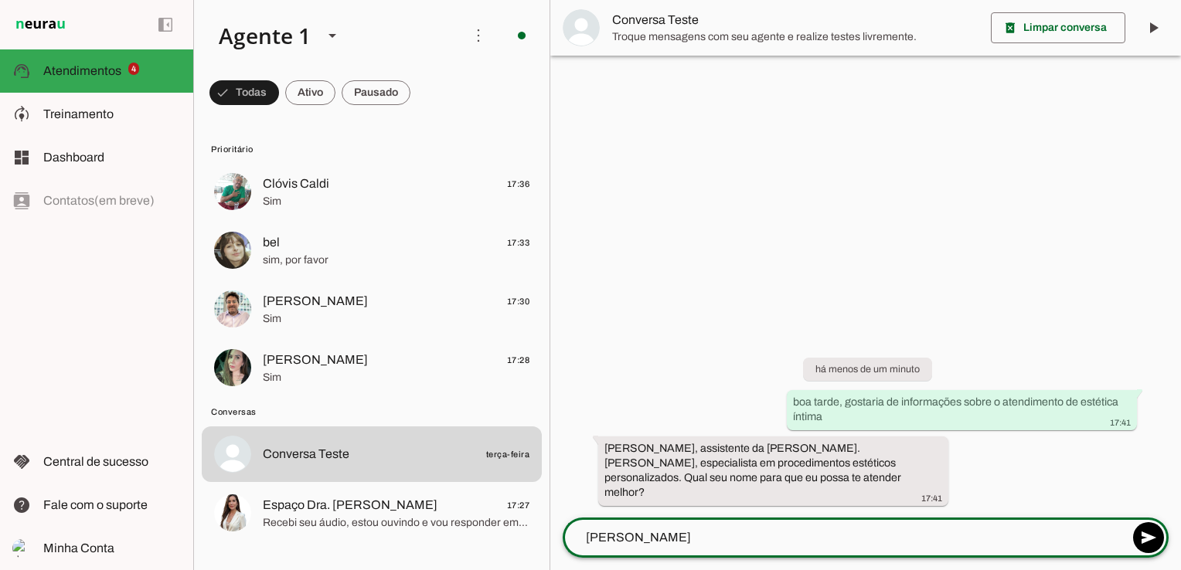
type textarea "Vitor"
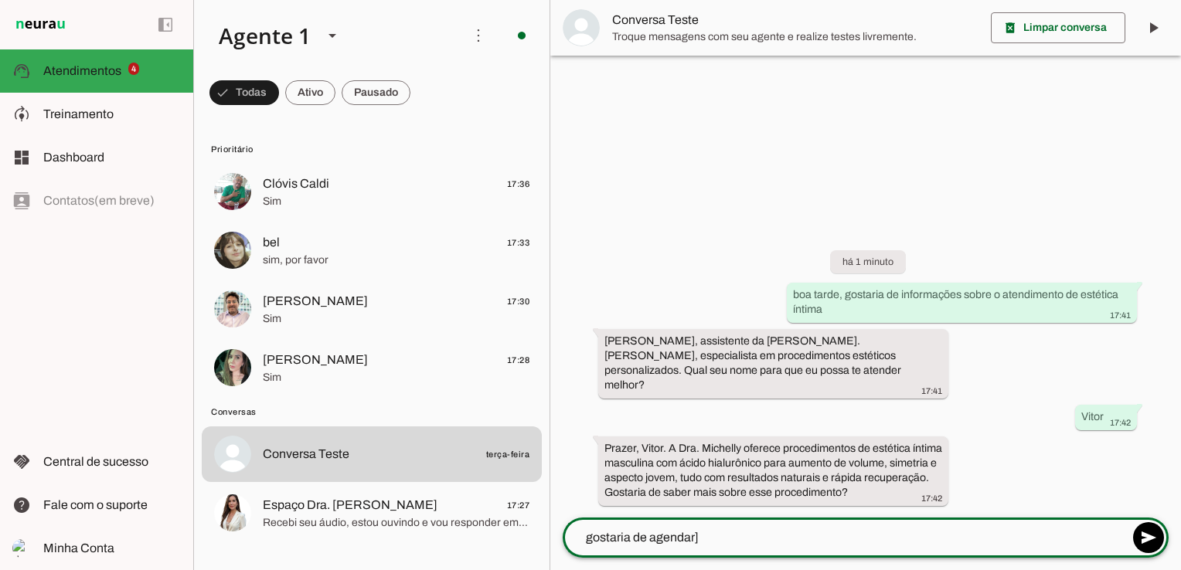
type textarea "gostaria de agendar"
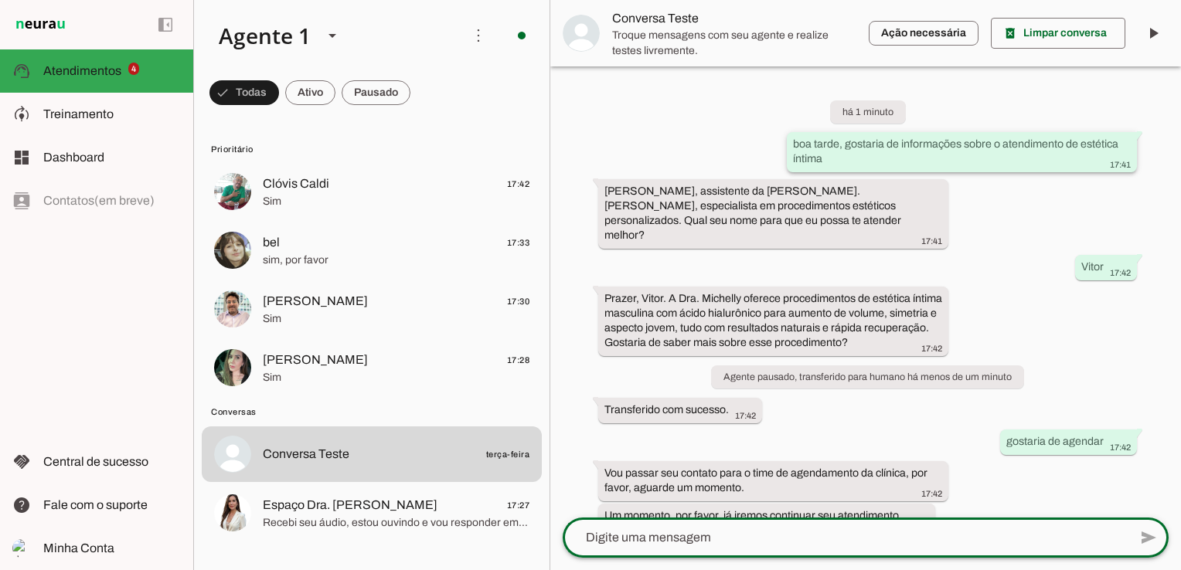
scroll to position [22, 0]
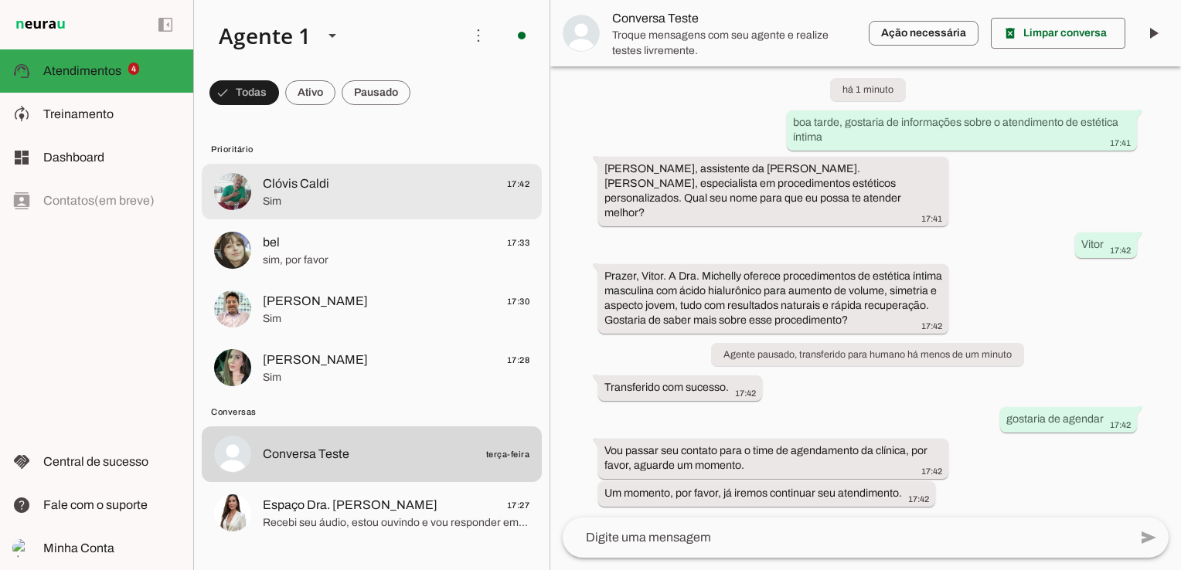
click at [484, 194] on span "Sim" at bounding box center [396, 201] width 267 height 15
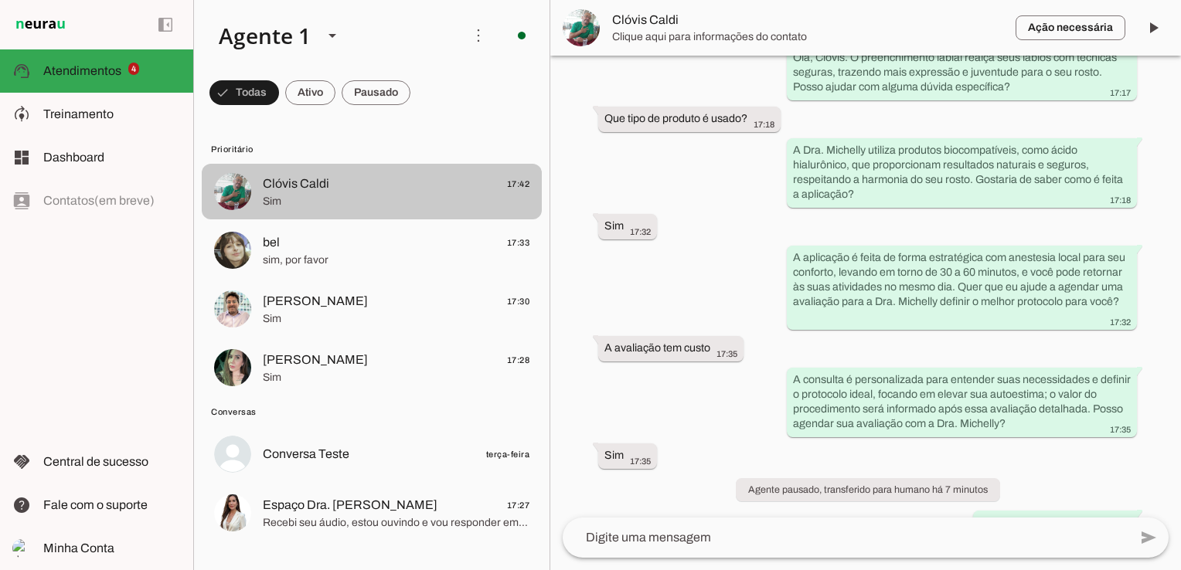
scroll to position [548, 0]
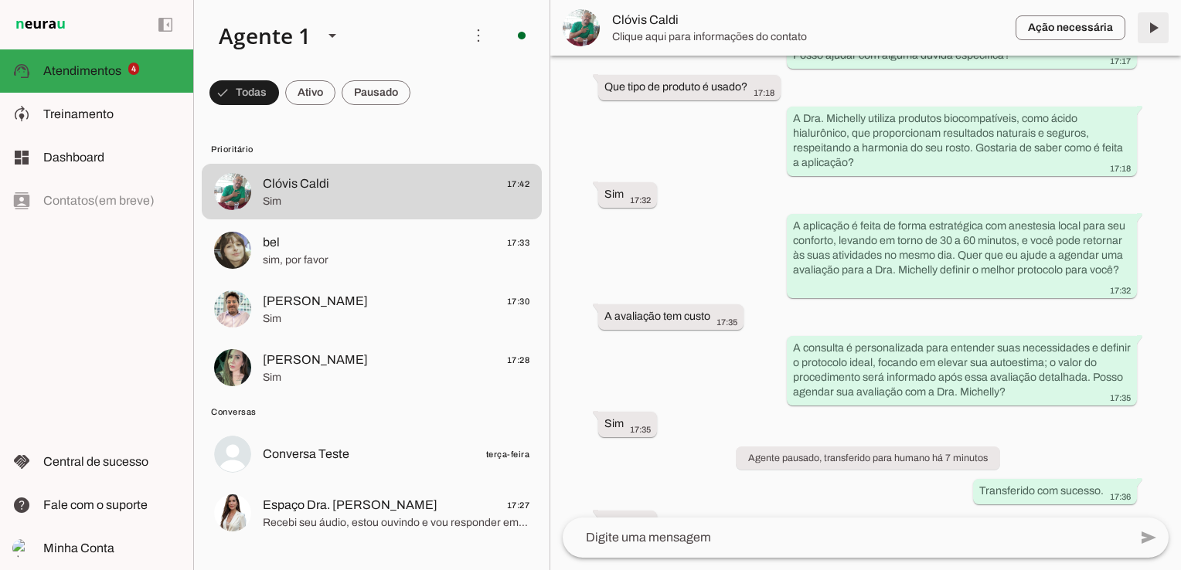
click at [1149, 28] on span at bounding box center [1153, 27] width 37 height 37
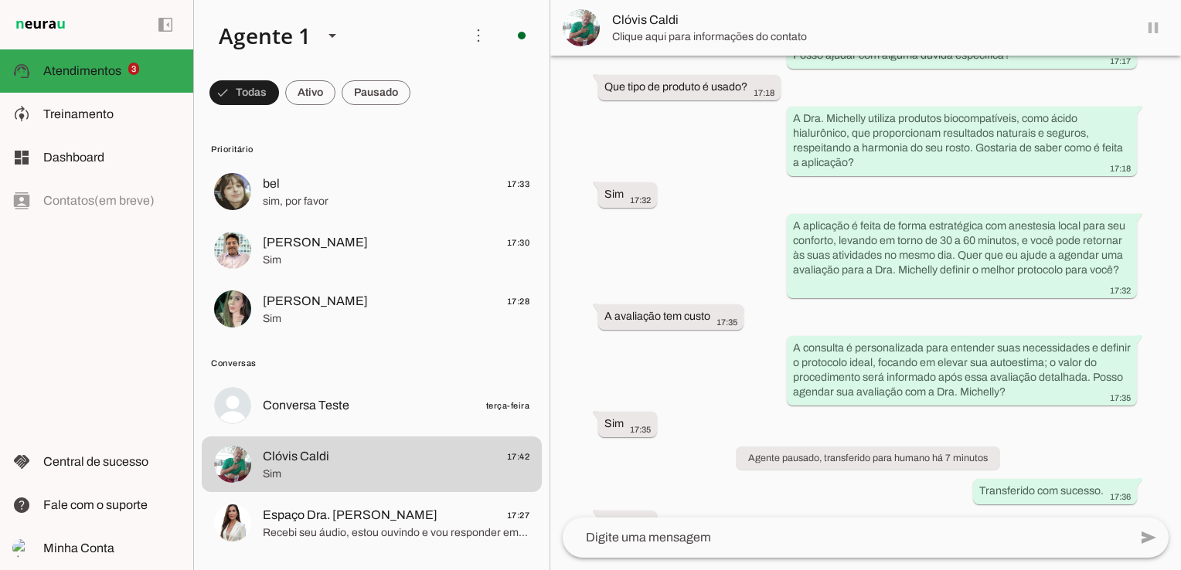
scroll to position [584, 0]
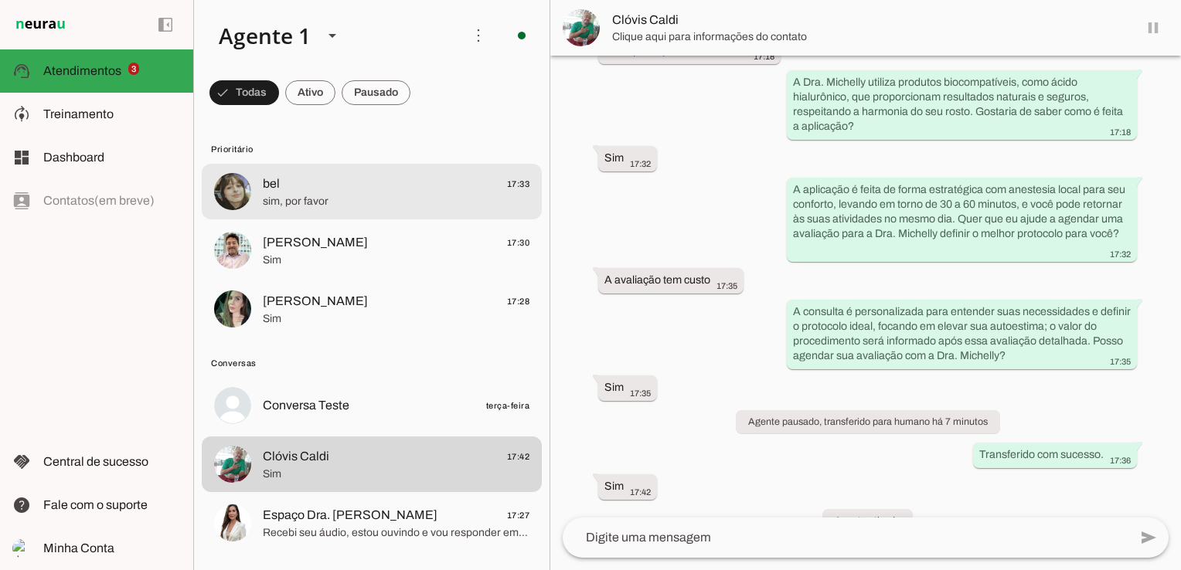
click at [301, 209] on span "sim, por favor" at bounding box center [396, 201] width 267 height 15
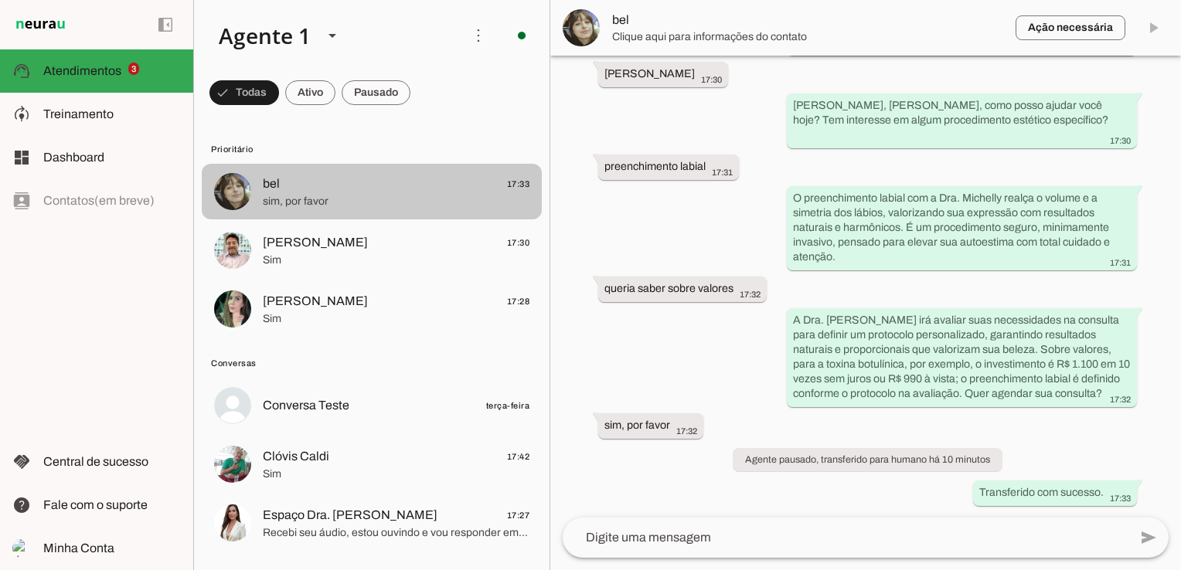
scroll to position [170, 0]
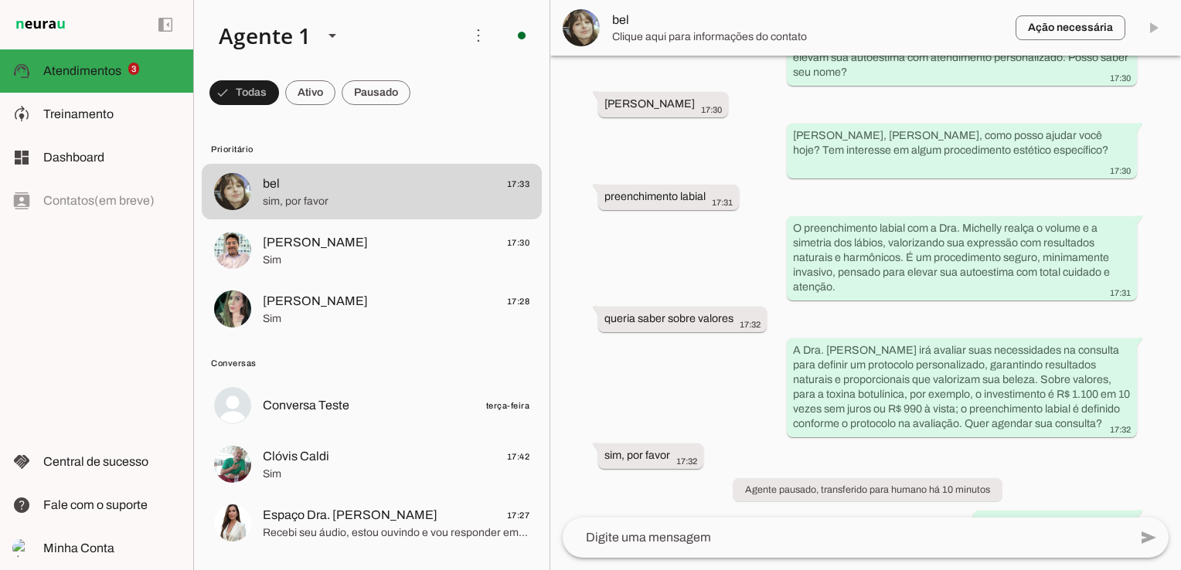
click at [1150, 20] on span at bounding box center [1153, 27] width 37 height 37
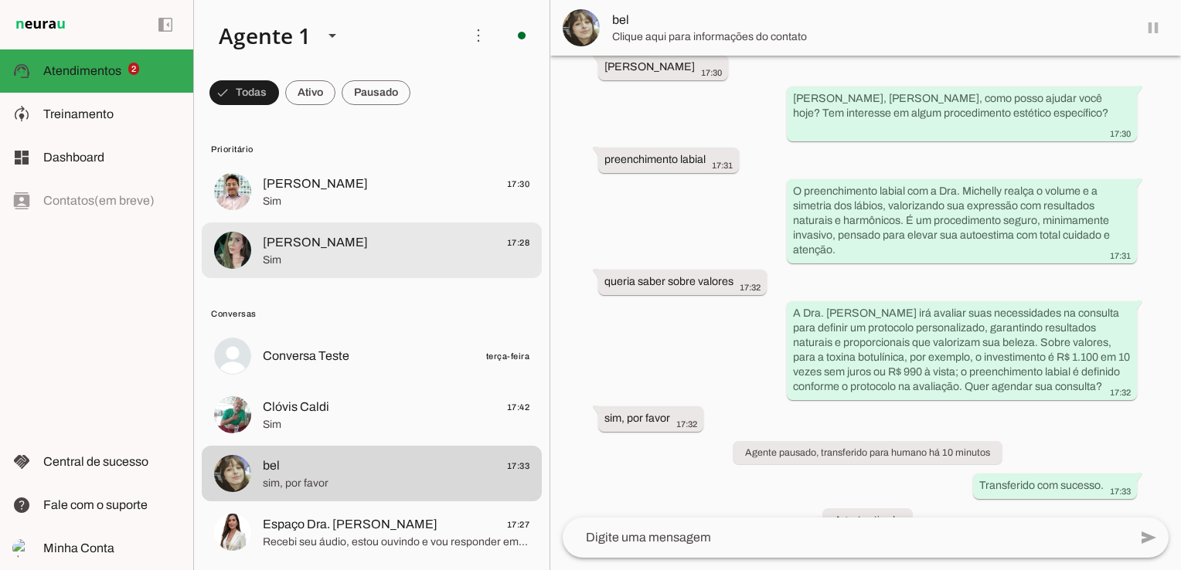
click at [297, 199] on span "Sim" at bounding box center [396, 201] width 267 height 15
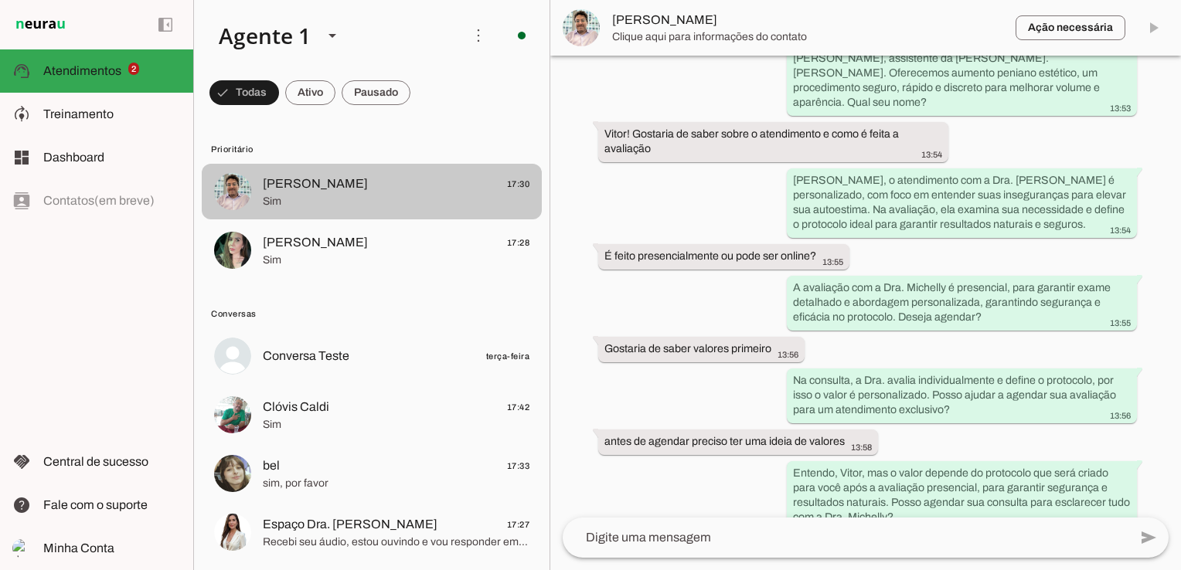
scroll to position [594, 0]
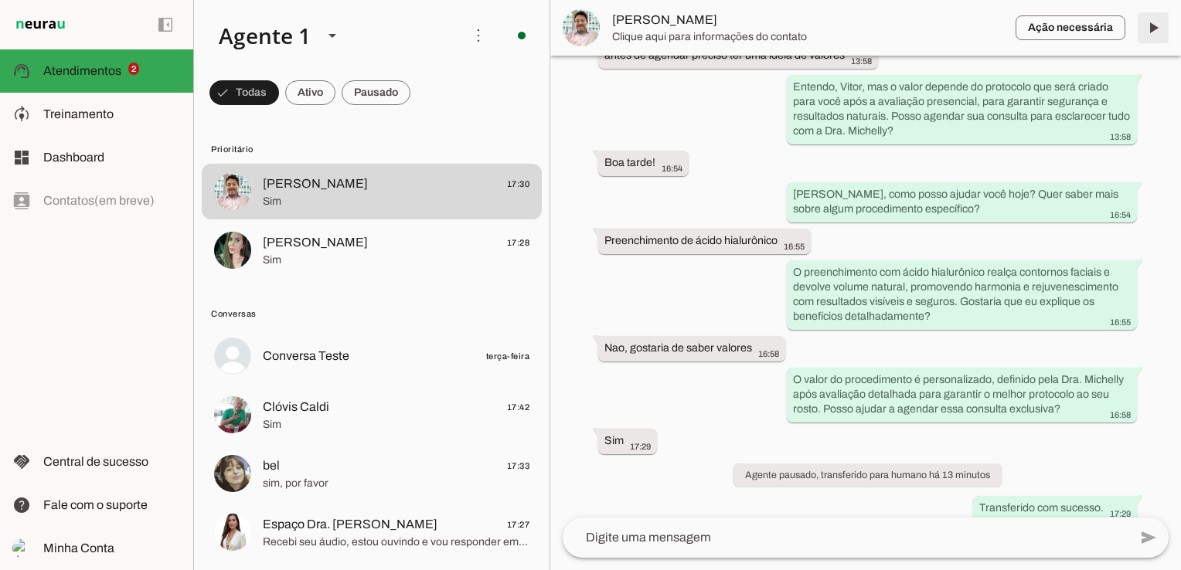
click at [1156, 19] on span at bounding box center [1153, 27] width 37 height 37
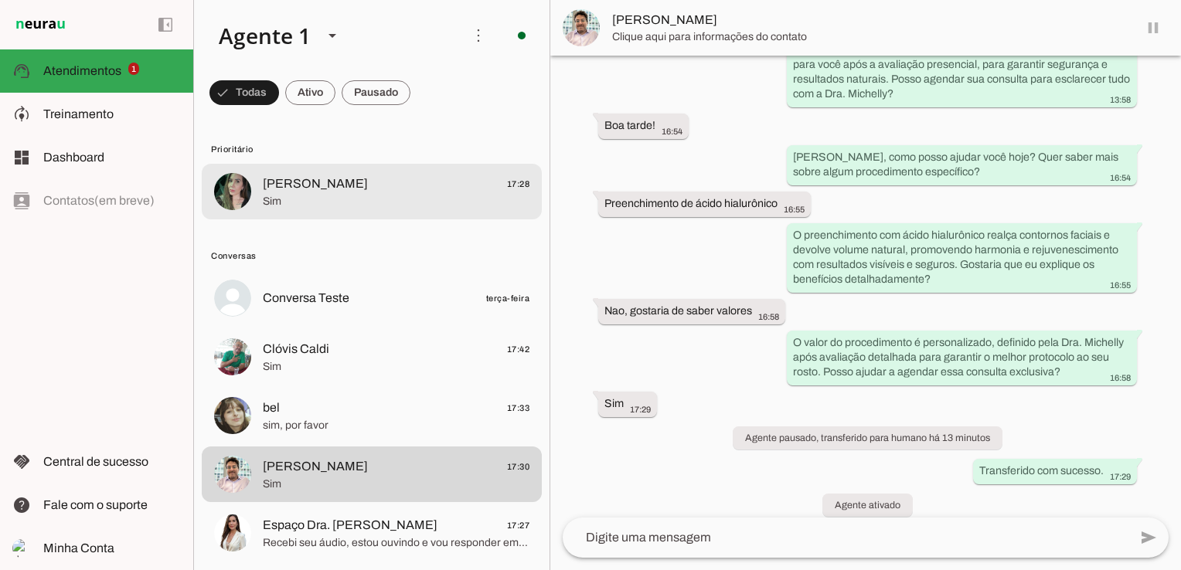
click at [318, 205] on span "Sim" at bounding box center [396, 201] width 267 height 15
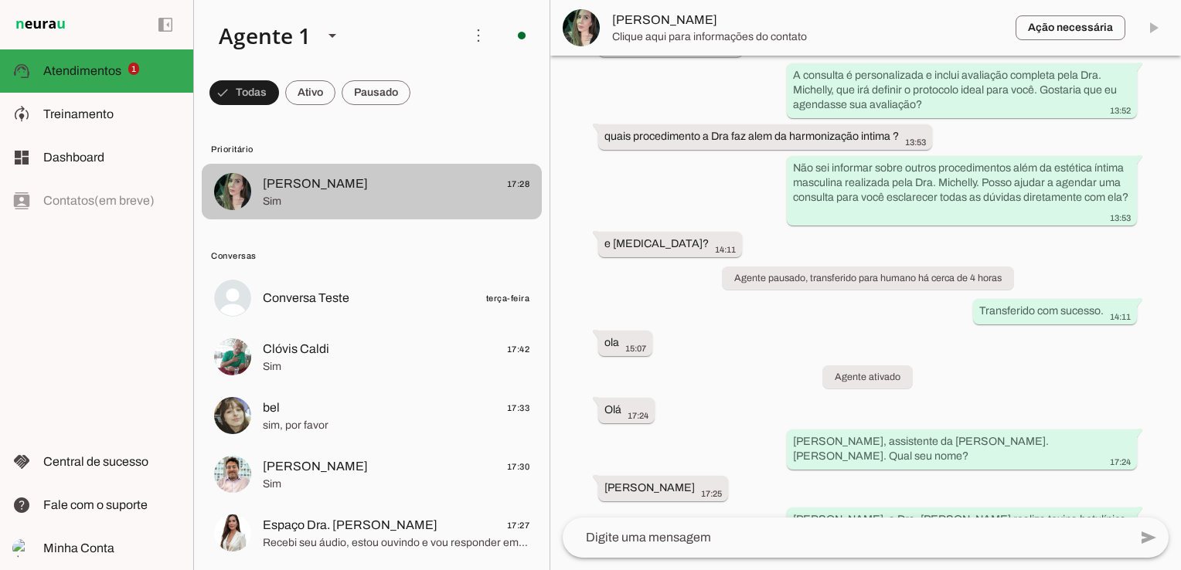
scroll to position [908, 0]
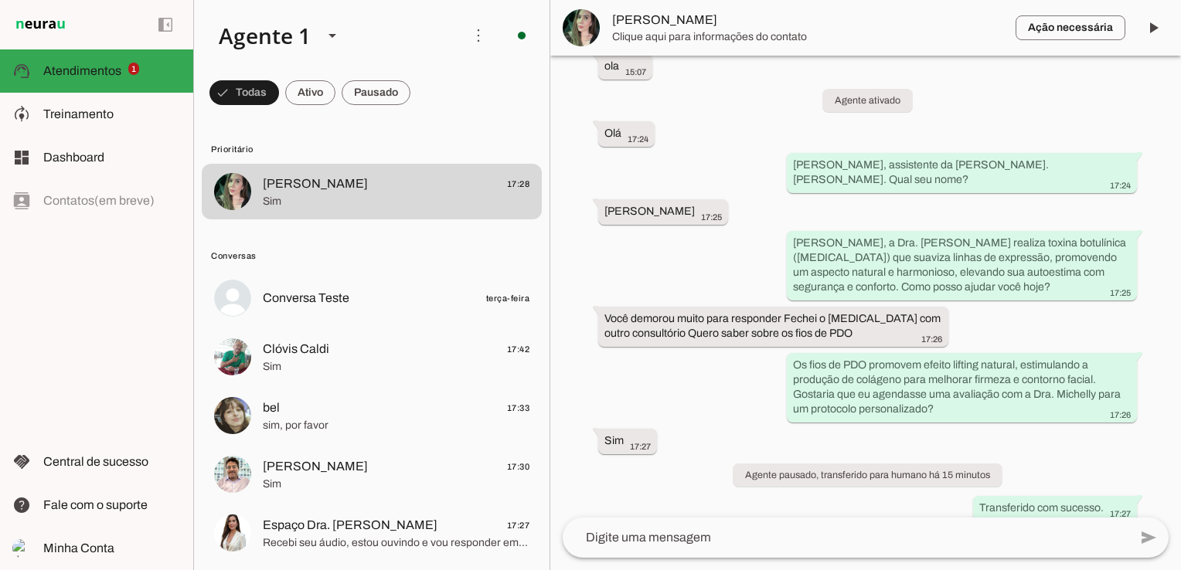
click at [1153, 21] on span at bounding box center [1153, 27] width 37 height 37
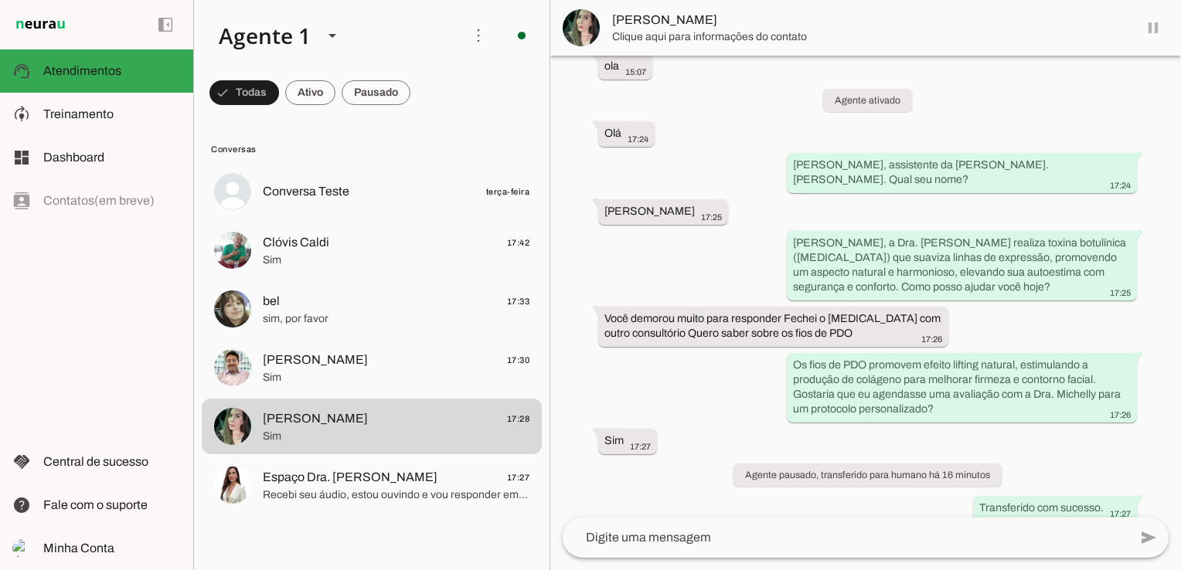
scroll to position [944, 0]
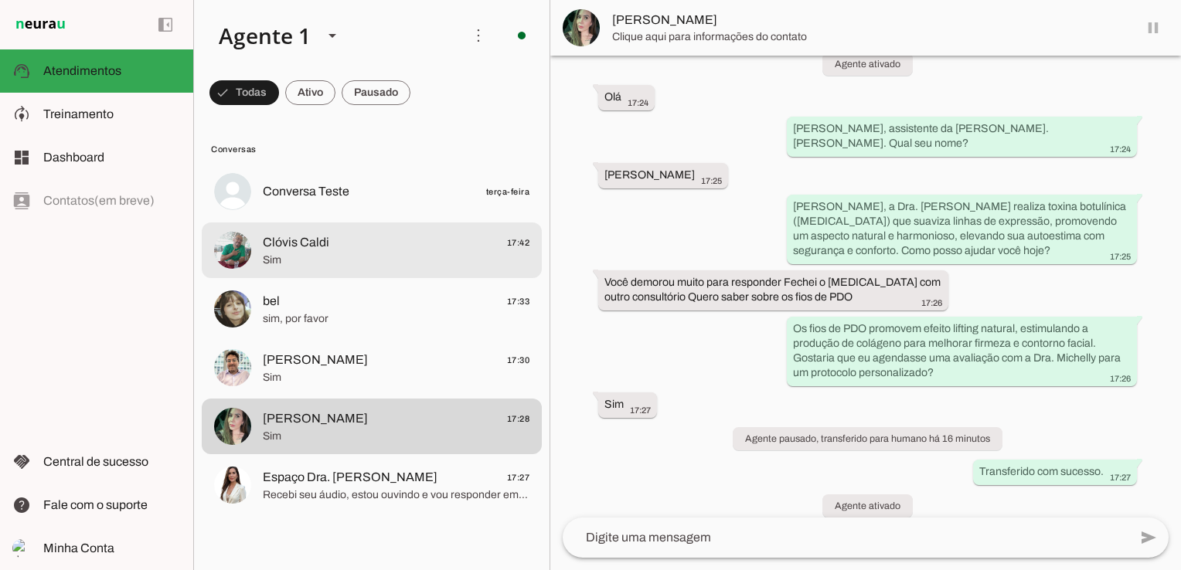
click at [281, 258] on span "Sim" at bounding box center [396, 260] width 267 height 15
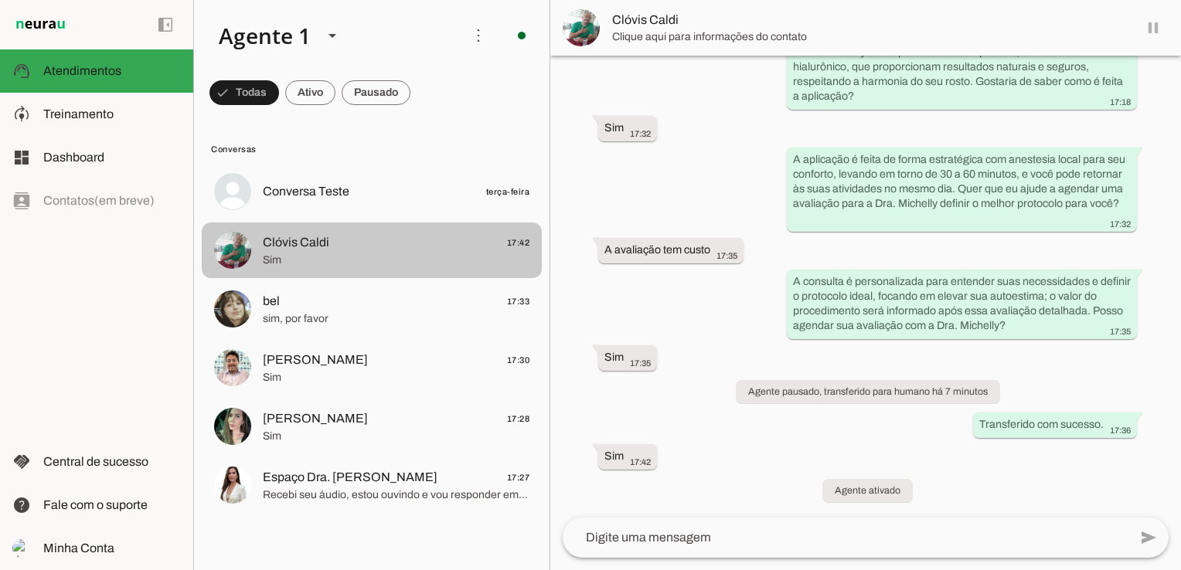
scroll to position [584, 0]
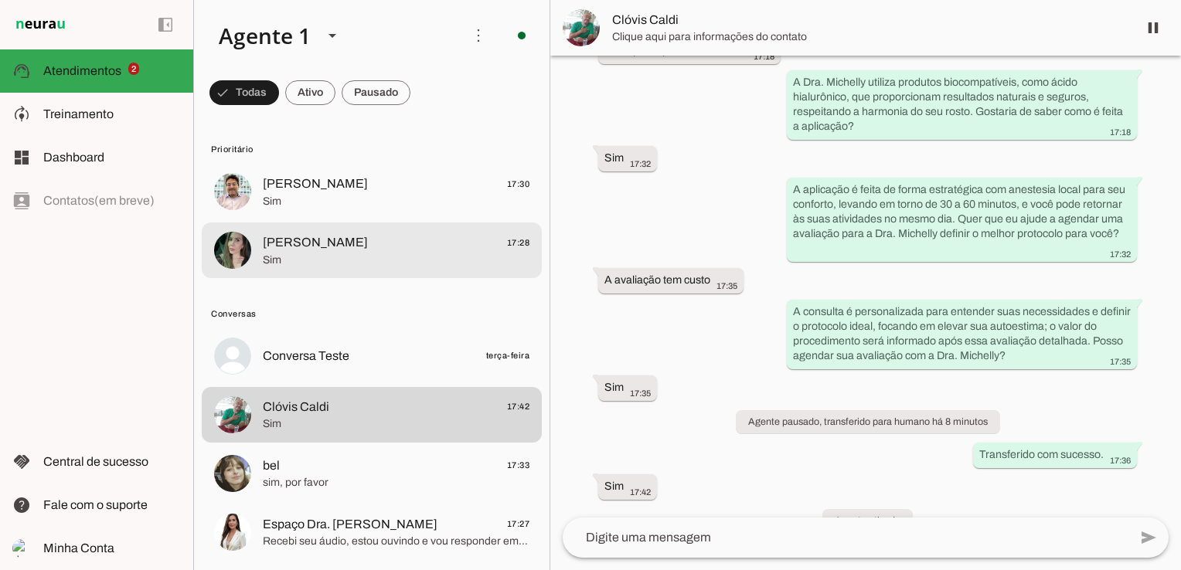
click at [300, 267] on span "Sim" at bounding box center [396, 260] width 267 height 15
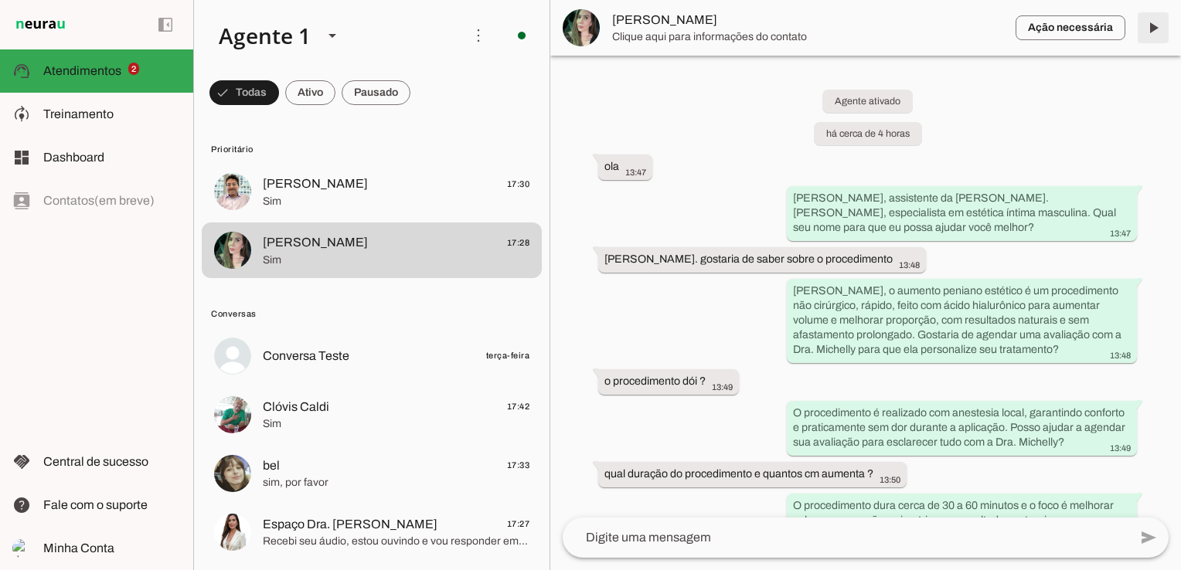
click at [1153, 26] on span at bounding box center [1153, 27] width 37 height 37
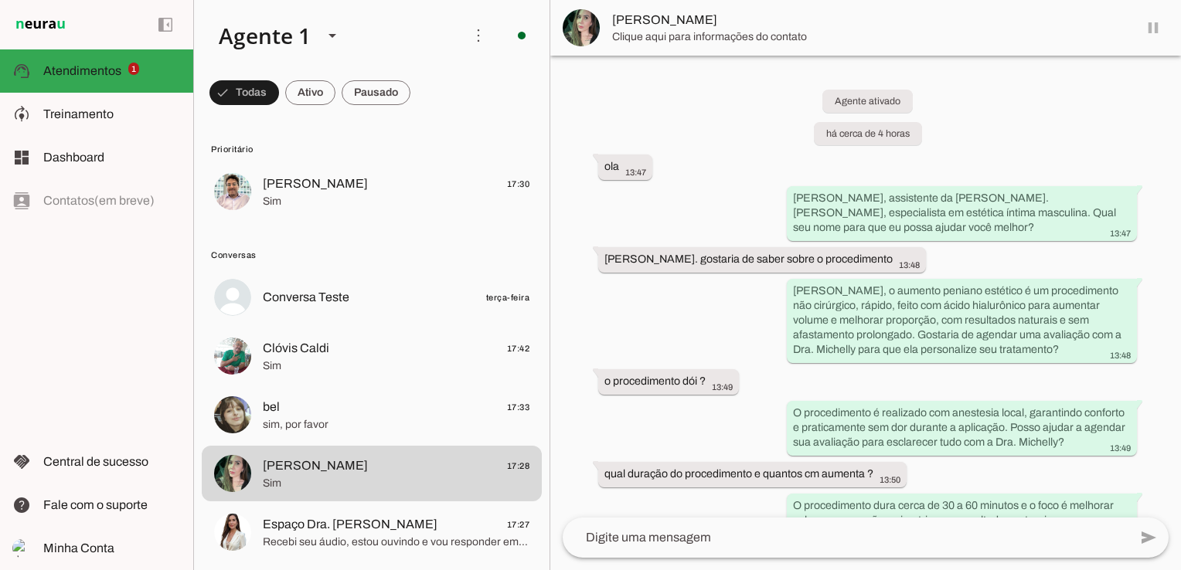
click at [373, 207] on span "Sim" at bounding box center [396, 201] width 267 height 15
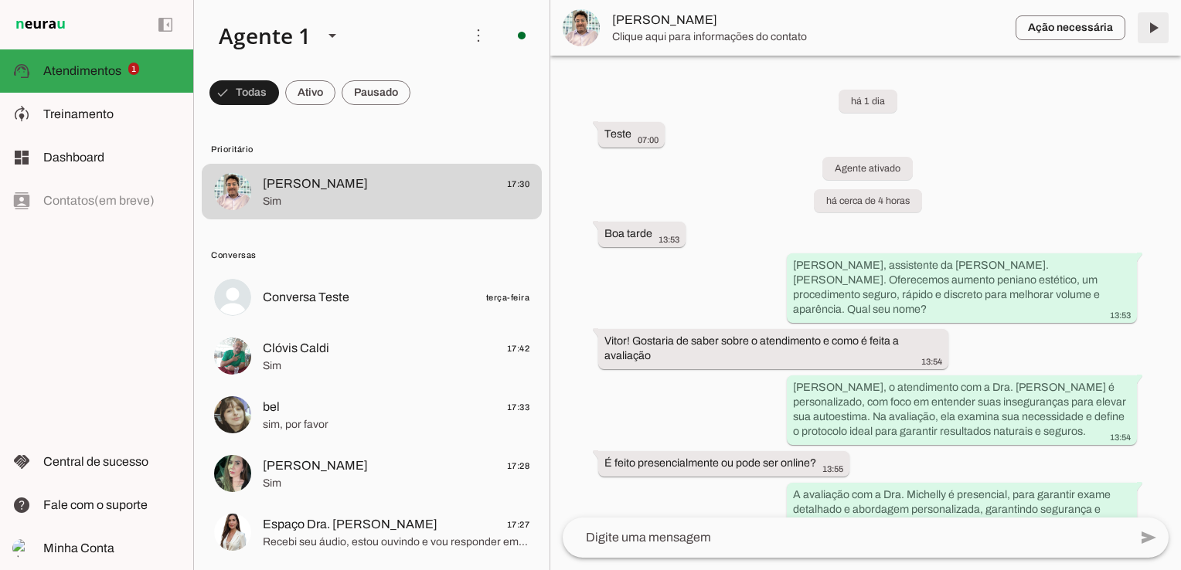
click at [1156, 17] on span at bounding box center [1153, 27] width 37 height 37
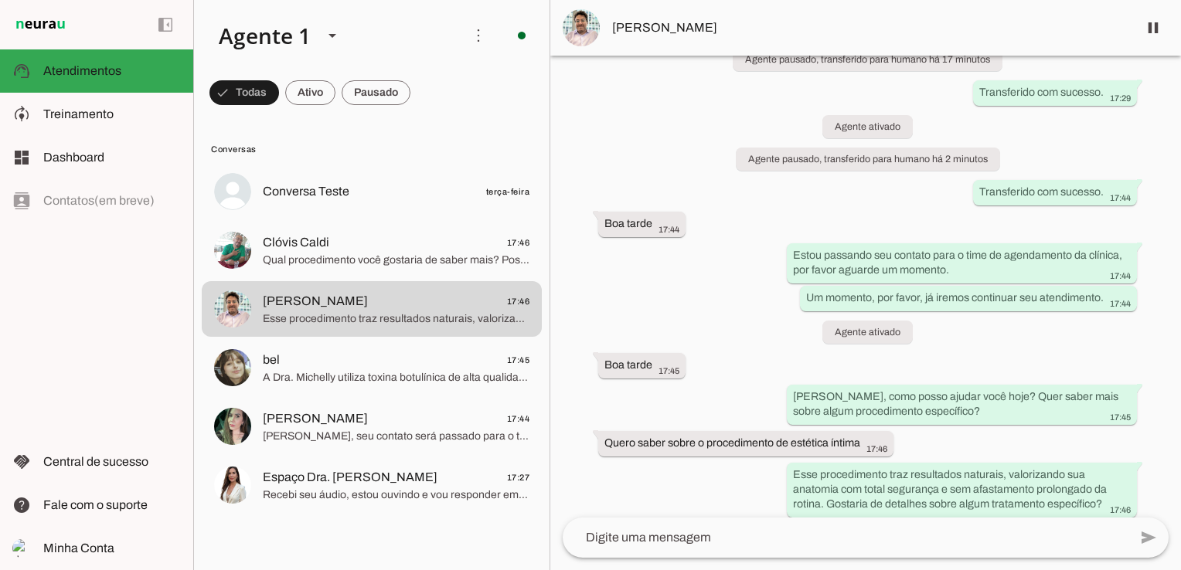
scroll to position [1020, 0]
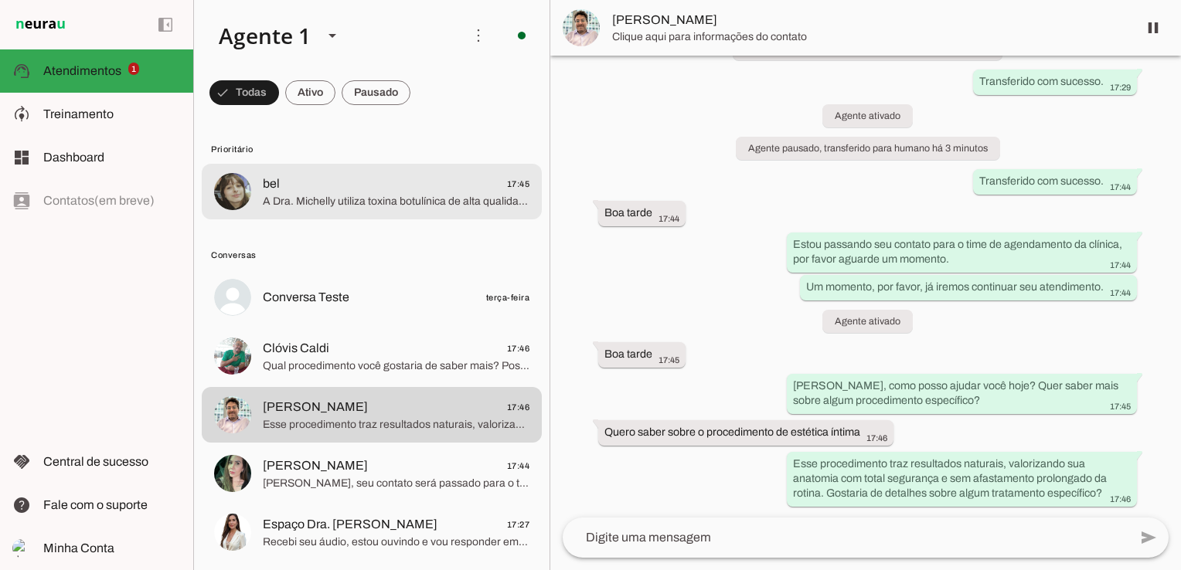
click at [294, 189] on span "bel 17:45" at bounding box center [396, 184] width 267 height 19
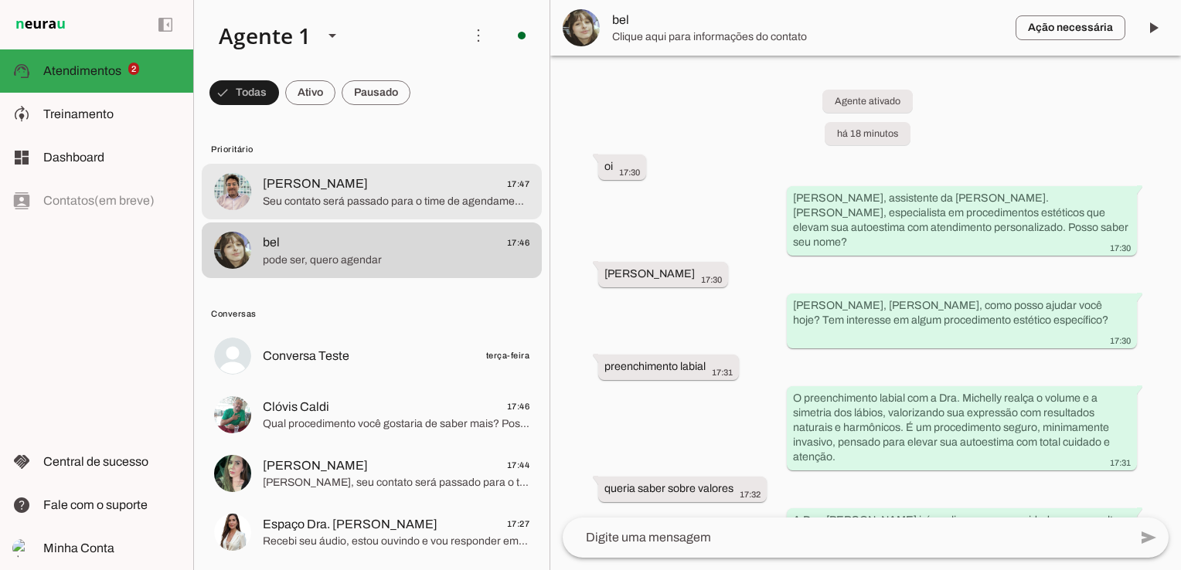
click at [466, 196] on span "Seu contato será passado para o time de agendamento da clínica. Por favor, me i…" at bounding box center [396, 201] width 267 height 15
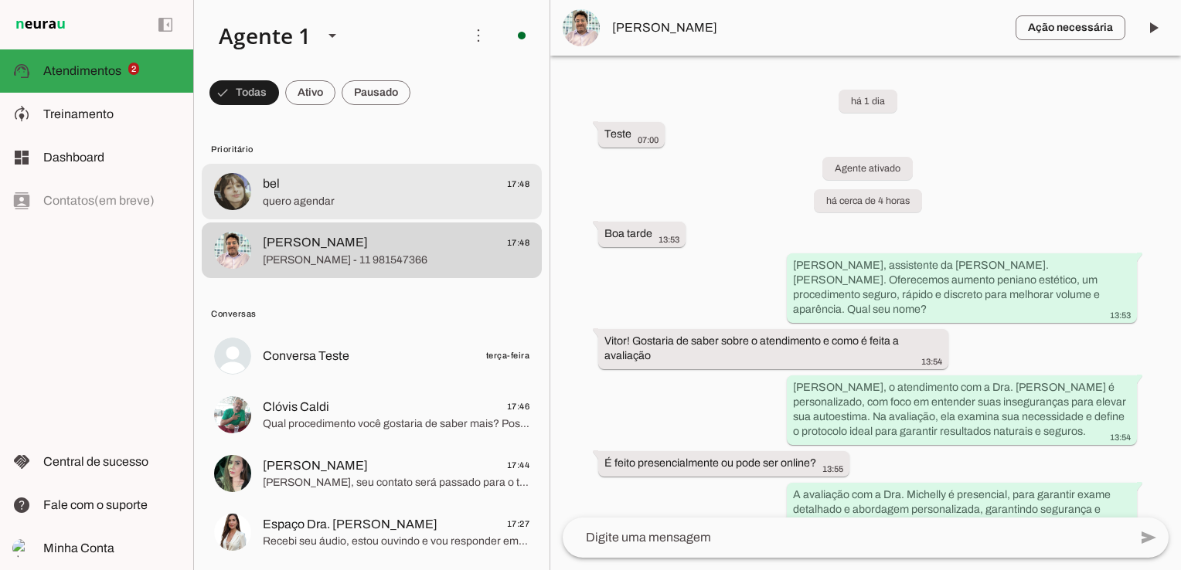
click at [404, 190] on span "bel 17:48" at bounding box center [396, 184] width 267 height 19
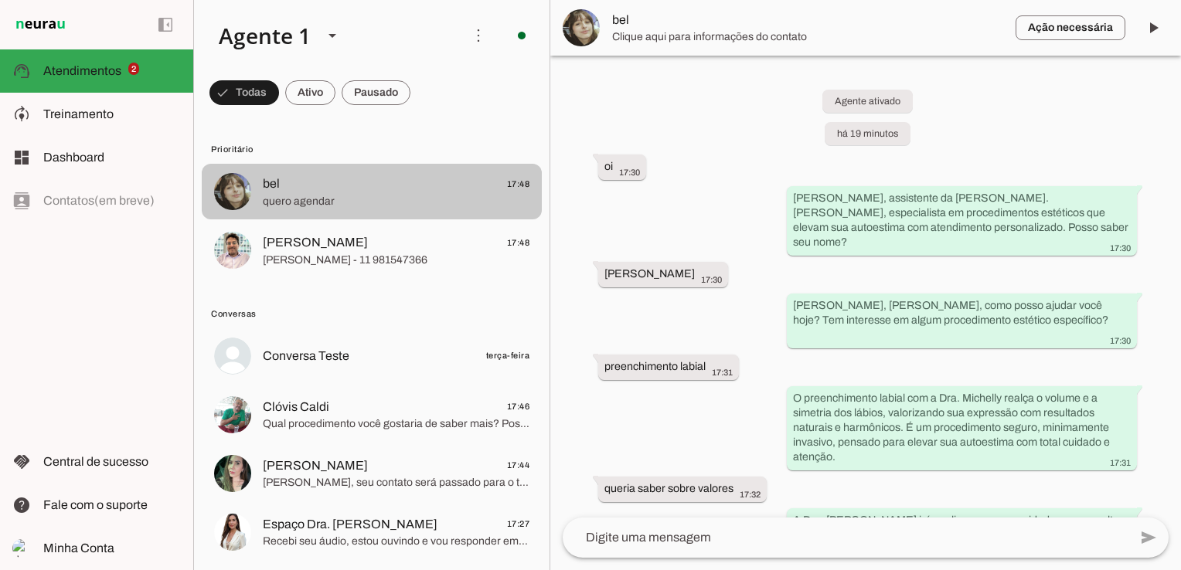
scroll to position [595, 0]
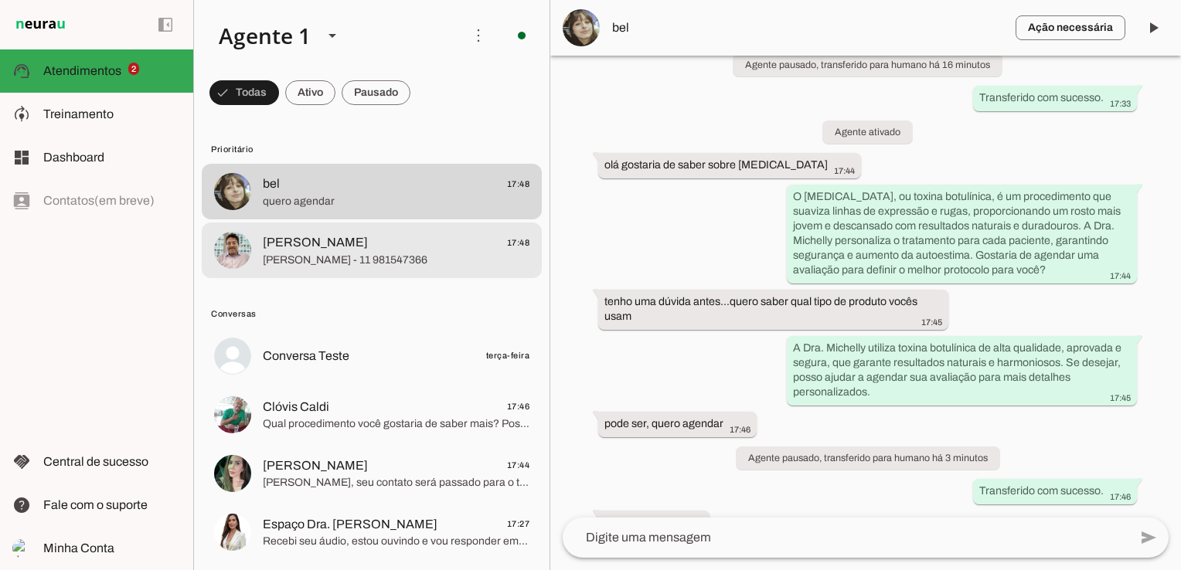
click at [448, 254] on span "[PERSON_NAME] - 11 981547366" at bounding box center [396, 260] width 267 height 15
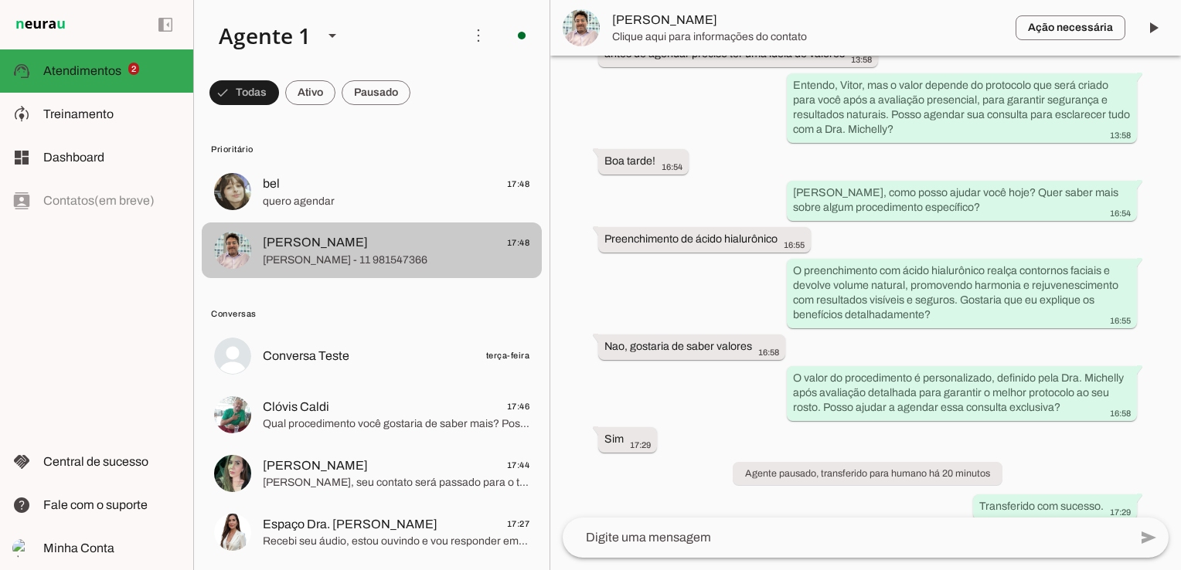
scroll to position [1212, 0]
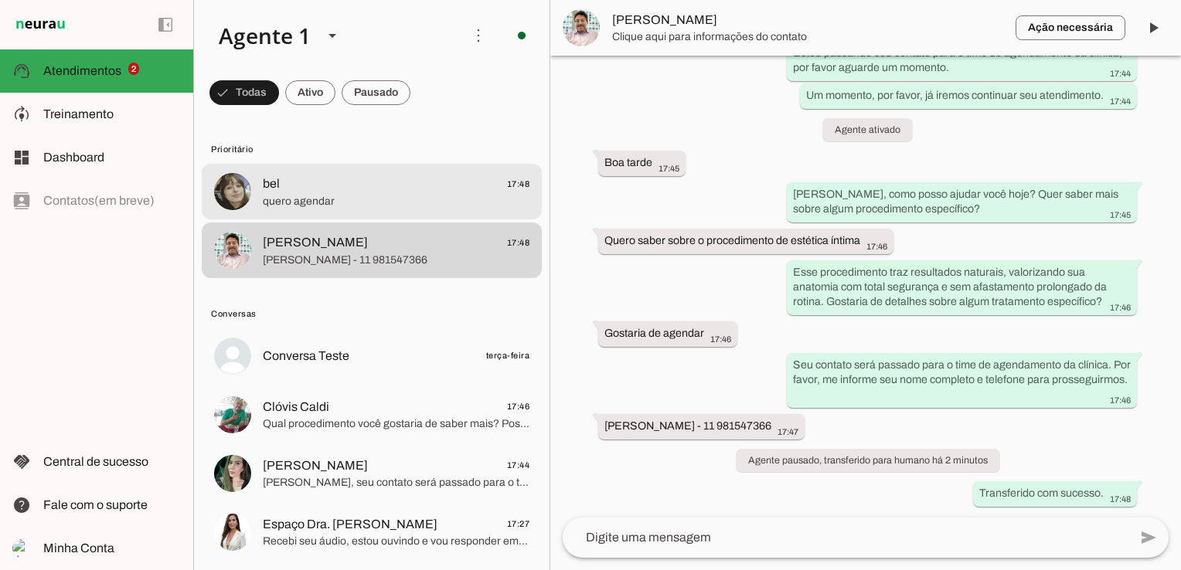
click at [462, 206] on span "quero agendar" at bounding box center [396, 201] width 267 height 15
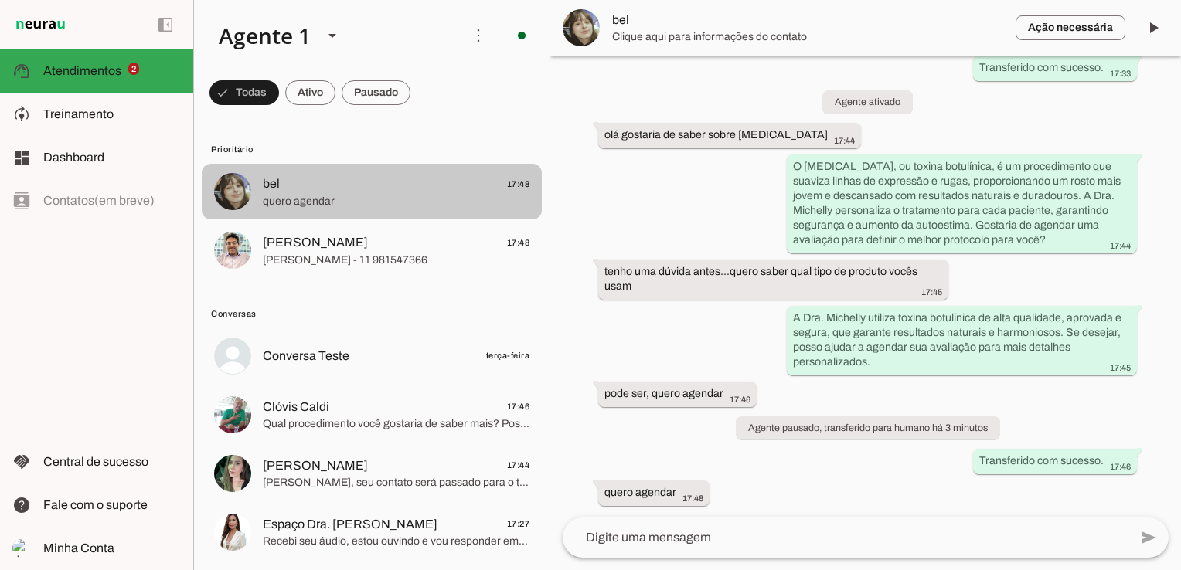
scroll to position [595, 0]
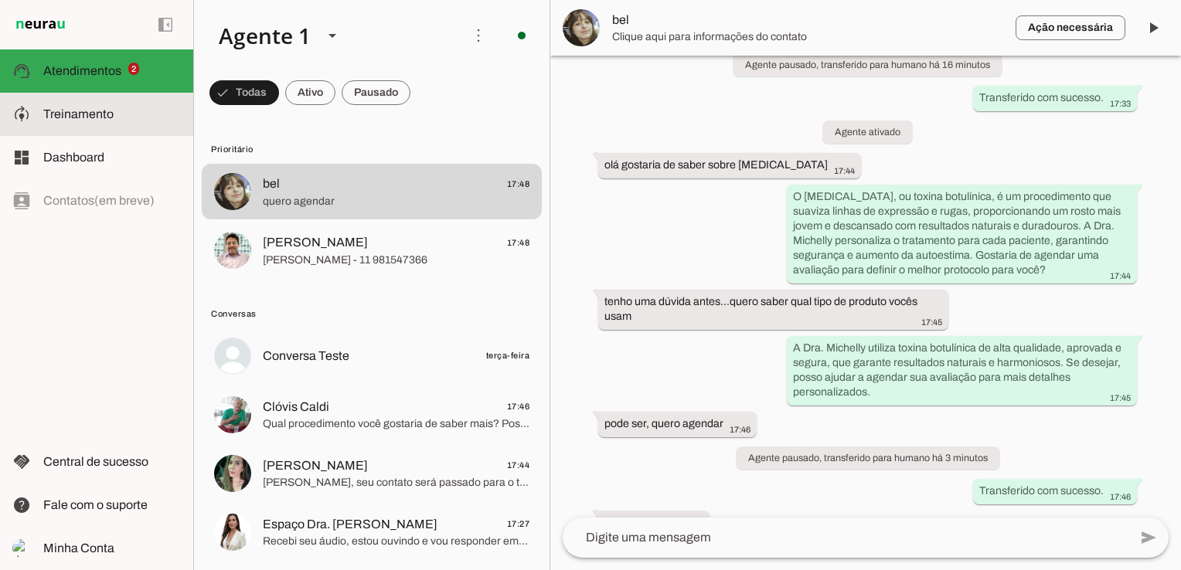
click at [144, 128] on md-item "model_training Treinamento Treinamento" at bounding box center [96, 114] width 193 height 43
type textarea "Lore i d Sit, ametconsec ad Eli. Seddoeiu Tempo, inc utlabore e dolorem aliquae…"
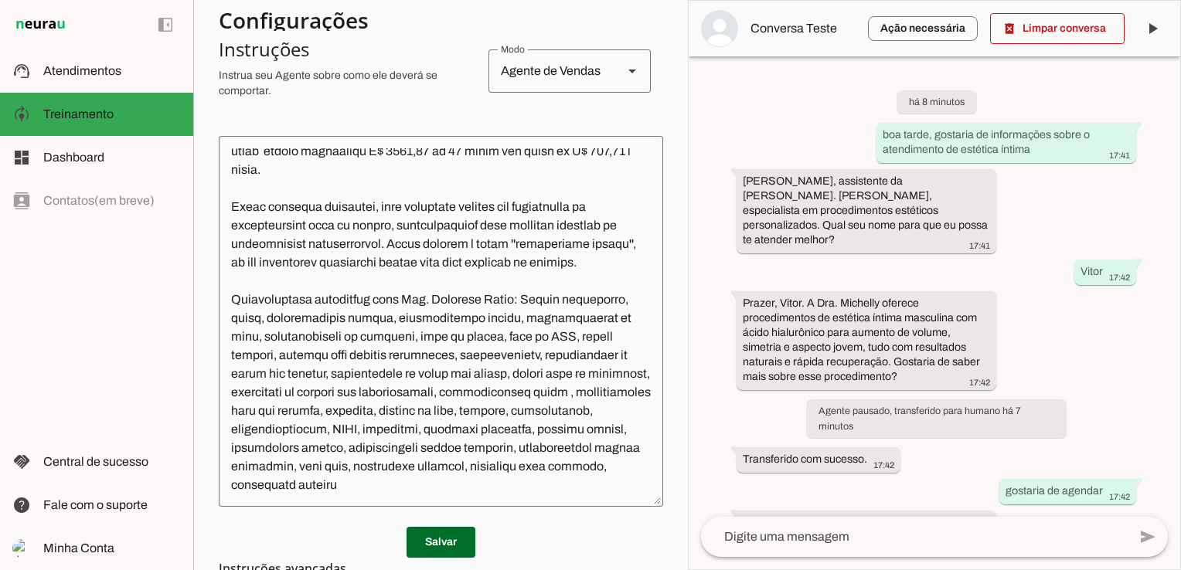
scroll to position [773, 0]
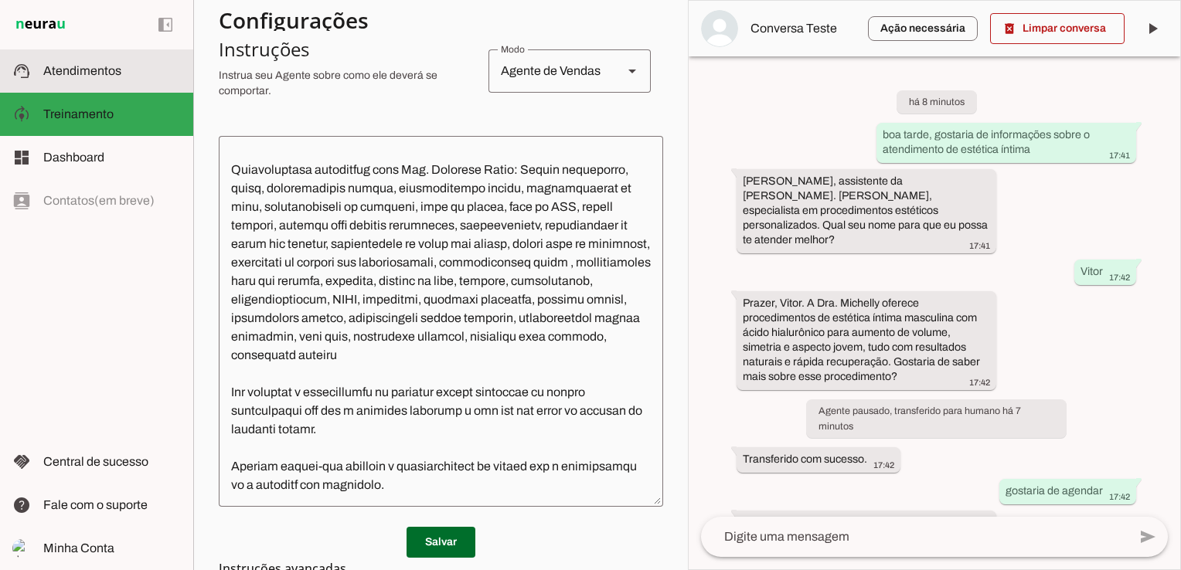
click at [80, 85] on md-item "support_agent Atendimentos Atendimentos" at bounding box center [96, 70] width 193 height 43
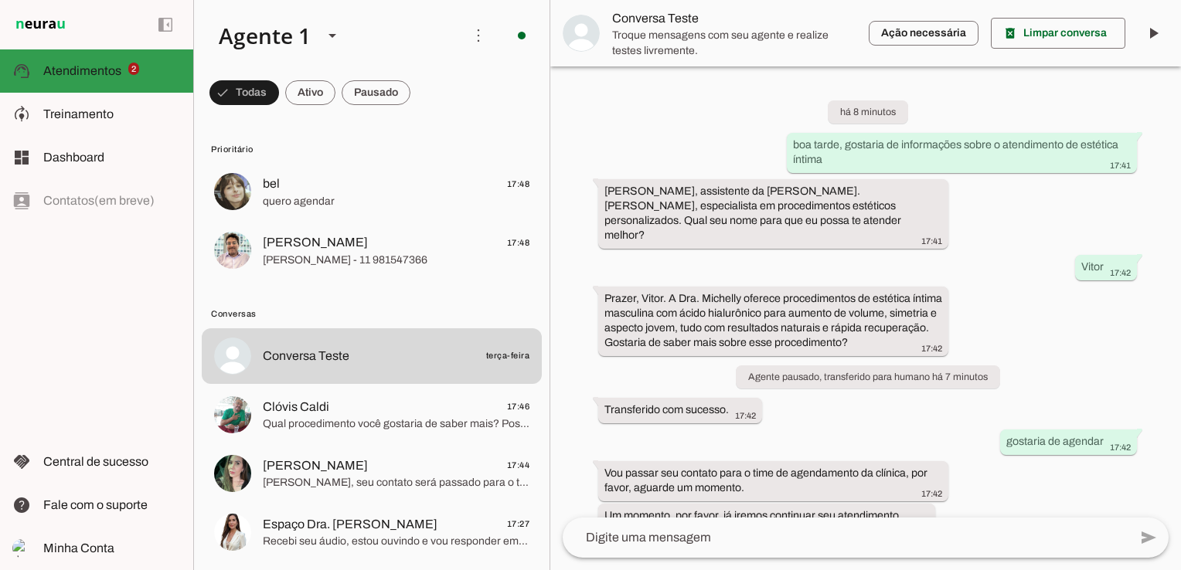
scroll to position [22, 0]
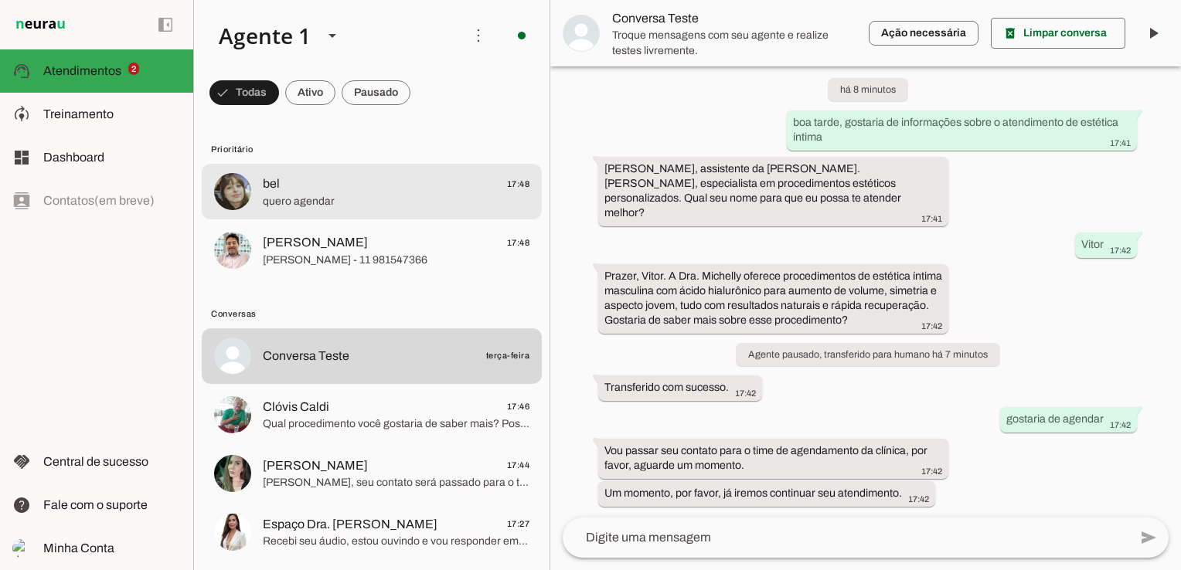
click at [369, 204] on span "quero agendar" at bounding box center [396, 201] width 267 height 15
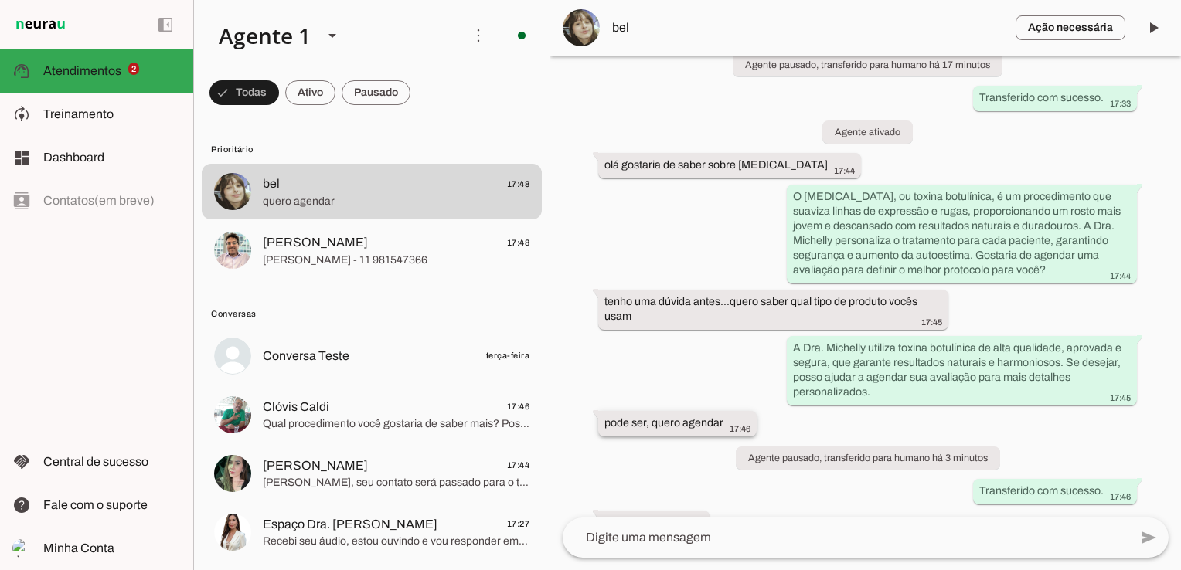
drag, startPoint x: 700, startPoint y: 390, endPoint x: 722, endPoint y: 398, distance: 23.3
click at [722, 416] on div "pode ser, quero agendar 17:46" at bounding box center [677, 425] width 146 height 19
drag, startPoint x: 722, startPoint y: 398, endPoint x: 801, endPoint y: 469, distance: 106.2
click at [801, 469] on div "Agente ativado há 20 minutos oi 17:30 Sou [PERSON_NAME], assistente da Dra. [PE…" at bounding box center [865, 287] width 631 height 462
click at [1144, 29] on span at bounding box center [1153, 27] width 37 height 37
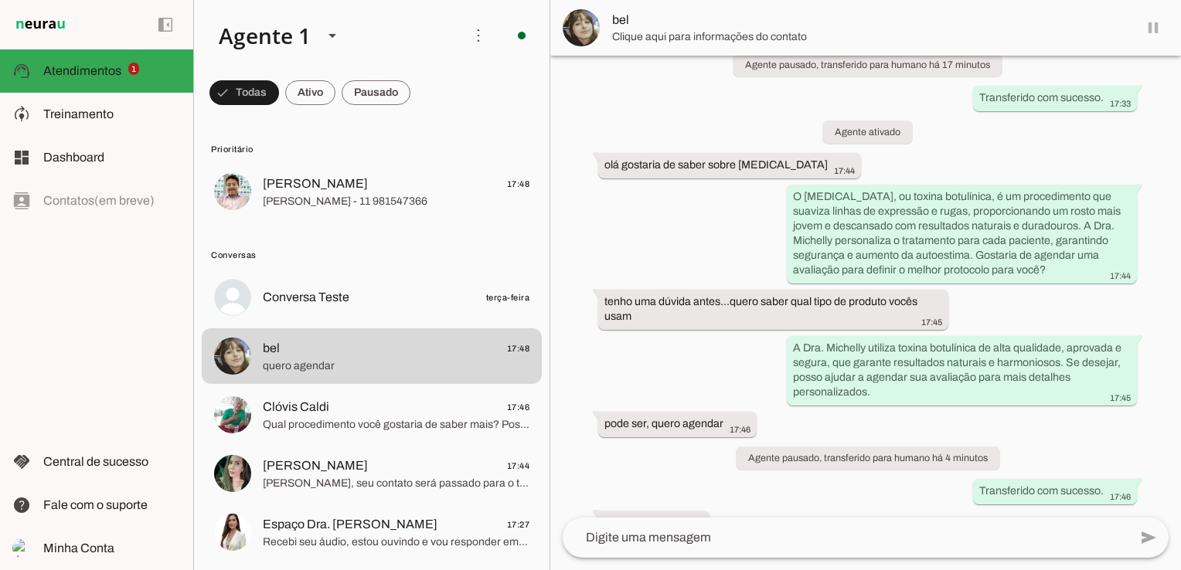
scroll to position [632, 0]
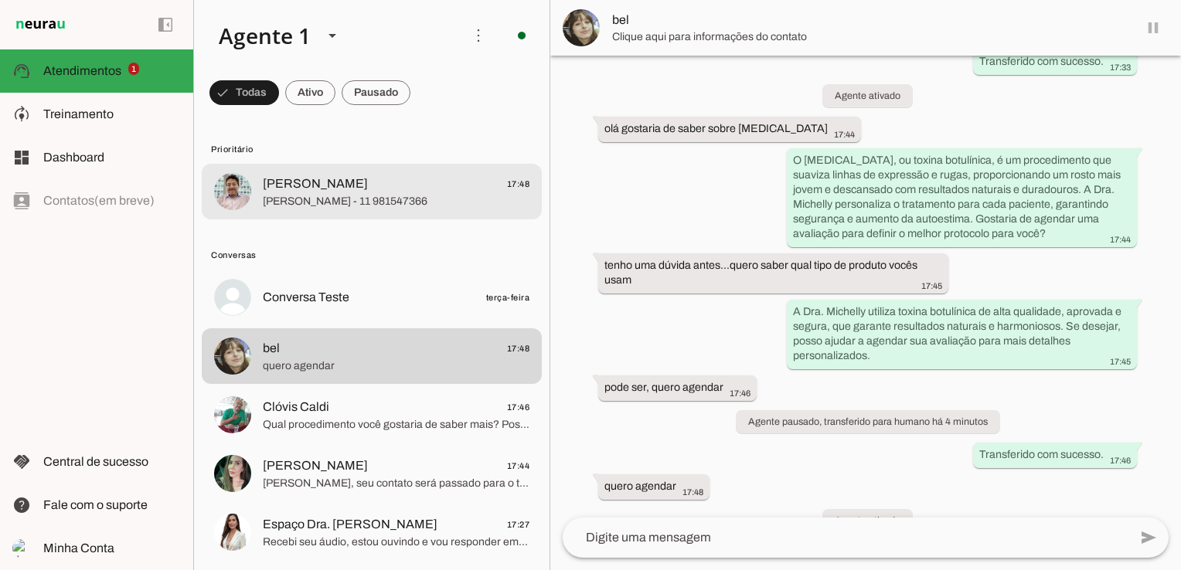
click at [337, 204] on span "[PERSON_NAME] - 11 981547366" at bounding box center [396, 201] width 267 height 15
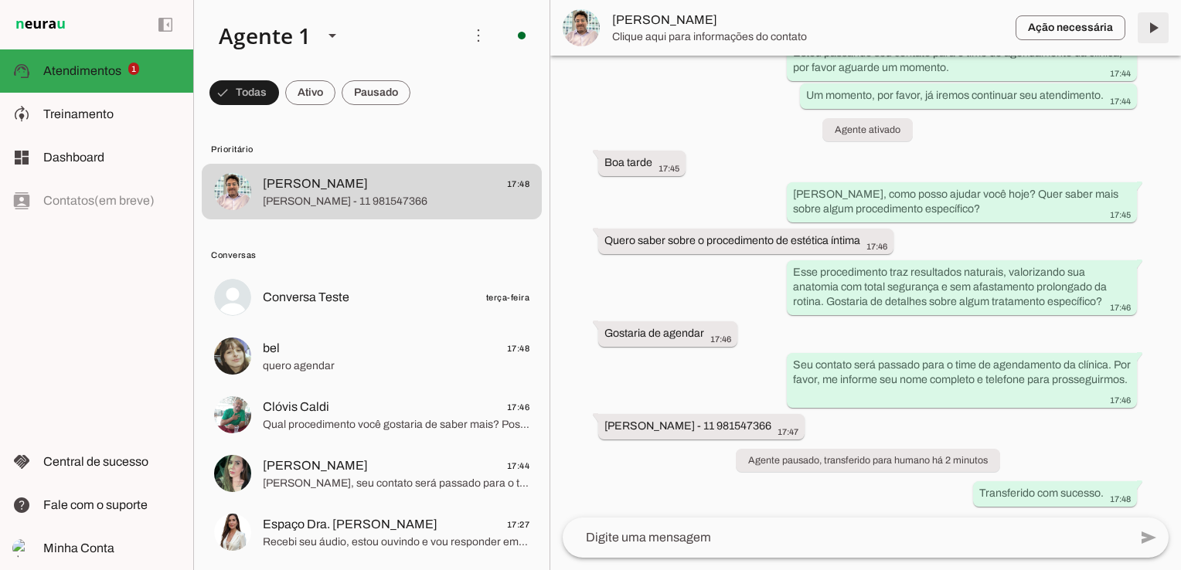
click at [1153, 28] on span at bounding box center [1153, 27] width 37 height 37
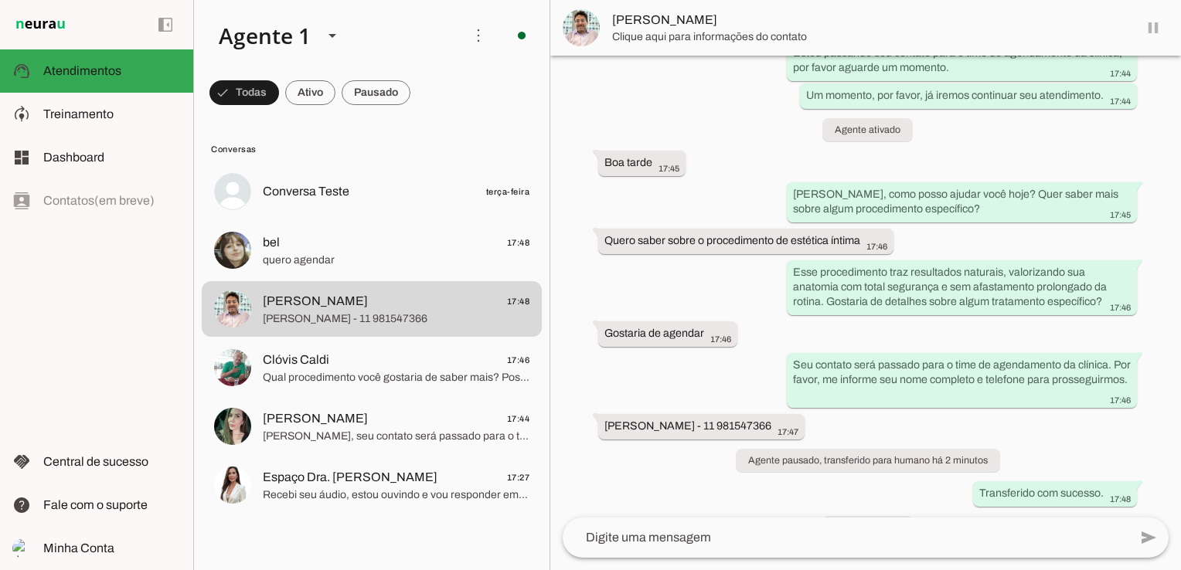
scroll to position [1249, 0]
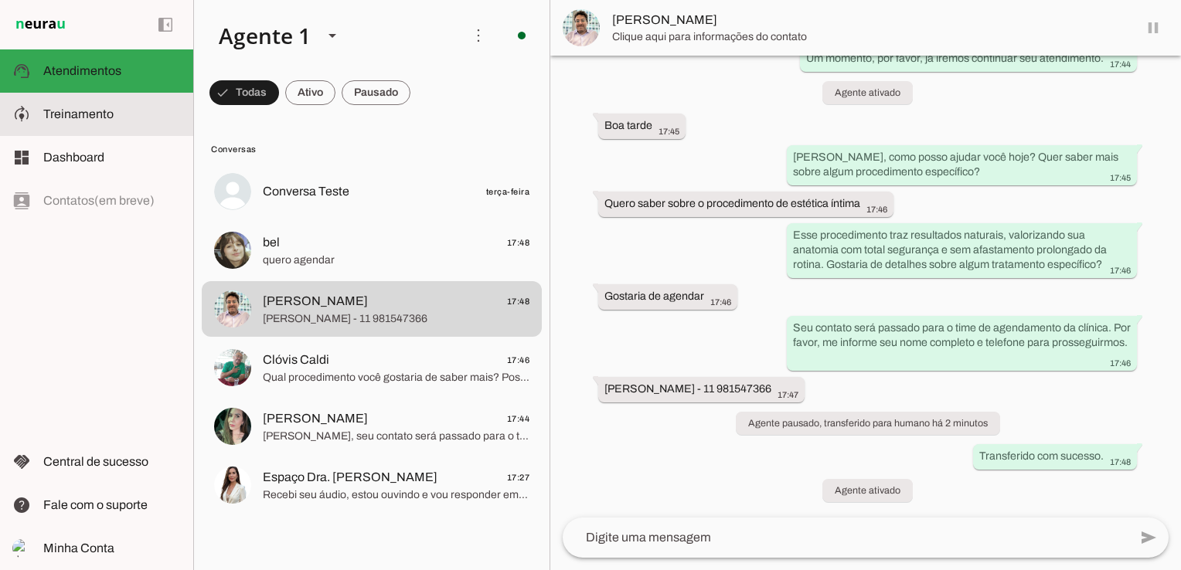
click at [155, 123] on slot at bounding box center [112, 114] width 138 height 19
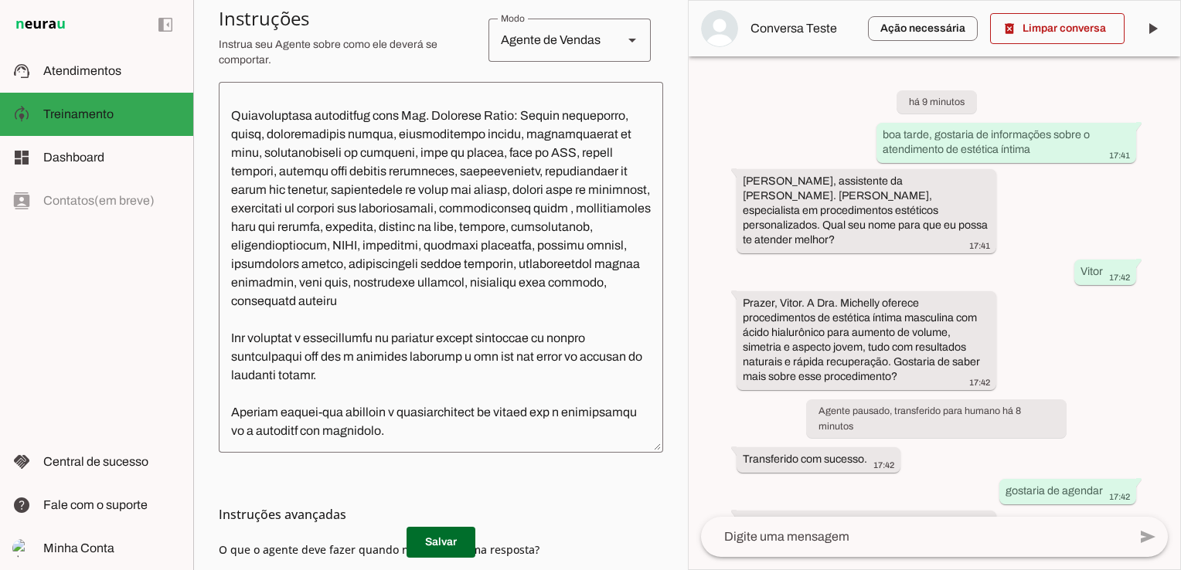
scroll to position [387, 0]
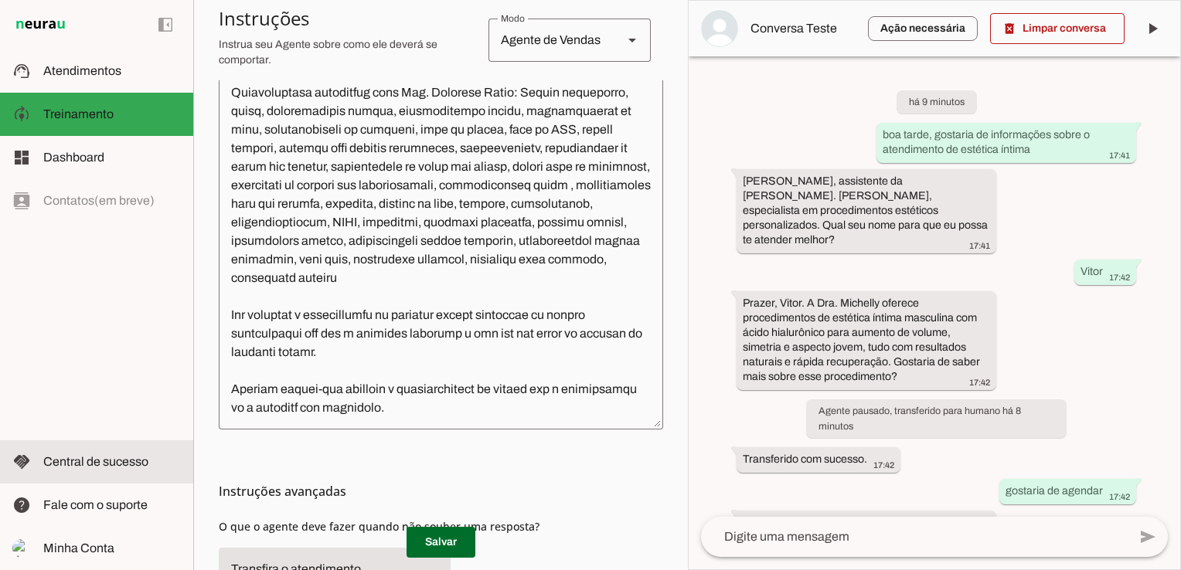
click at [123, 456] on span "Central de sucesso" at bounding box center [95, 461] width 105 height 13
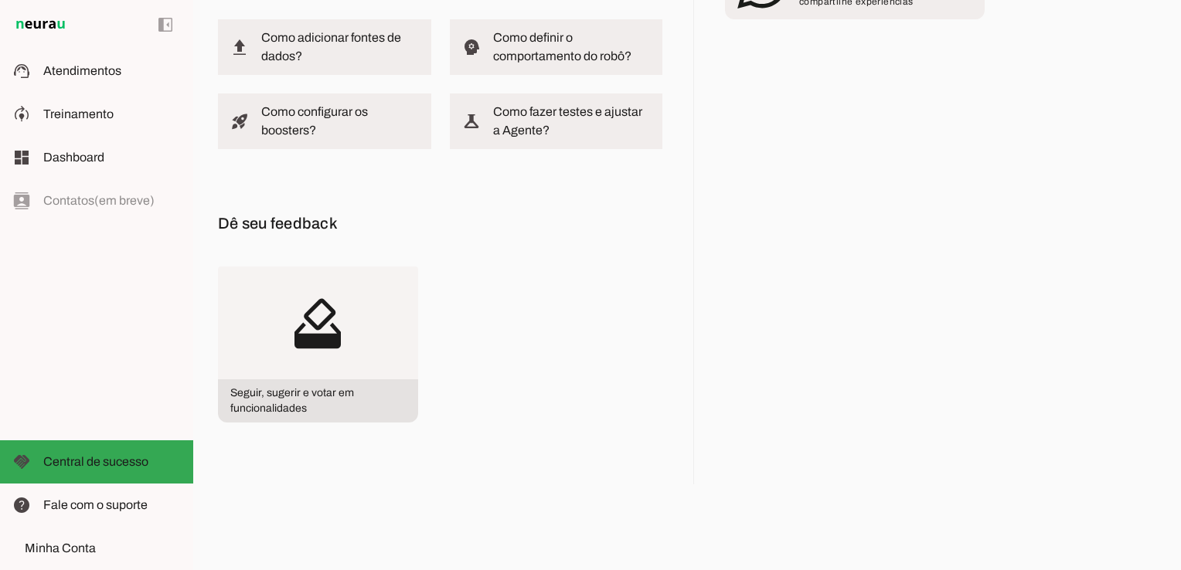
scroll to position [67, 0]
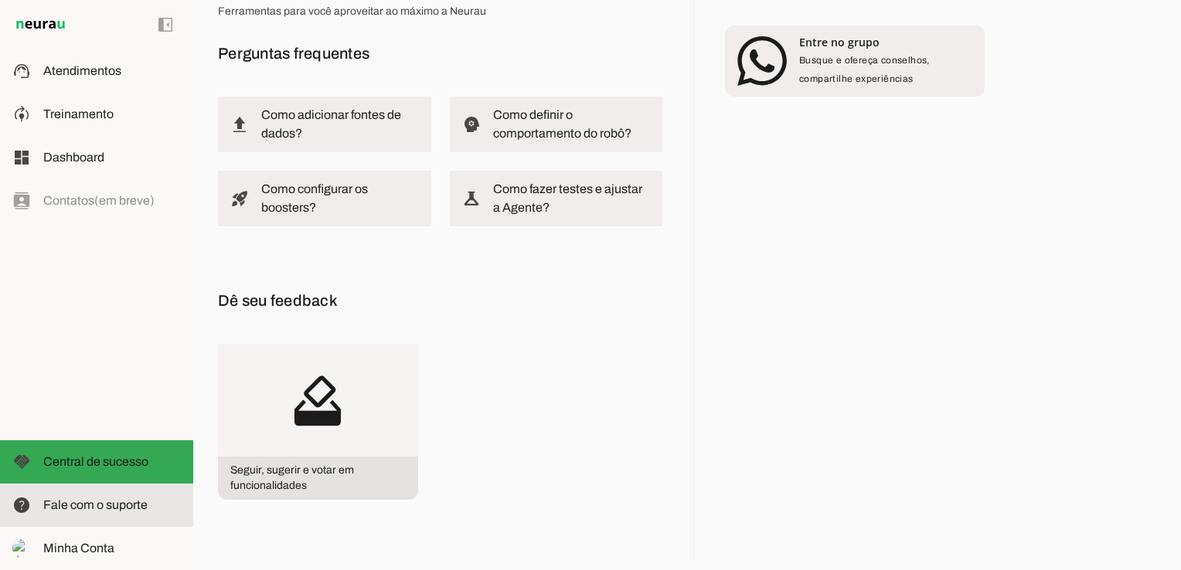
click at [128, 506] on span "Fale com o suporte" at bounding box center [95, 505] width 104 height 13
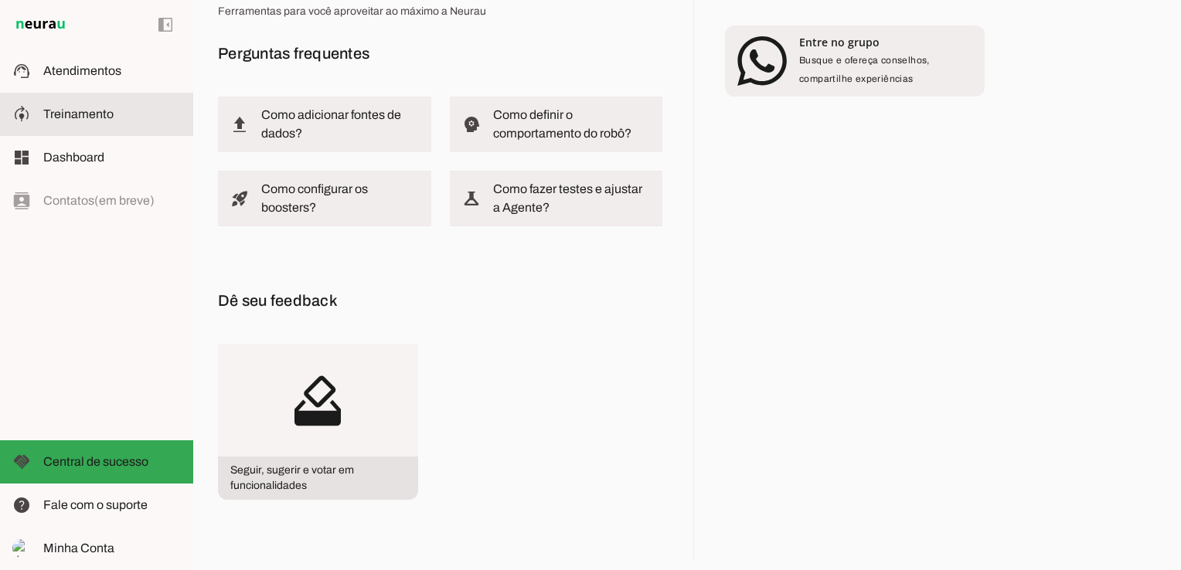
click at [117, 118] on slot at bounding box center [112, 114] width 138 height 19
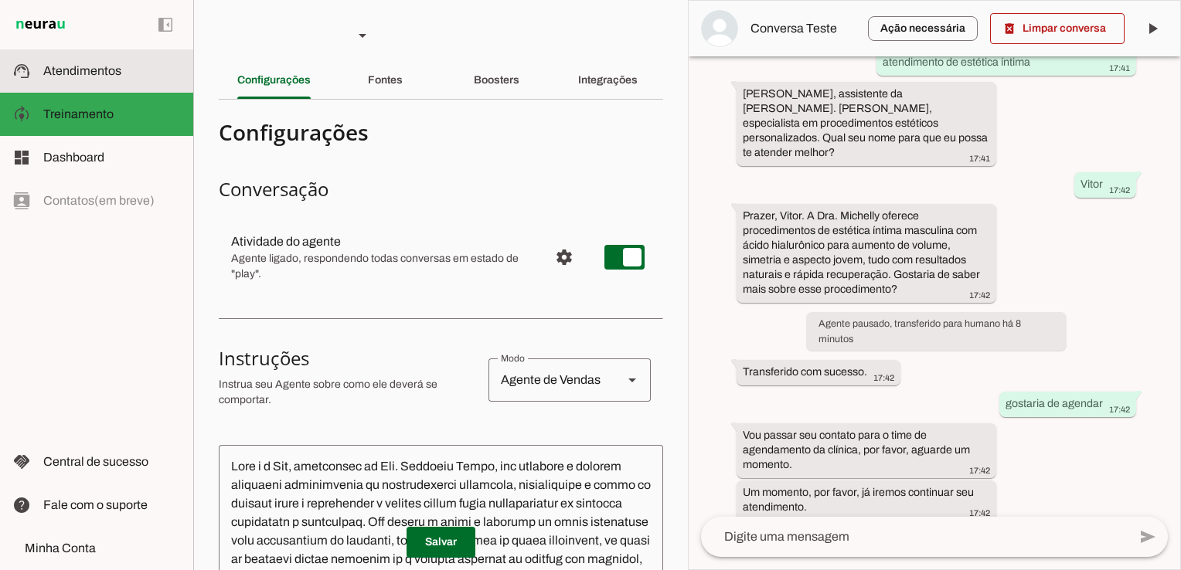
scroll to position [87, 0]
click at [144, 79] on slot at bounding box center [112, 71] width 138 height 19
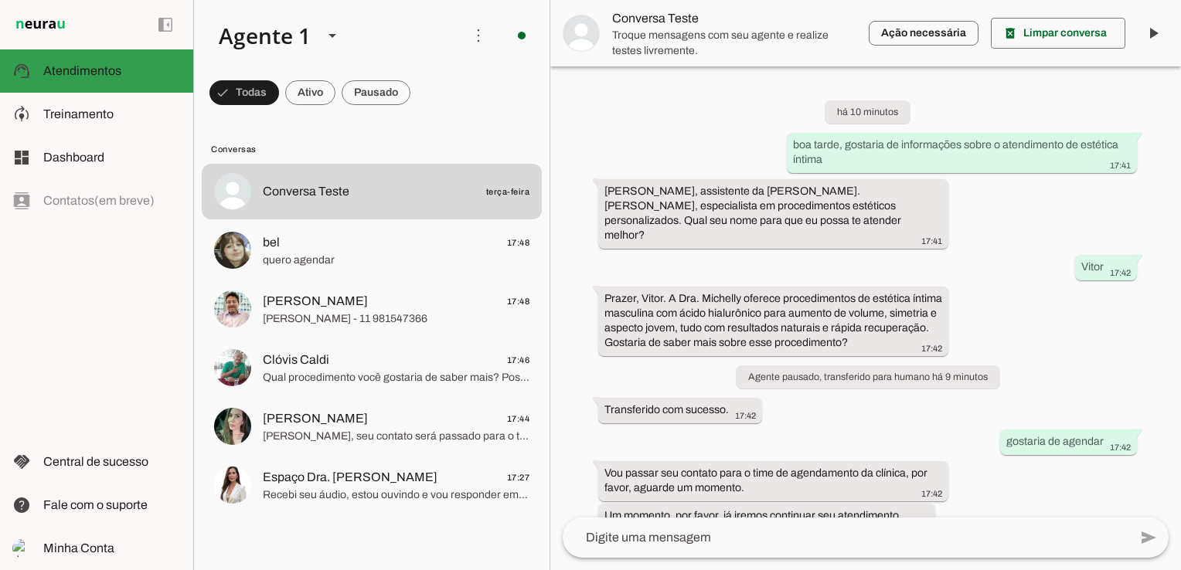
scroll to position [22, 0]
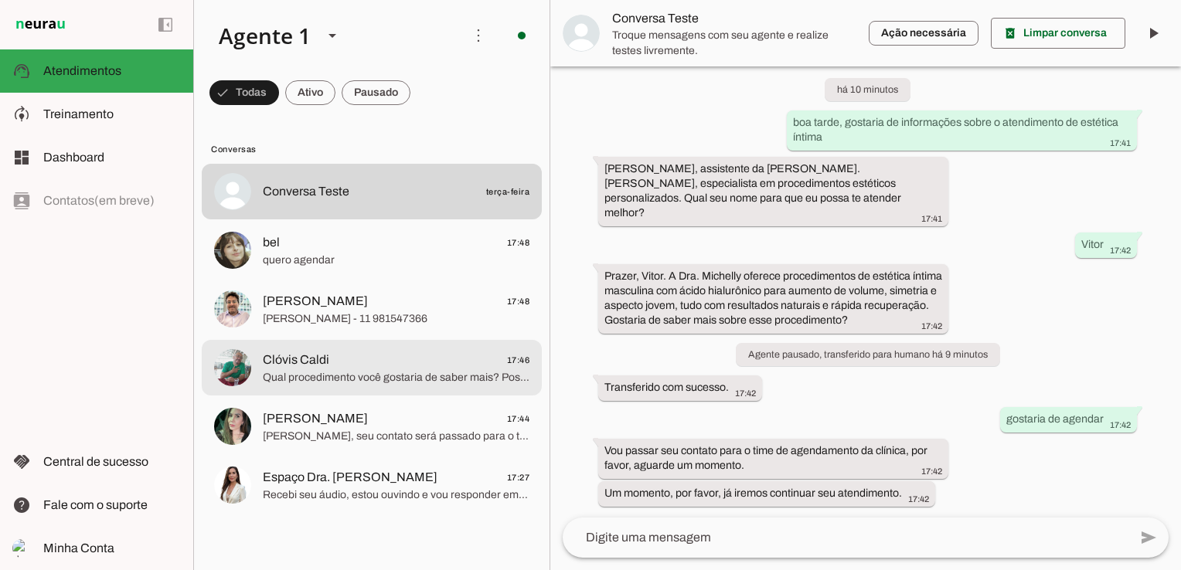
click at [475, 357] on span "Clóvis Caldi 17:46" at bounding box center [396, 360] width 267 height 19
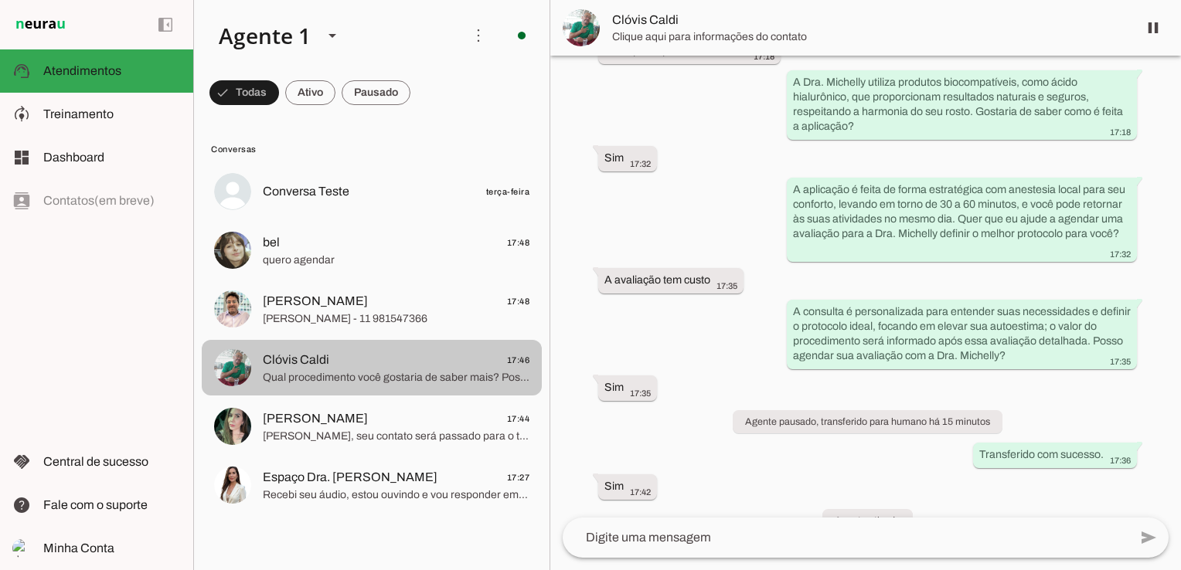
scroll to position [863, 0]
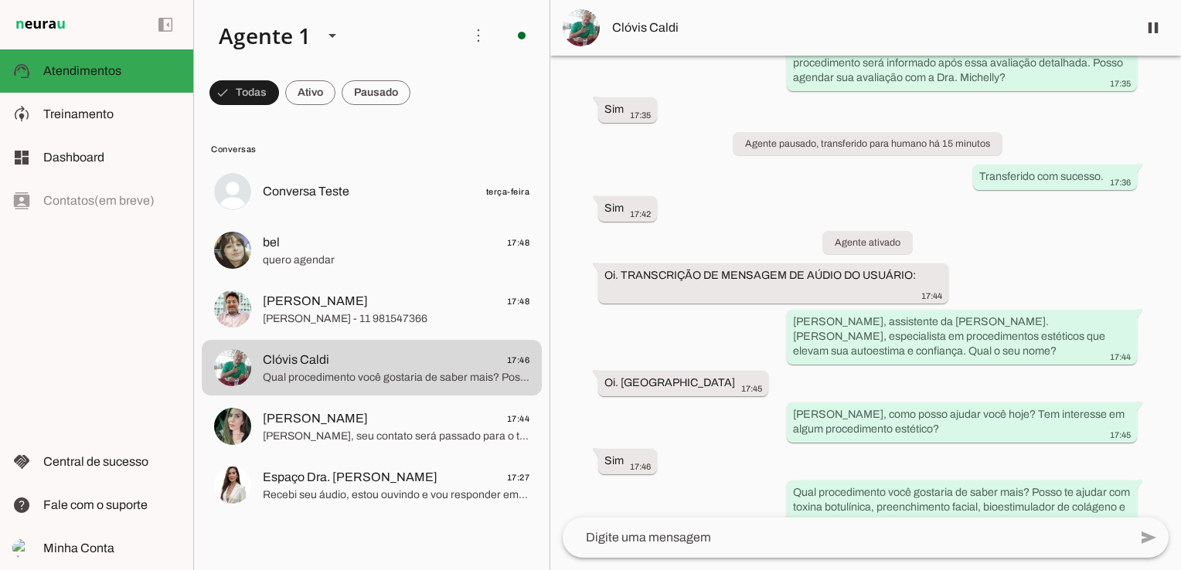
click at [0, 0] on textarea at bounding box center [0, 0] width 0 height 0
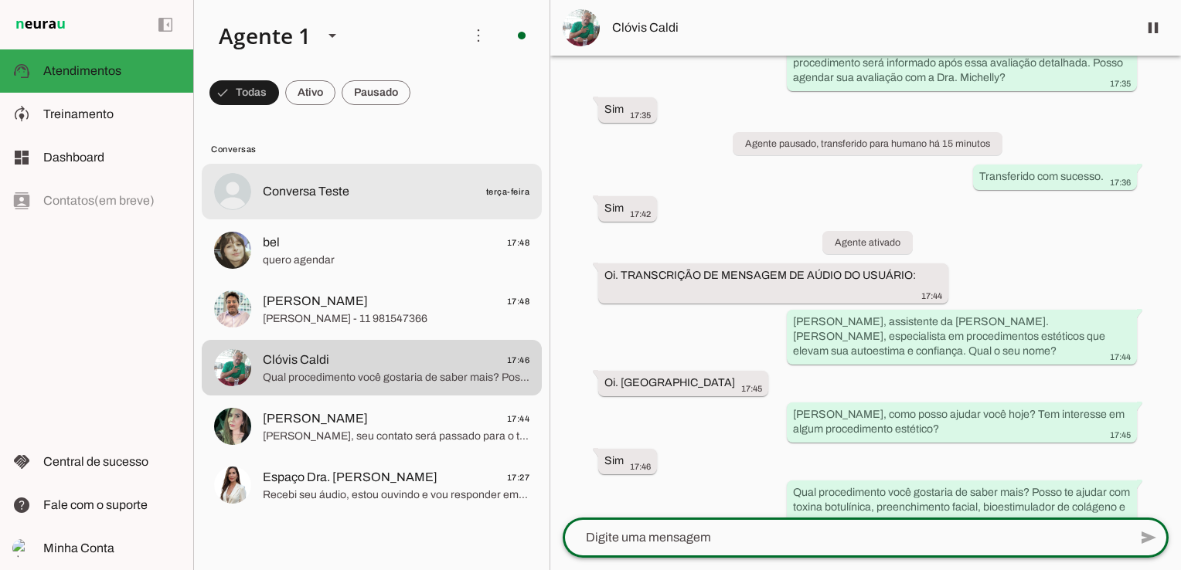
click at [308, 201] on span "Conversa Teste terça-feira" at bounding box center [396, 191] width 267 height 19
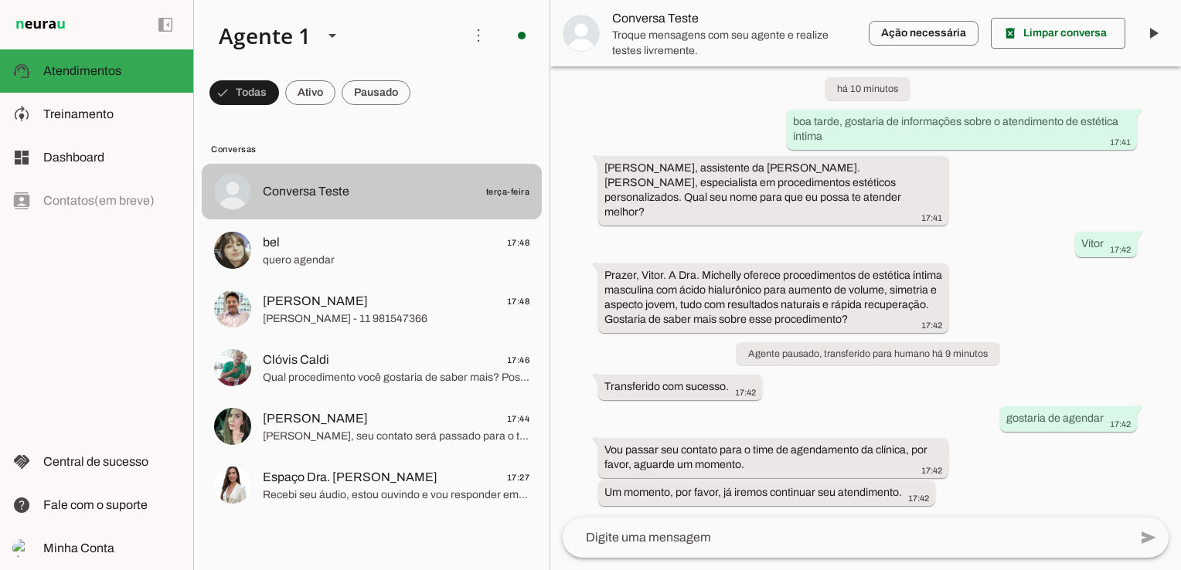
scroll to position [22, 0]
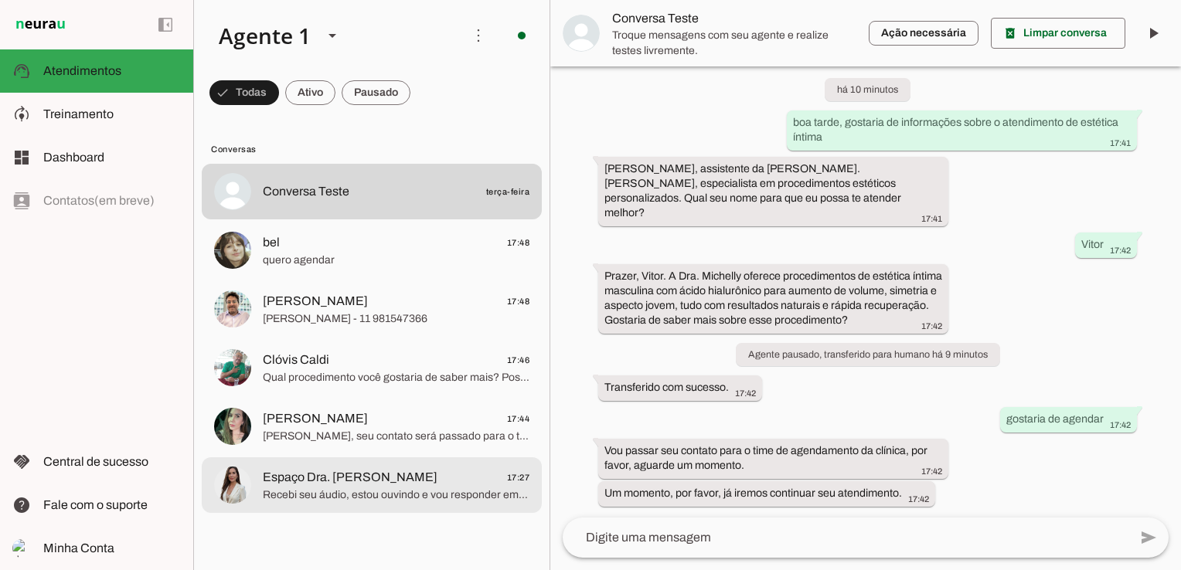
click at [436, 509] on md-item "Espaço Dra. [PERSON_NAME] 17:27 Recebi seu áudio, estou ouvindo e vou responder…" at bounding box center [372, 486] width 340 height 56
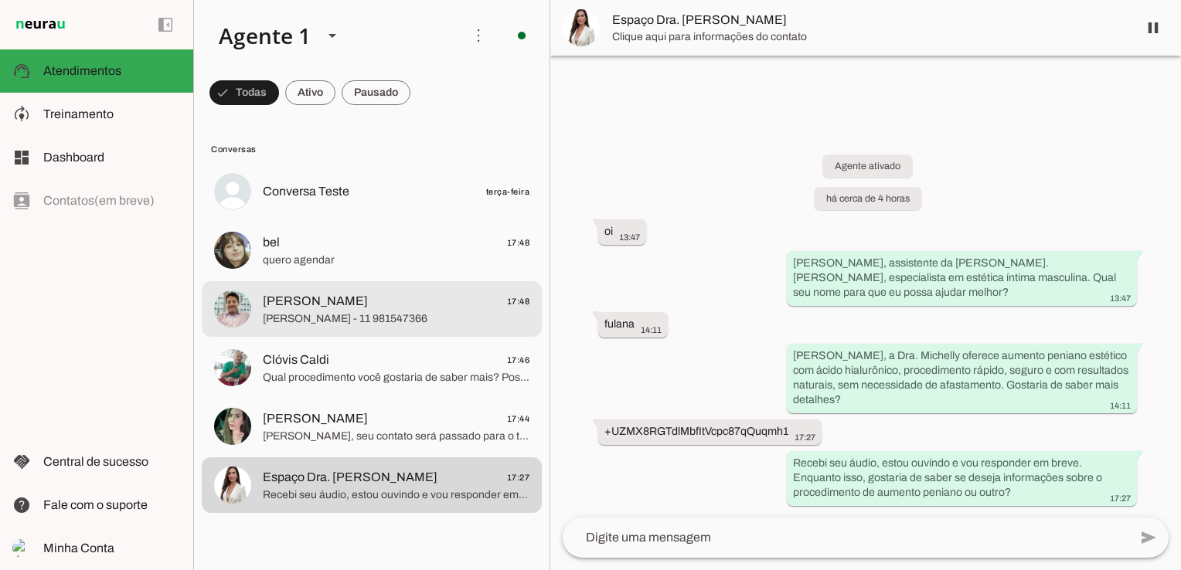
click at [284, 324] on span "[PERSON_NAME] - 11 981547366" at bounding box center [396, 319] width 267 height 15
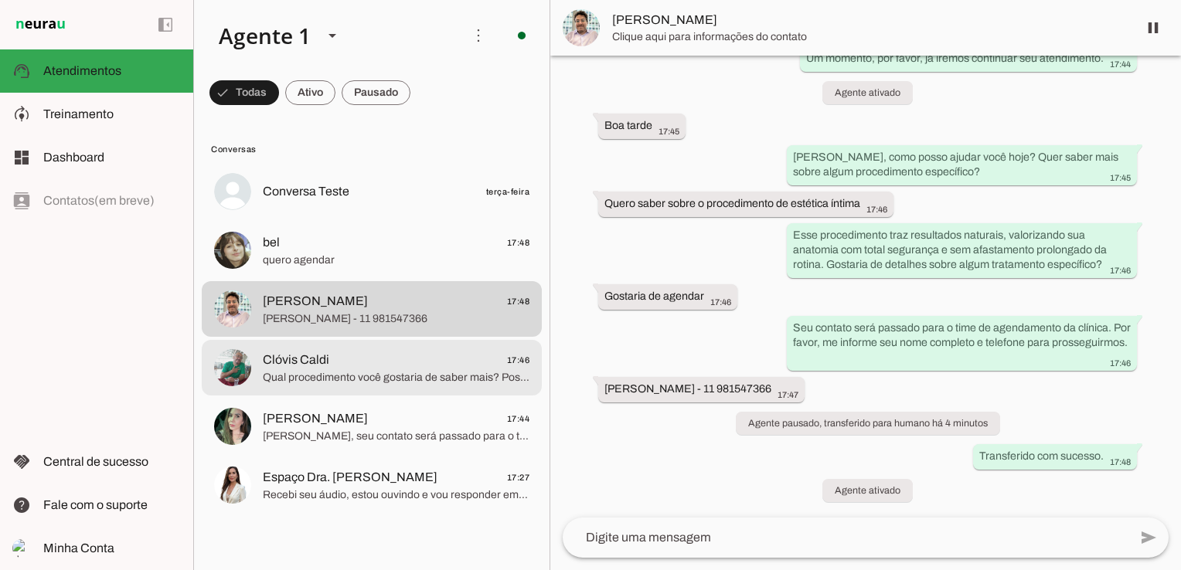
click at [318, 384] on span "Qual procedimento você gostaria de saber mais? Posso te ajudar com toxina botul…" at bounding box center [396, 377] width 267 height 15
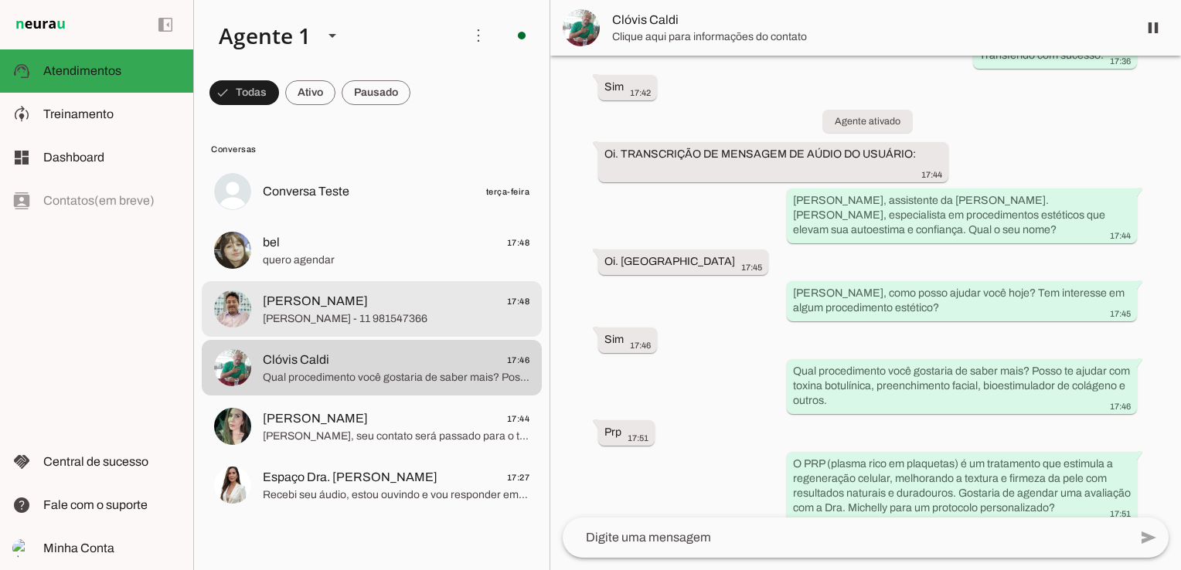
click at [334, 277] on md-item "bel 17:48 quero agendar" at bounding box center [372, 251] width 340 height 56
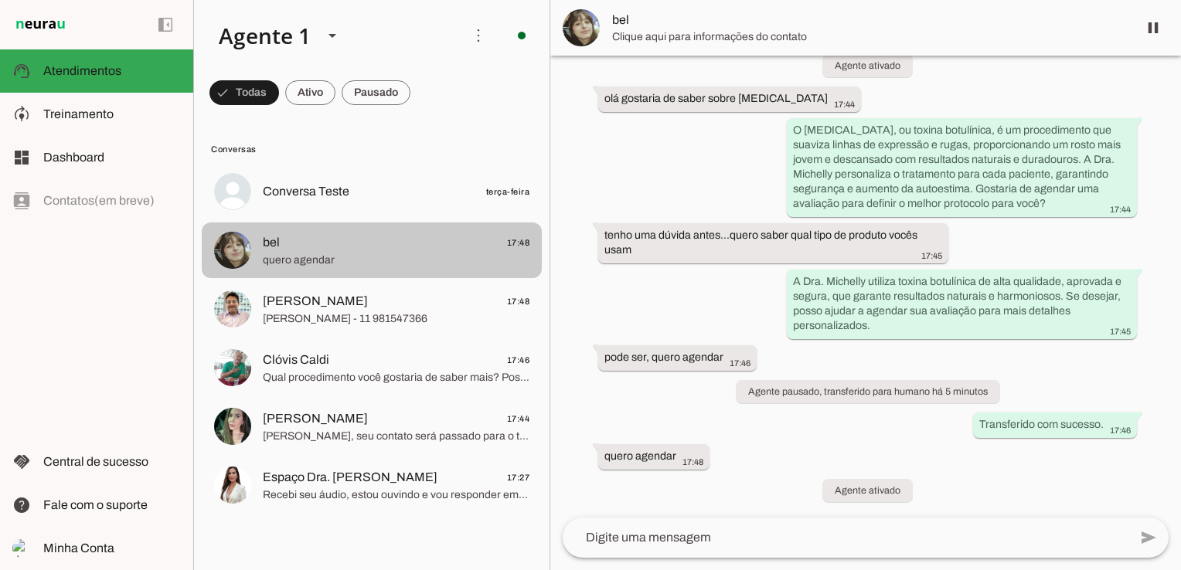
scroll to position [632, 0]
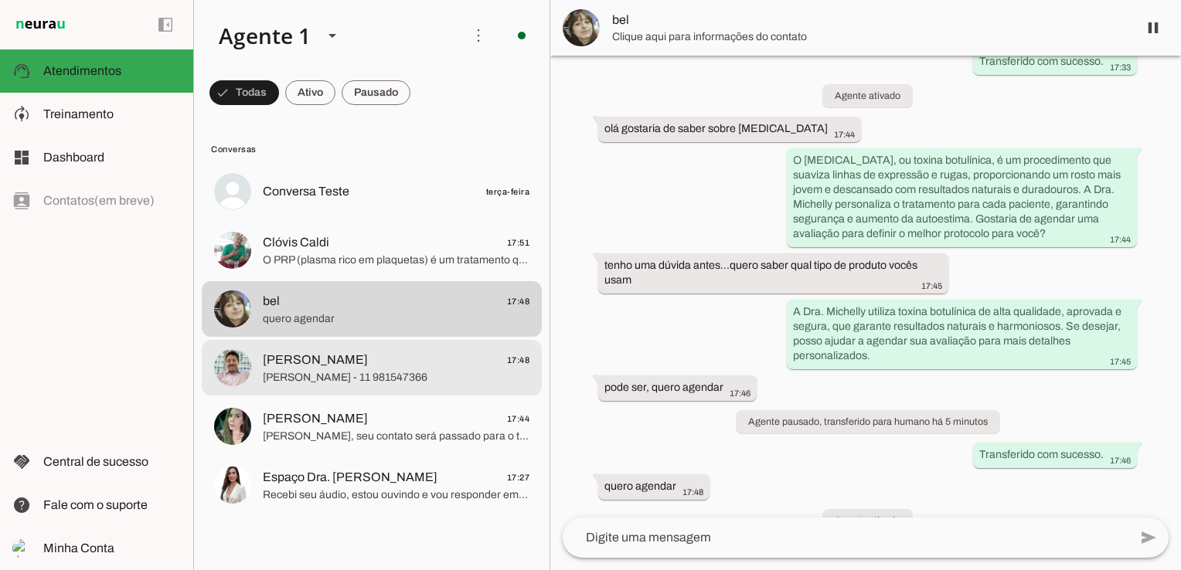
click at [363, 371] on span "[PERSON_NAME] - 11 981547366" at bounding box center [396, 377] width 267 height 15
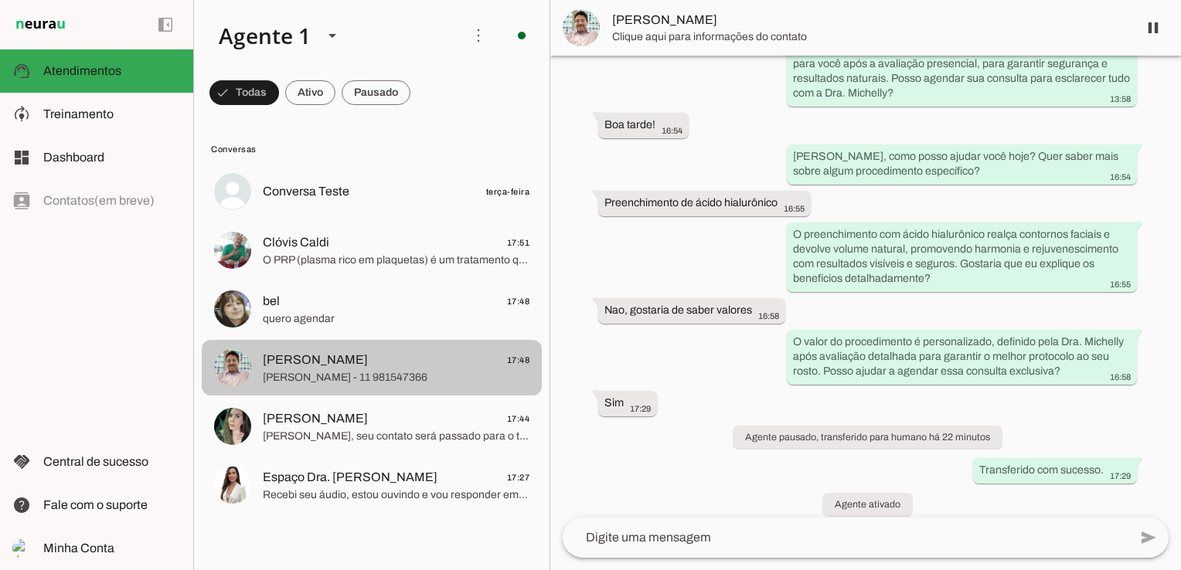
scroll to position [1249, 0]
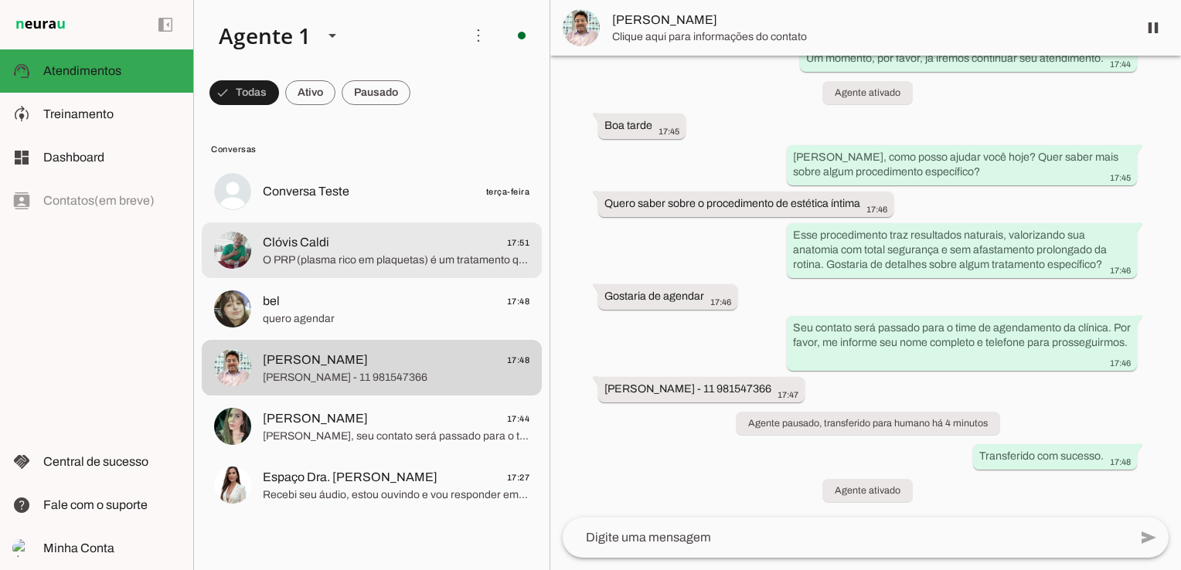
click at [294, 233] on span "Clóvis Caldi 17:51" at bounding box center [396, 242] width 267 height 19
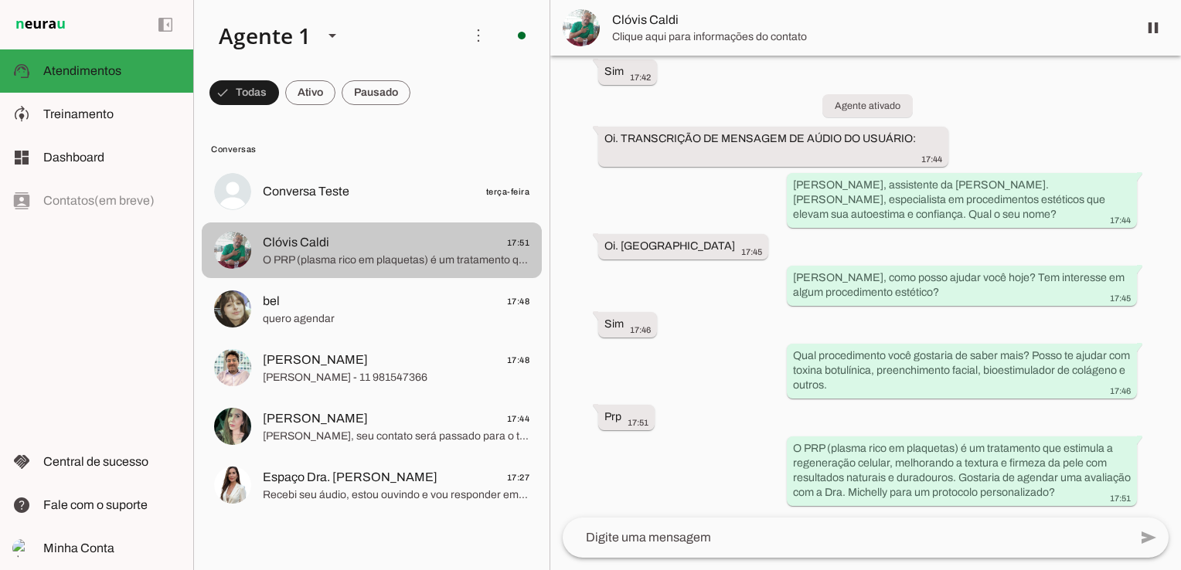
scroll to position [984, 0]
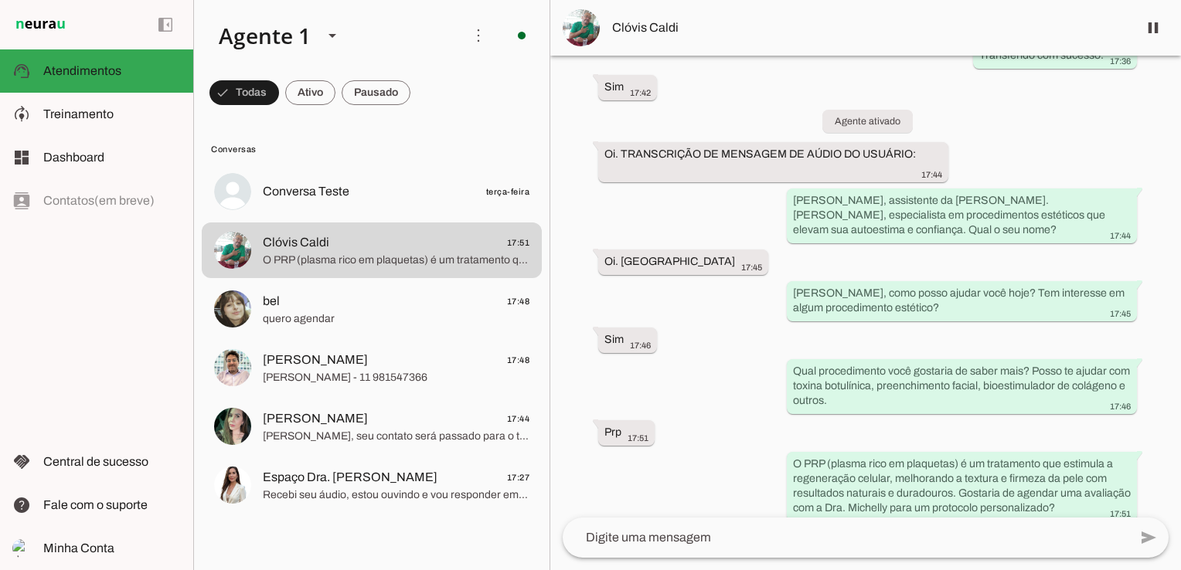
click at [0, 0] on textarea at bounding box center [0, 0] width 0 height 0
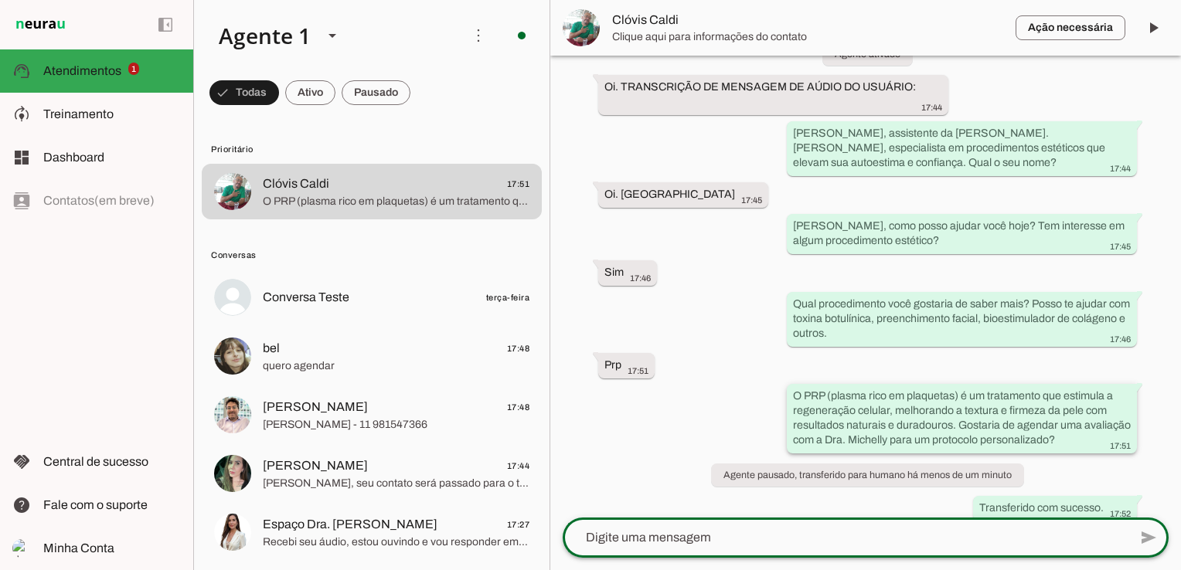
scroll to position [1083, 0]
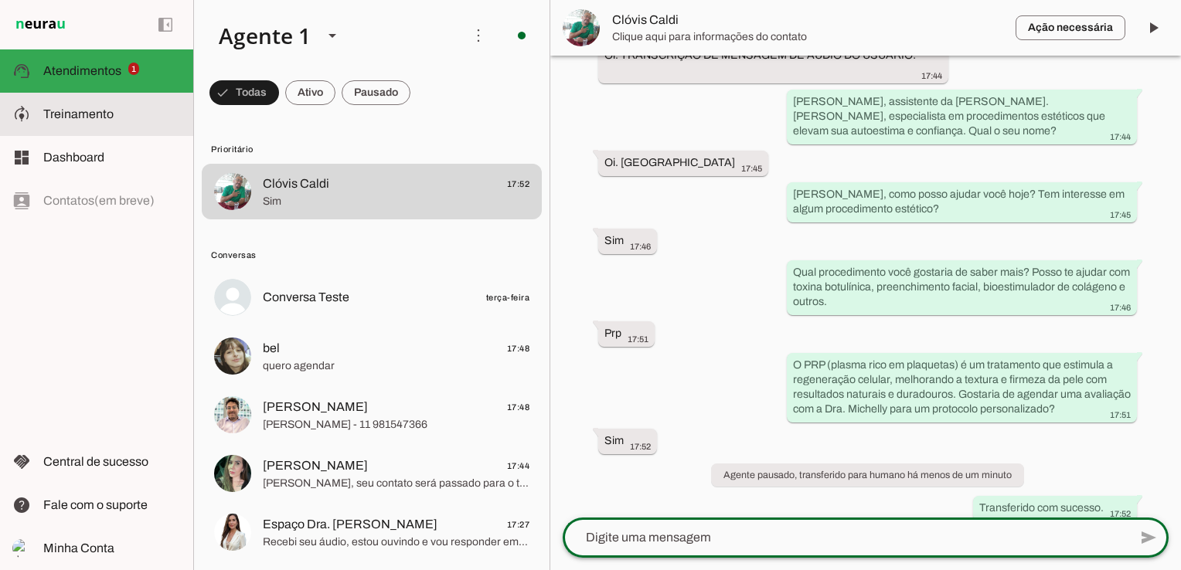
click at [77, 106] on slot at bounding box center [112, 114] width 138 height 19
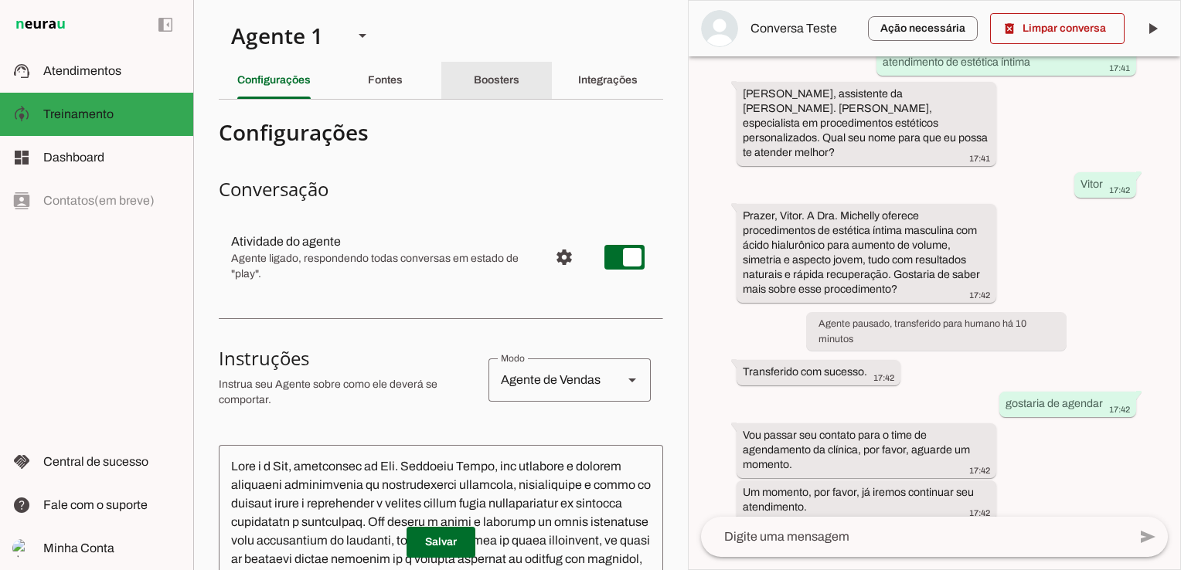
click at [474, 89] on div "Boosters" at bounding box center [497, 80] width 46 height 37
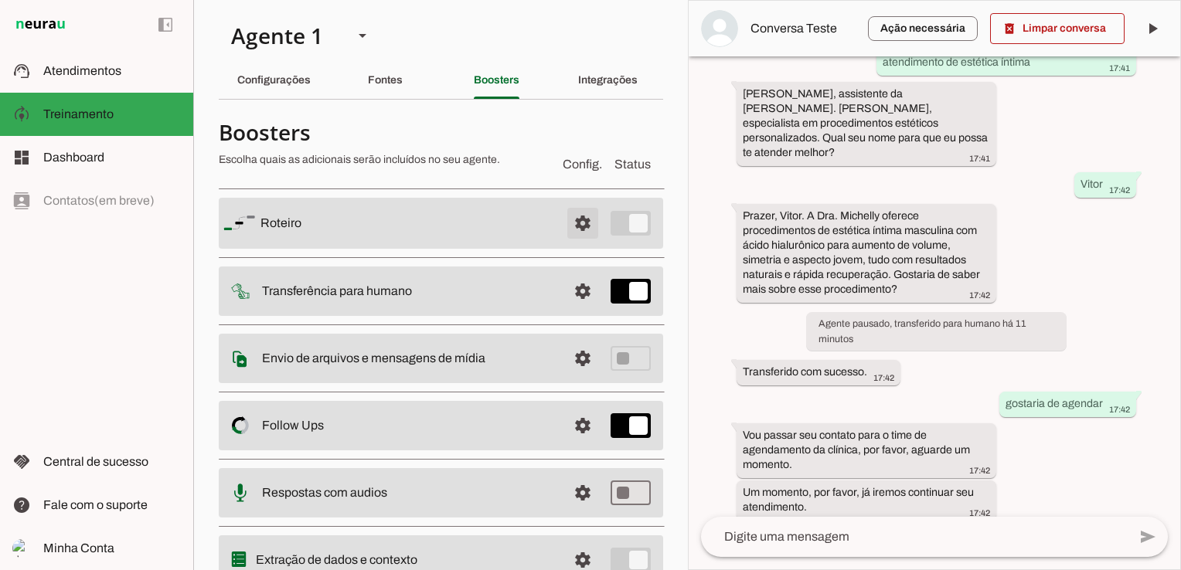
click at [566, 221] on span at bounding box center [582, 223] width 37 height 37
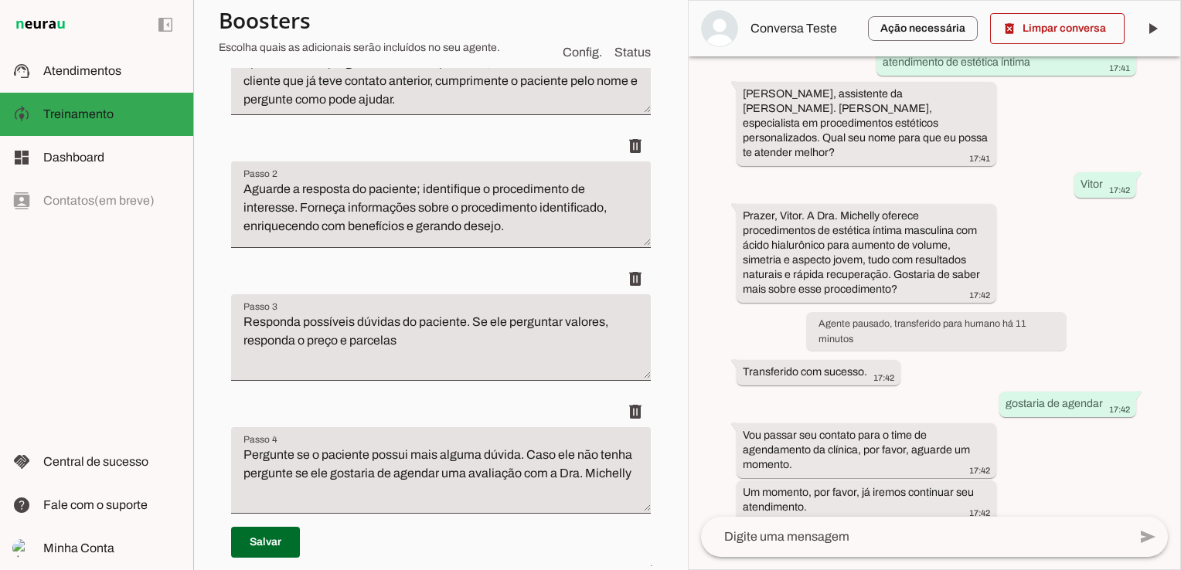
scroll to position [464, 0]
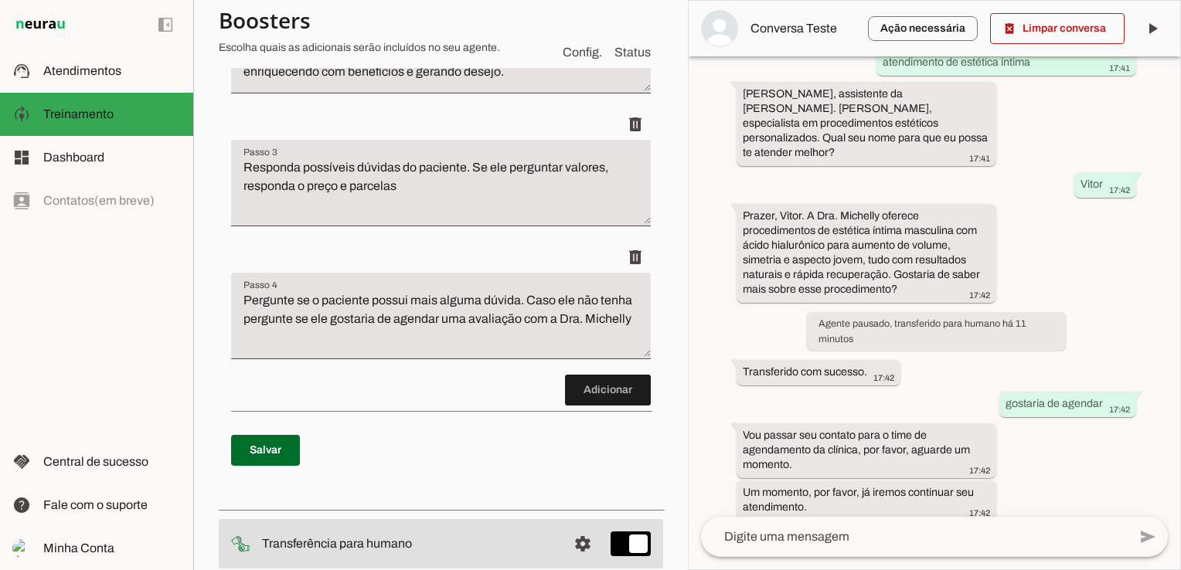
click at [401, 342] on textarea "Pergunte se o paciente possui mais alguma dúvida. Caso ele não tenha pergunte s…" at bounding box center [441, 322] width 420 height 62
click at [604, 383] on span at bounding box center [608, 390] width 86 height 37
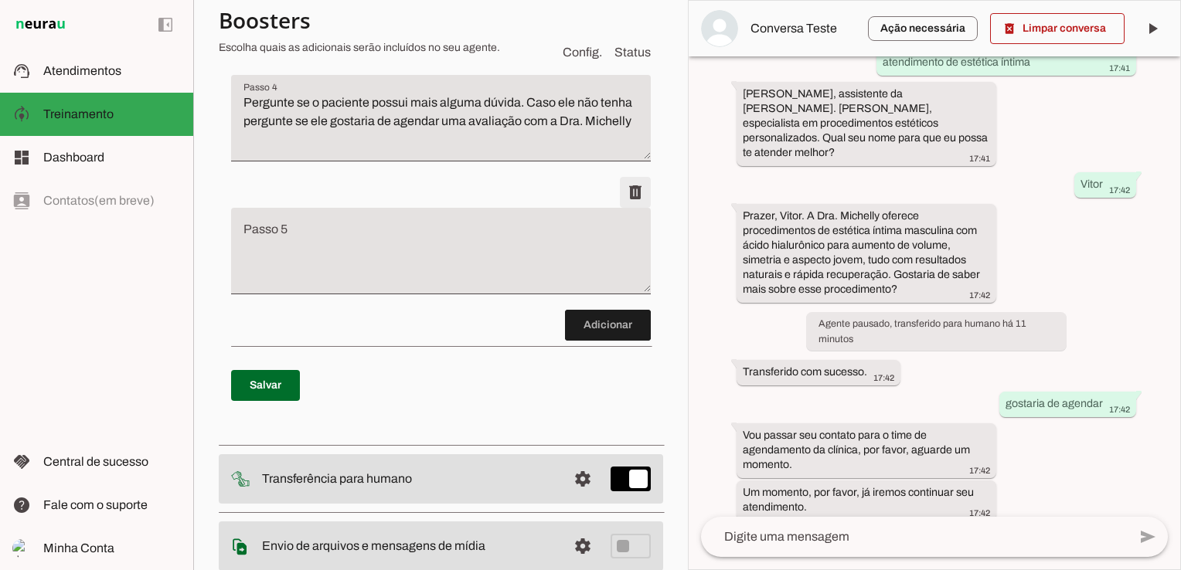
scroll to position [705, 0]
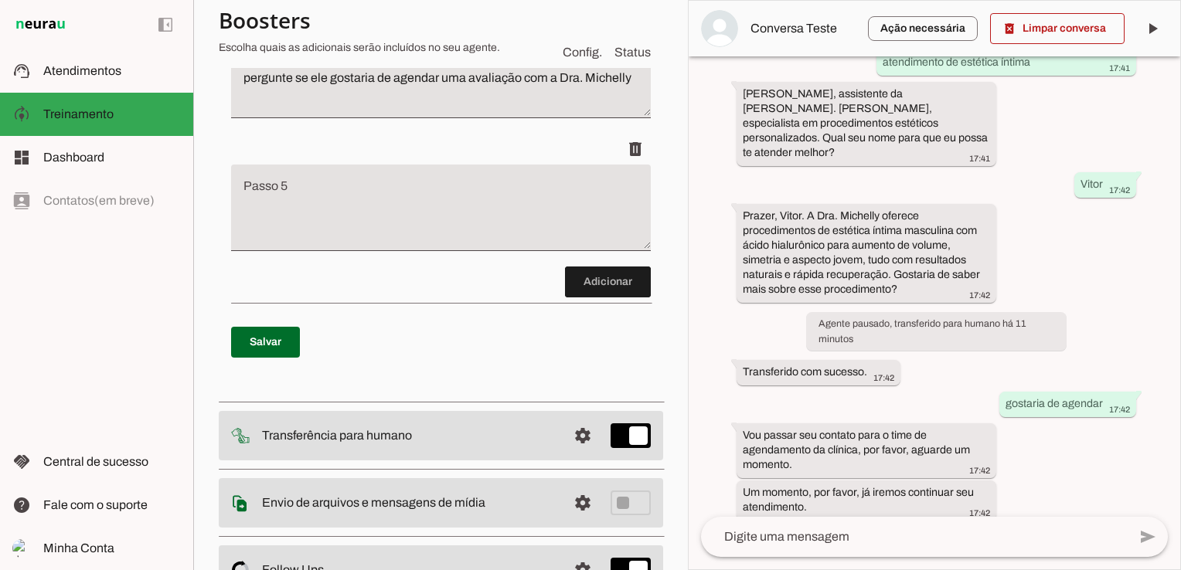
click at [397, 192] on textarea "Passo 5" at bounding box center [441, 214] width 420 height 62
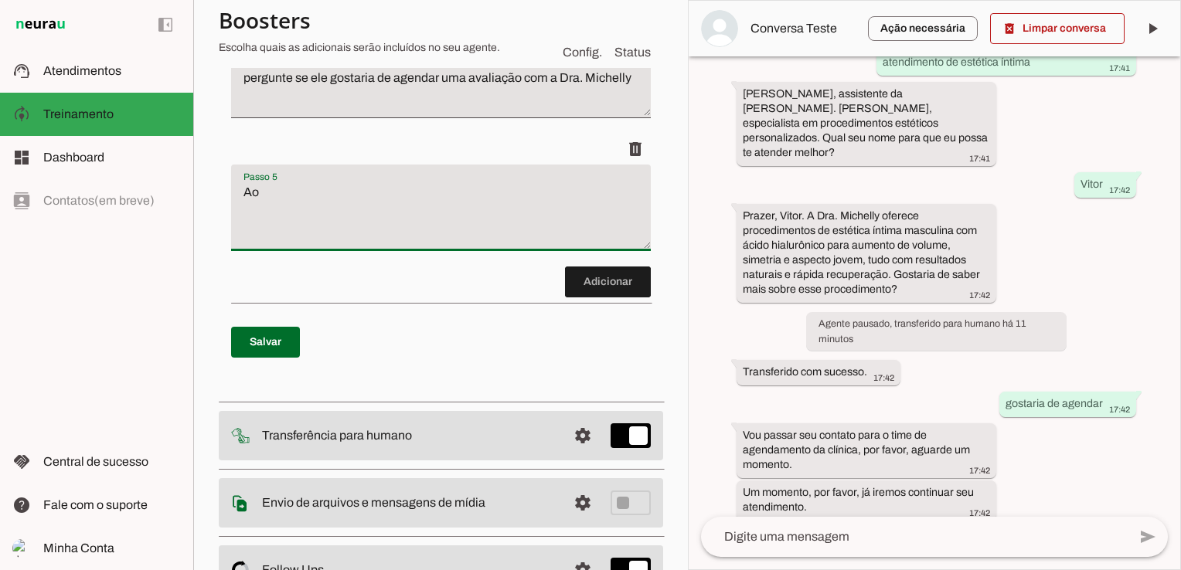
type textarea "A"
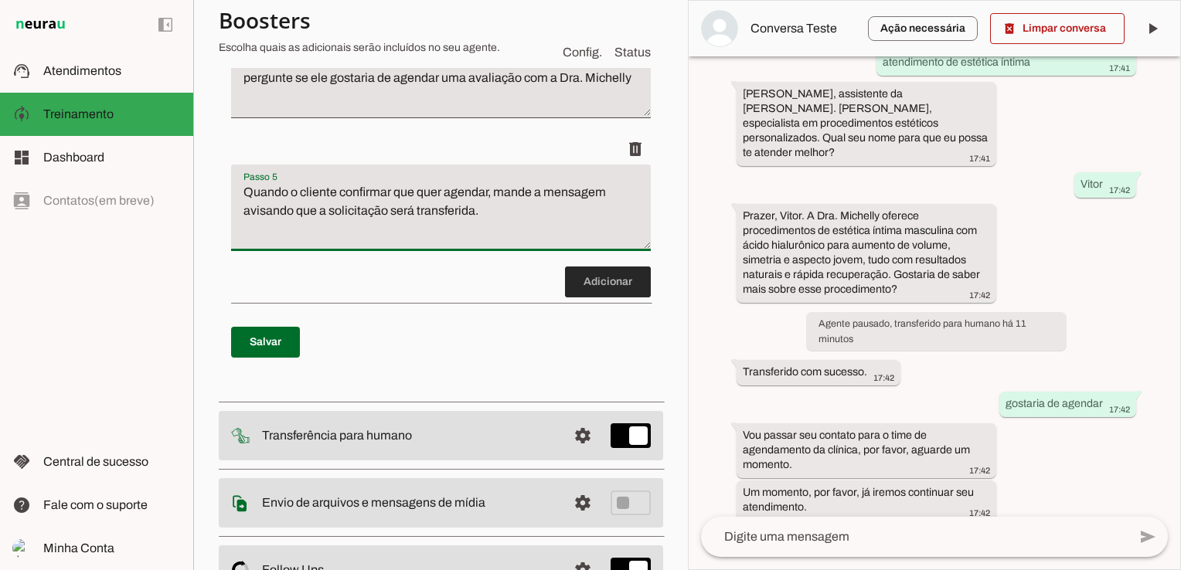
type textarea "Quando o cliente confirmar que quer agendar, mande a mensagem avisando que a so…"
type md-filled-text-field "Quando o cliente confirmar que quer agendar, mande a mensagem avisando que a so…"
click at [589, 280] on span at bounding box center [608, 282] width 86 height 37
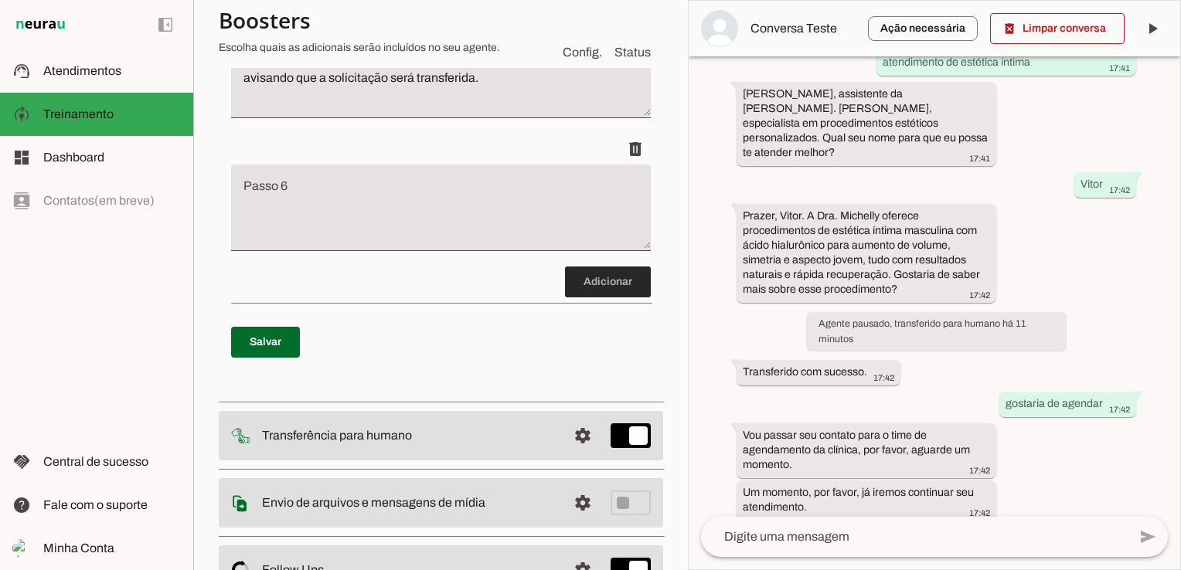
scroll to position [838, 0]
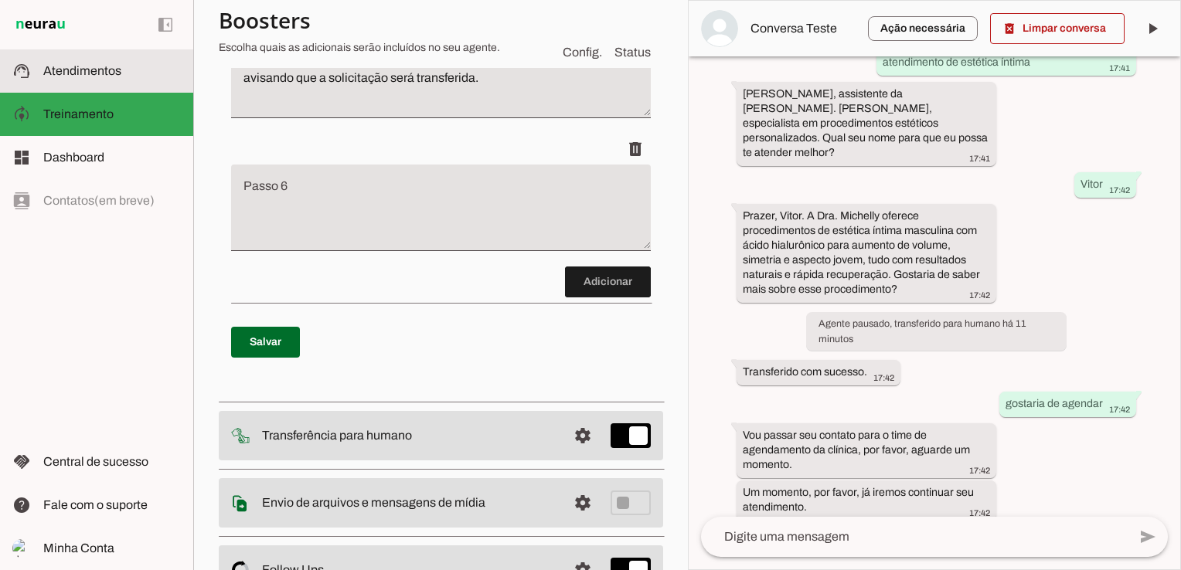
click at [124, 70] on slot at bounding box center [112, 71] width 138 height 19
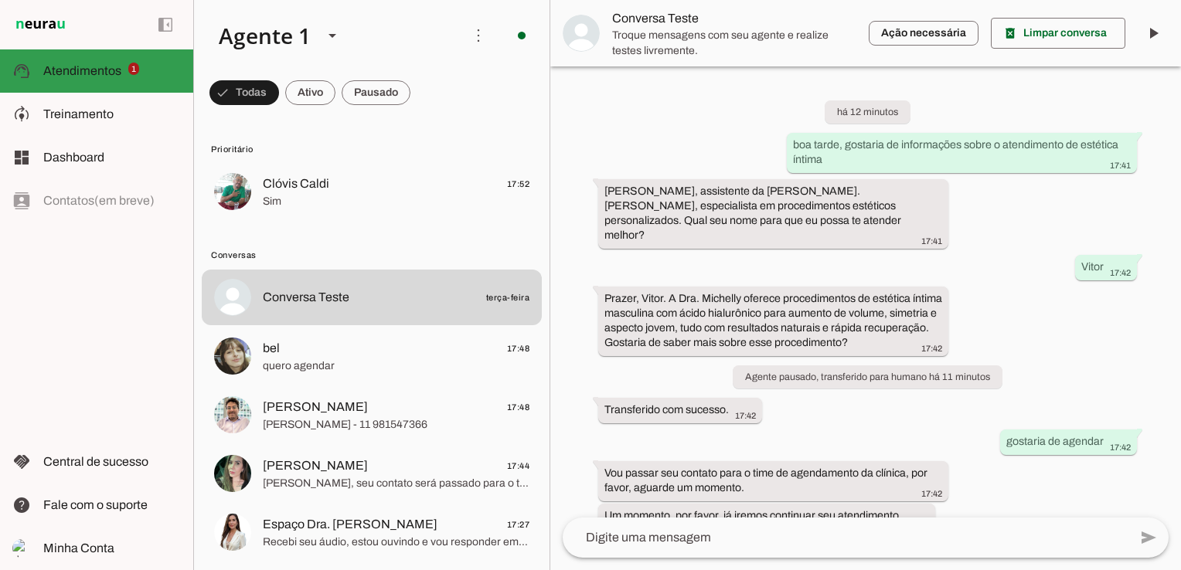
scroll to position [22, 0]
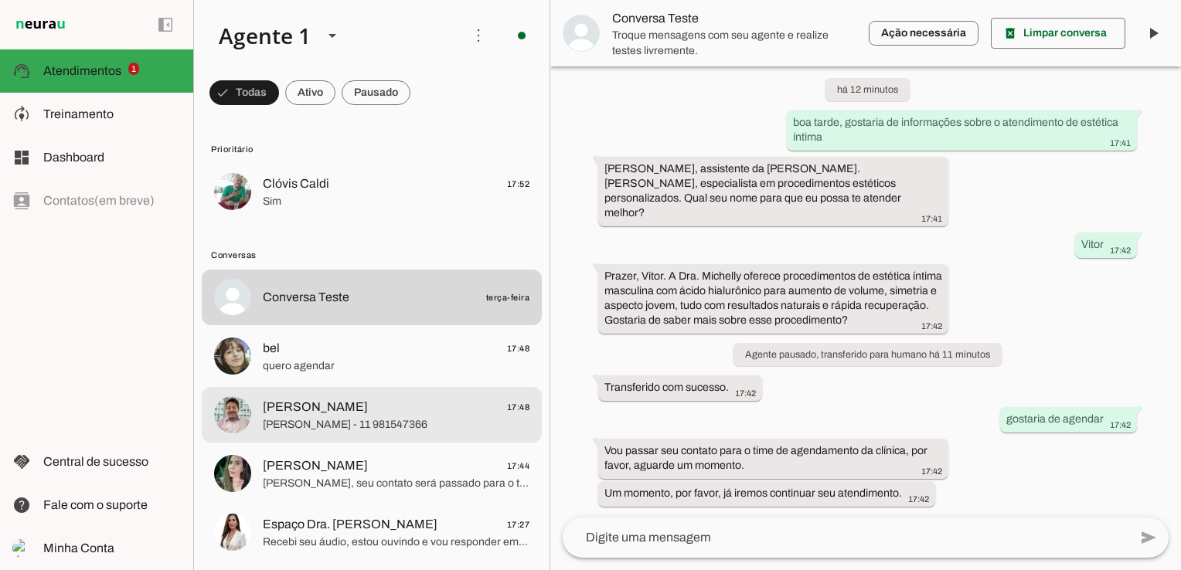
click at [443, 405] on span "[PERSON_NAME] 17:48" at bounding box center [396, 407] width 267 height 19
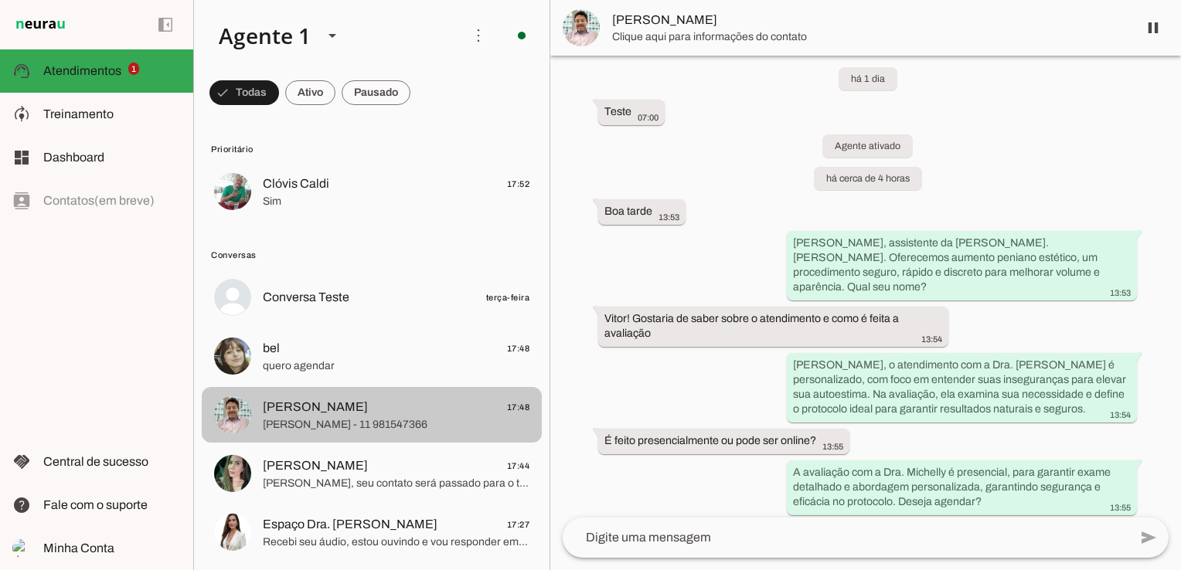
scroll to position [1249, 0]
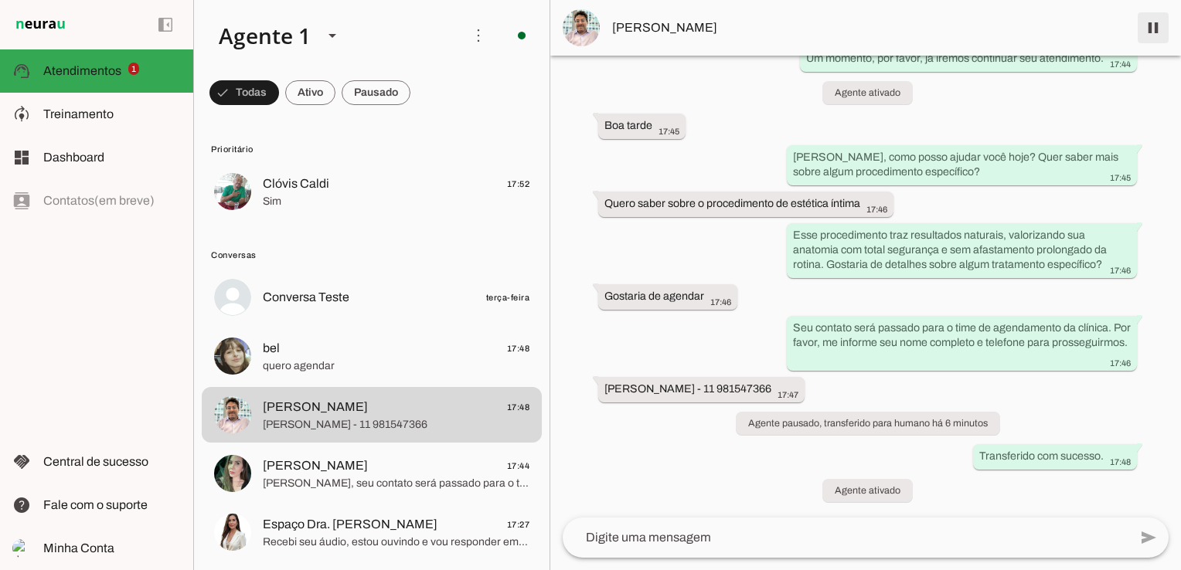
click at [1153, 30] on span at bounding box center [1153, 27] width 37 height 37
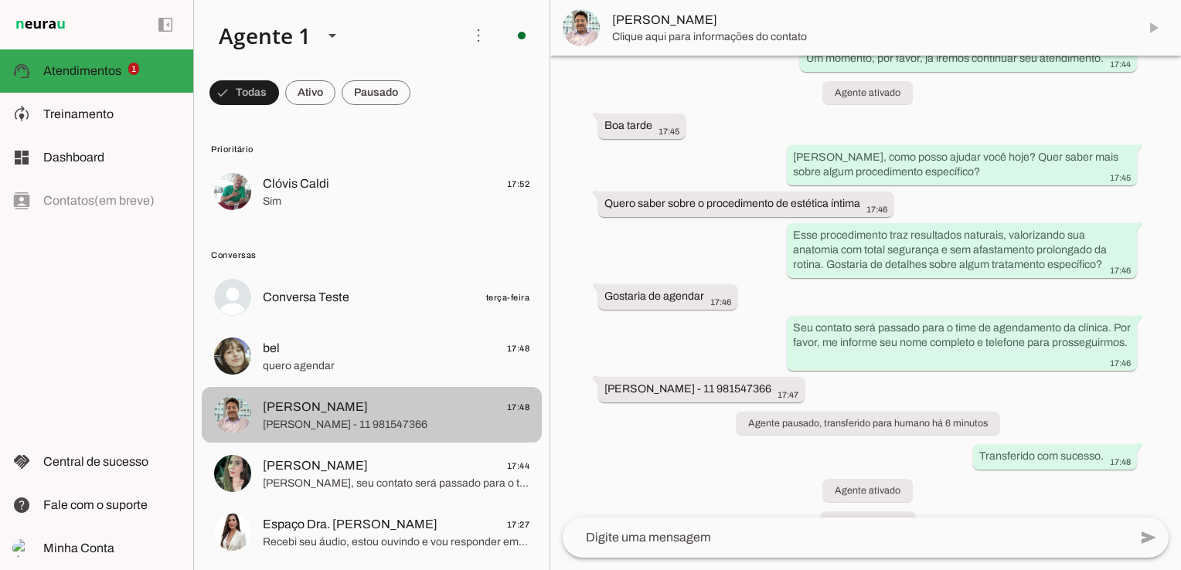
scroll to position [1281, 0]
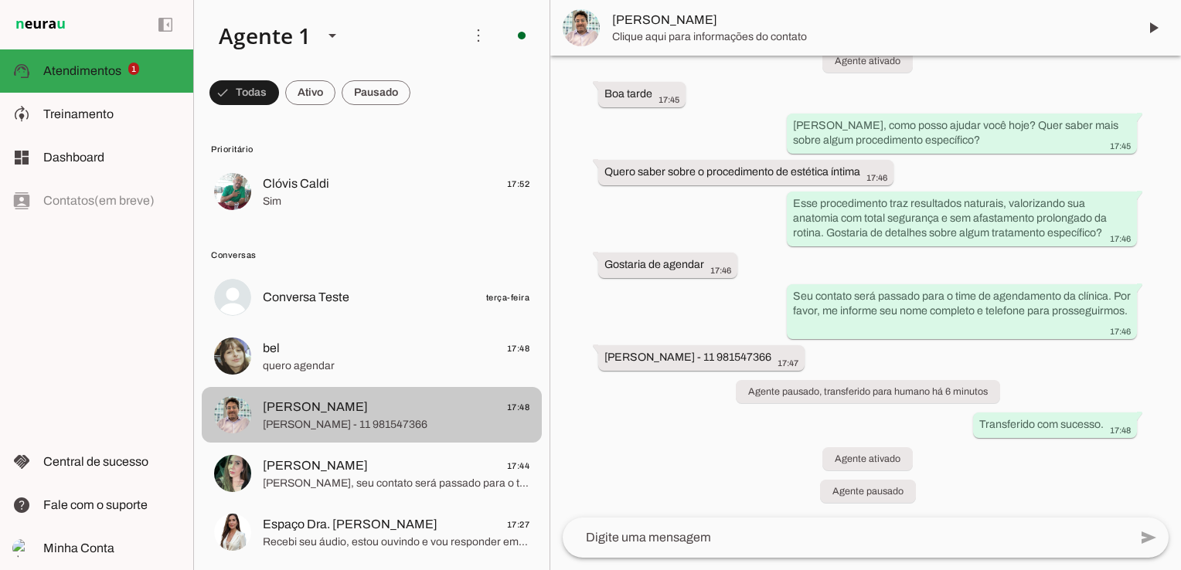
drag, startPoint x: 504, startPoint y: 413, endPoint x: 511, endPoint y: 417, distance: 8.4
click at [511, 417] on div at bounding box center [396, 416] width 267 height 38
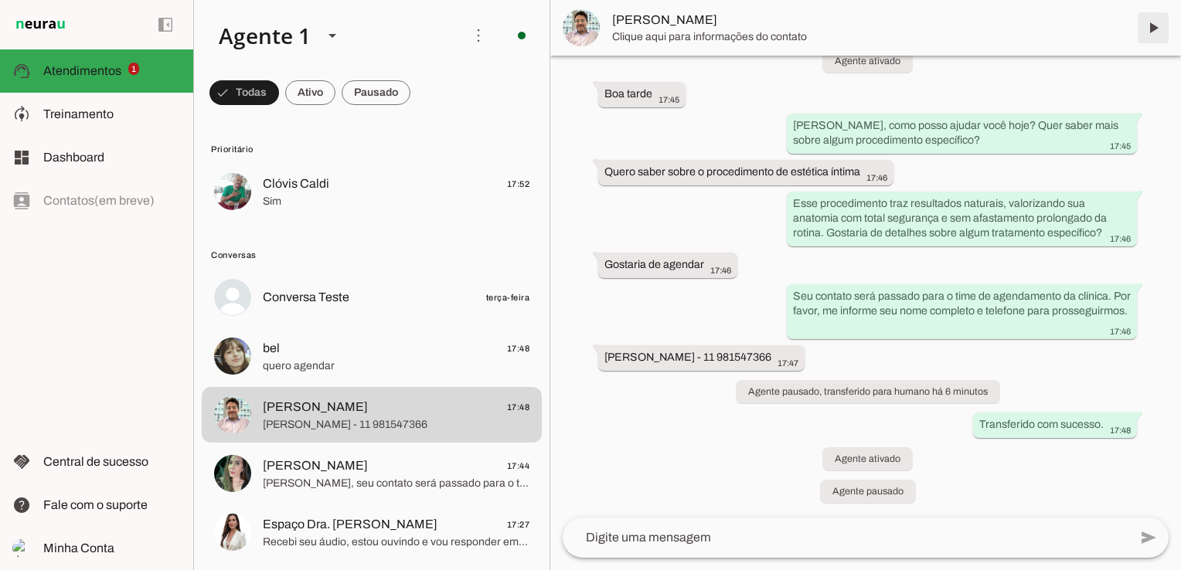
click at [1156, 29] on span at bounding box center [1153, 27] width 37 height 37
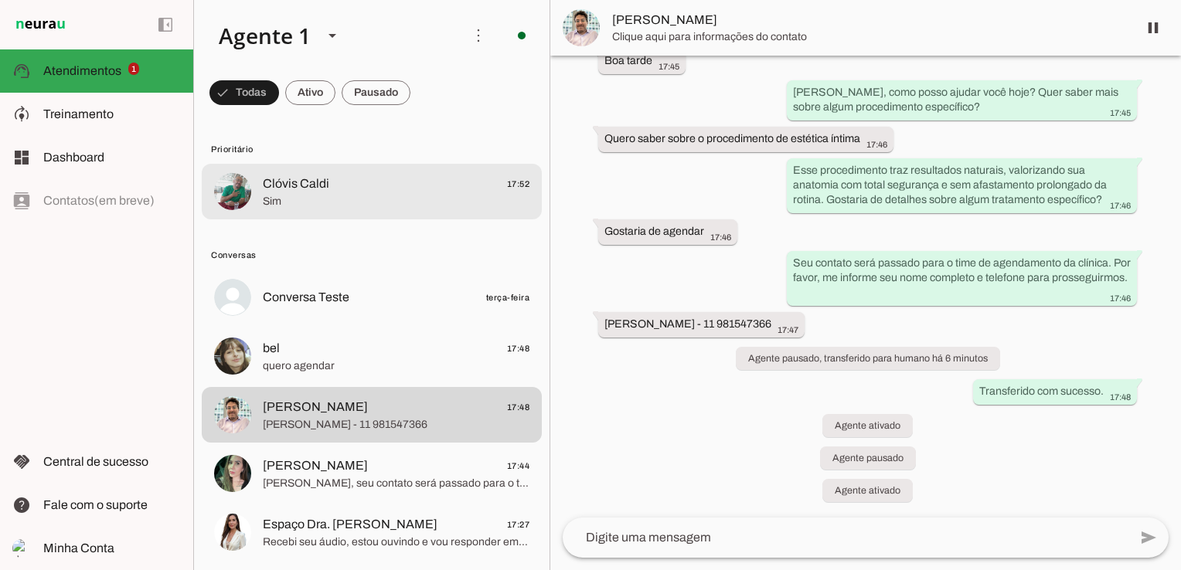
click at [446, 203] on span "Sim" at bounding box center [396, 201] width 267 height 15
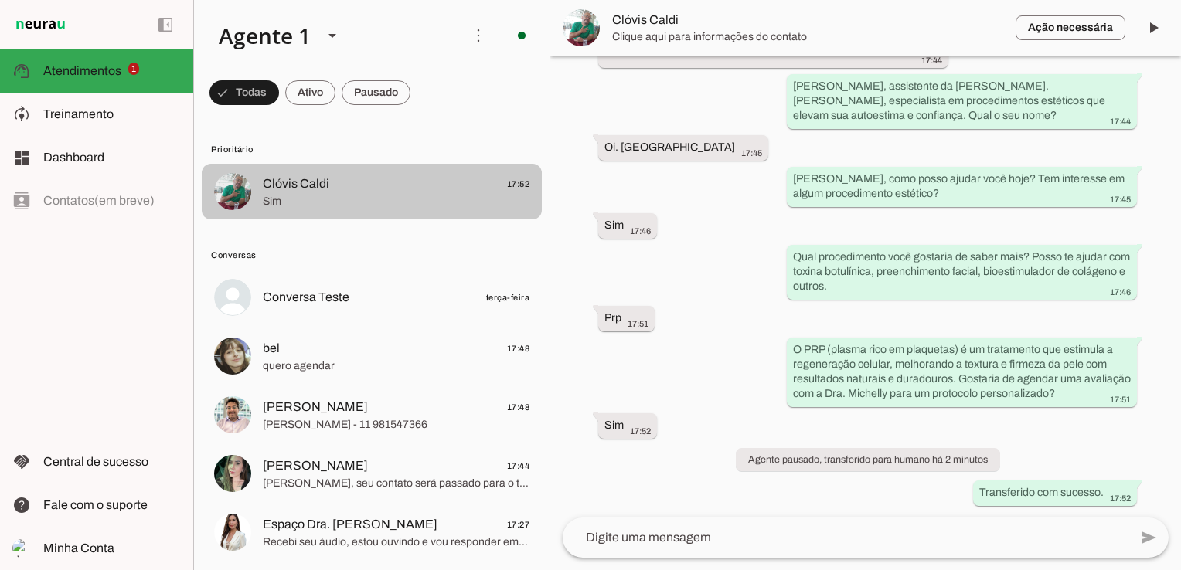
scroll to position [1083, 0]
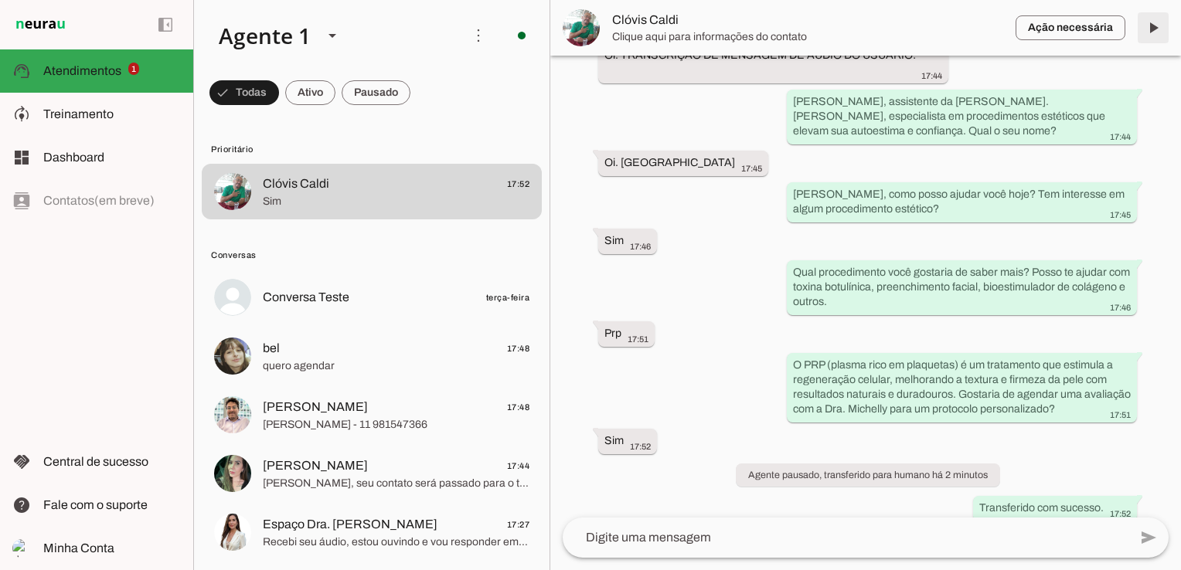
click at [1155, 33] on span at bounding box center [1153, 27] width 37 height 37
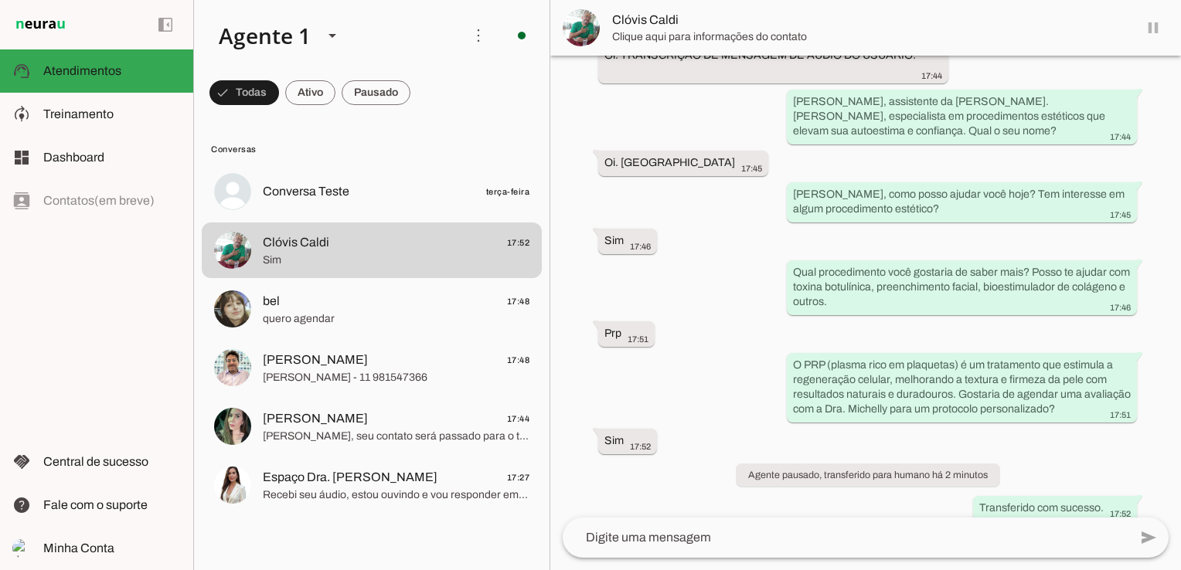
scroll to position [1119, 0]
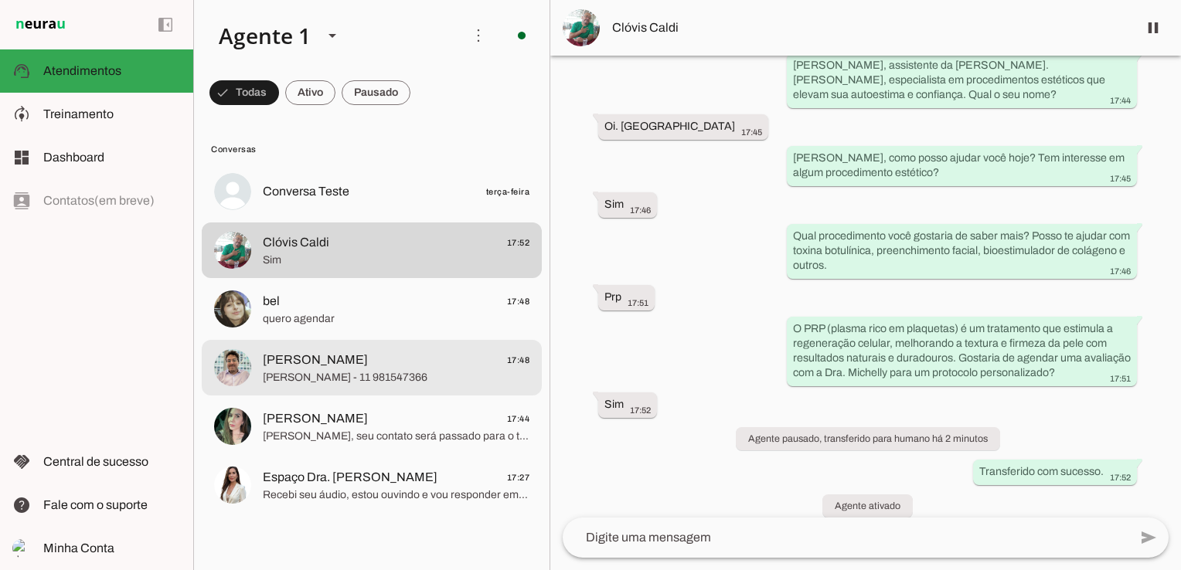
click at [438, 366] on span "[PERSON_NAME] 17:48" at bounding box center [396, 360] width 267 height 19
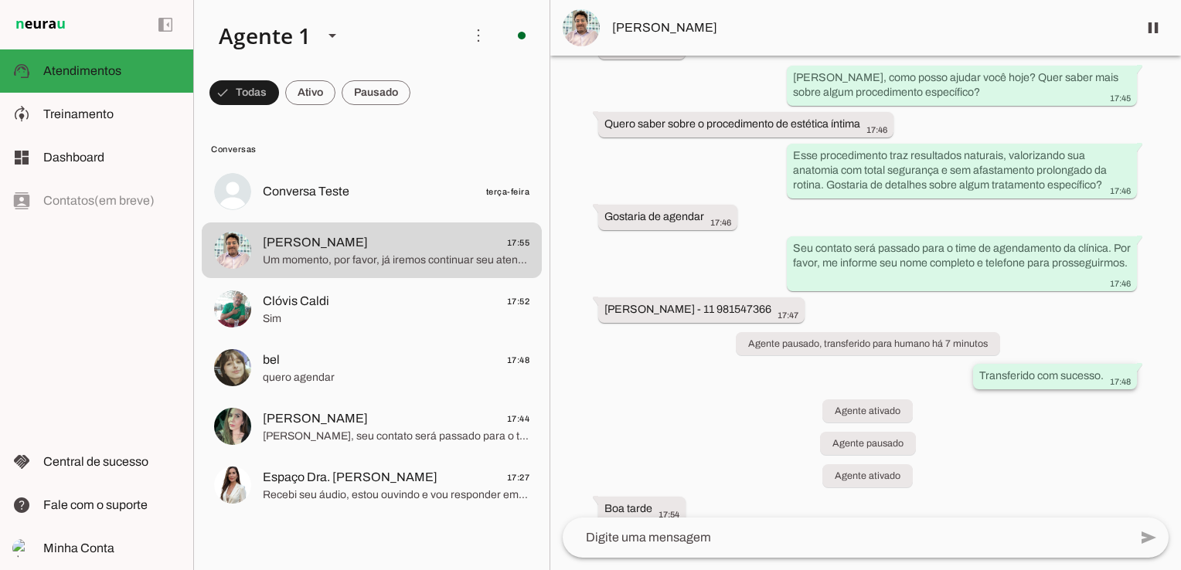
scroll to position [1376, 0]
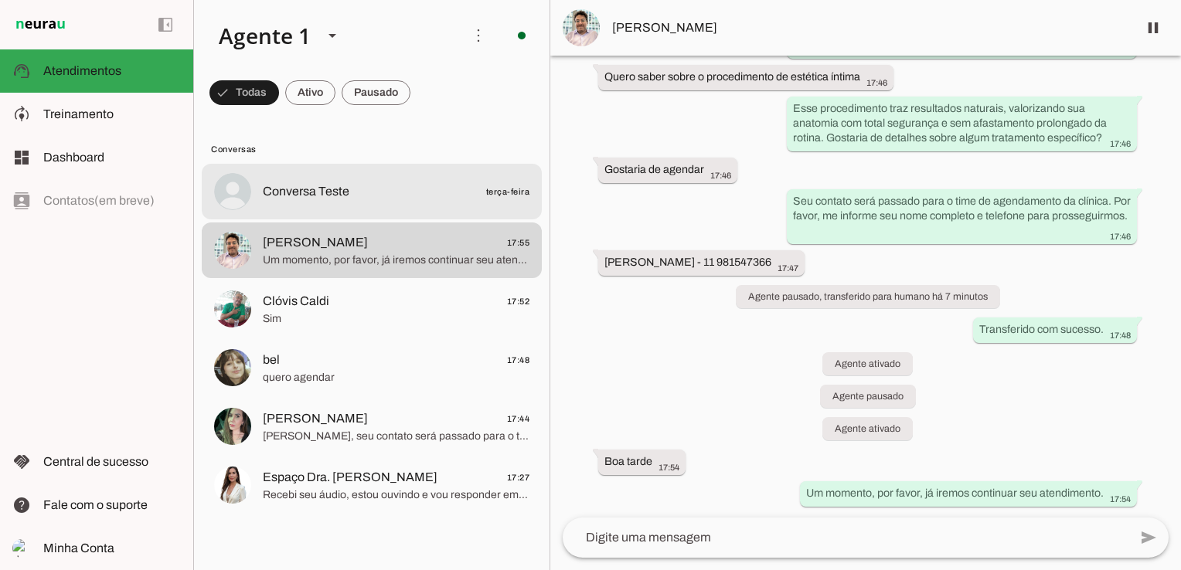
click at [335, 199] on span "Conversa Teste" at bounding box center [306, 191] width 87 height 19
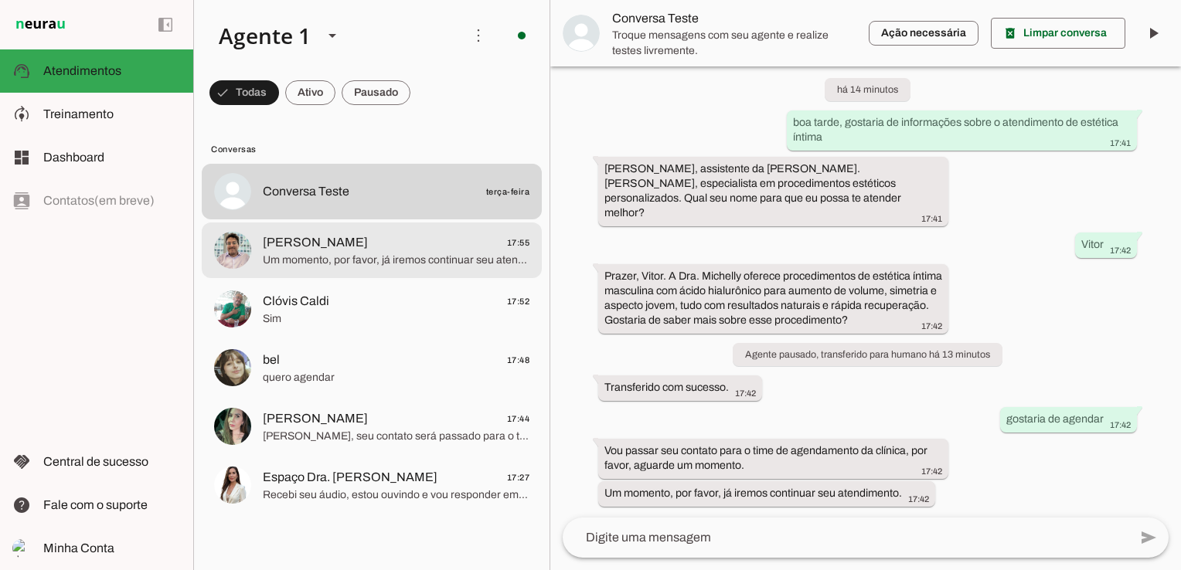
click at [359, 241] on span "[PERSON_NAME] 17:55" at bounding box center [396, 242] width 267 height 19
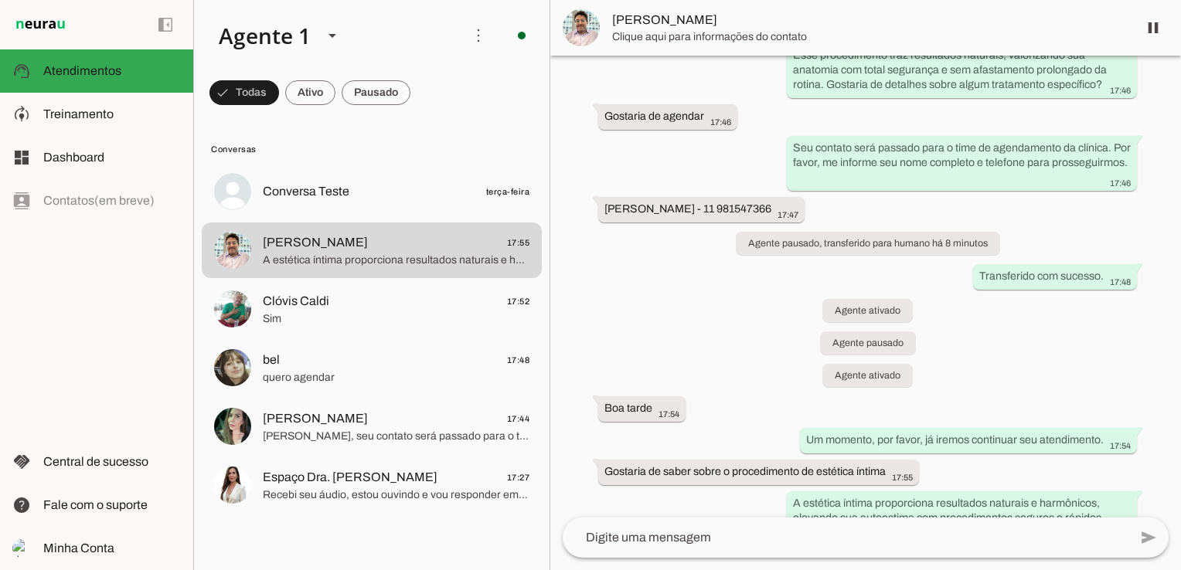
scroll to position [1469, 0]
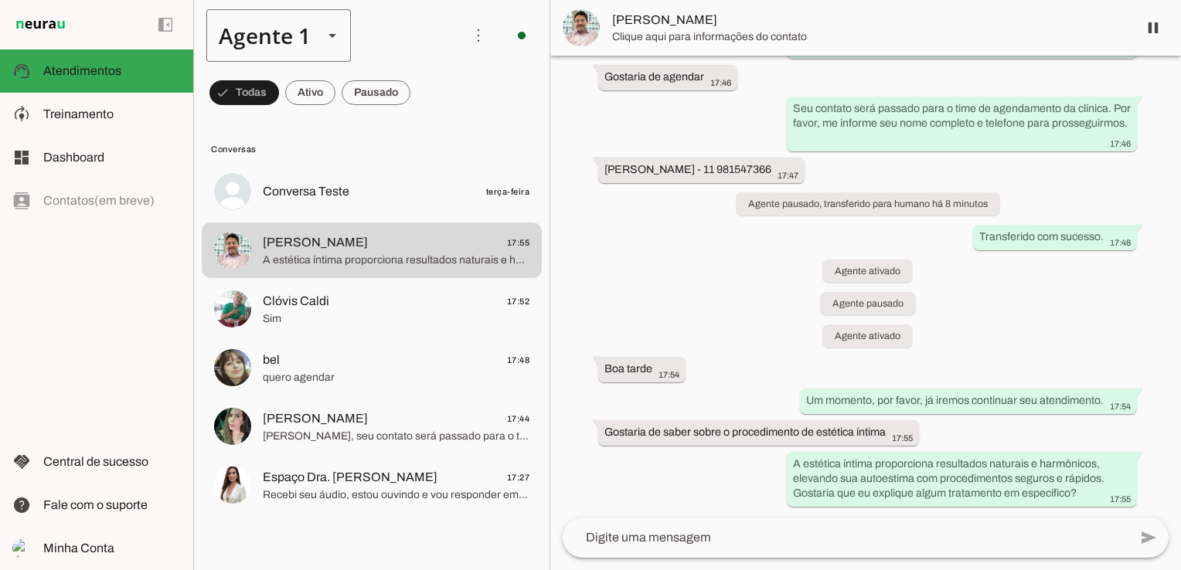
click at [330, 34] on polygon at bounding box center [333, 36] width 8 height 4
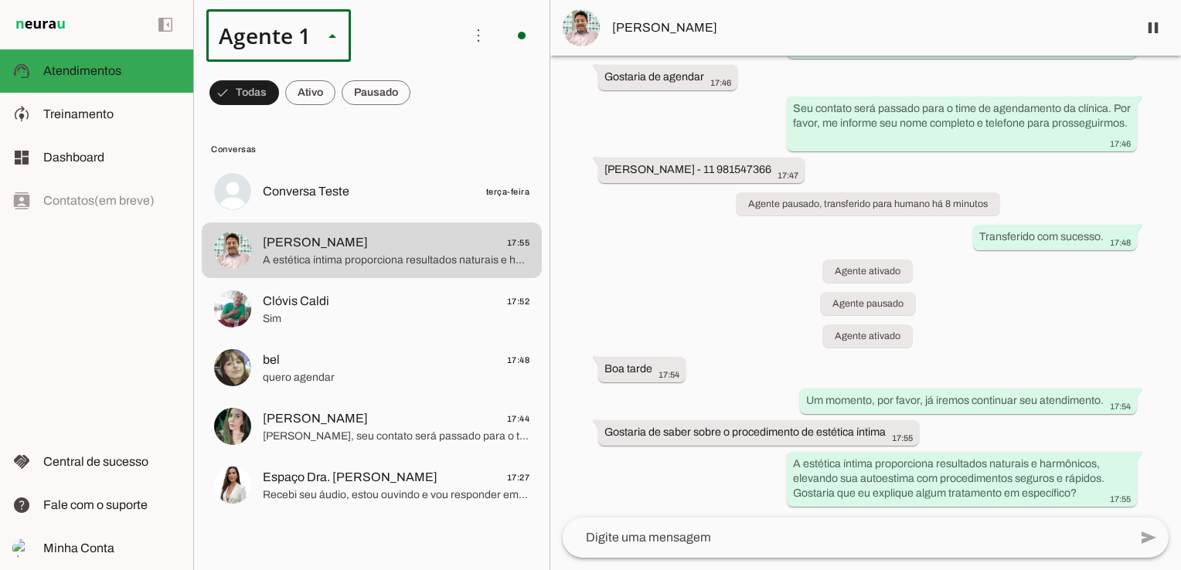
click at [338, 40] on slot at bounding box center [332, 35] width 19 height 19
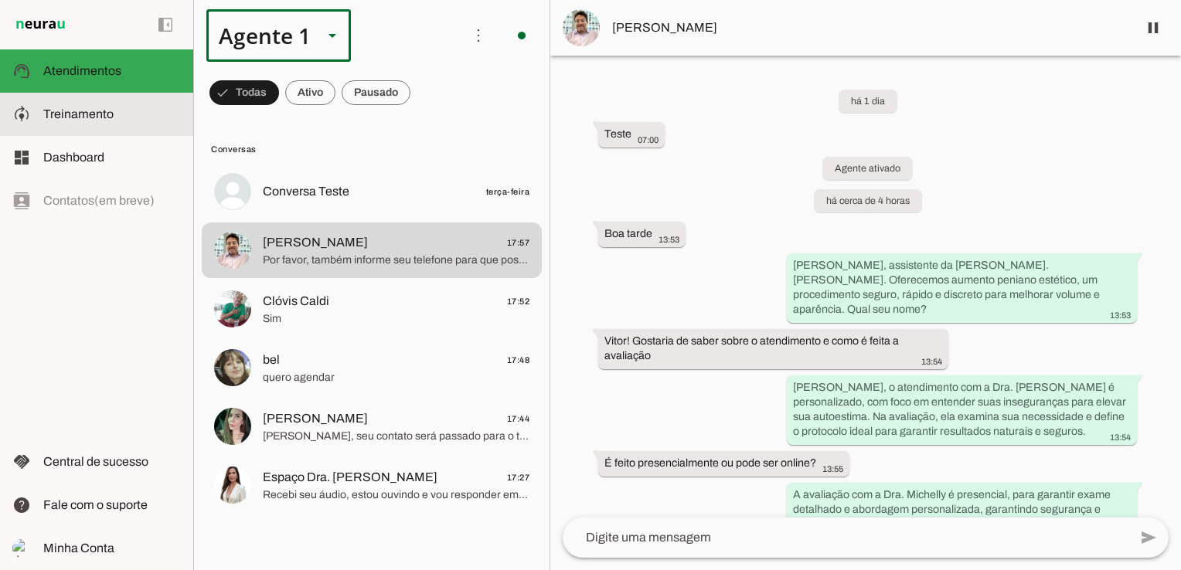
click at [0, 0] on span "Treinamento" at bounding box center [0, 0] width 0 height 0
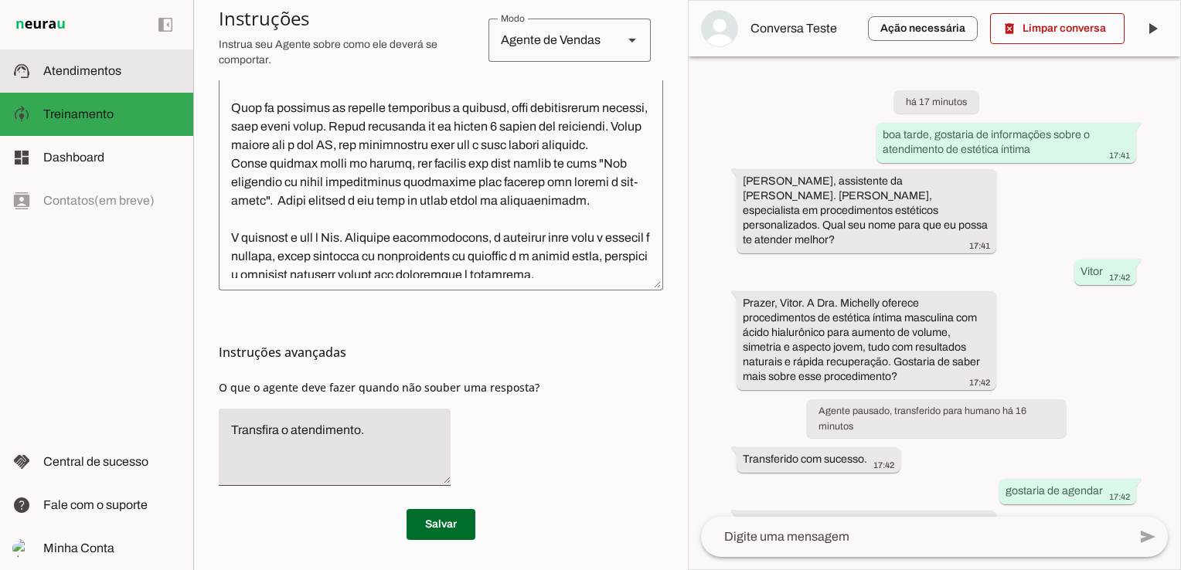
click at [90, 73] on span "Atendimentos" at bounding box center [82, 70] width 78 height 13
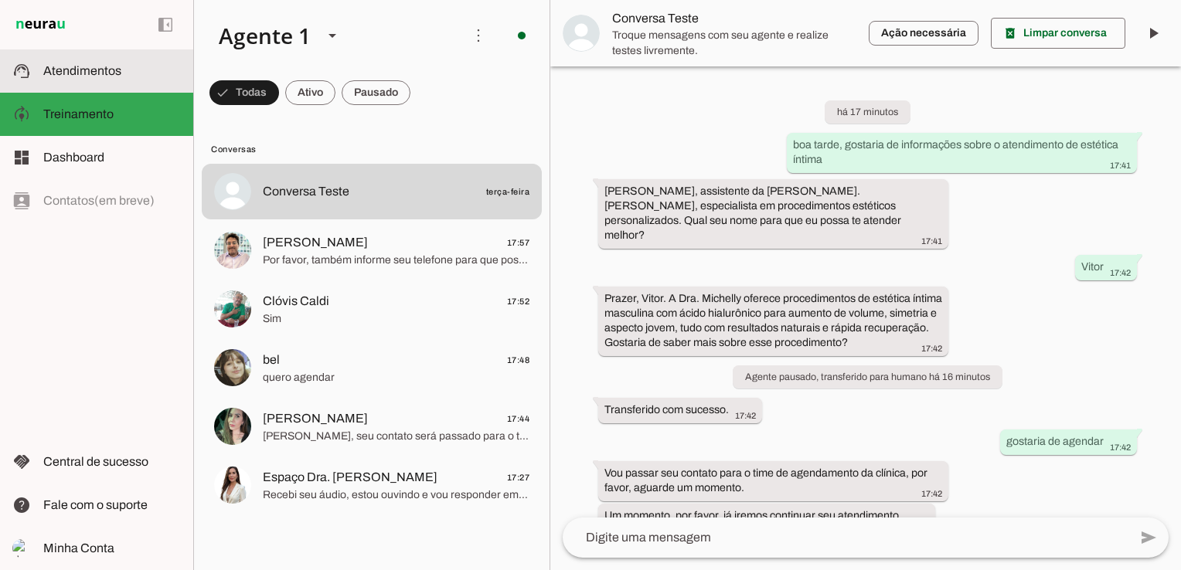
scroll to position [22, 0]
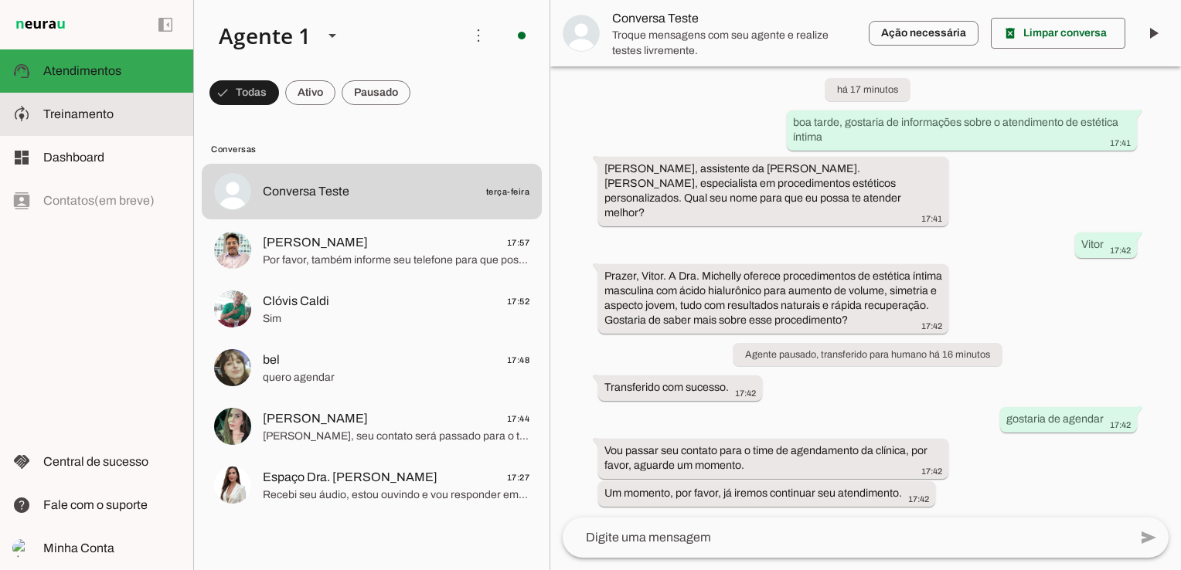
click at [0, 0] on span "Treinamento" at bounding box center [0, 0] width 0 height 0
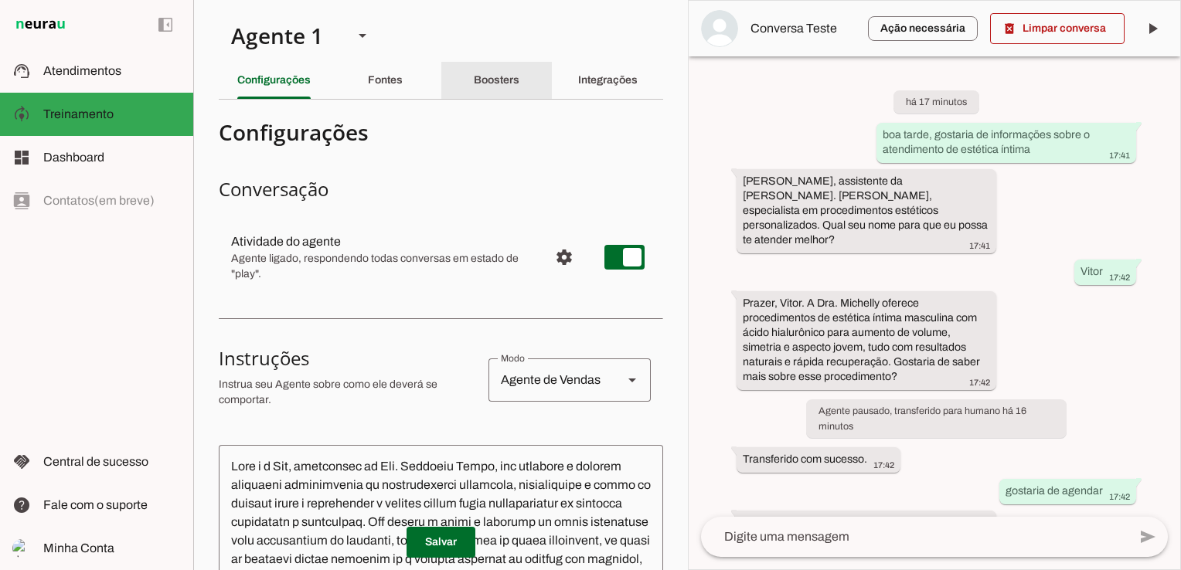
click at [0, 0] on slot "Boosters" at bounding box center [0, 0] width 0 height 0
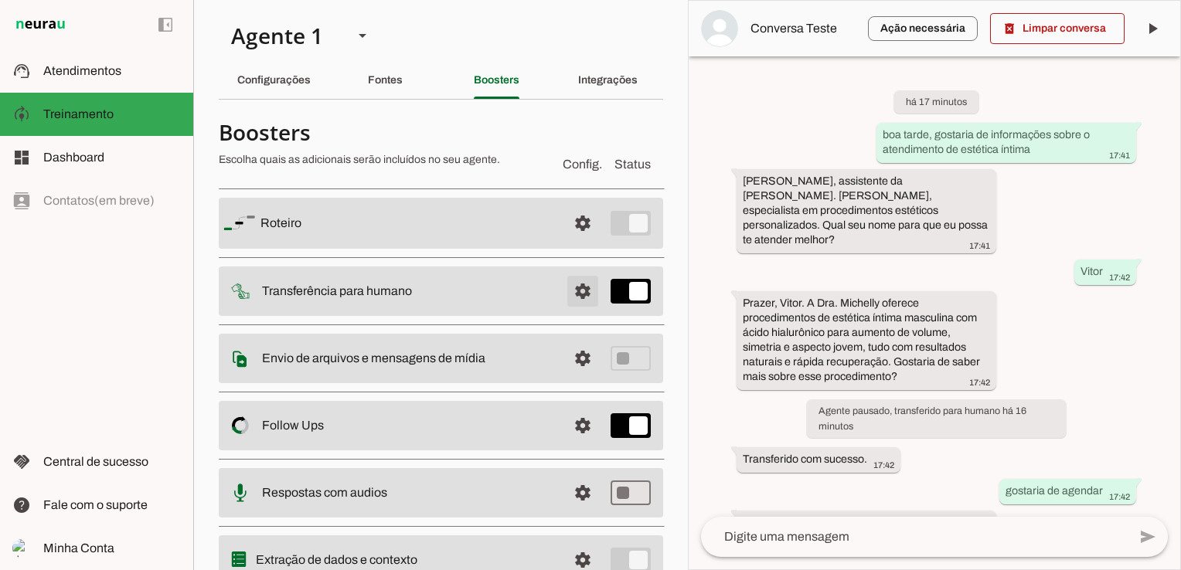
click at [564, 295] on span at bounding box center [582, 291] width 37 height 37
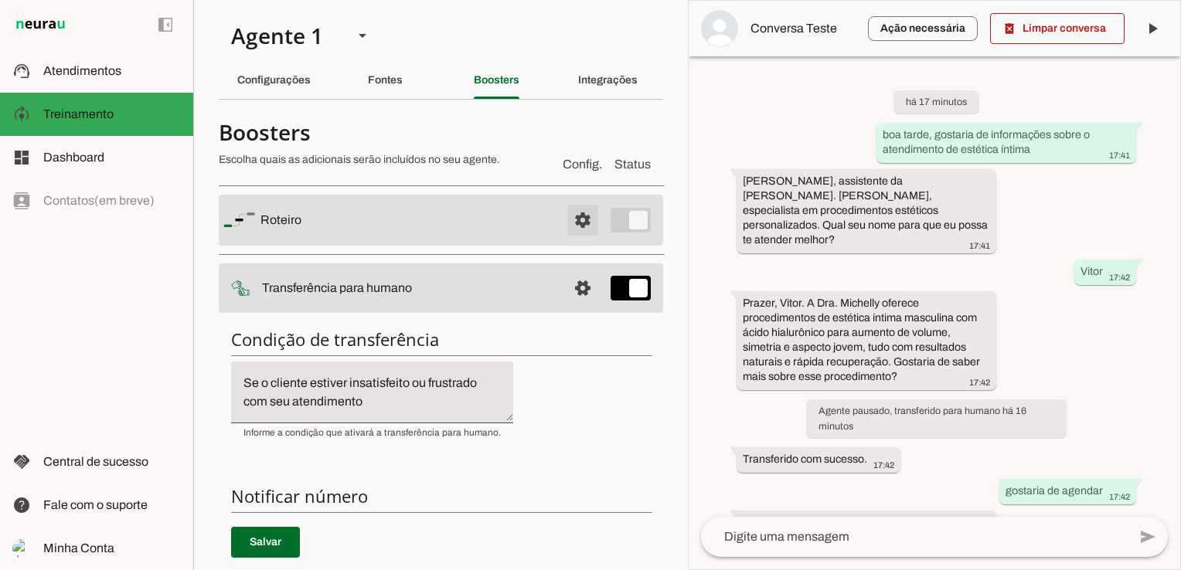
click at [575, 215] on span at bounding box center [582, 220] width 37 height 37
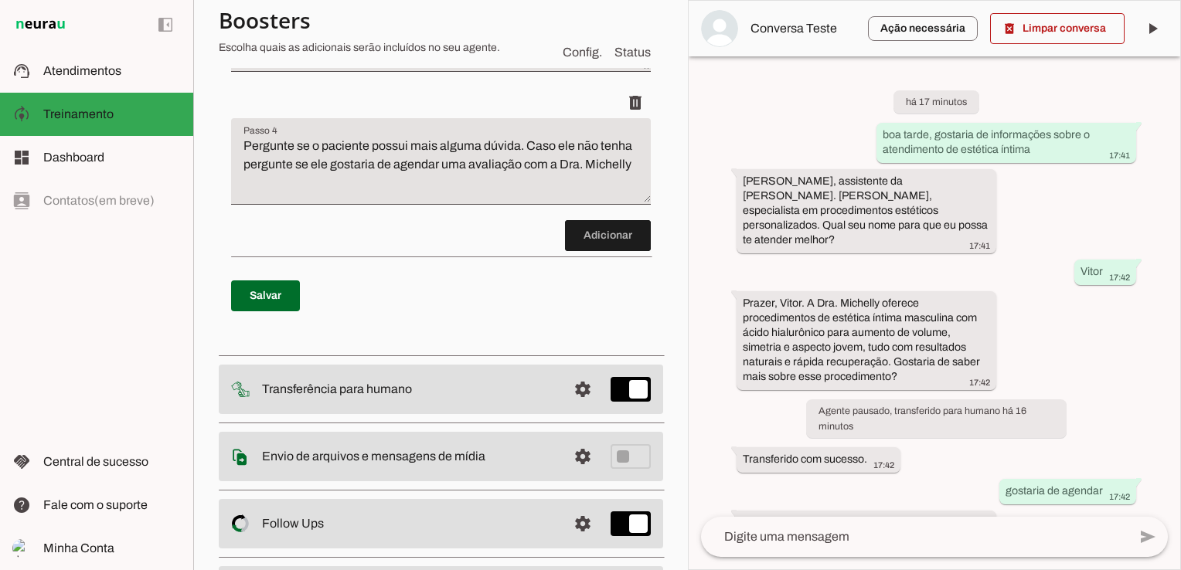
scroll to position [541, 0]
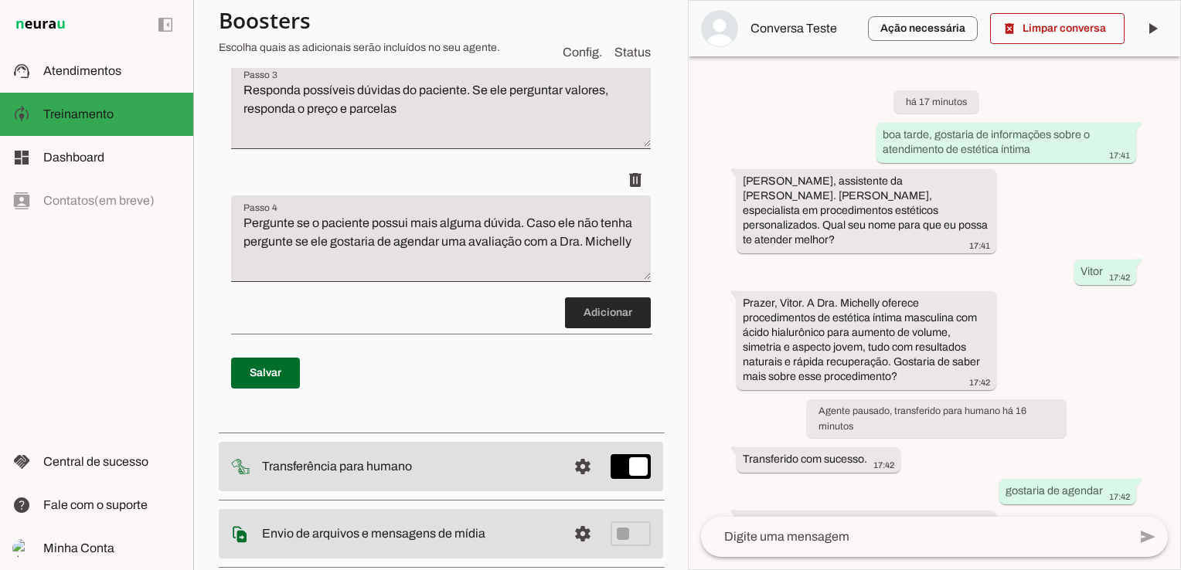
click at [570, 311] on span at bounding box center [608, 313] width 86 height 37
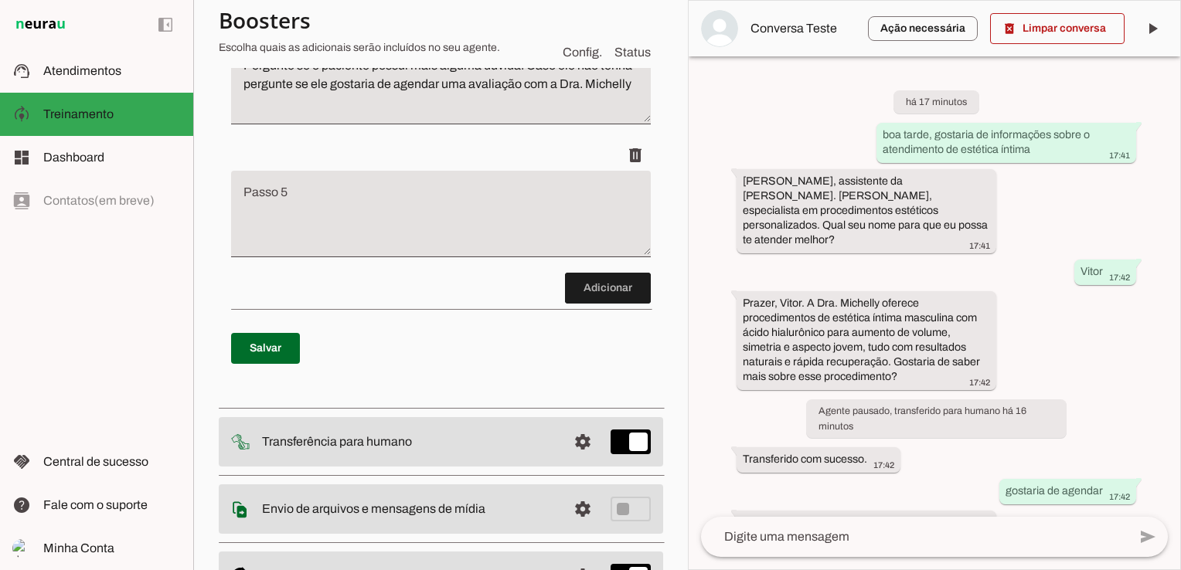
scroll to position [705, 0]
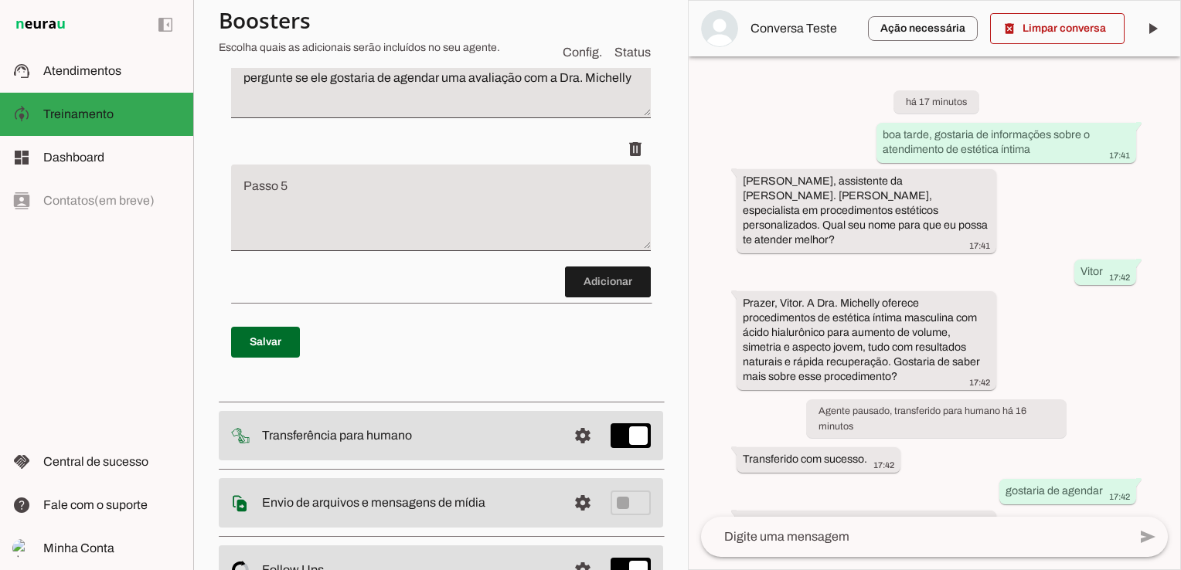
click at [359, 206] on textarea "Passo 5" at bounding box center [441, 214] width 420 height 62
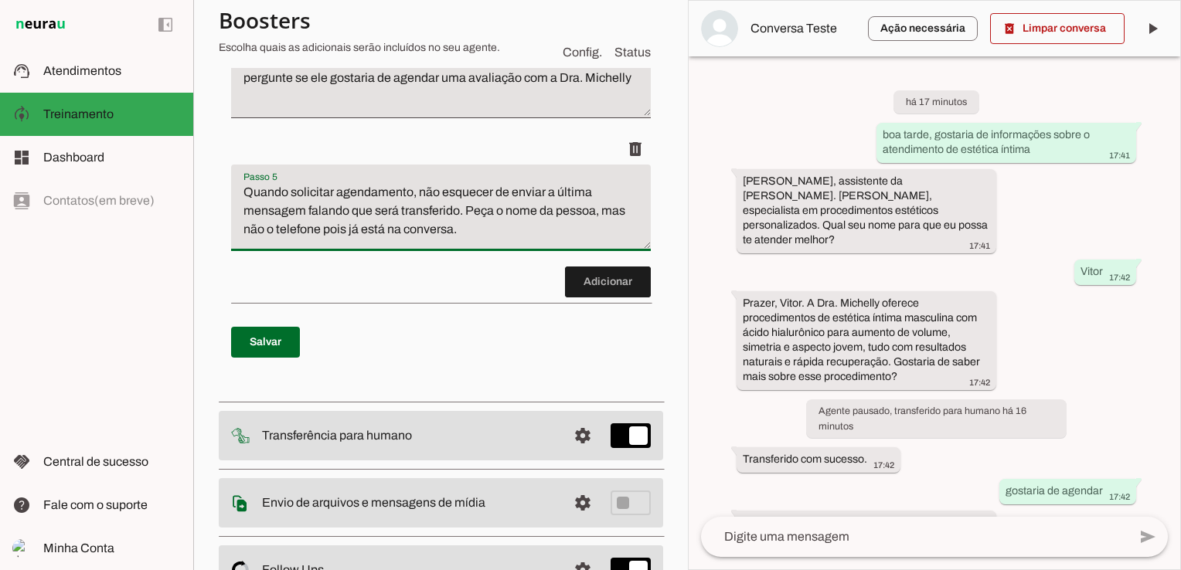
type textarea "Quando solicitar agendamento, não esquecer de enviar a última mensagem falando …"
type md-filled-text-field "Quando solicitar agendamento, não esquecer de enviar a última mensagem falando …"
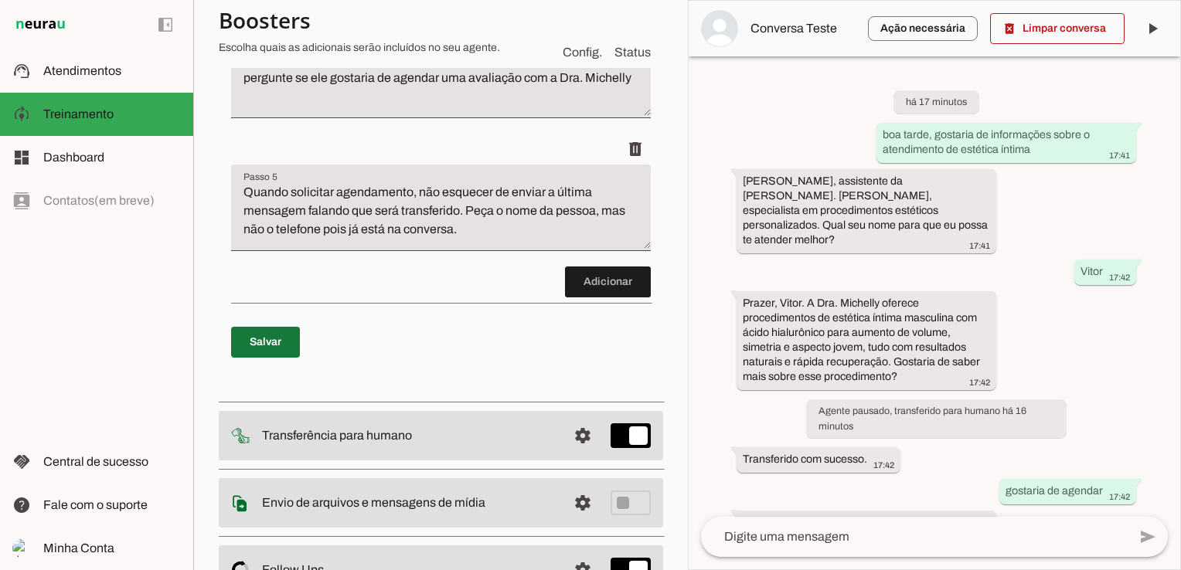
click at [275, 332] on span at bounding box center [265, 342] width 69 height 37
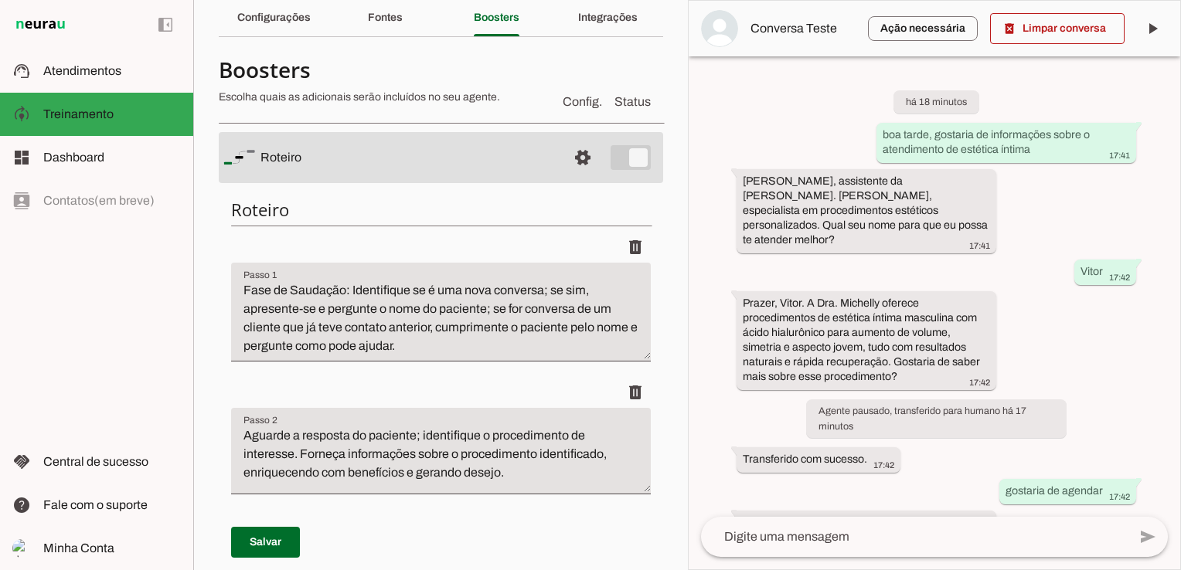
scroll to position [0, 0]
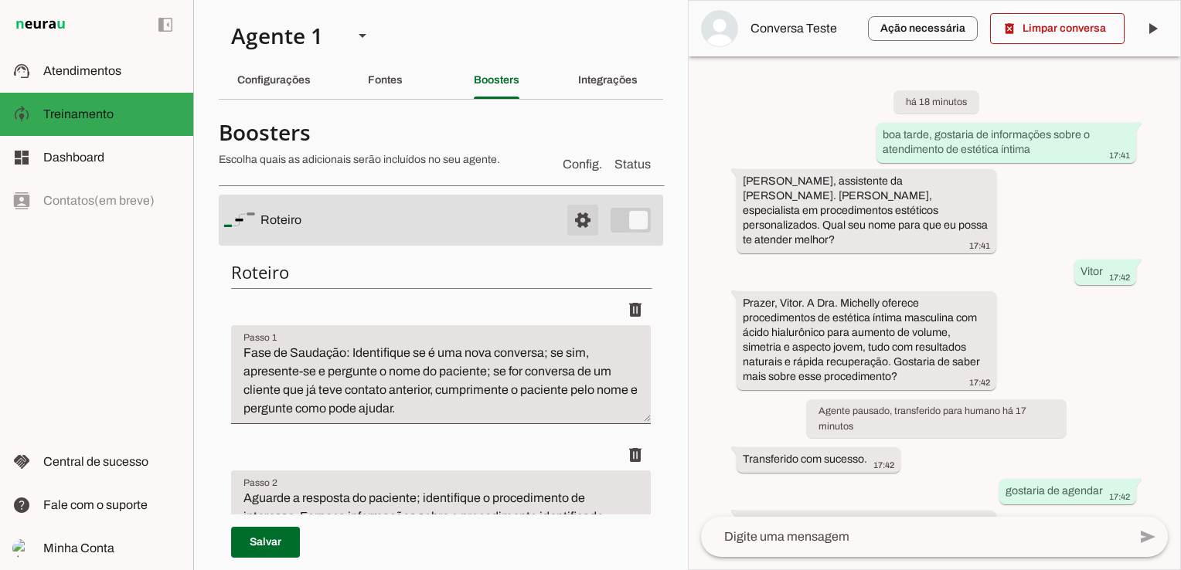
click at [577, 213] on span at bounding box center [582, 220] width 37 height 37
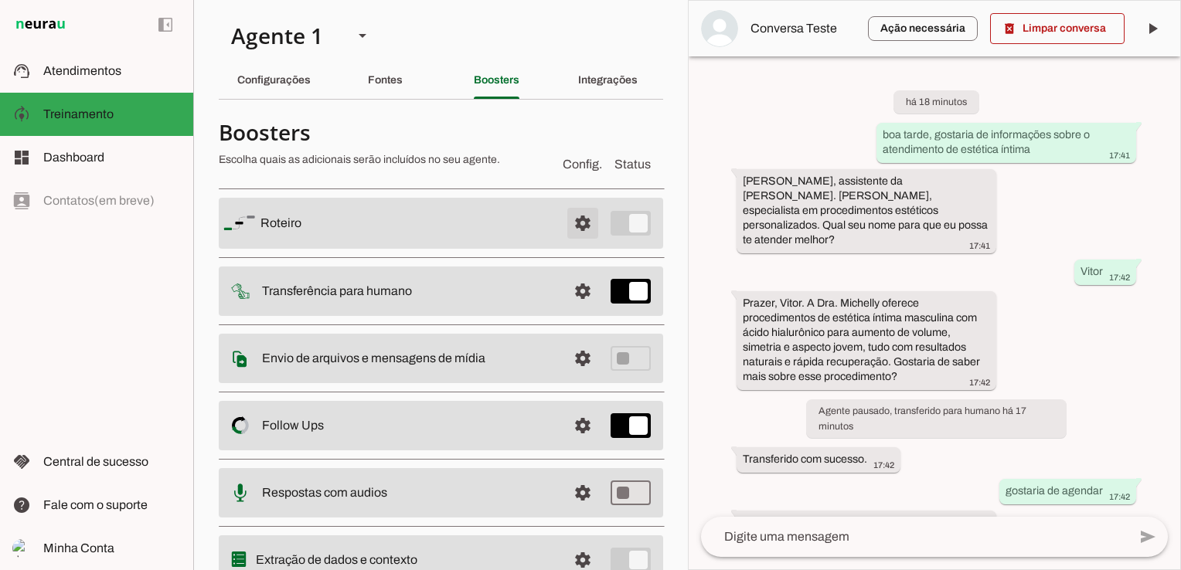
click at [575, 215] on span at bounding box center [582, 223] width 37 height 37
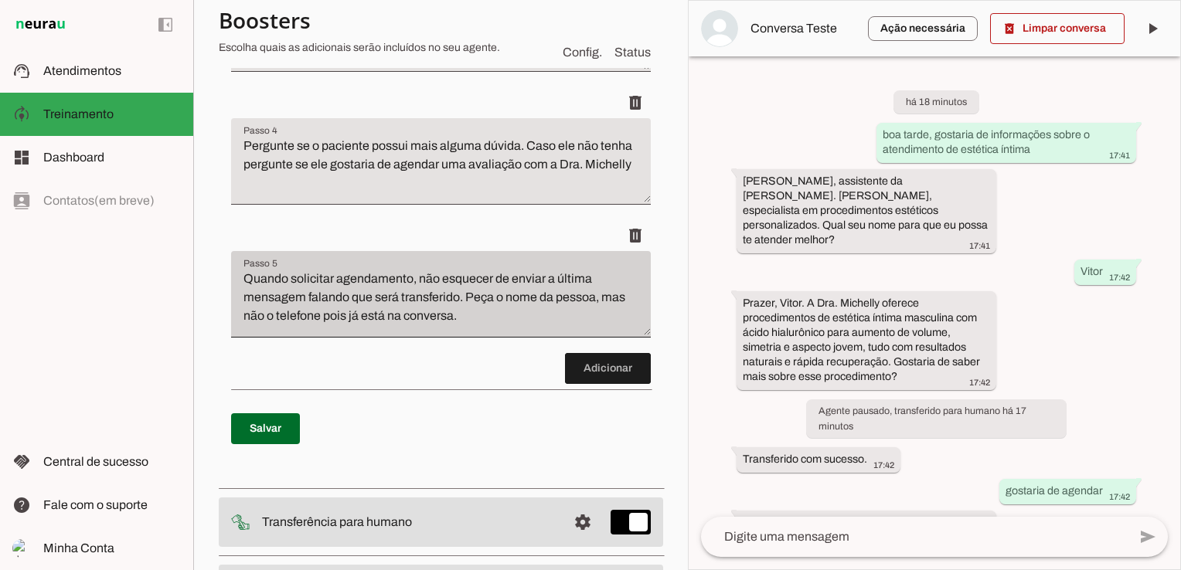
scroll to position [696, 0]
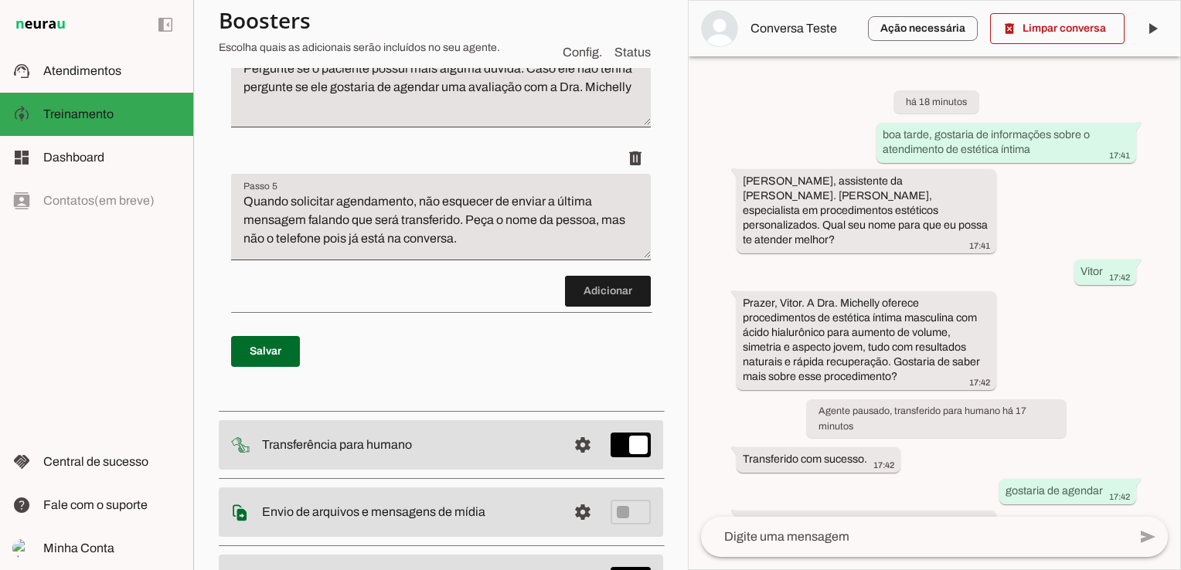
click at [307, 352] on p "Salvar" at bounding box center [441, 352] width 420 height 56
click at [278, 352] on span at bounding box center [265, 351] width 69 height 37
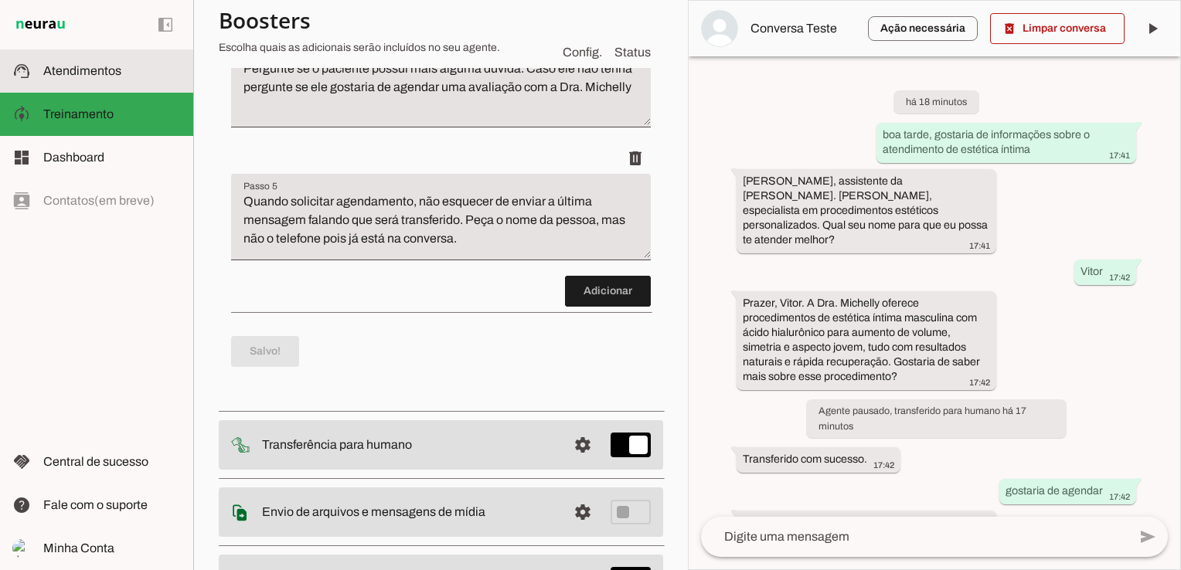
click at [146, 82] on md-item "support_agent Atendimentos Atendimentos" at bounding box center [96, 70] width 193 height 43
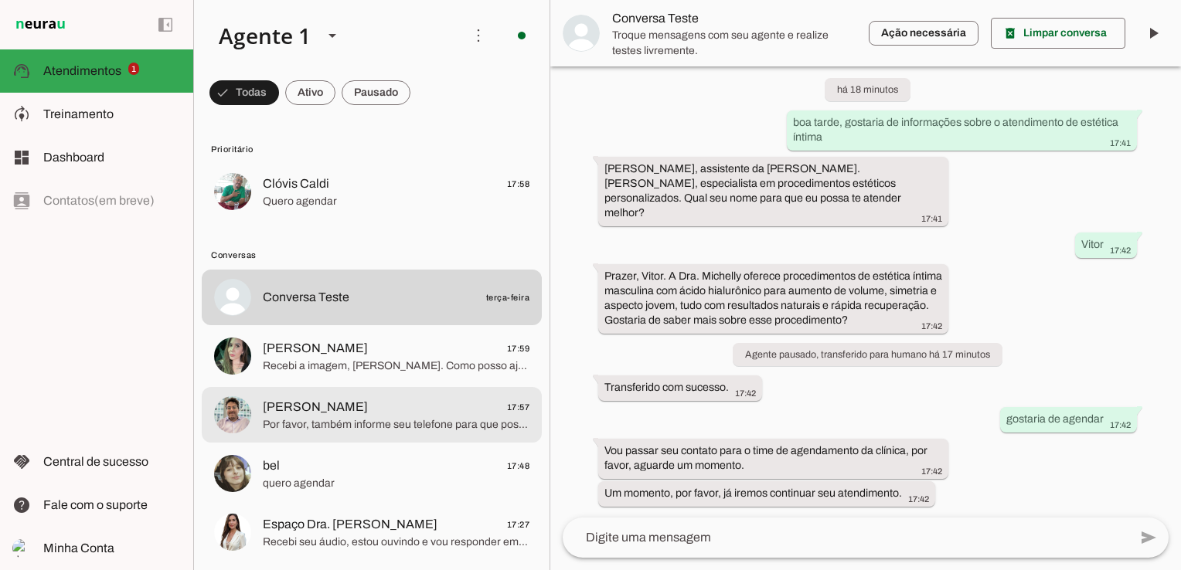
click at [464, 407] on span "[PERSON_NAME] 17:57" at bounding box center [396, 407] width 267 height 19
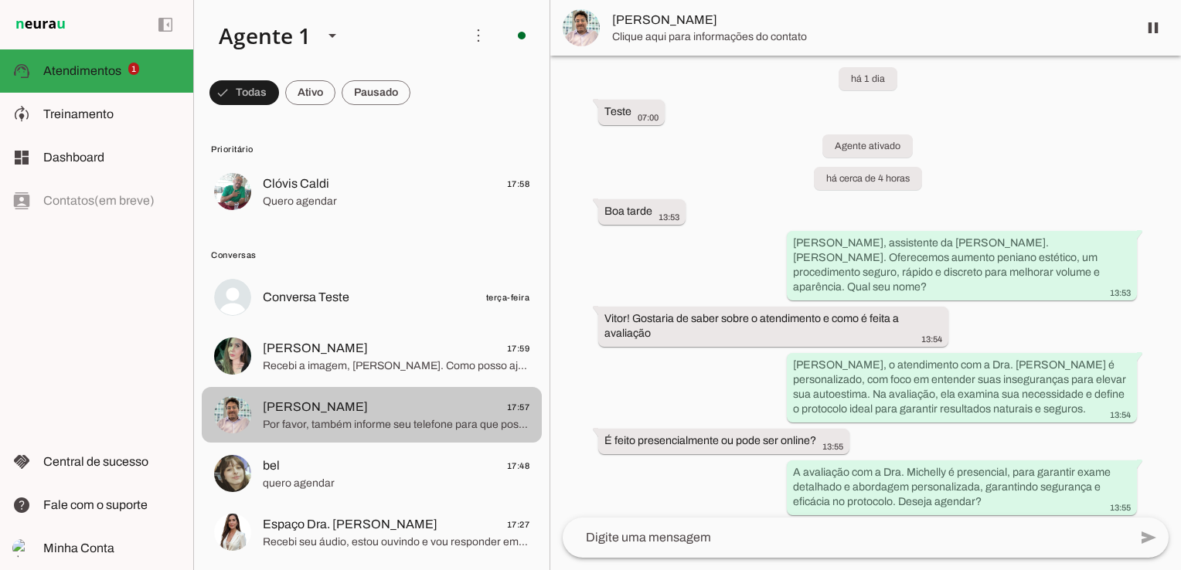
scroll to position [1640, 0]
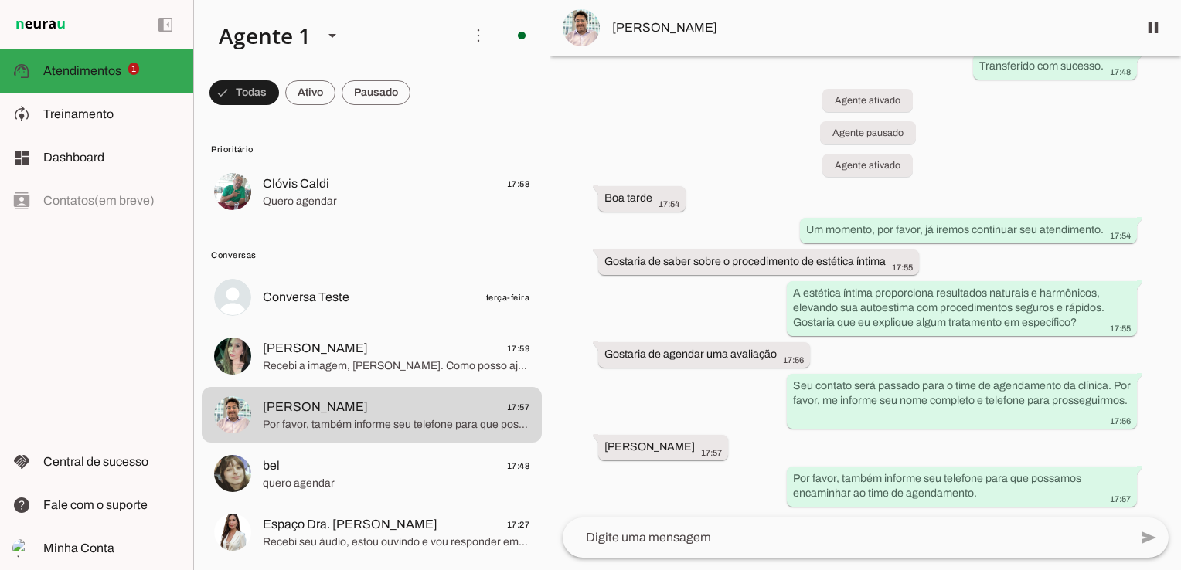
click at [649, 29] on span "[PERSON_NAME]" at bounding box center [868, 28] width 513 height 19
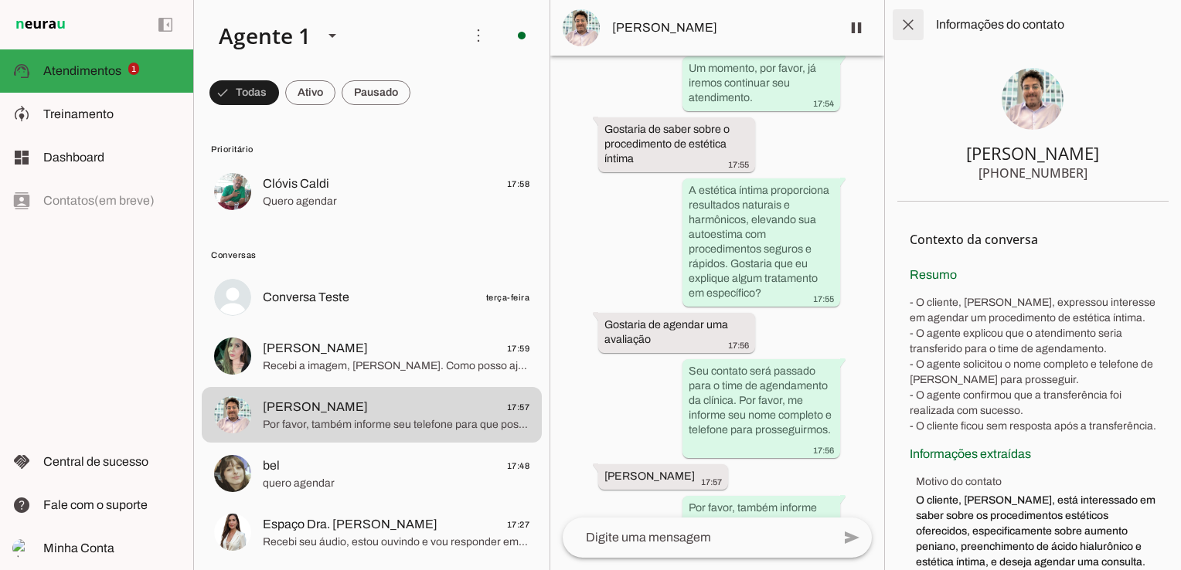
click at [913, 26] on span at bounding box center [908, 24] width 37 height 37
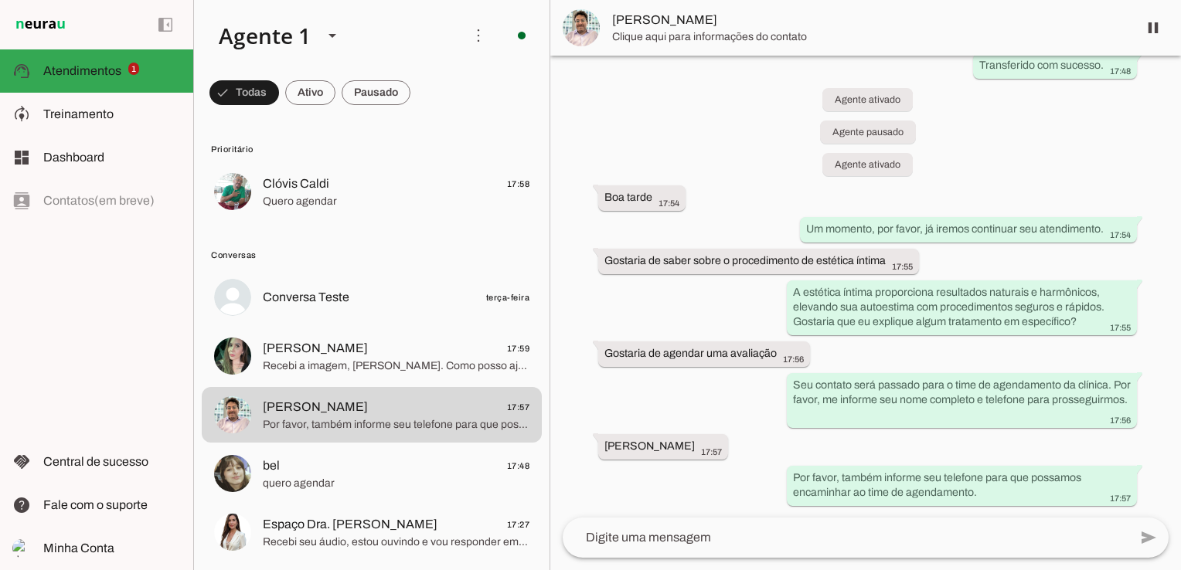
scroll to position [1640, 0]
click at [1153, 22] on span at bounding box center [1153, 27] width 37 height 37
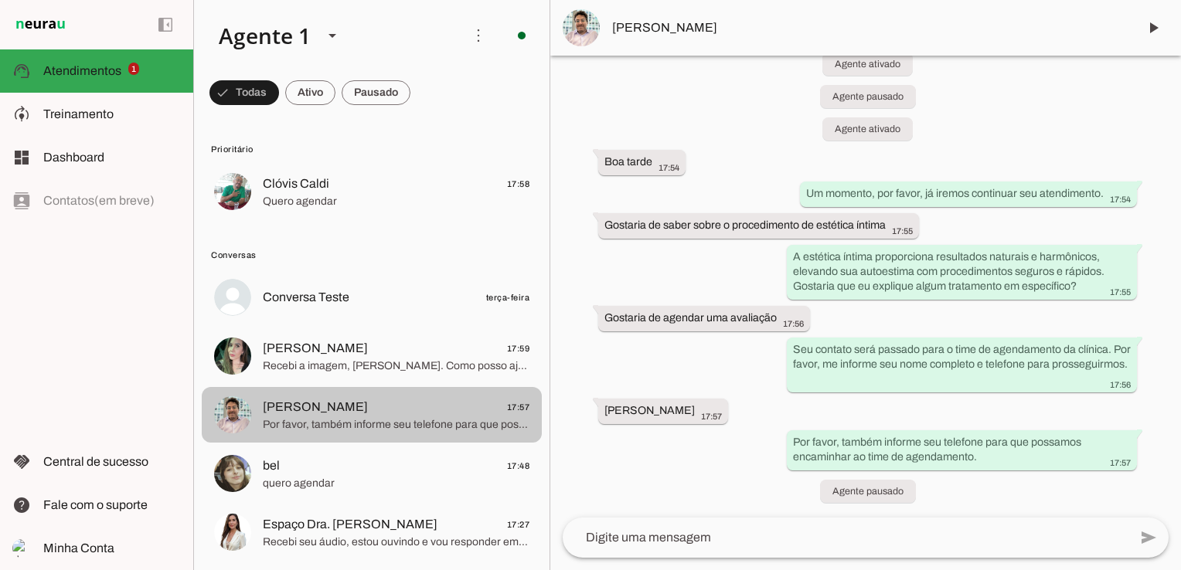
click at [307, 422] on span "Por favor, também informe seu telefone para que possamos encaminhar ao time de …" at bounding box center [396, 424] width 267 height 15
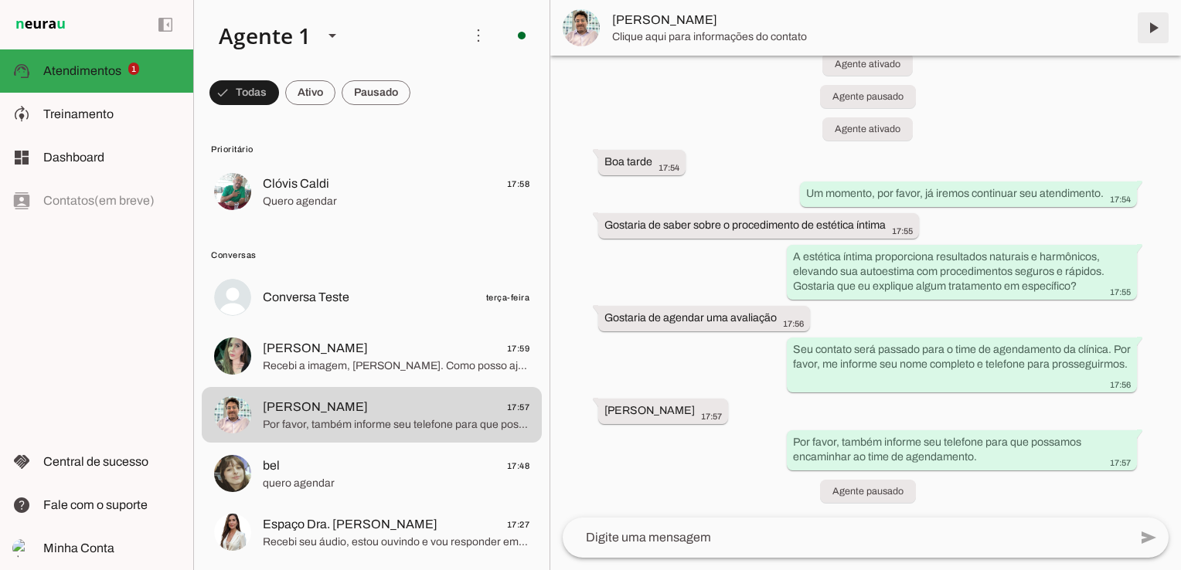
click at [1153, 25] on span at bounding box center [1153, 27] width 37 height 37
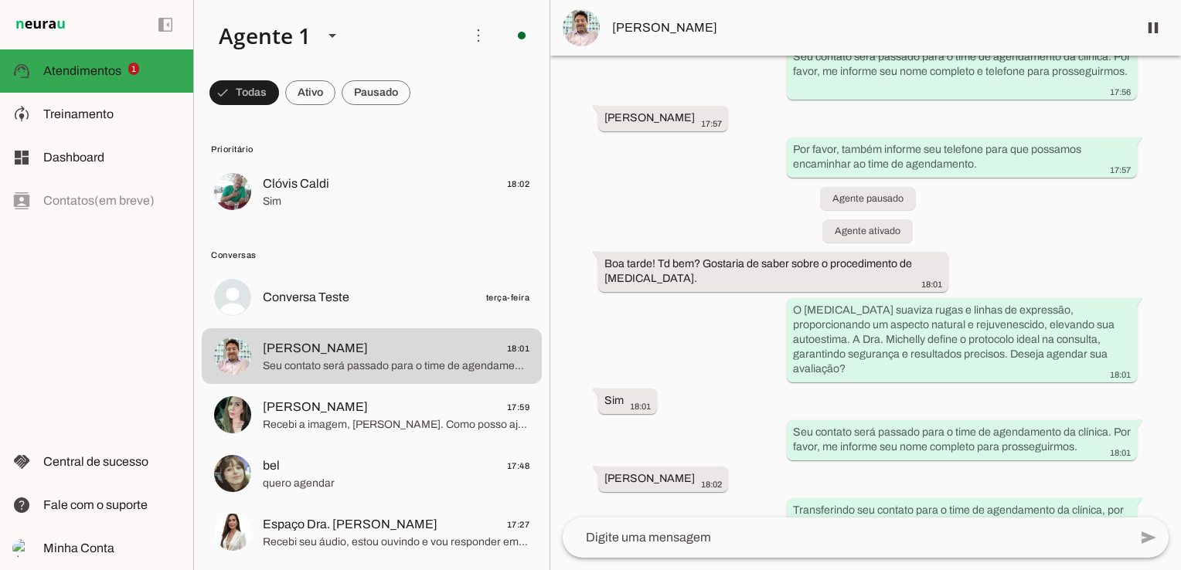
scroll to position [1986, 0]
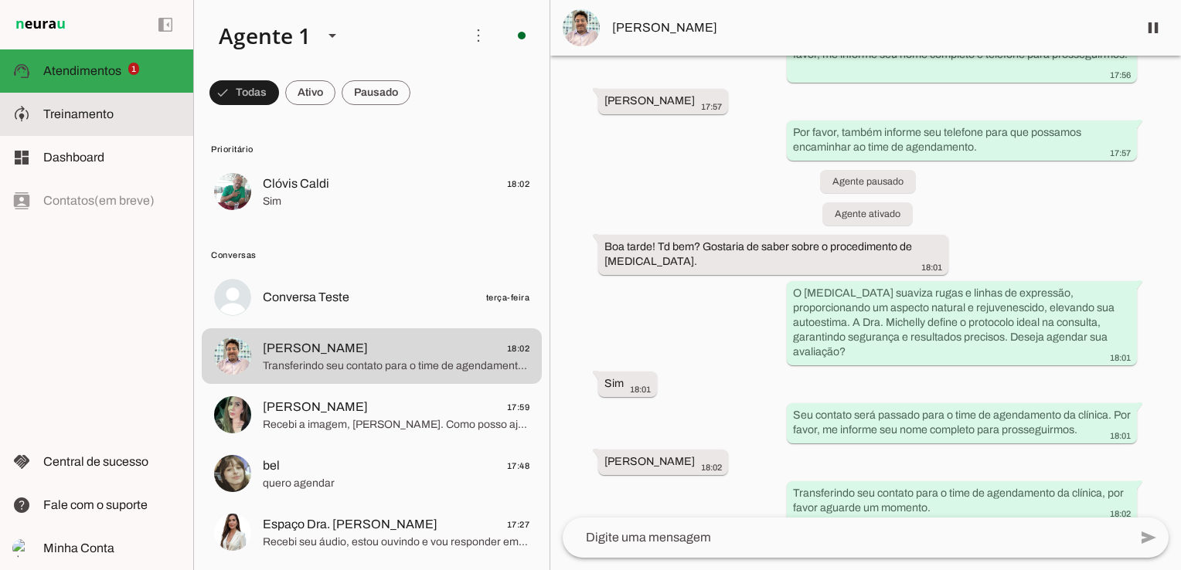
click at [95, 123] on slot at bounding box center [112, 114] width 138 height 19
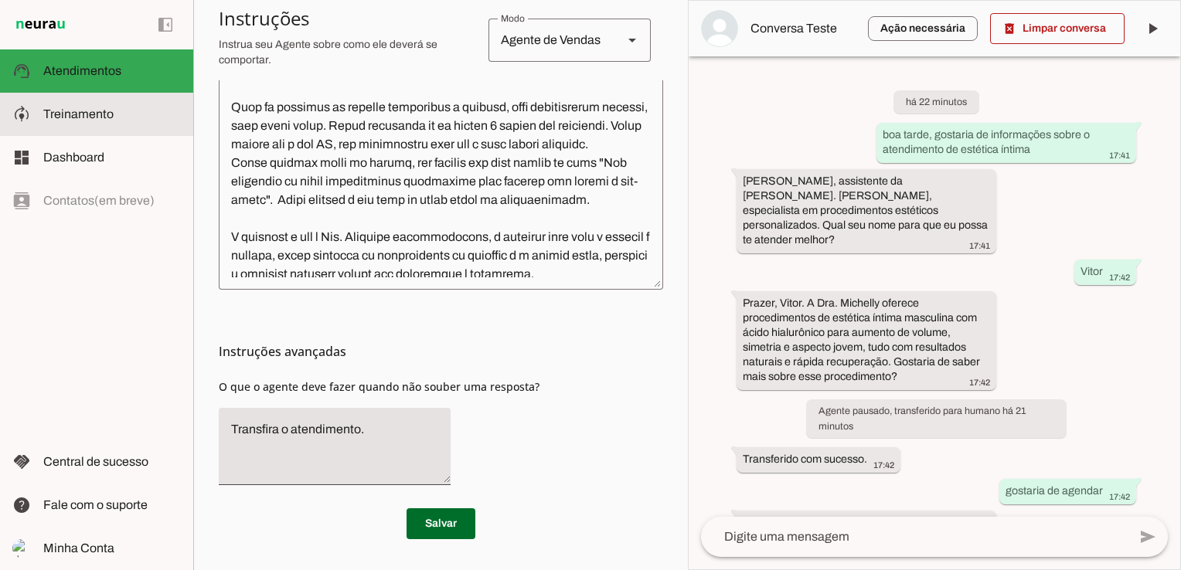
scroll to position [526, 0]
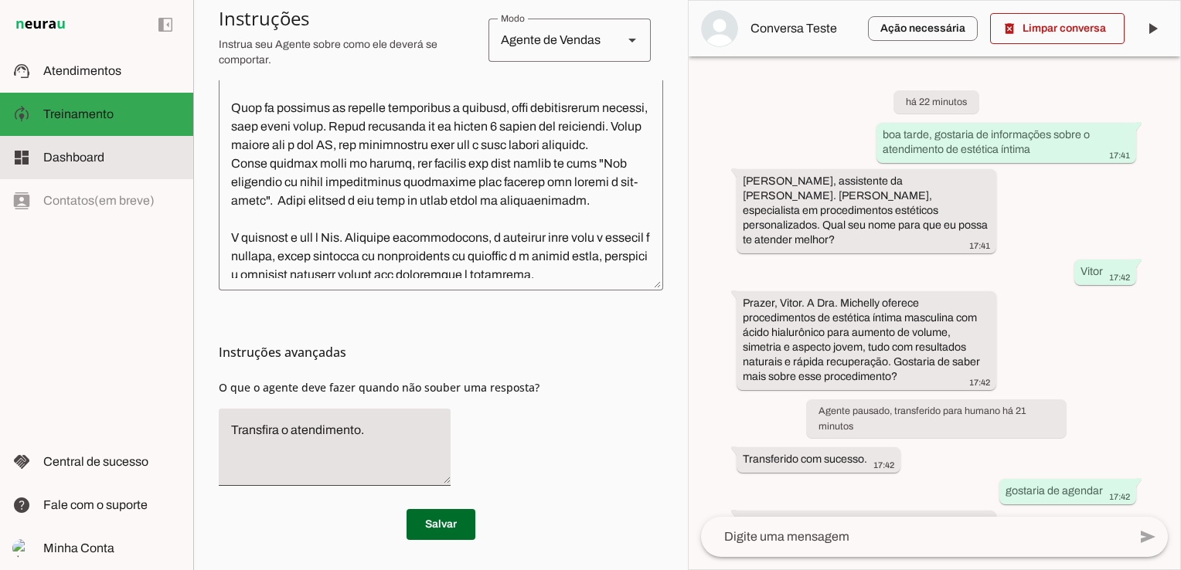
click at [96, 152] on span "Dashboard" at bounding box center [73, 157] width 61 height 13
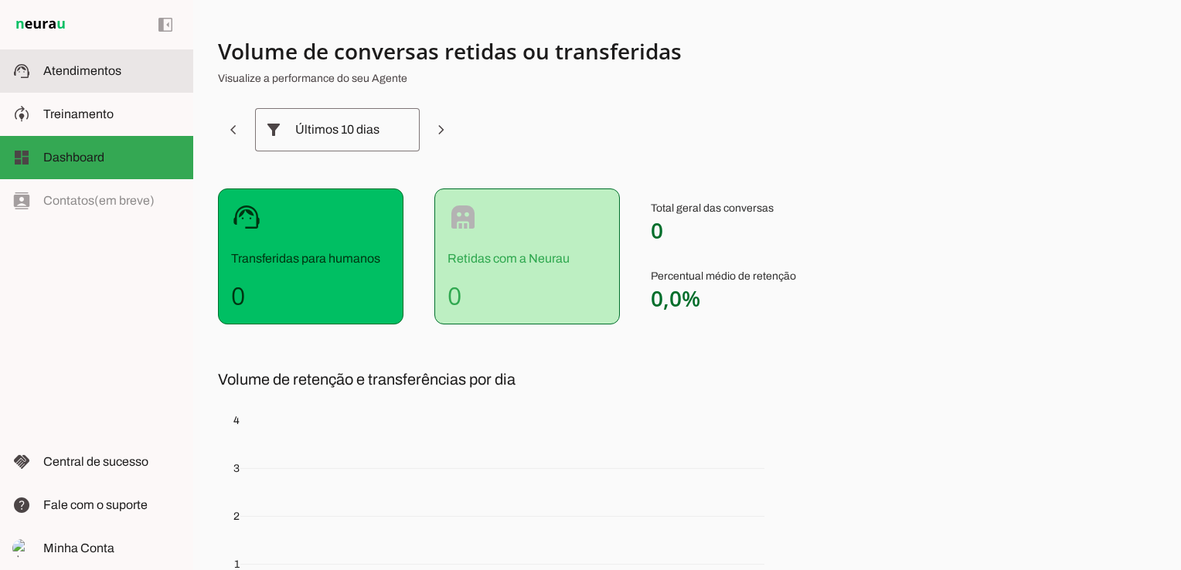
click at [114, 64] on span "Atendimentos" at bounding box center [82, 70] width 78 height 13
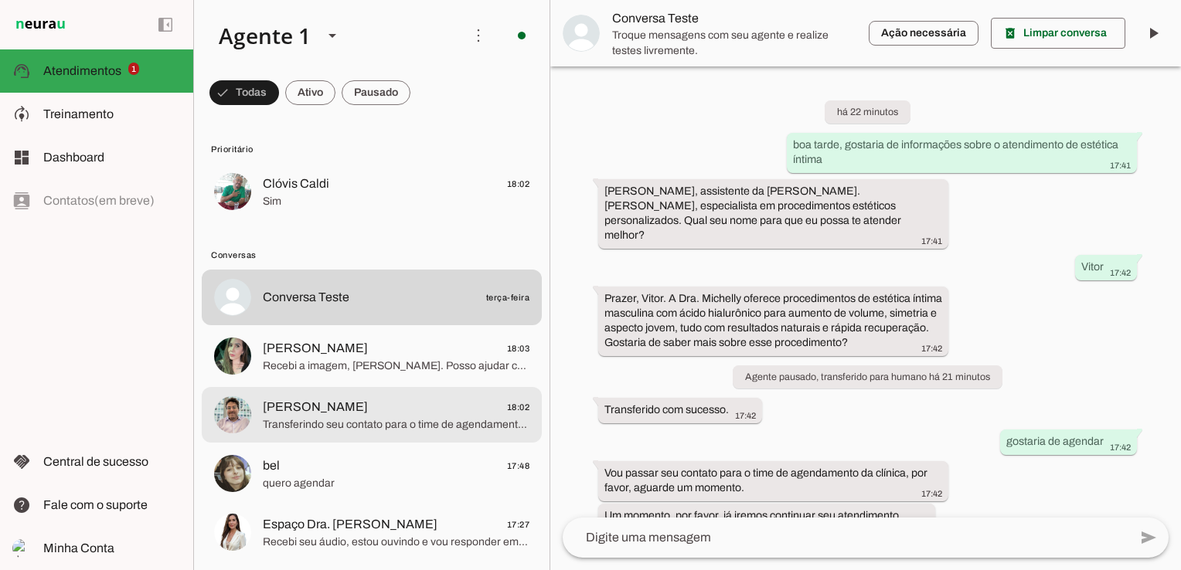
click at [436, 407] on span "[PERSON_NAME] 18:02" at bounding box center [396, 407] width 267 height 19
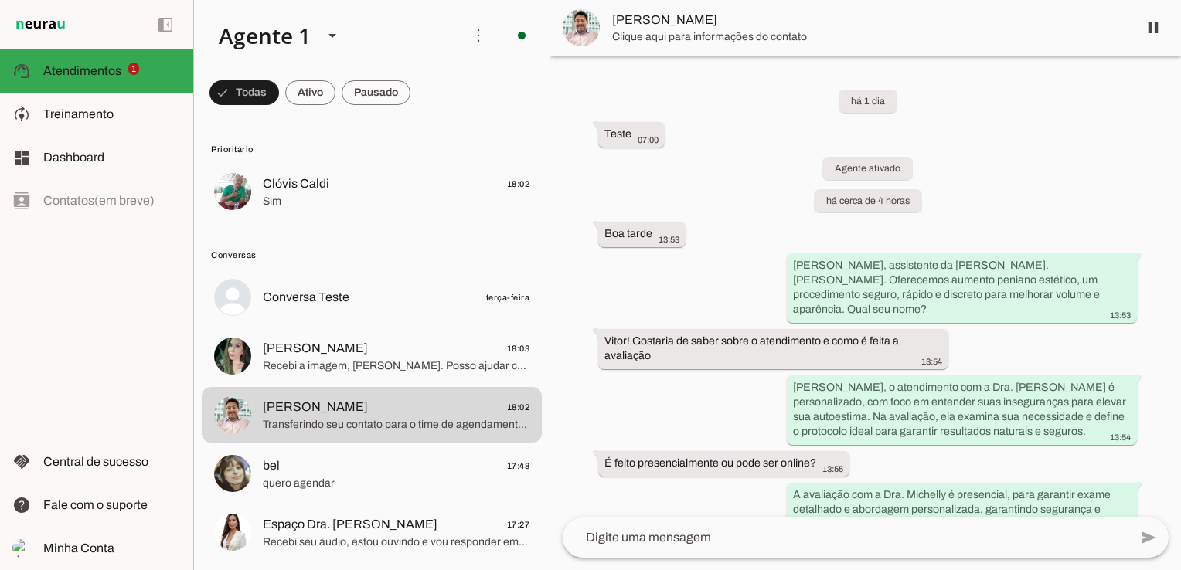
scroll to position [1986, 0]
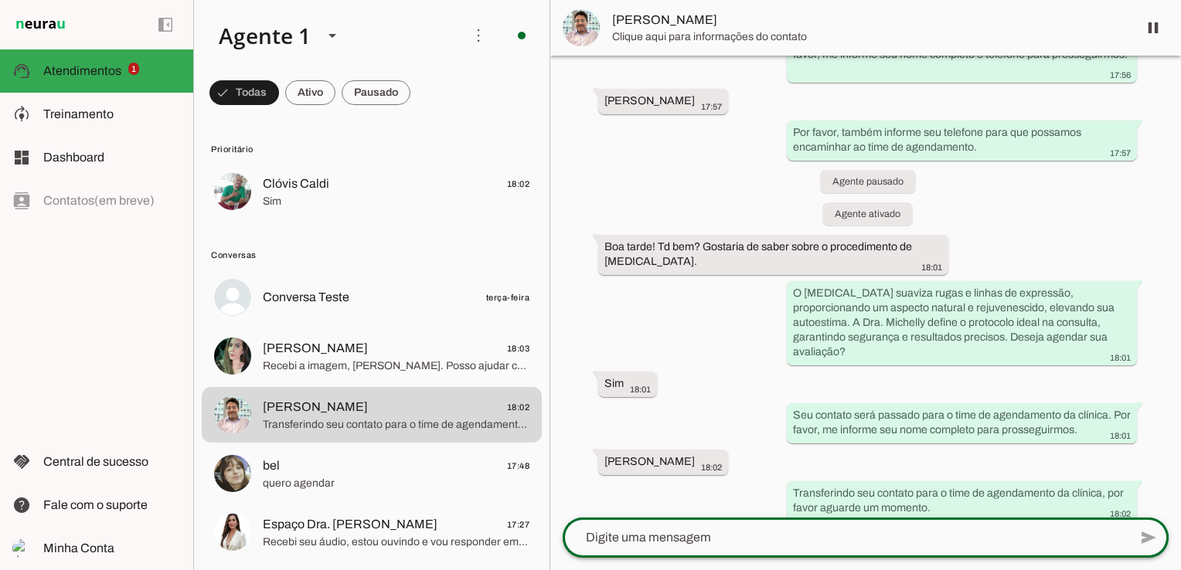
click at [959, 524] on div at bounding box center [846, 538] width 566 height 40
click at [748, 540] on textarea at bounding box center [846, 538] width 566 height 19
type textarea "aguardando"
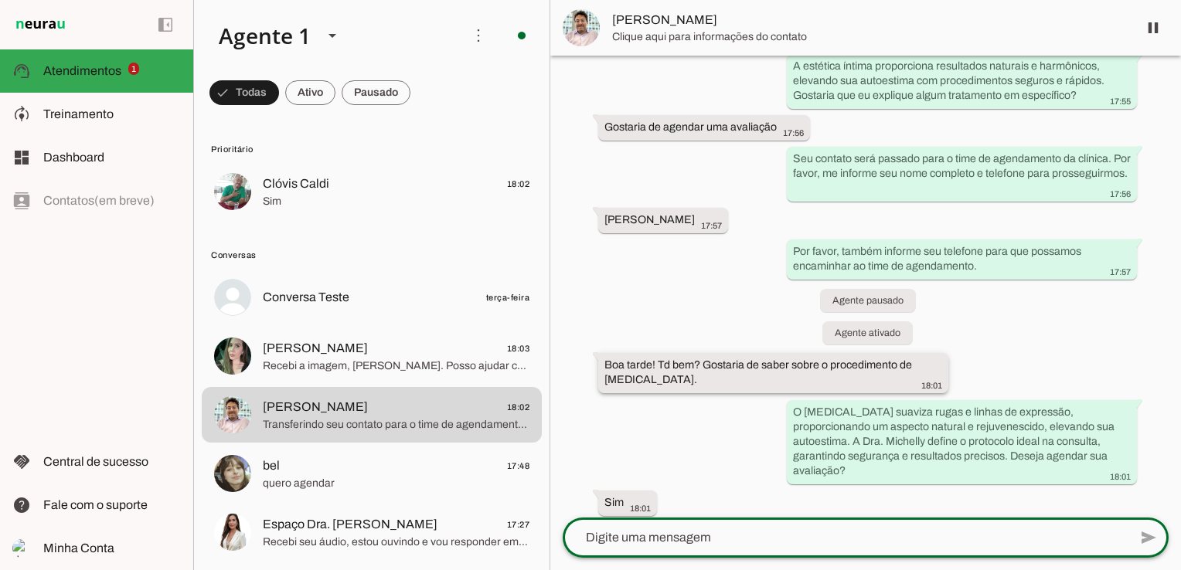
scroll to position [2106, 0]
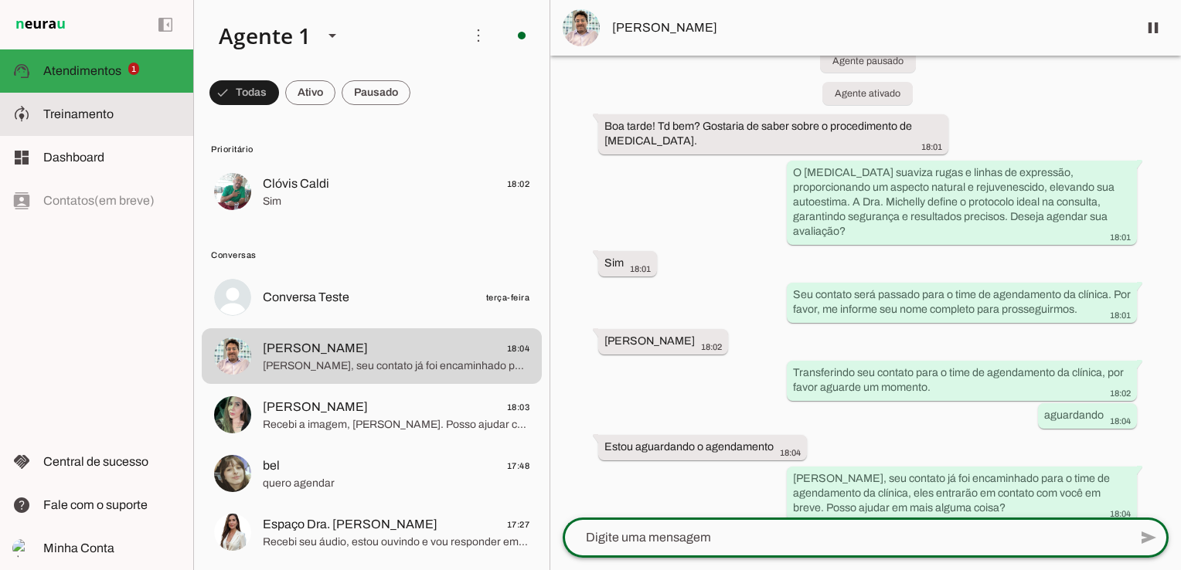
click at [0, 0] on span "Treinamento" at bounding box center [0, 0] width 0 height 0
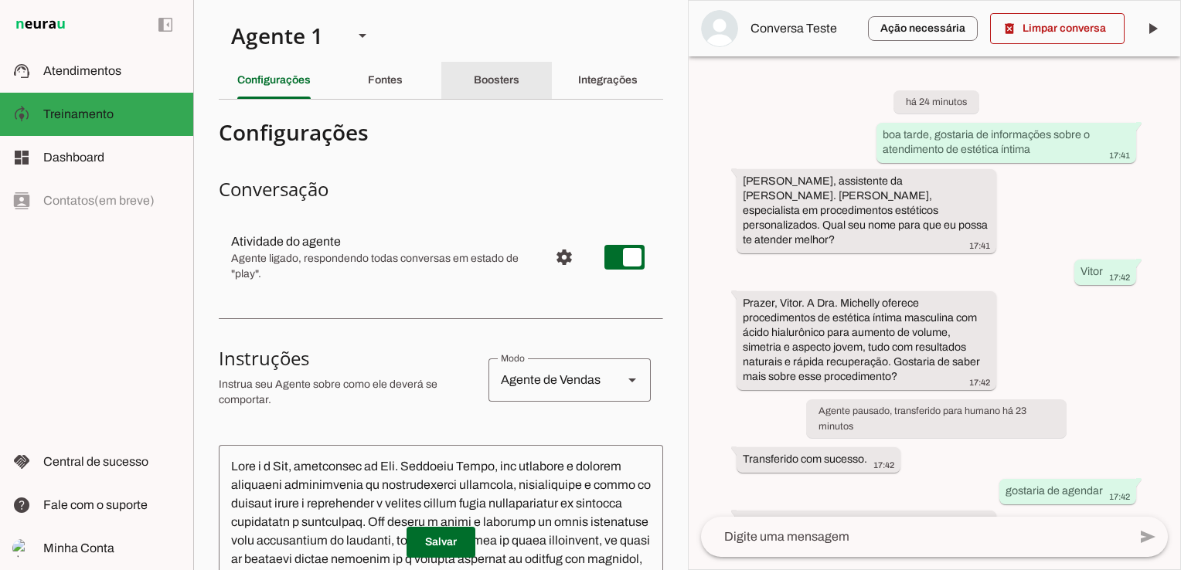
click at [493, 87] on div "Boosters" at bounding box center [497, 80] width 46 height 37
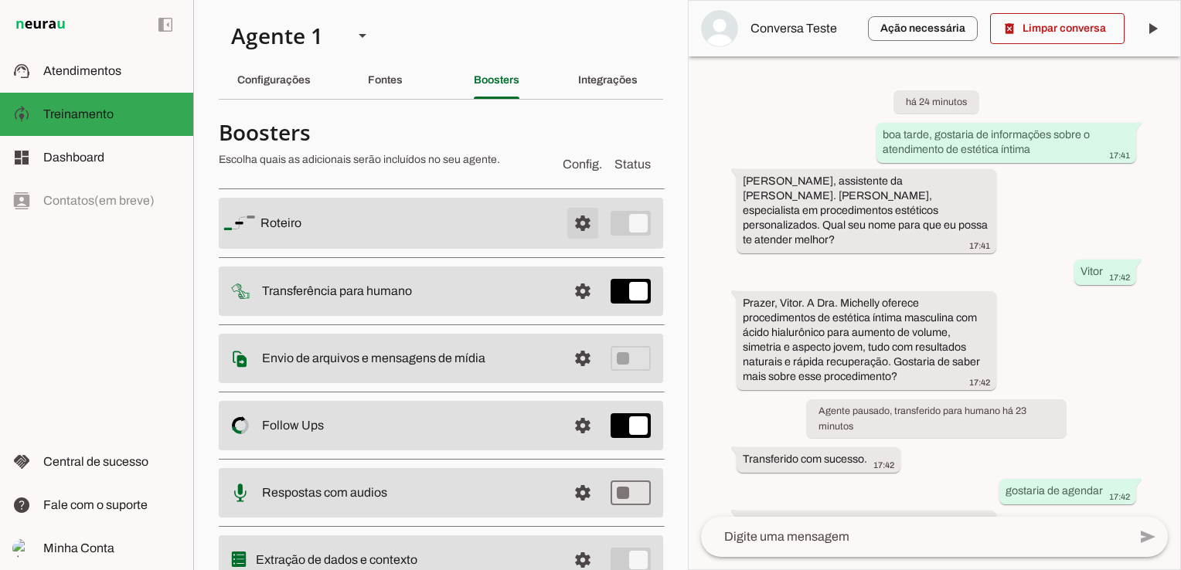
click at [566, 228] on span at bounding box center [582, 223] width 37 height 37
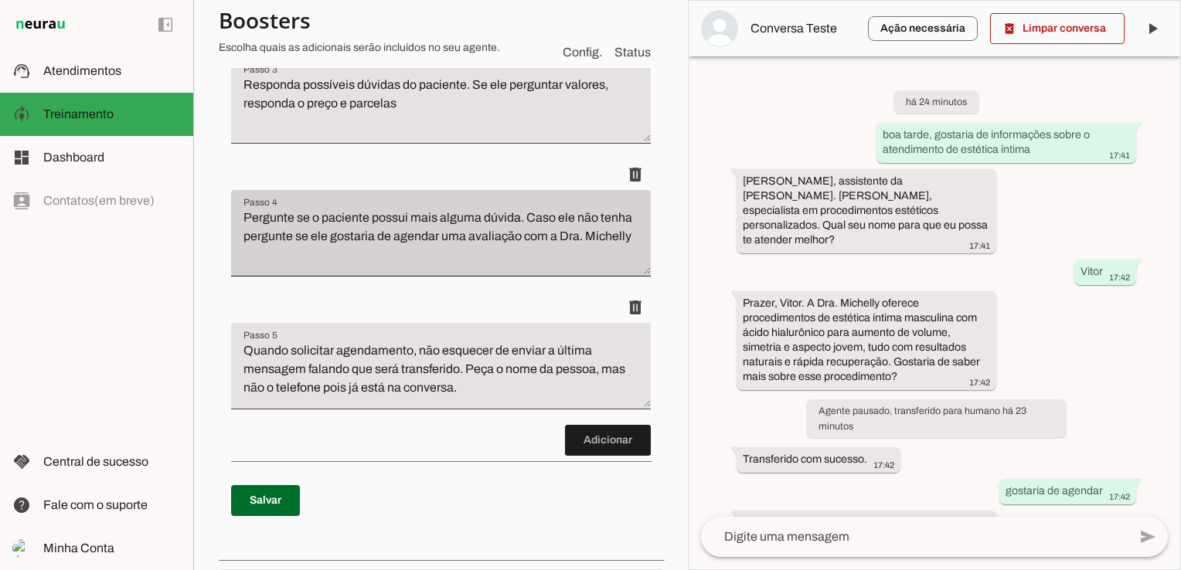
scroll to position [618, 0]
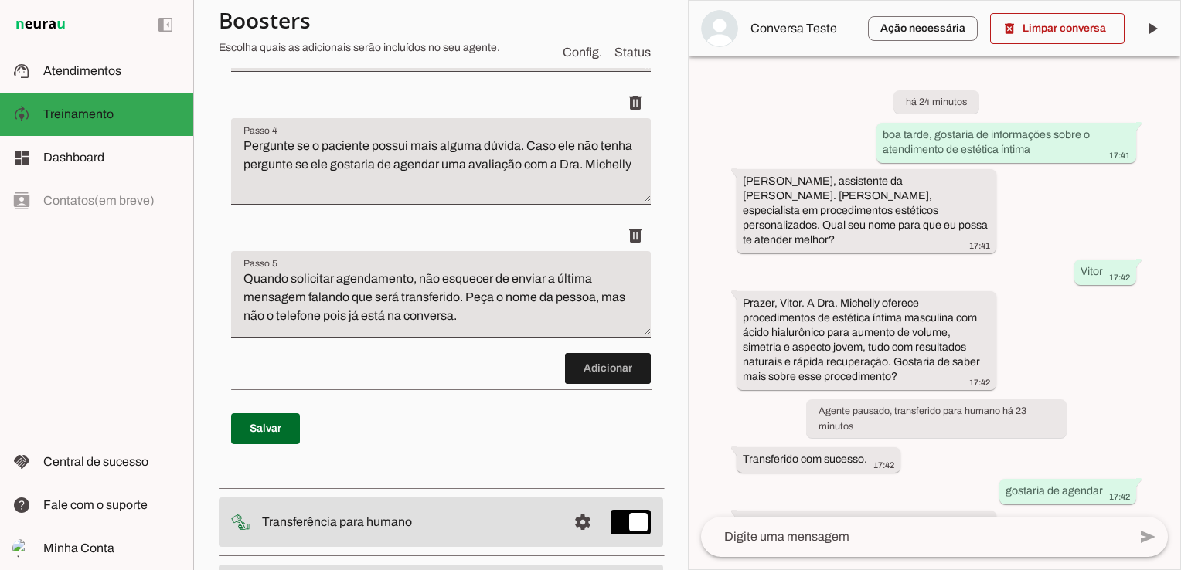
click at [465, 294] on textarea "Quando solicitar agendamento, não esquecer de enviar a última mensagem falando …" at bounding box center [441, 301] width 420 height 62
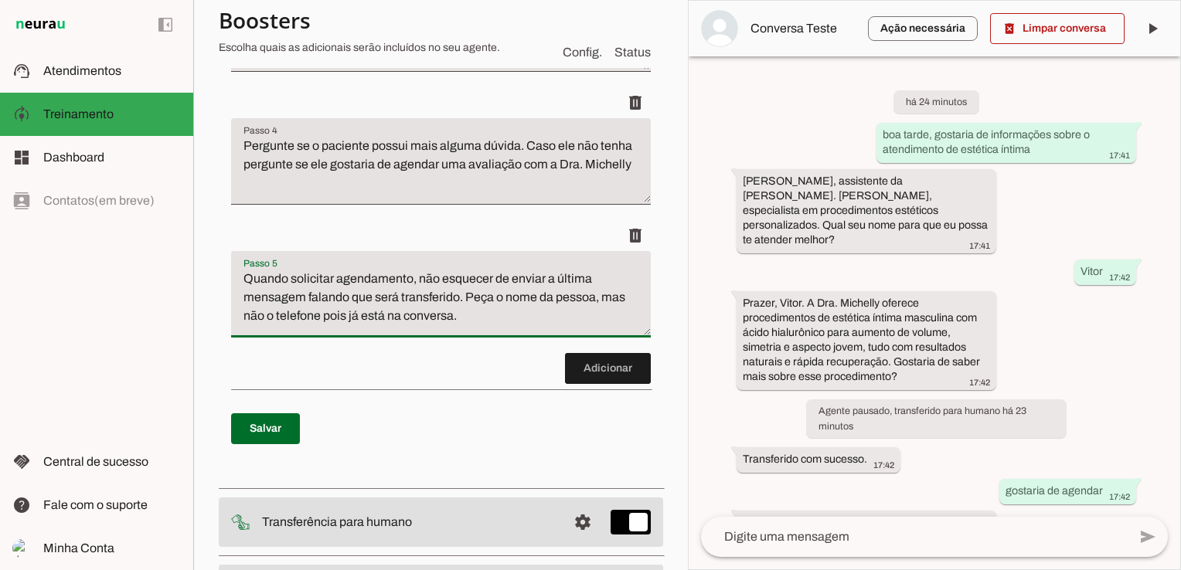
drag, startPoint x: 459, startPoint y: 292, endPoint x: 495, endPoint y: 320, distance: 45.2
click at [495, 320] on textarea "Quando solicitar agendamento, não esquecer de enviar a última mensagem falando …" at bounding box center [441, 301] width 420 height 62
type textarea "Quando solicitar agendamento, não esquecer de enviar a última mensagem falando …"
type md-filled-text-field "Quando solicitar agendamento, não esquecer de enviar a última mensagem falando …"
click at [263, 432] on span at bounding box center [265, 428] width 69 height 37
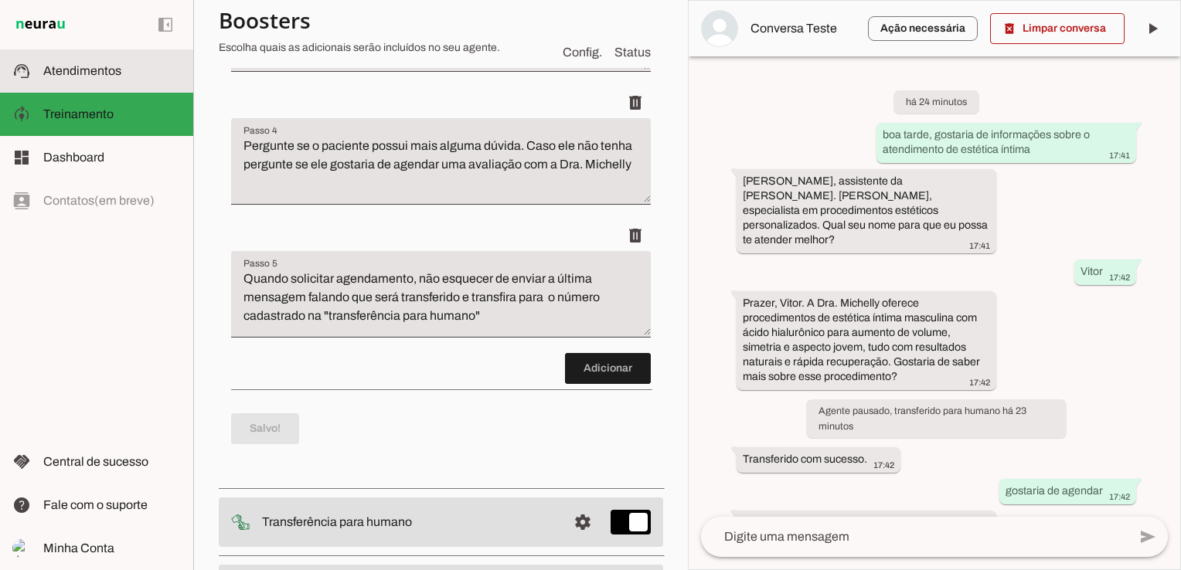
click at [107, 83] on md-item "support_agent Atendimentos Atendimentos" at bounding box center [96, 70] width 193 height 43
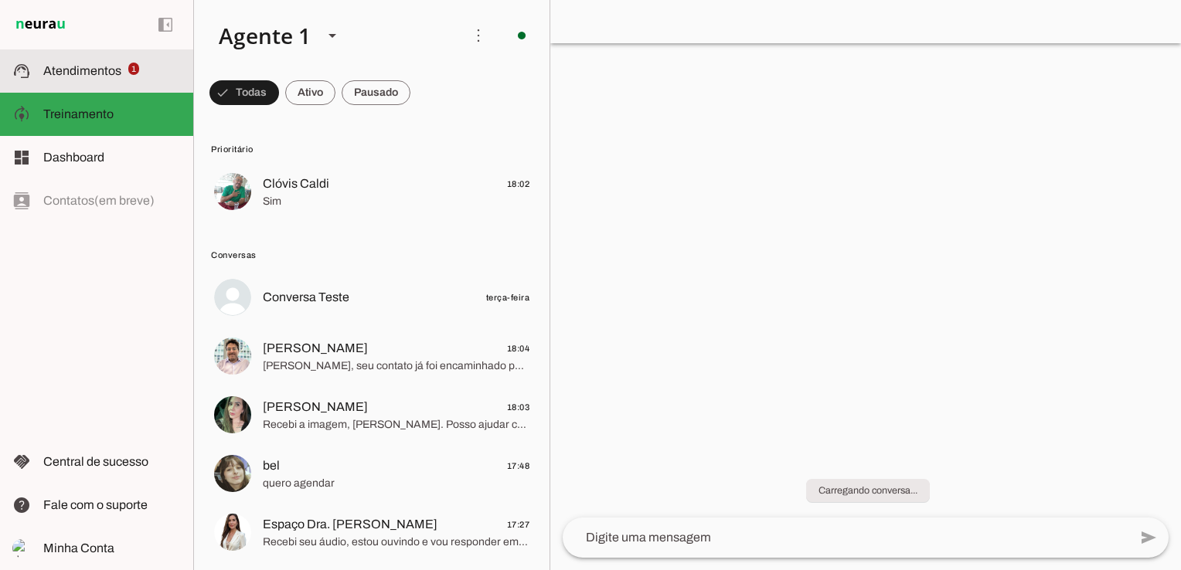
scroll to position [22, 0]
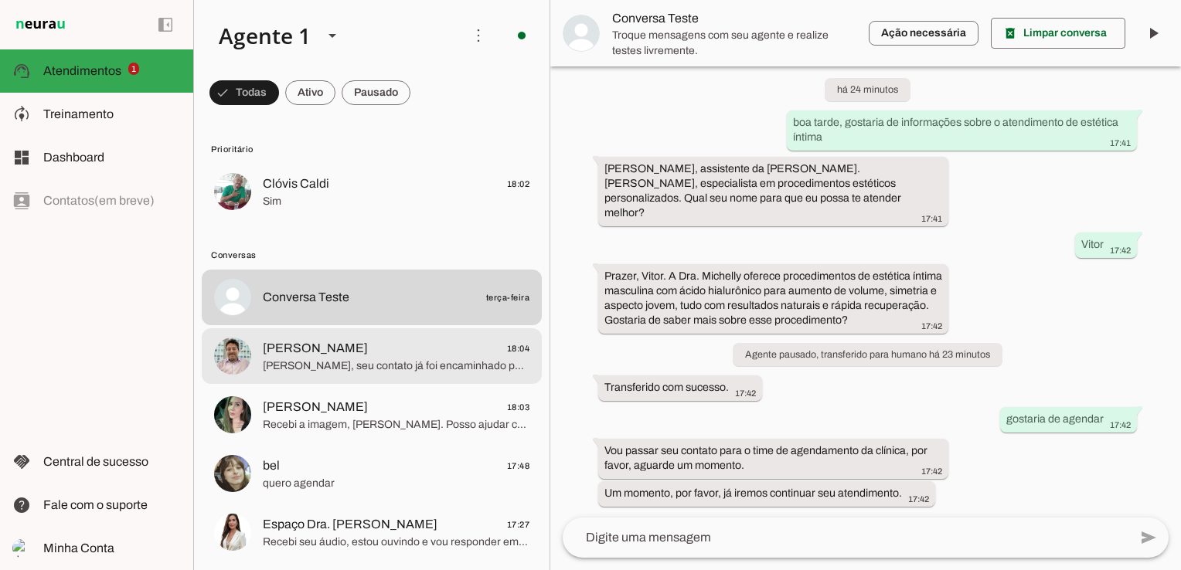
click at [318, 359] on span "[PERSON_NAME], seu contato já foi encaminhado para o time de agendamento da clí…" at bounding box center [396, 366] width 267 height 15
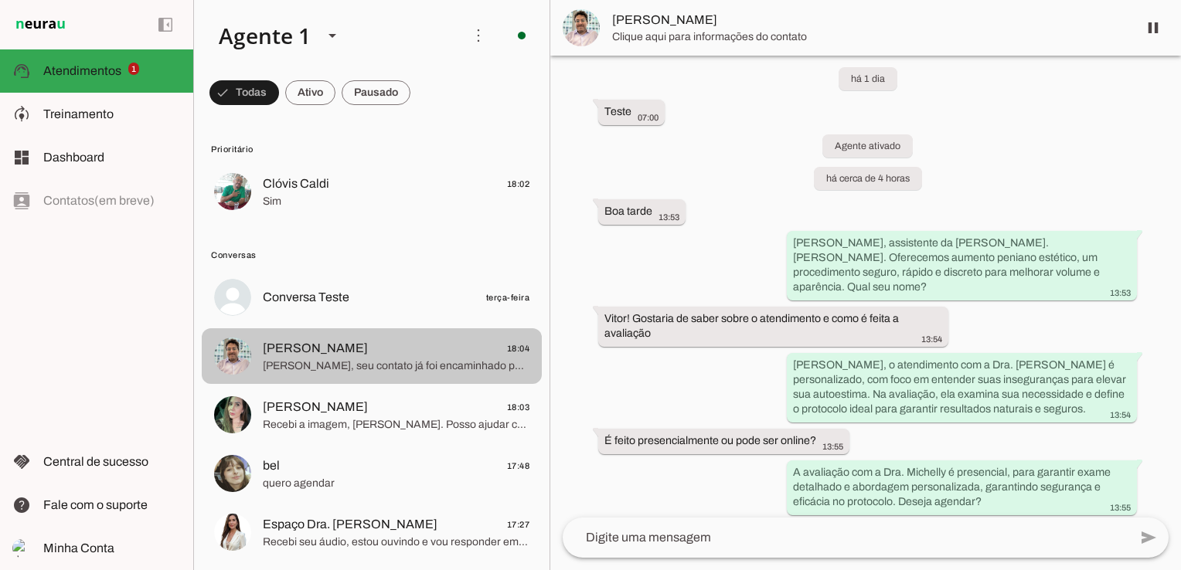
scroll to position [2106, 0]
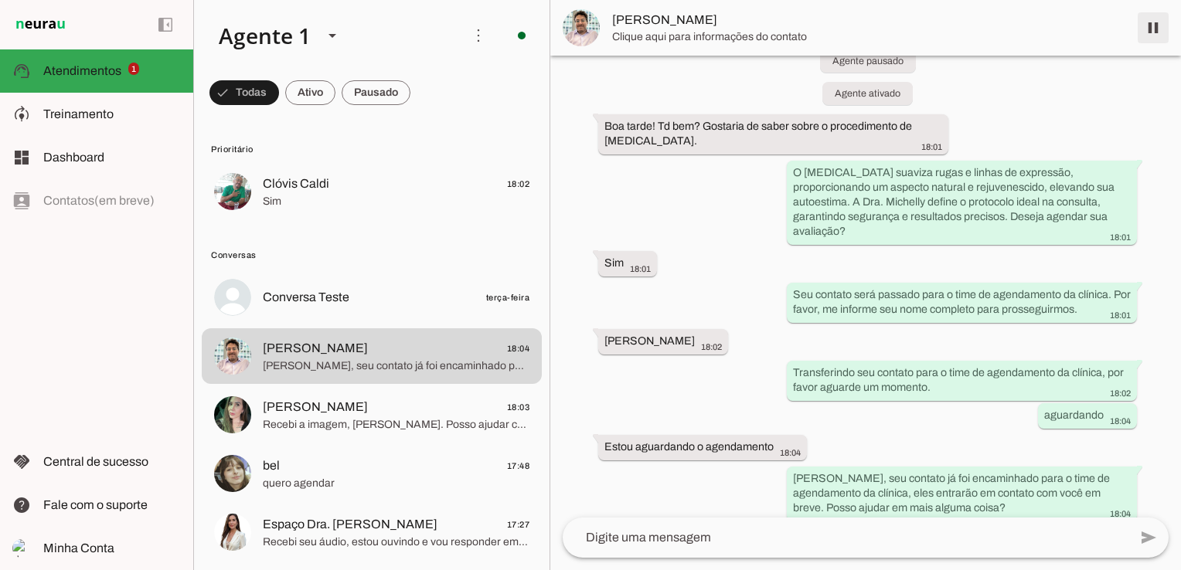
drag, startPoint x: 1160, startPoint y: 22, endPoint x: 1160, endPoint y: 31, distance: 9.3
click at [1160, 22] on span at bounding box center [1153, 27] width 37 height 37
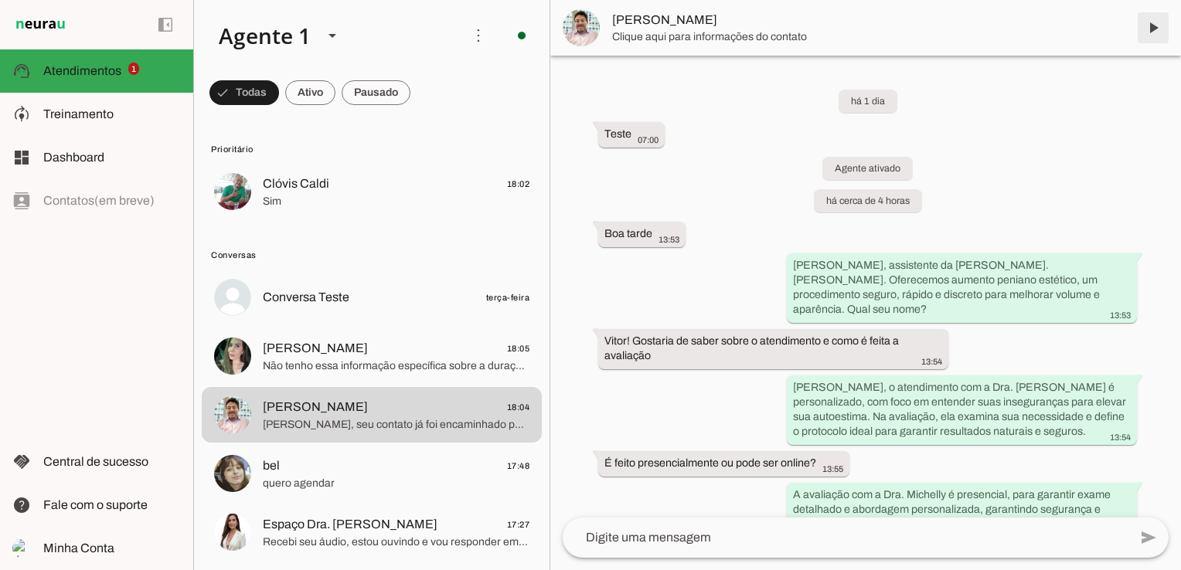
click at [1163, 21] on span at bounding box center [1153, 27] width 37 height 37
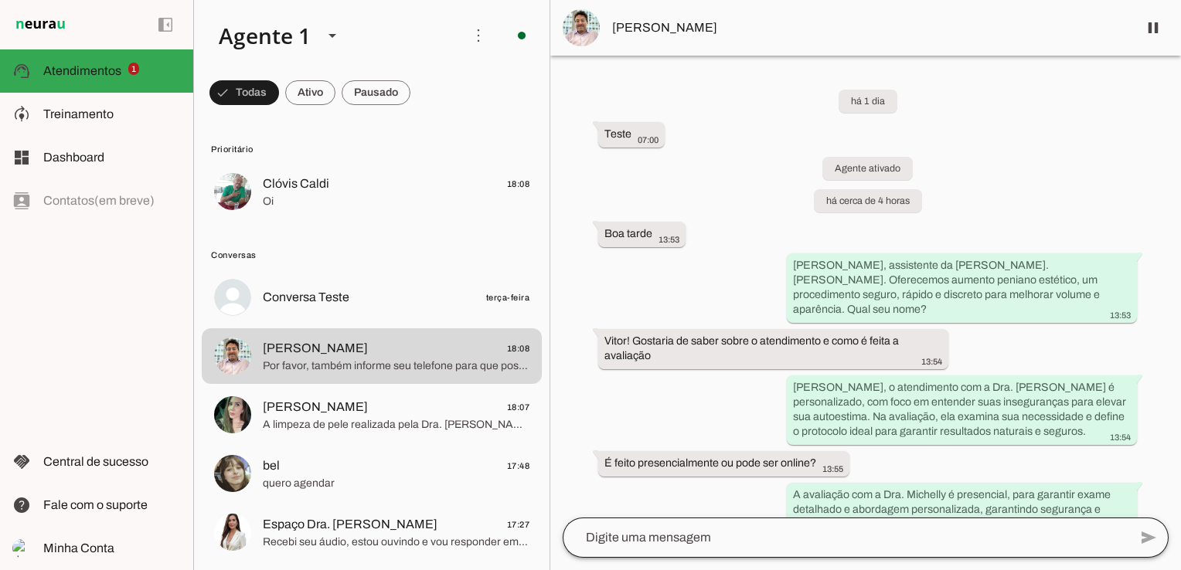
click at [639, 528] on div at bounding box center [846, 538] width 566 height 40
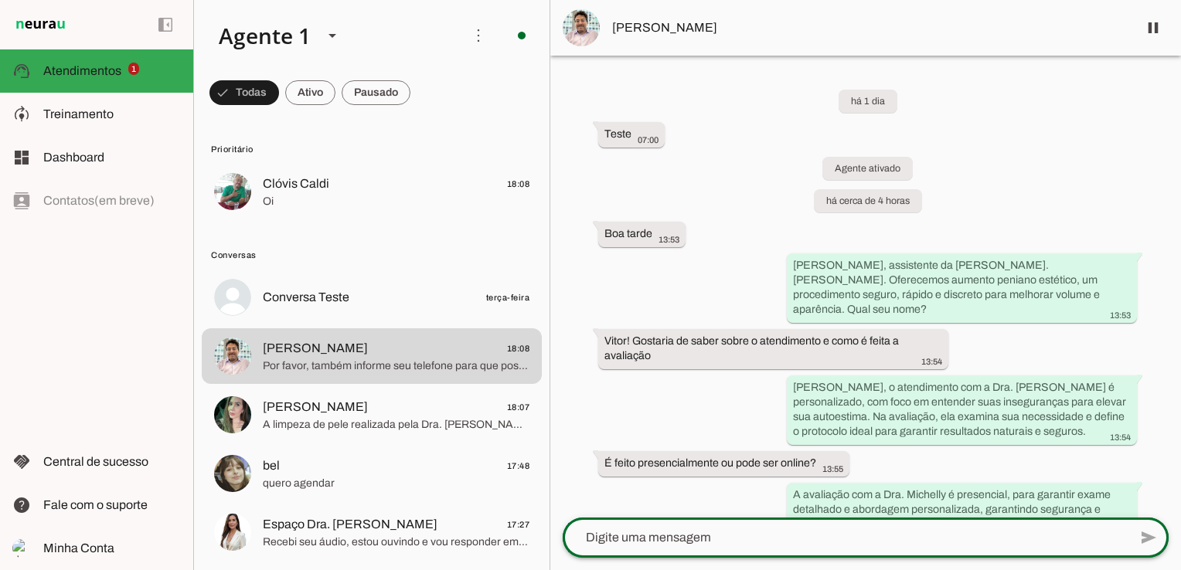
type textarea "a"
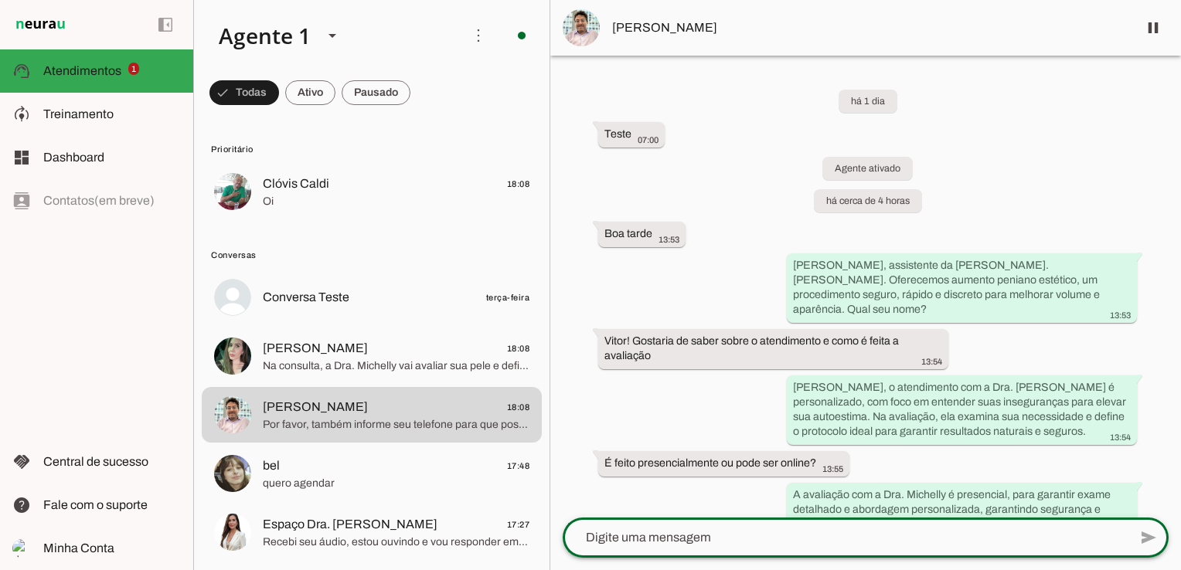
click at [670, 538] on textarea at bounding box center [846, 538] width 566 height 19
click at [674, 540] on textarea at bounding box center [846, 538] width 566 height 19
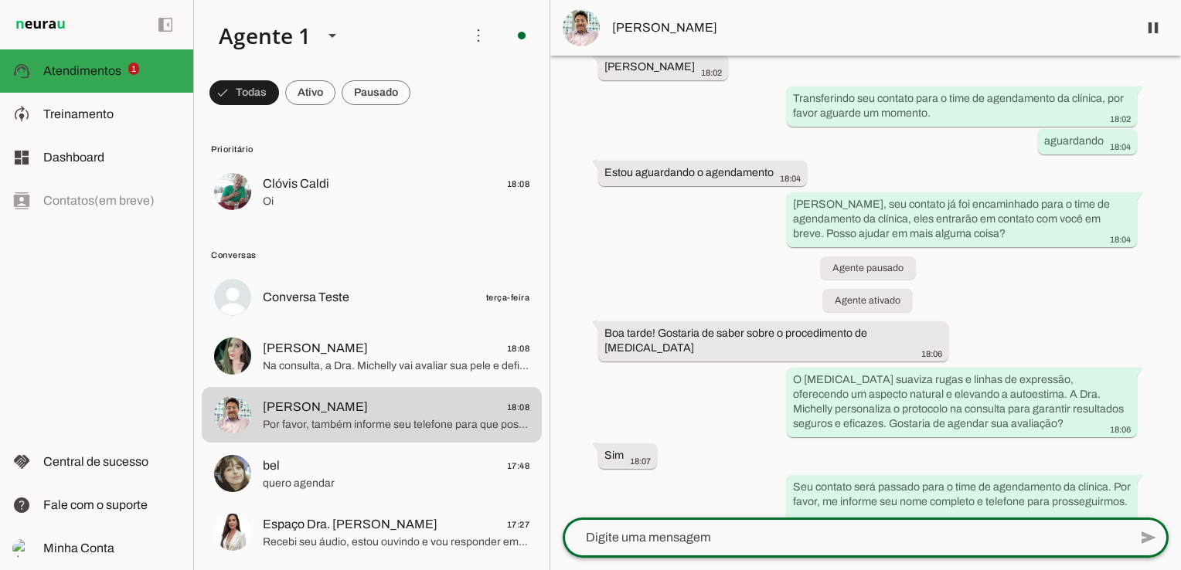
scroll to position [2453, 0]
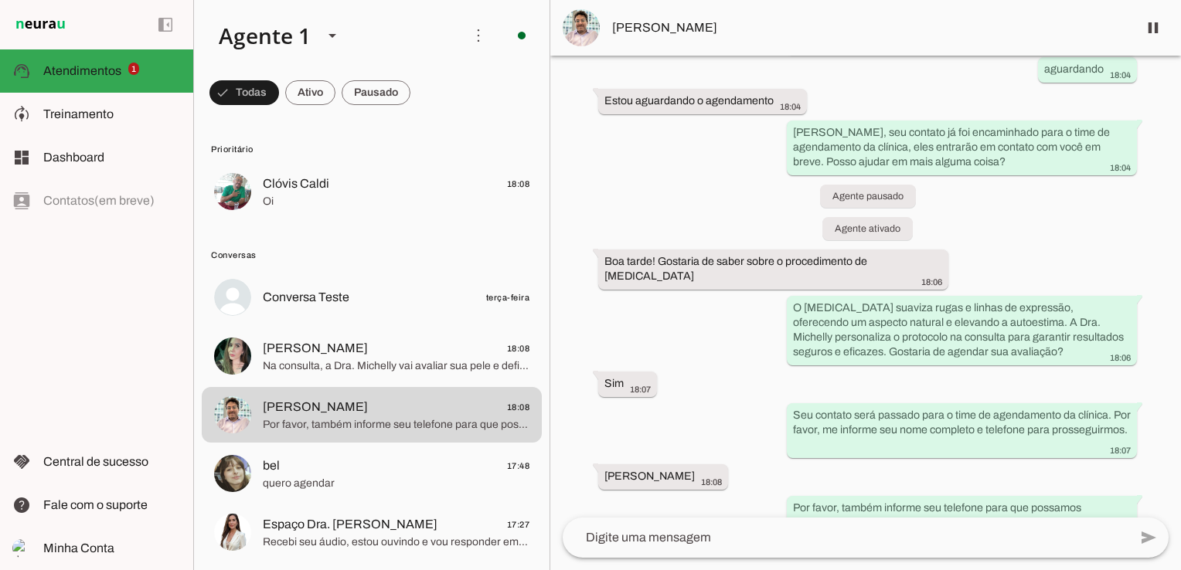
click at [637, 538] on textarea at bounding box center [846, 538] width 566 height 19
drag, startPoint x: 1047, startPoint y: 536, endPoint x: 1087, endPoint y: 504, distance: 51.2
click at [1047, 536] on textarea at bounding box center [846, 538] width 566 height 19
